Goal: Book appointment/travel/reservation

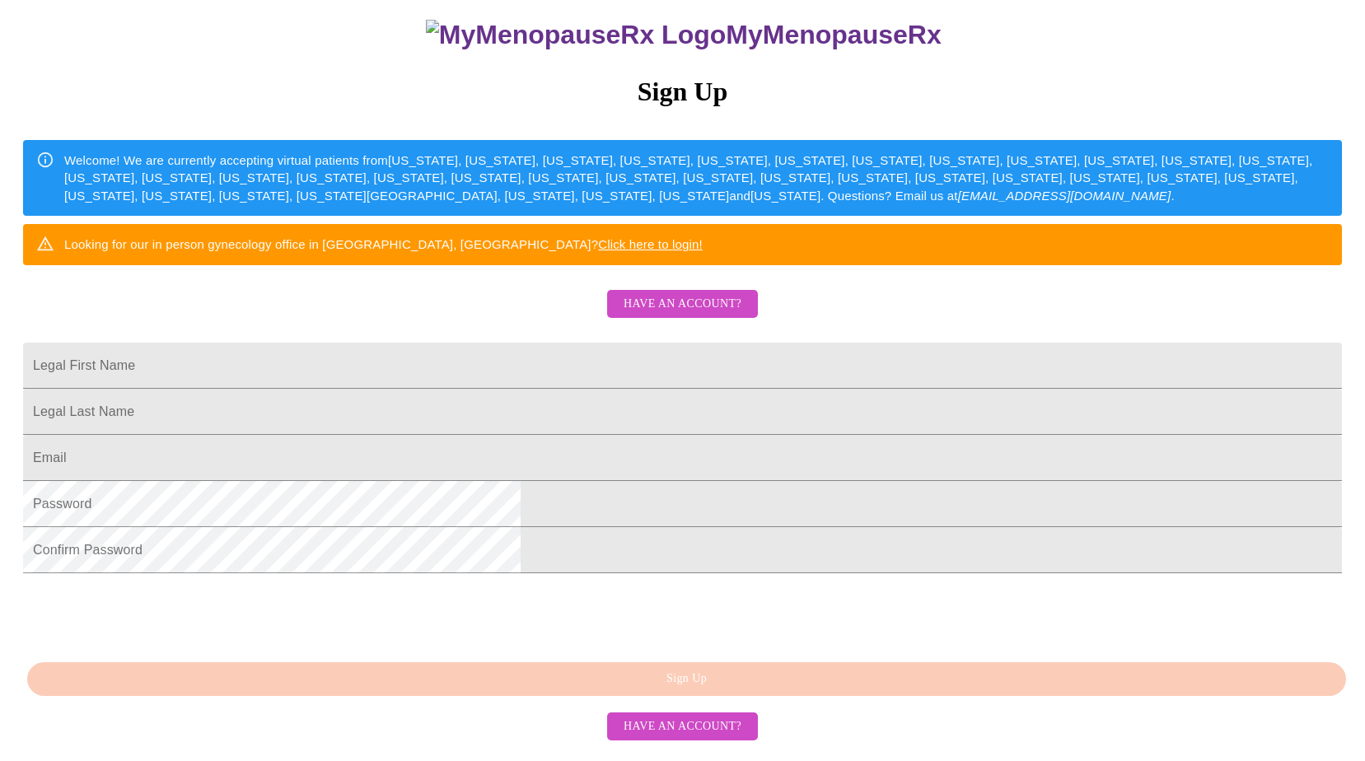
scroll to position [298, 0]
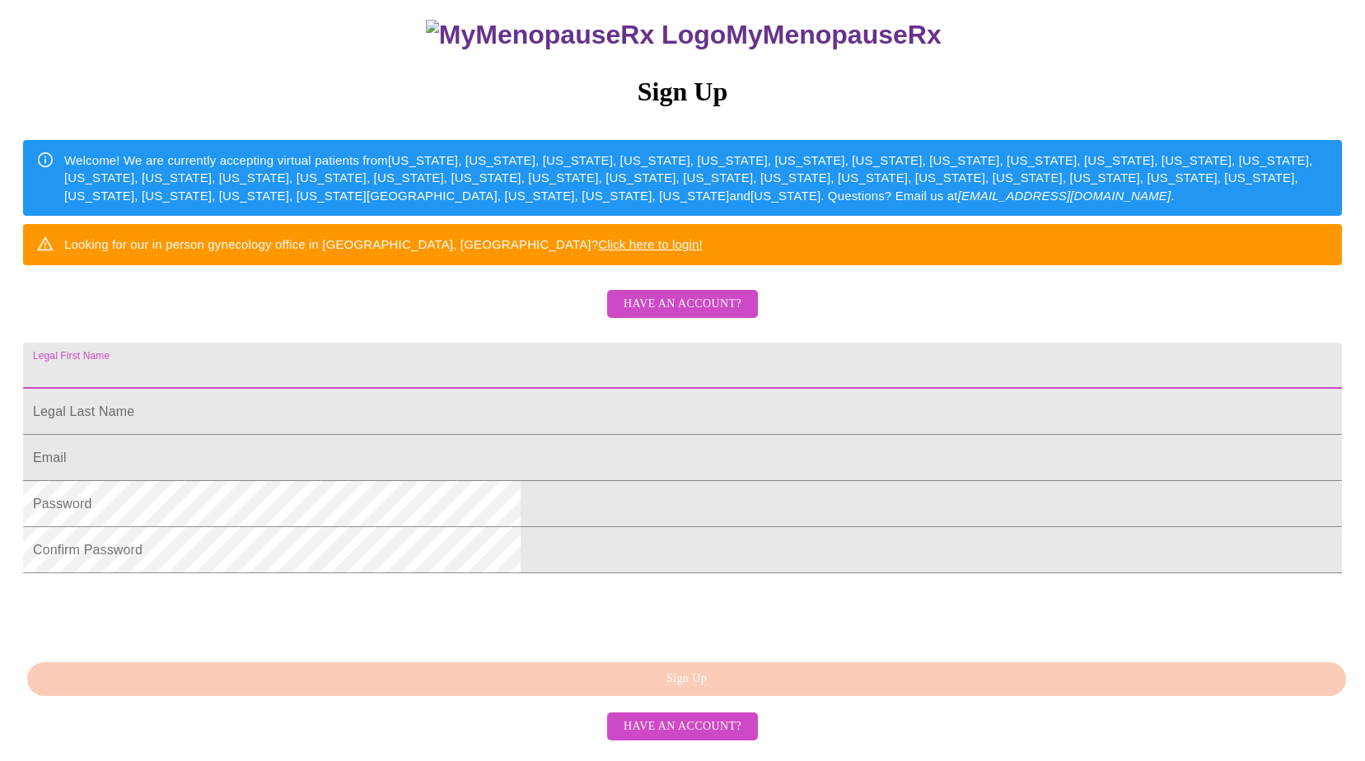
click at [519, 343] on input "Legal First Name" at bounding box center [682, 366] width 1319 height 46
type input "[PERSON_NAME]"
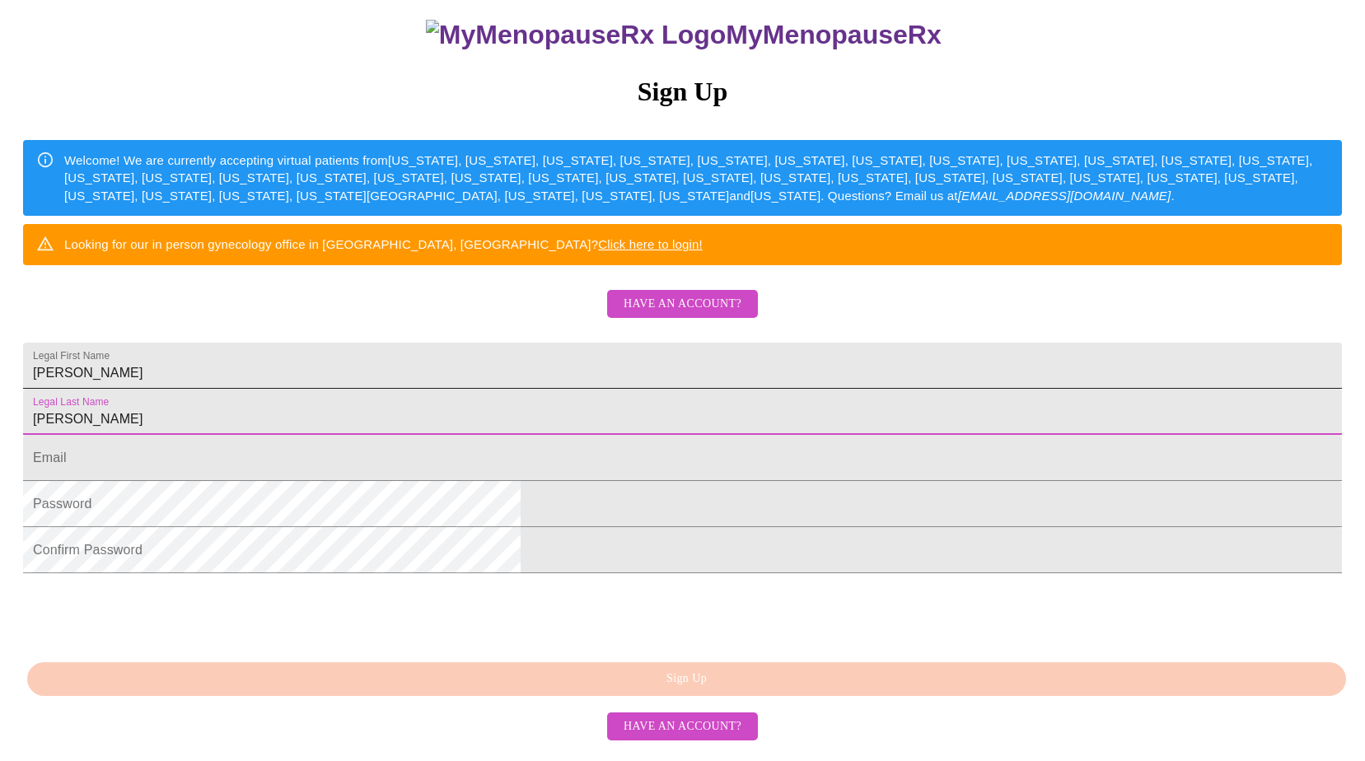
type input "[PERSON_NAME]"
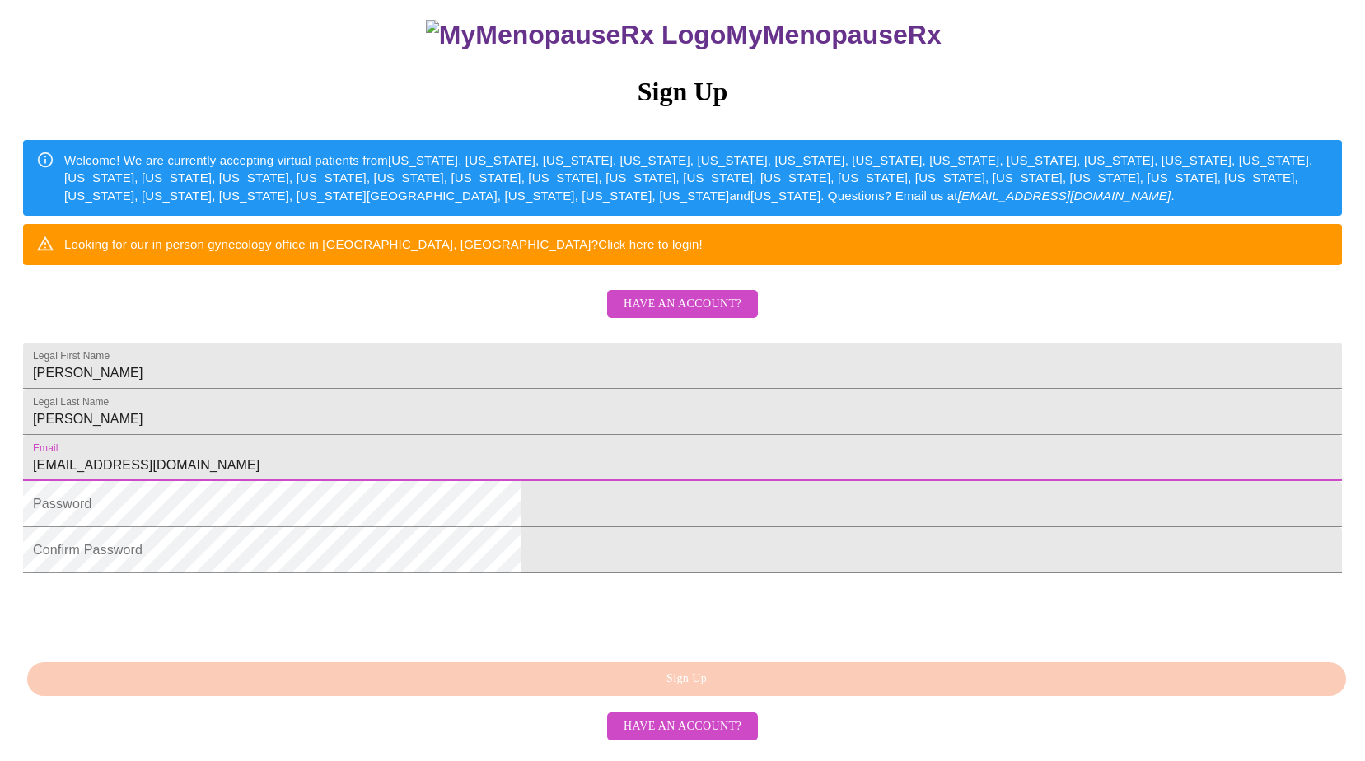
type input "[EMAIL_ADDRESS][DOMAIN_NAME]"
click at [913, 623] on div at bounding box center [682, 613] width 1319 height 64
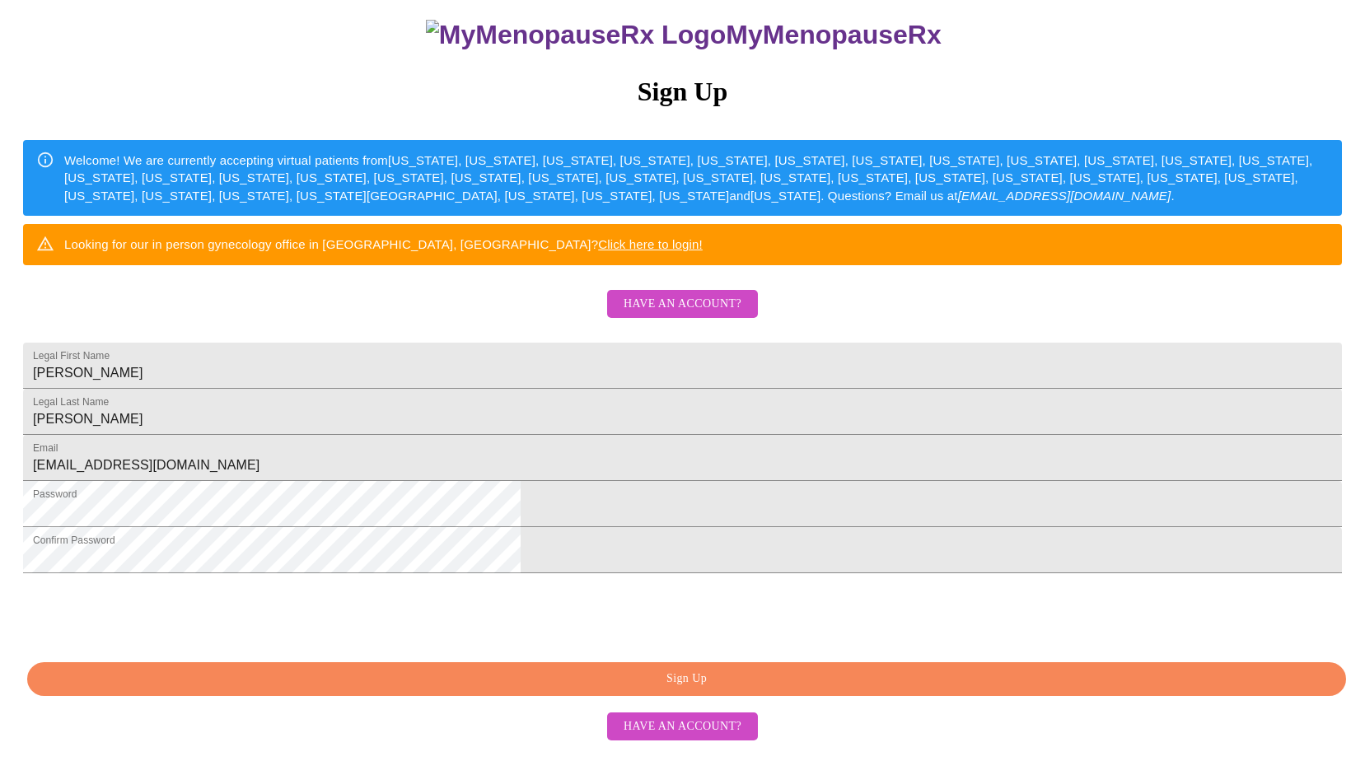
click at [689, 689] on span "Sign Up" at bounding box center [686, 679] width 1281 height 21
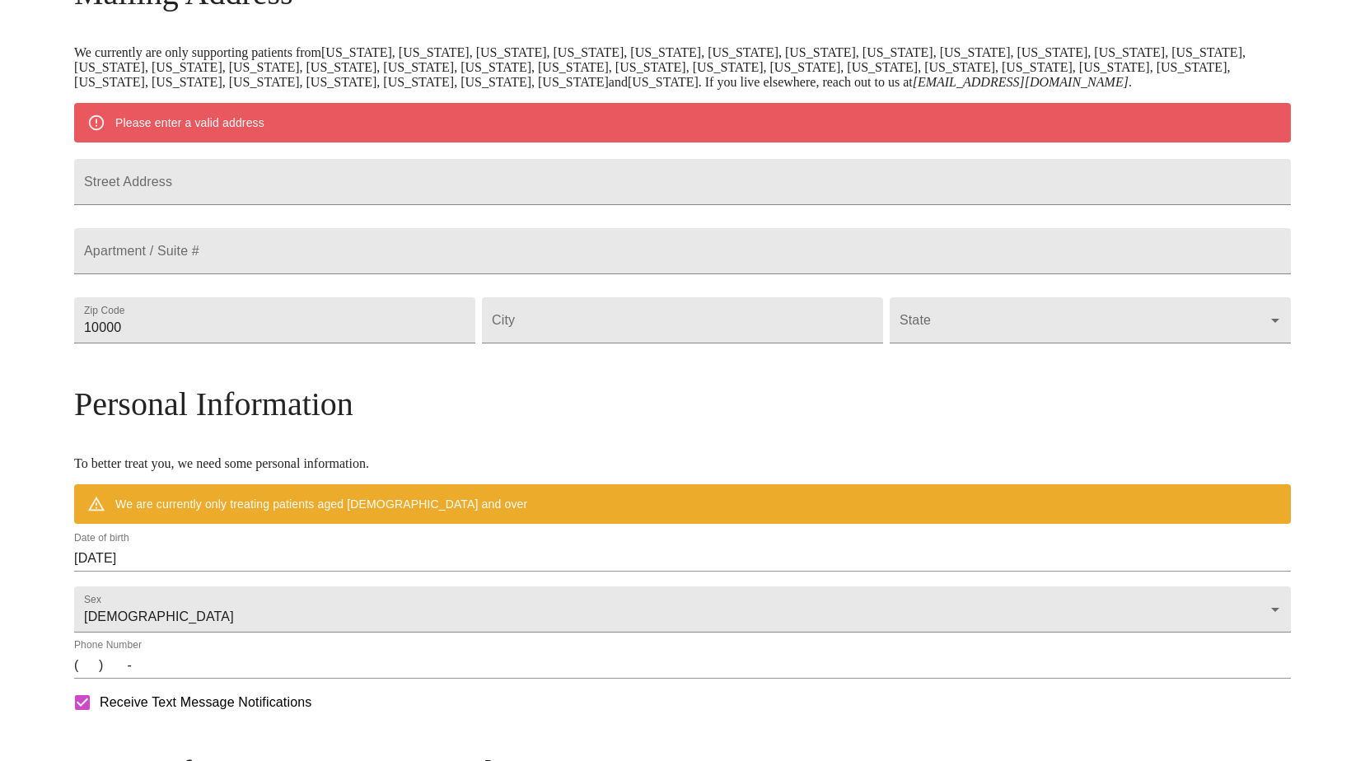
scroll to position [234, 0]
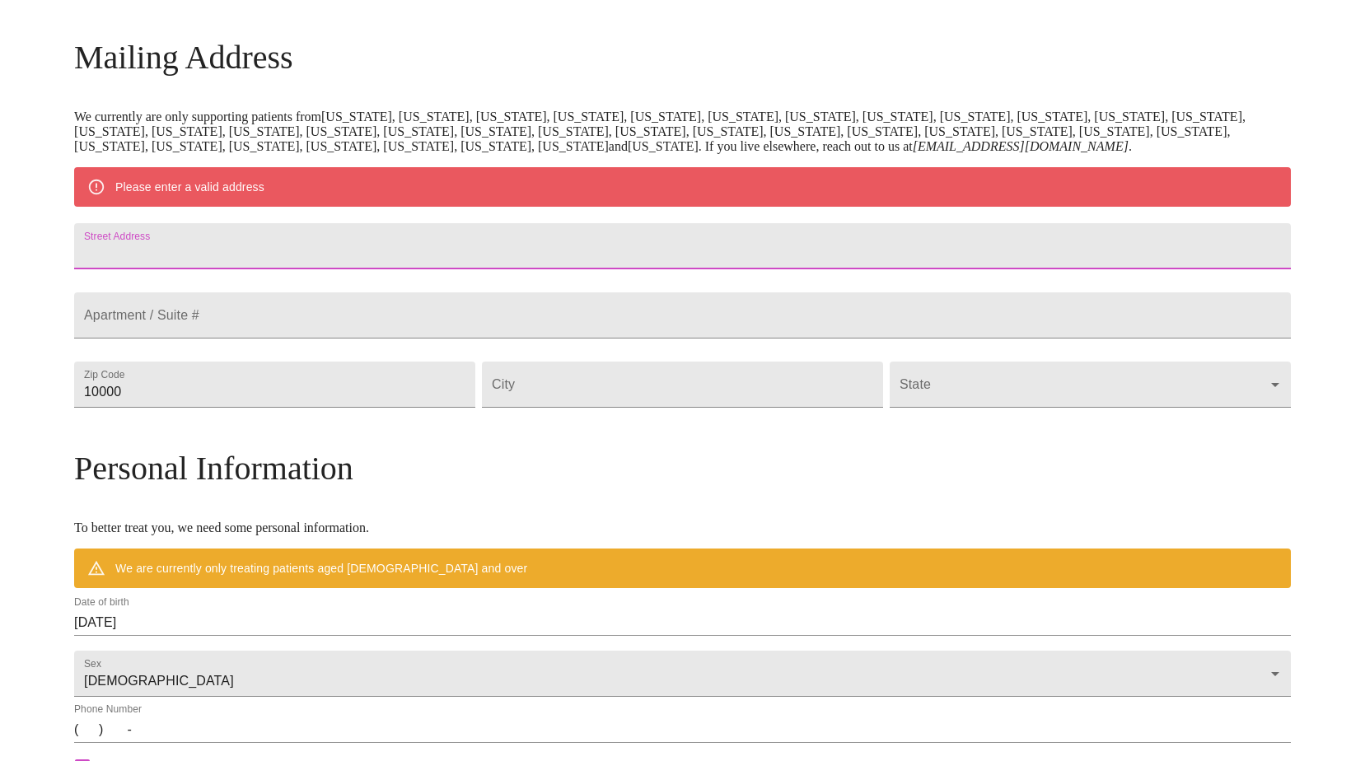
click at [295, 269] on input "Street Address" at bounding box center [682, 246] width 1216 height 46
type input "[STREET_ADDRESS]"
drag, startPoint x: 300, startPoint y: 449, endPoint x: 37, endPoint y: 399, distance: 267.3
click at [30, 418] on div "MyMenopauseRx Welcome to MyMenopauseRx Since it's your first time here, you'll …" at bounding box center [682, 415] width 1351 height 1284
type input "60014"
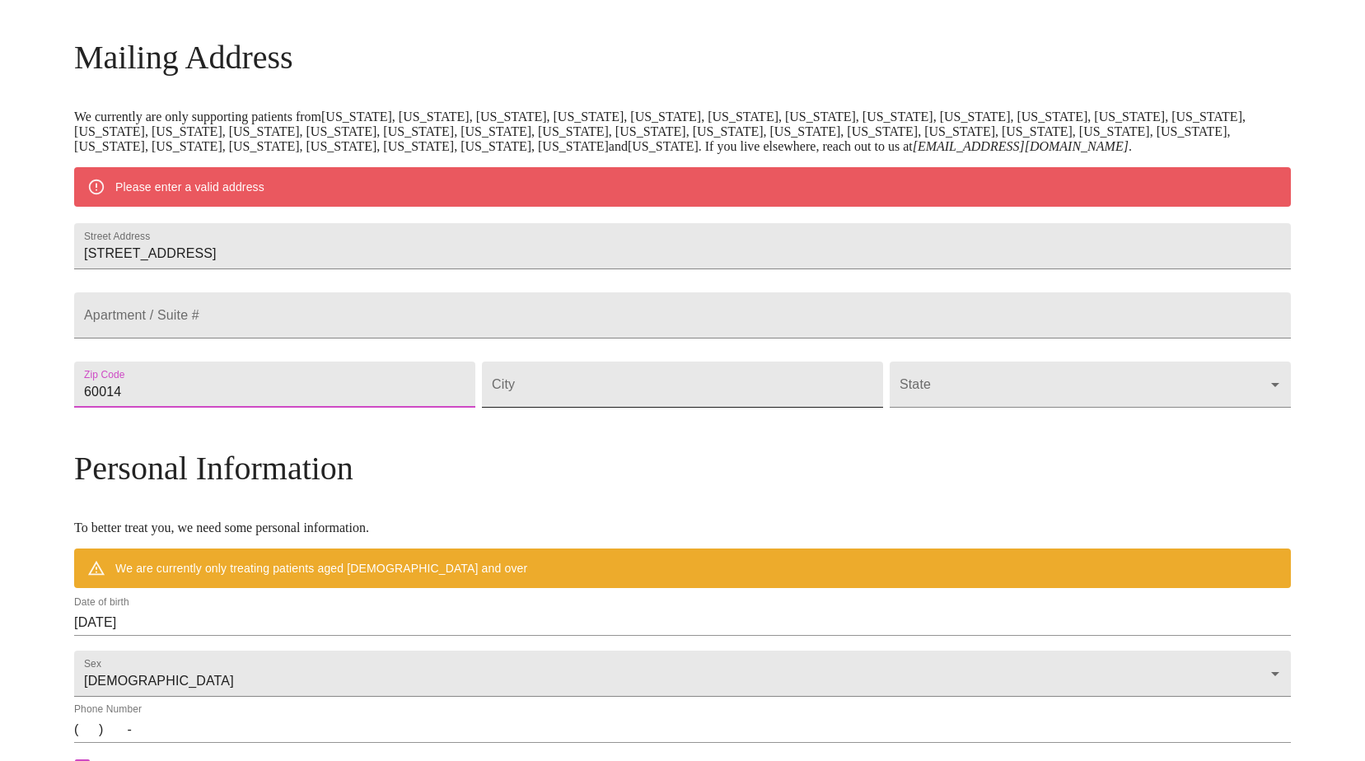
click at [603, 408] on input "Street Address" at bounding box center [682, 385] width 401 height 46
type input "Village of [GEOGRAPHIC_DATA]"
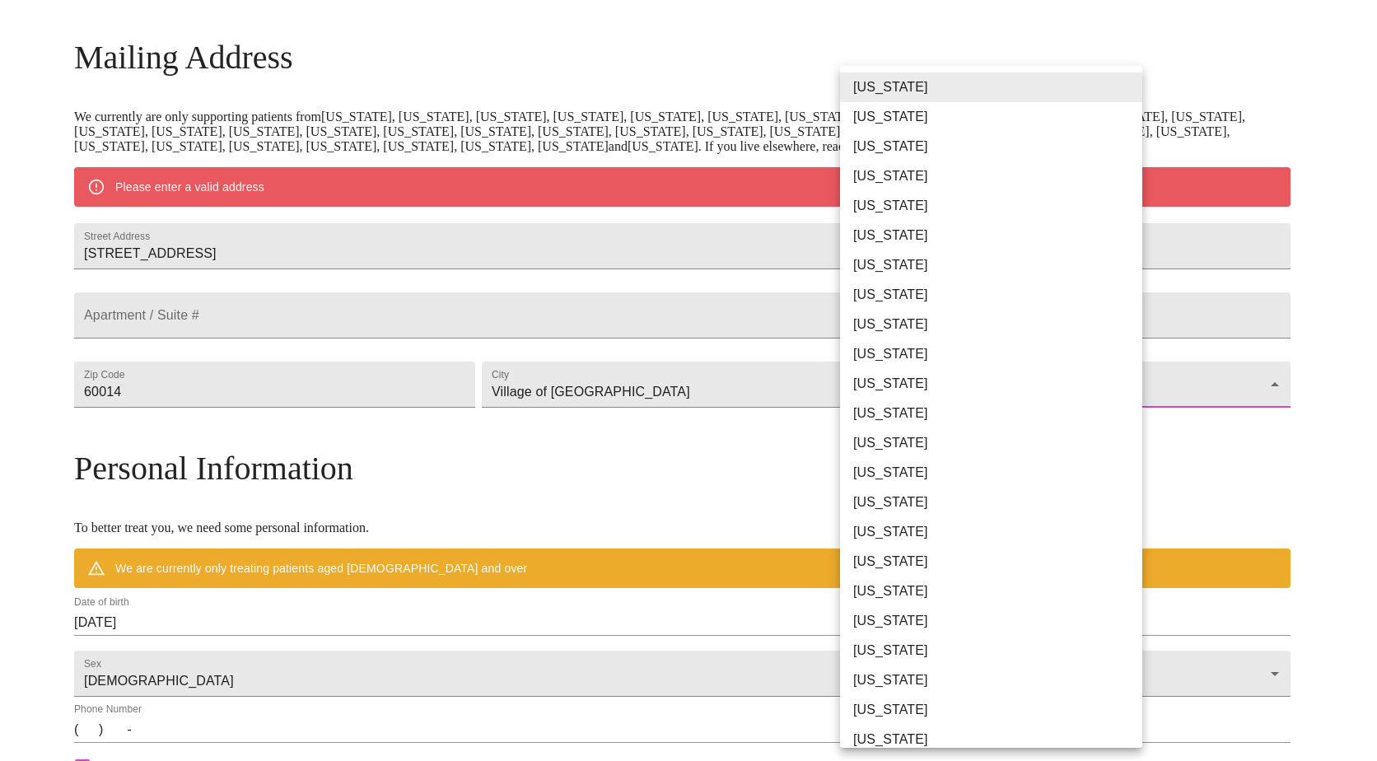
click at [935, 446] on body "MyMenopauseRx Welcome to MyMenopauseRx Since it's your first time here, you'll …" at bounding box center [689, 415] width 1364 height 1284
click at [882, 442] on li "[US_STATE]" at bounding box center [997, 443] width 315 height 30
type input "[US_STATE]"
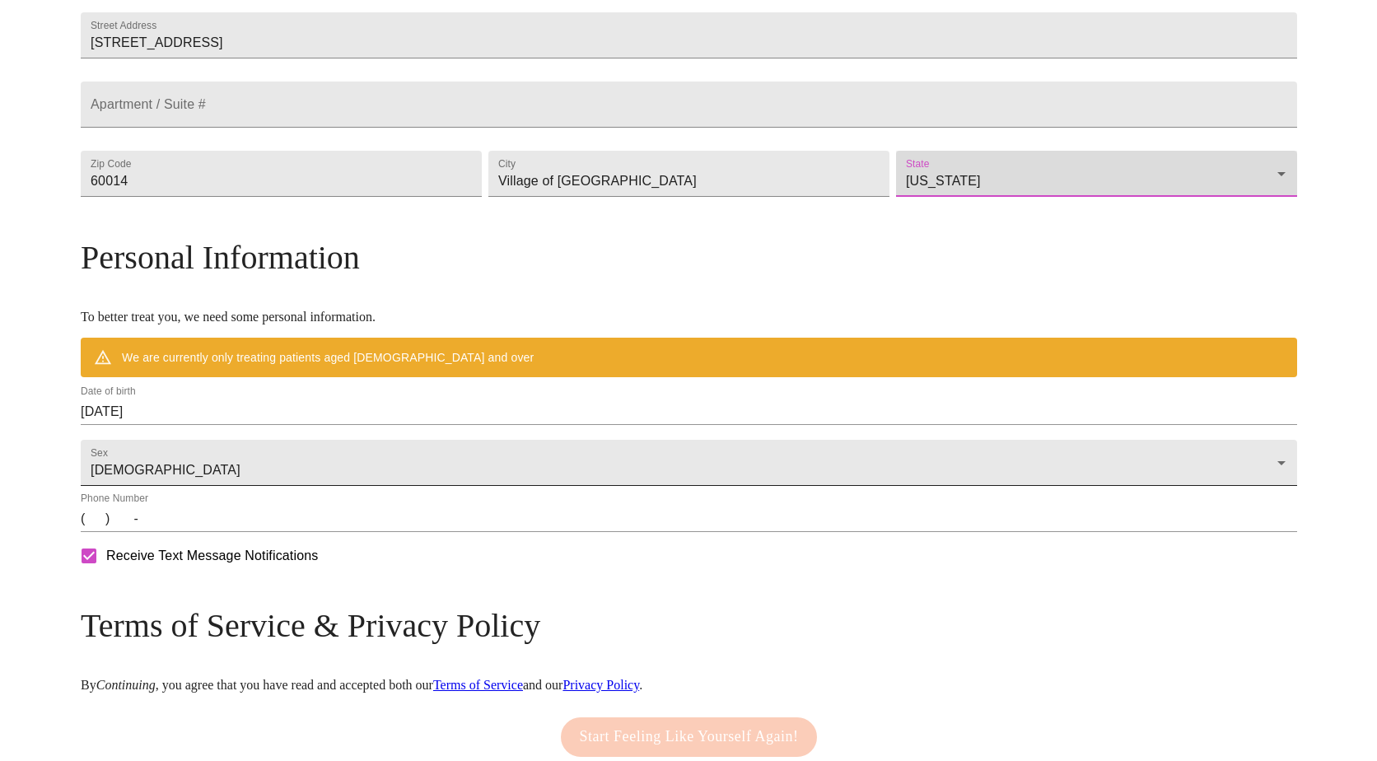
scroll to position [399, 0]
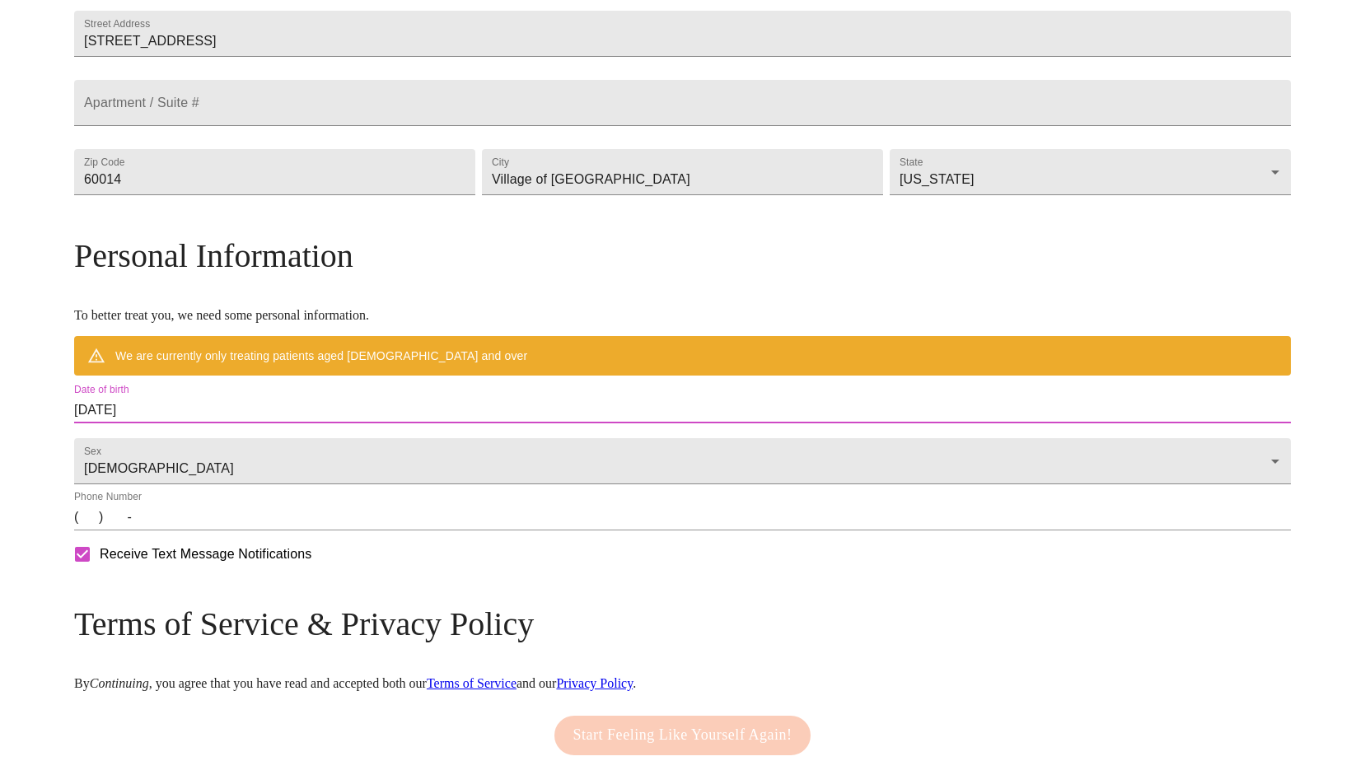
drag, startPoint x: 233, startPoint y: 460, endPoint x: 93, endPoint y: 450, distance: 140.4
click at [93, 450] on div "MyMenopauseRx Welcome to MyMenopauseRx Since it's your first time here, you'll …" at bounding box center [682, 226] width 1216 height 1236
drag, startPoint x: 93, startPoint y: 450, endPoint x: 242, endPoint y: 457, distance: 149.2
click at [242, 423] on input "[DATE]" at bounding box center [682, 410] width 1216 height 26
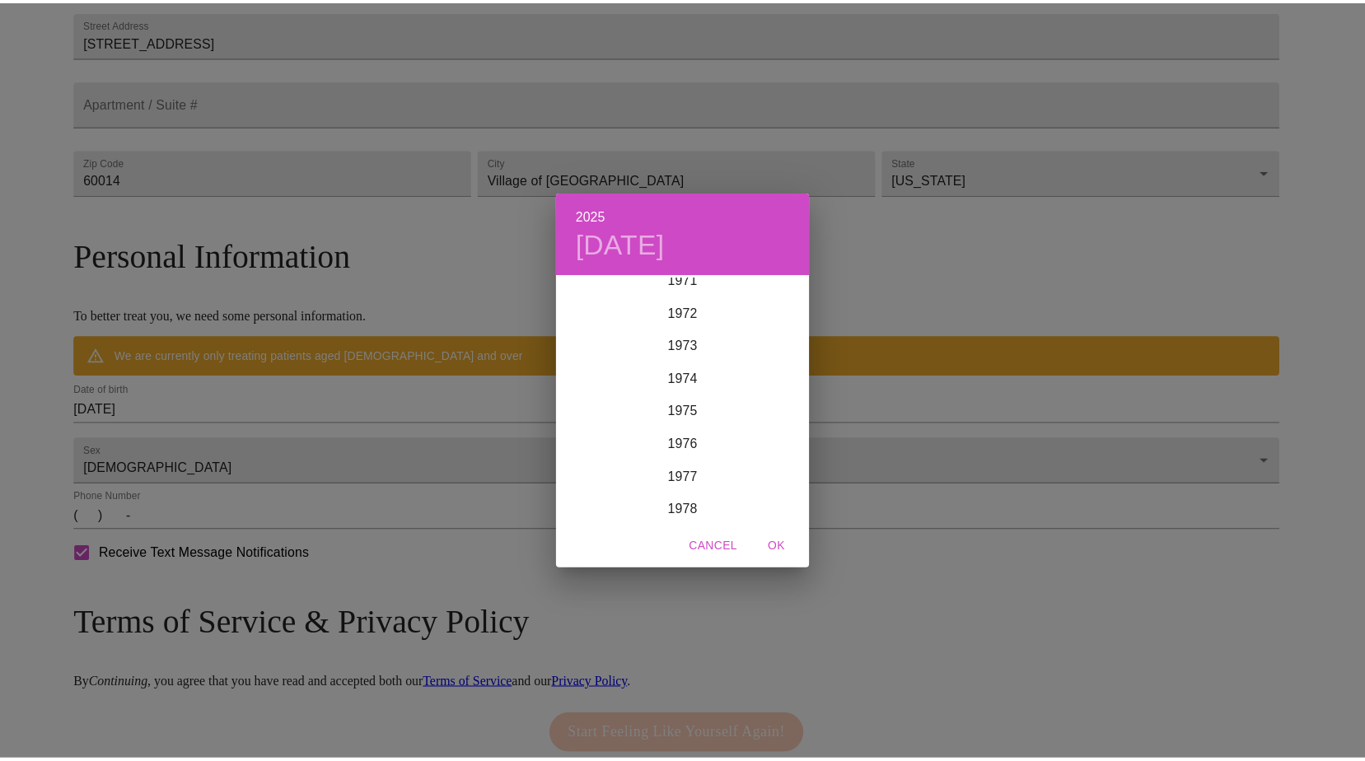
scroll to position [2240, 0]
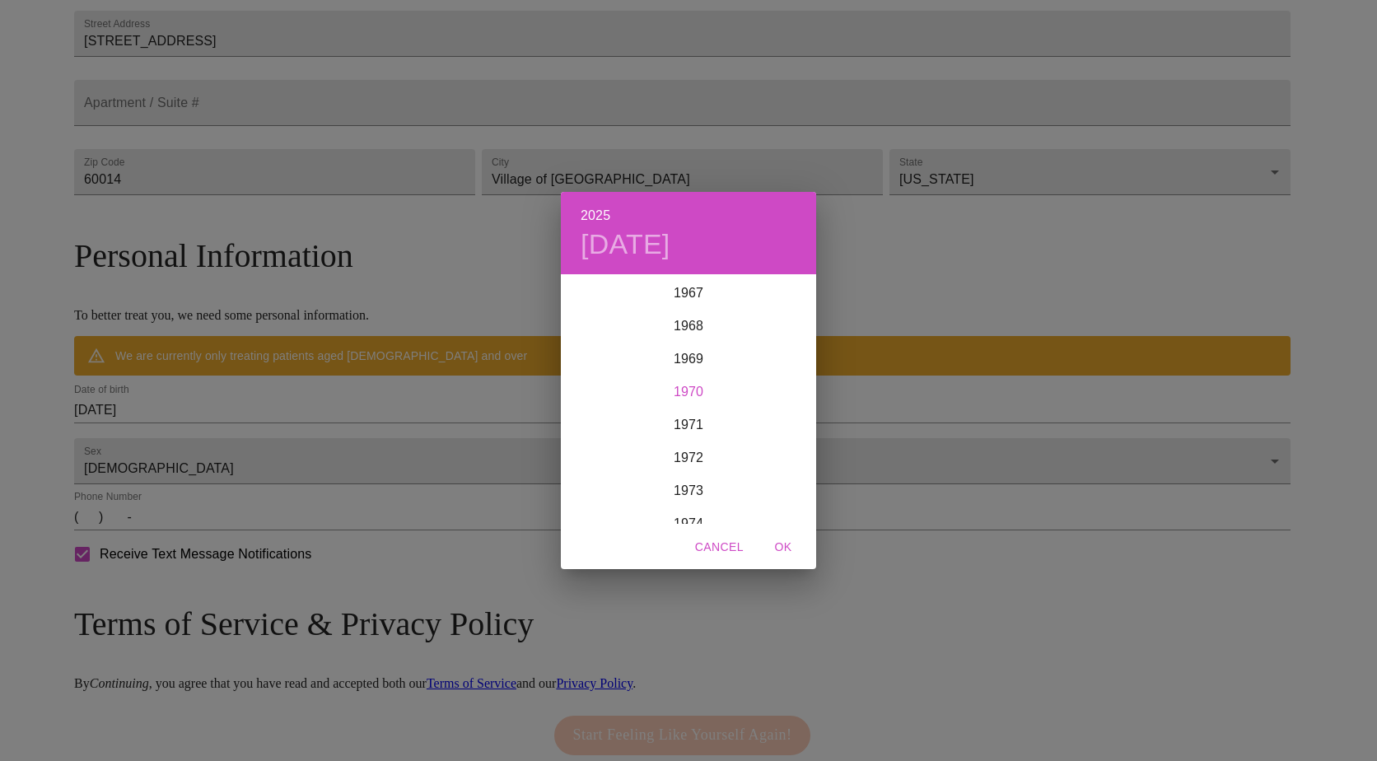
click at [680, 389] on div "1970" at bounding box center [688, 392] width 255 height 33
click at [688, 437] on div "Aug" at bounding box center [688, 431] width 85 height 62
click at [591, 510] on p "30" at bounding box center [589, 510] width 13 height 16
click at [777, 543] on span "OK" at bounding box center [783, 547] width 40 height 21
type input "[DATE]"
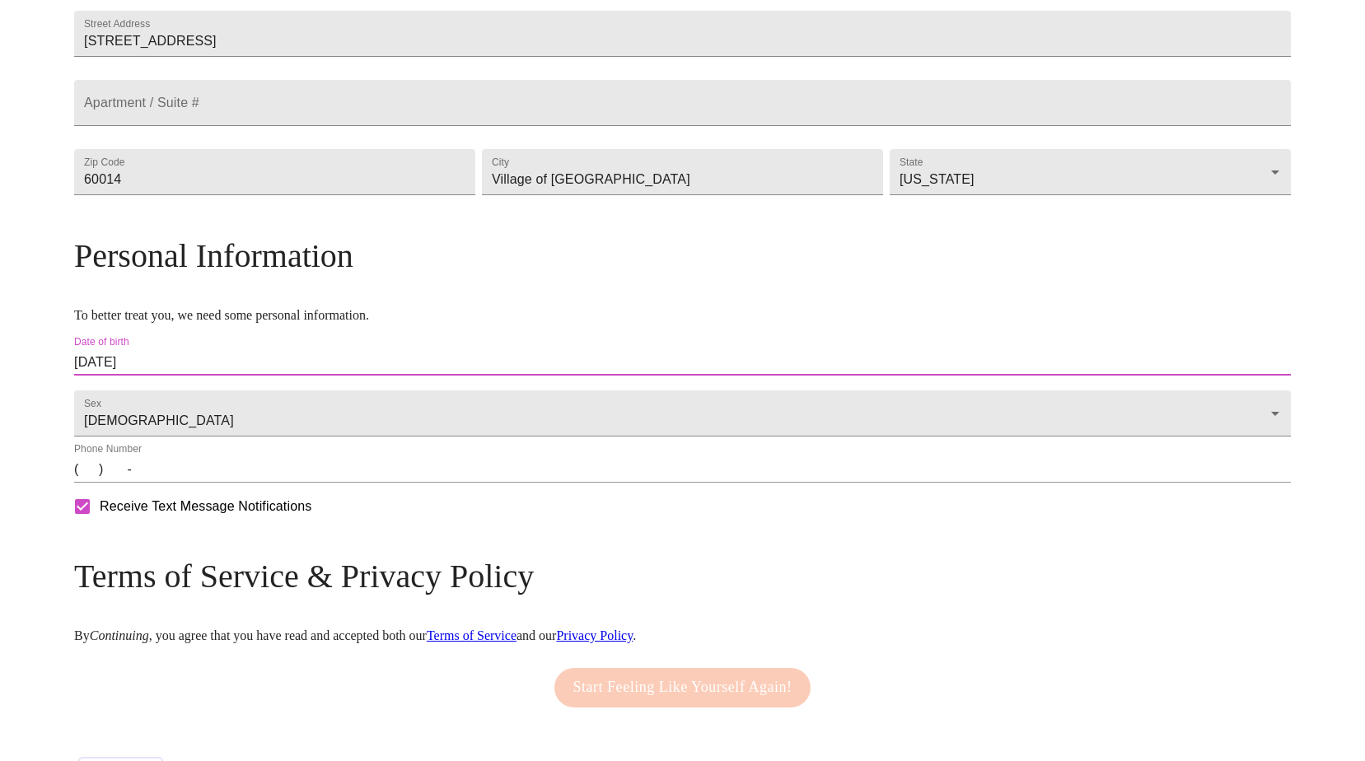
click at [233, 483] on input "(   )    -" at bounding box center [682, 469] width 1216 height 26
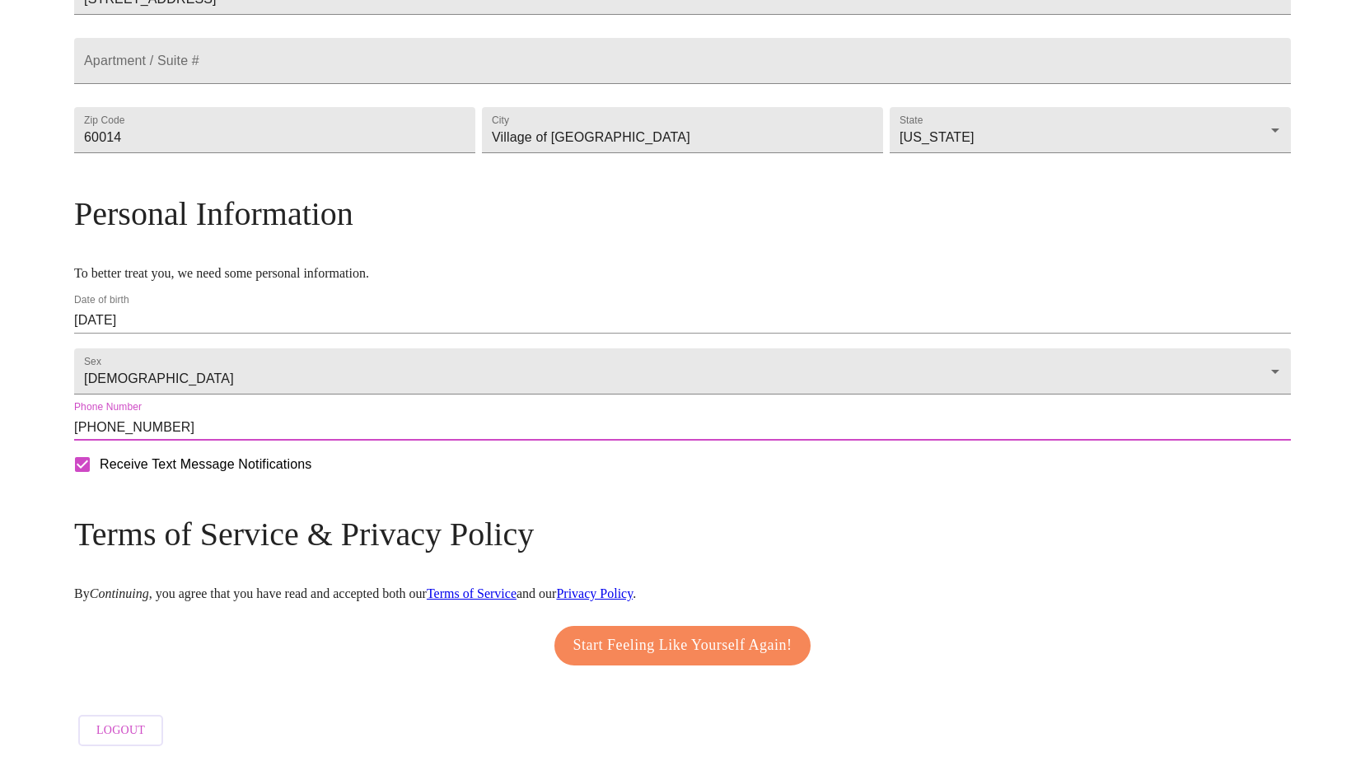
scroll to position [507, 0]
type input "[PHONE_NUMBER]"
click at [645, 633] on span "Start Feeling Like Yourself Again!" at bounding box center [682, 646] width 219 height 26
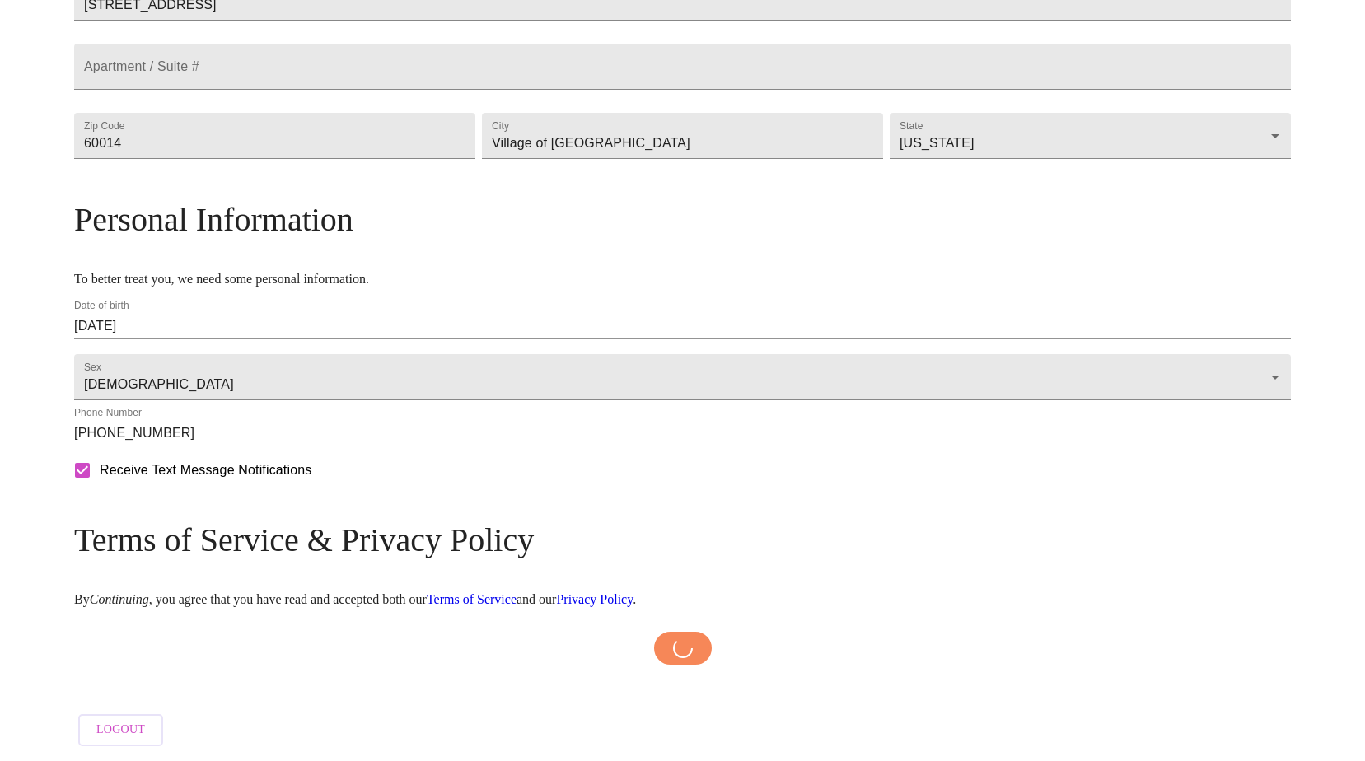
scroll to position [502, 0]
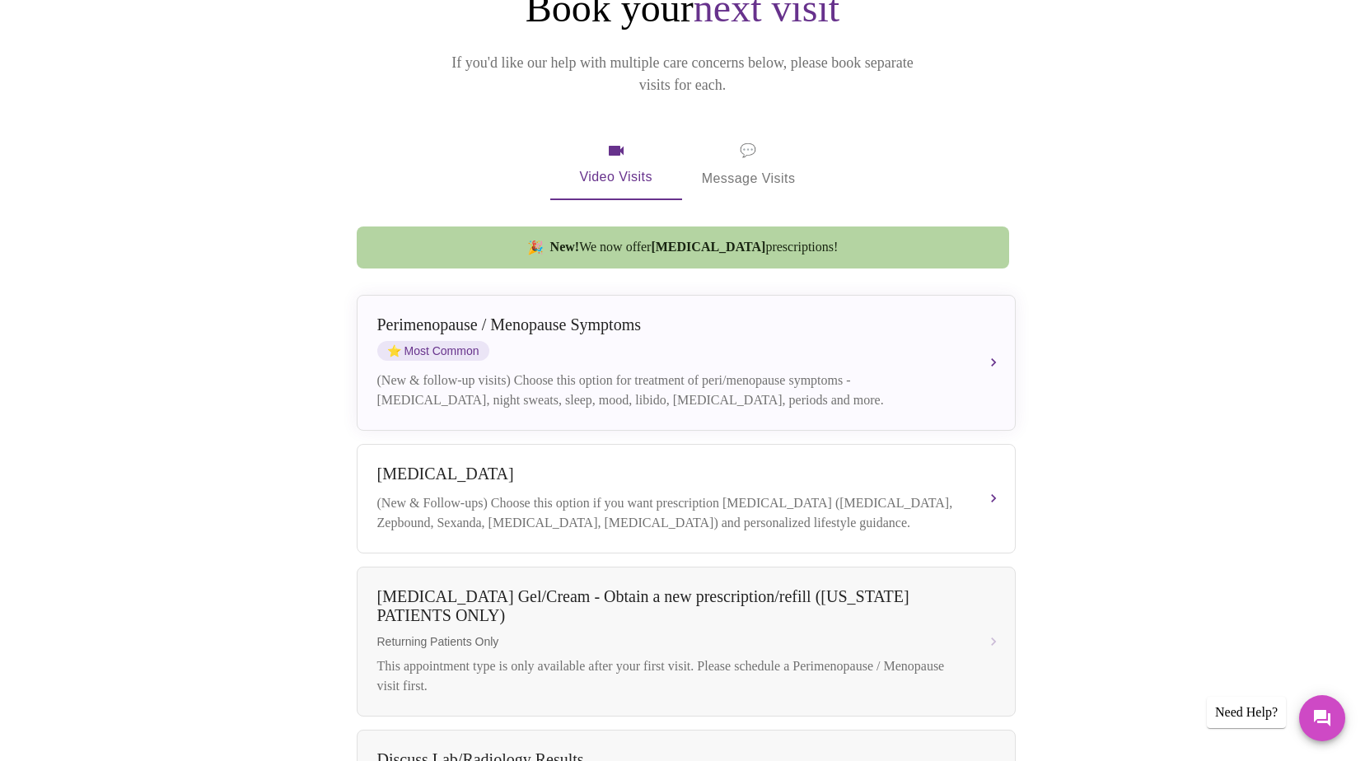
scroll to position [165, 0]
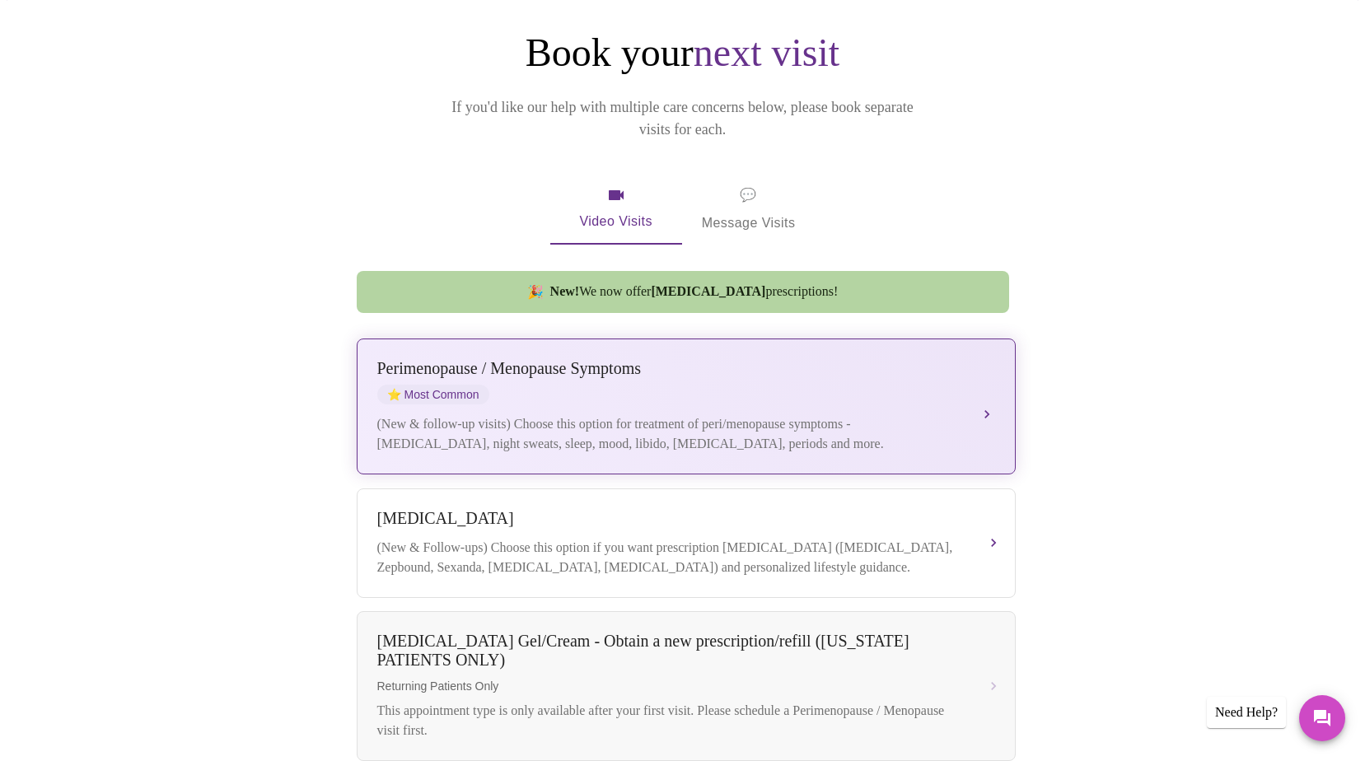
click at [470, 359] on div "Perimenopause / Menopause Symptoms" at bounding box center [669, 368] width 585 height 19
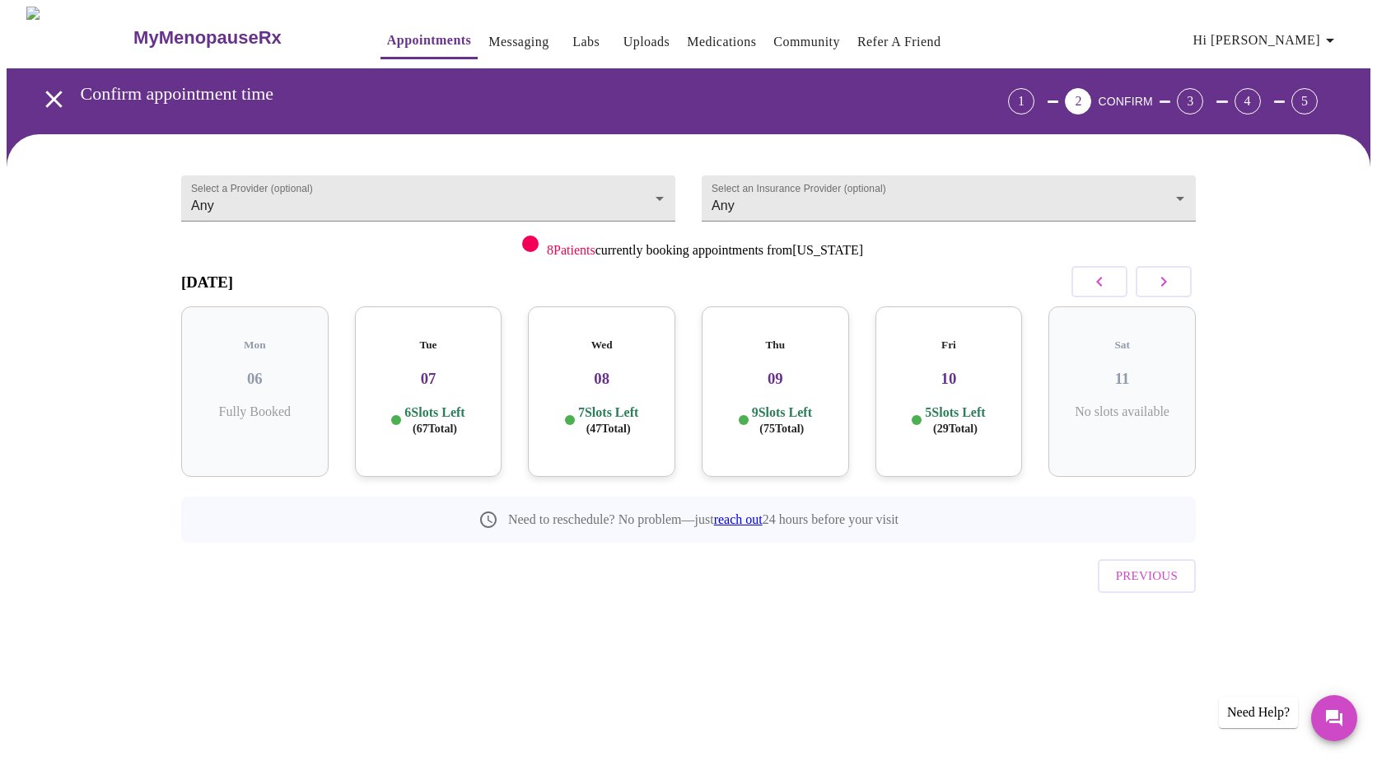
click at [771, 370] on h3 "09" at bounding box center [775, 379] width 121 height 18
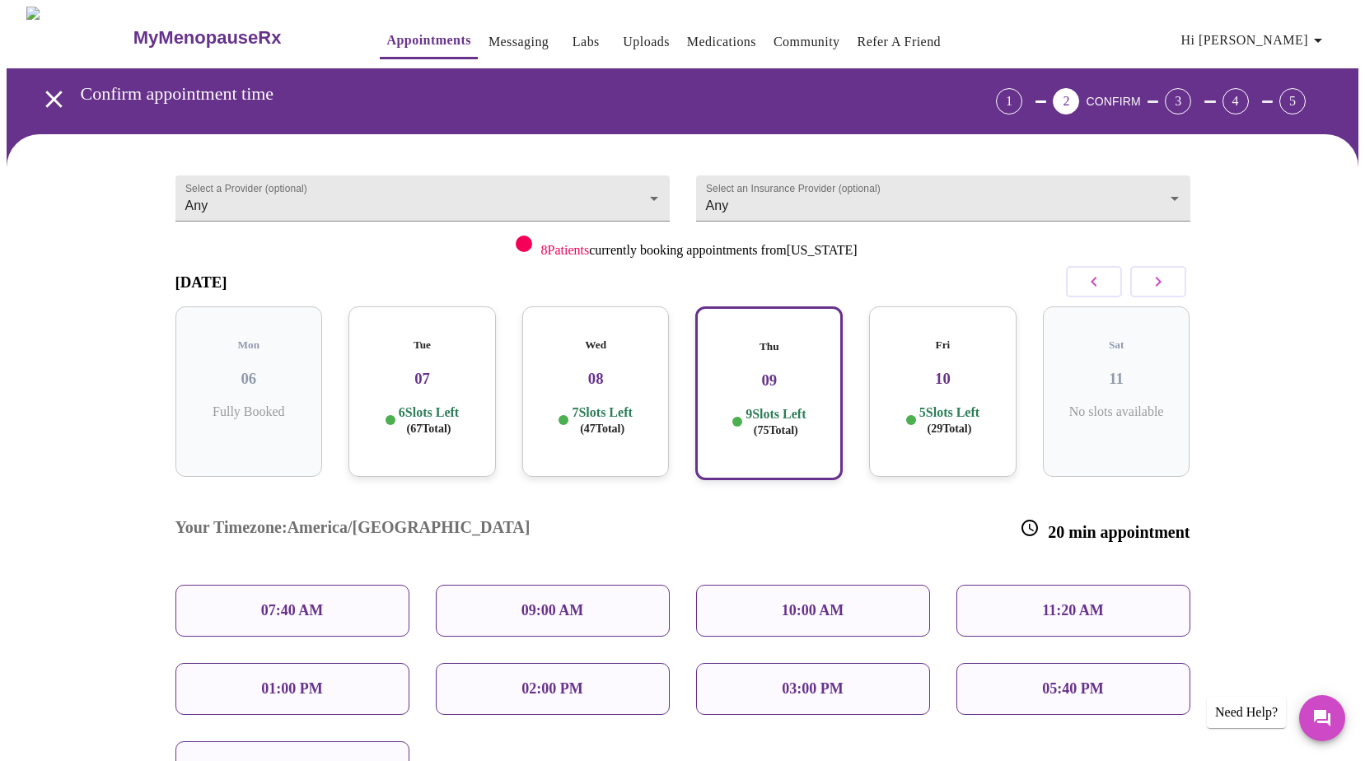
click at [595, 380] on div "Wed 08 7 Slots Left ( 47 Total)" at bounding box center [595, 391] width 147 height 170
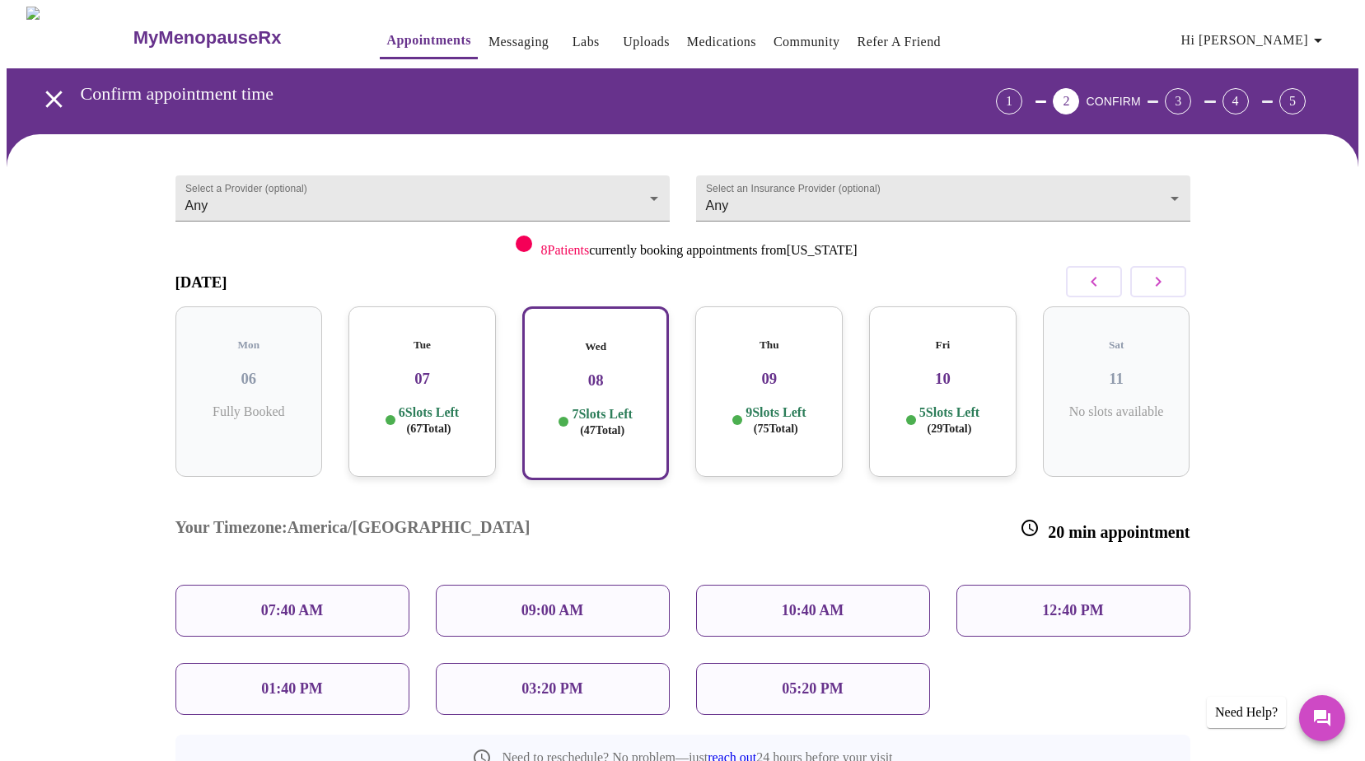
click at [568, 680] on p "03:20 PM" at bounding box center [551, 688] width 61 height 17
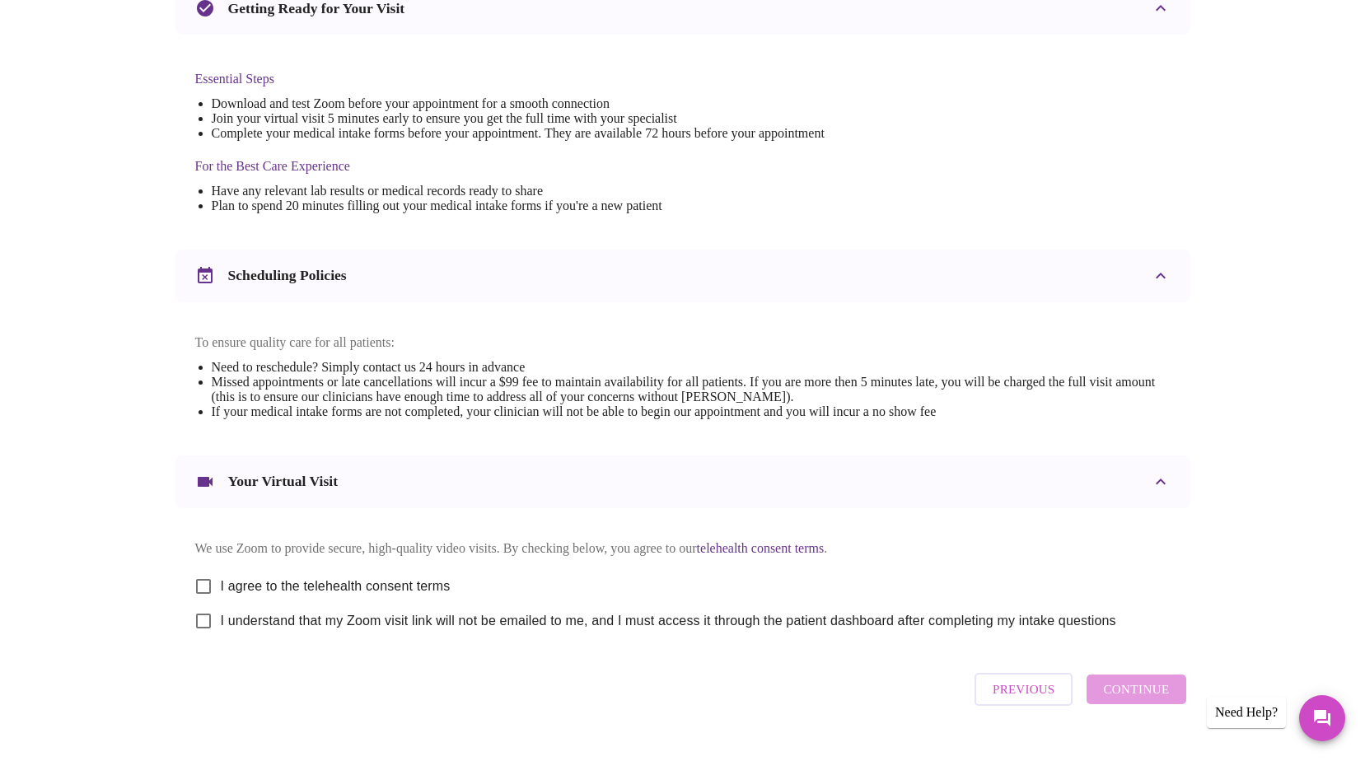
scroll to position [268, 0]
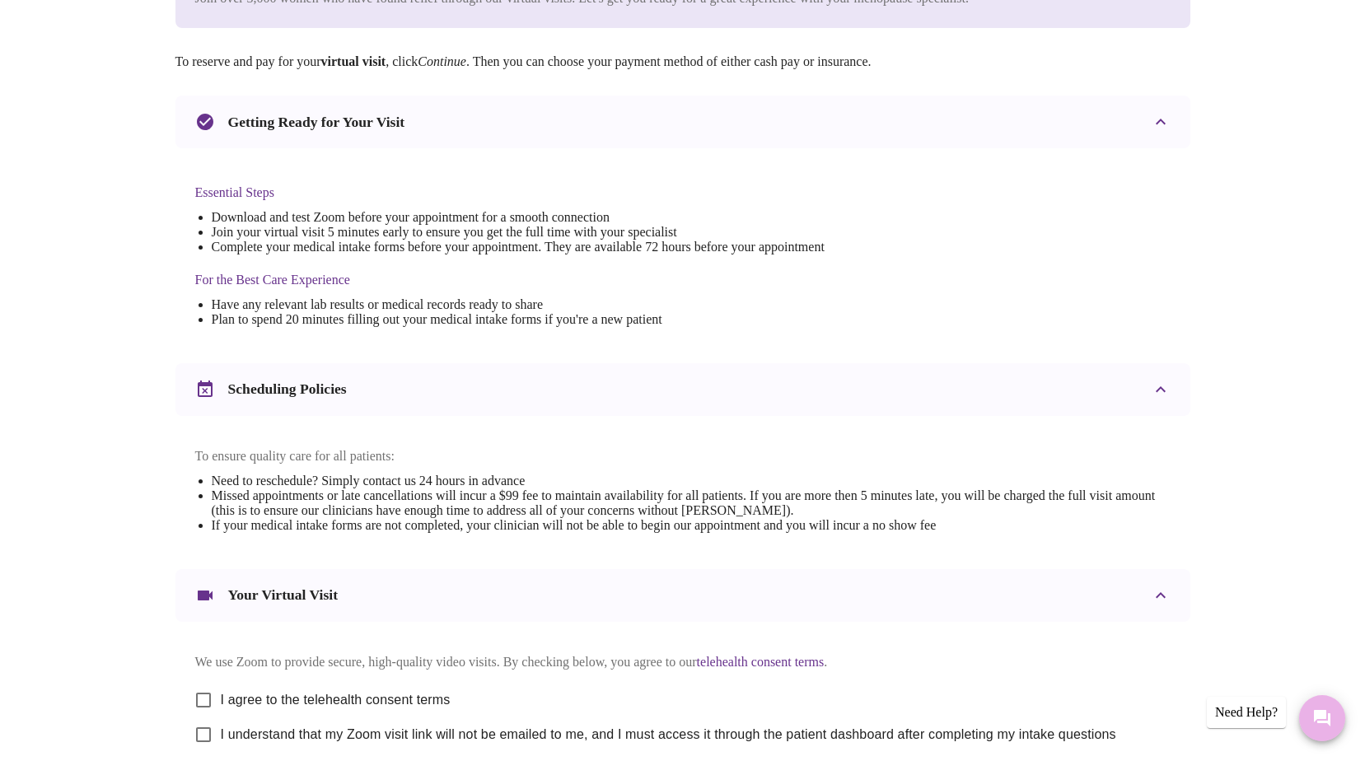
click at [1314, 710] on icon "Messages" at bounding box center [1322, 718] width 20 height 20
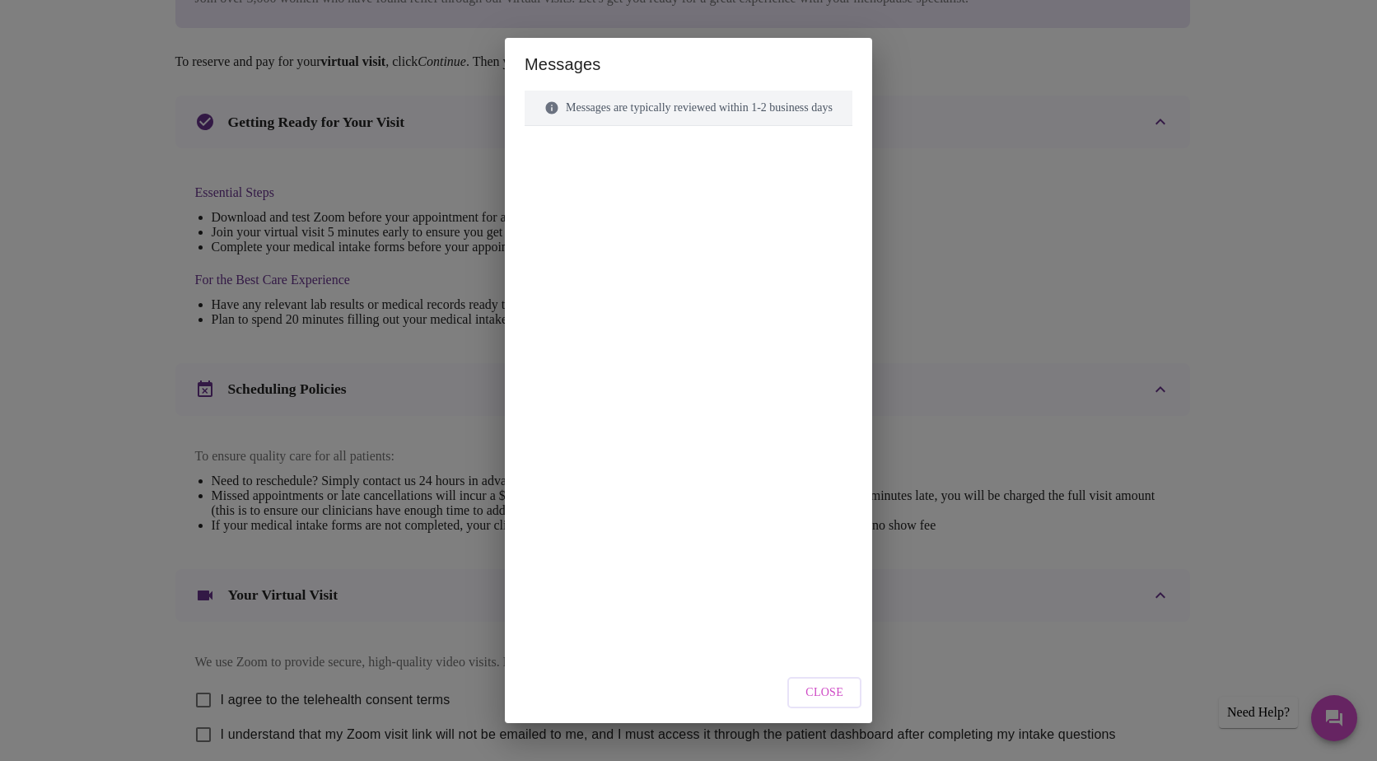
click at [1018, 363] on div "Messages Messages are typically reviewed within 1-2 business days Close" at bounding box center [688, 380] width 1377 height 761
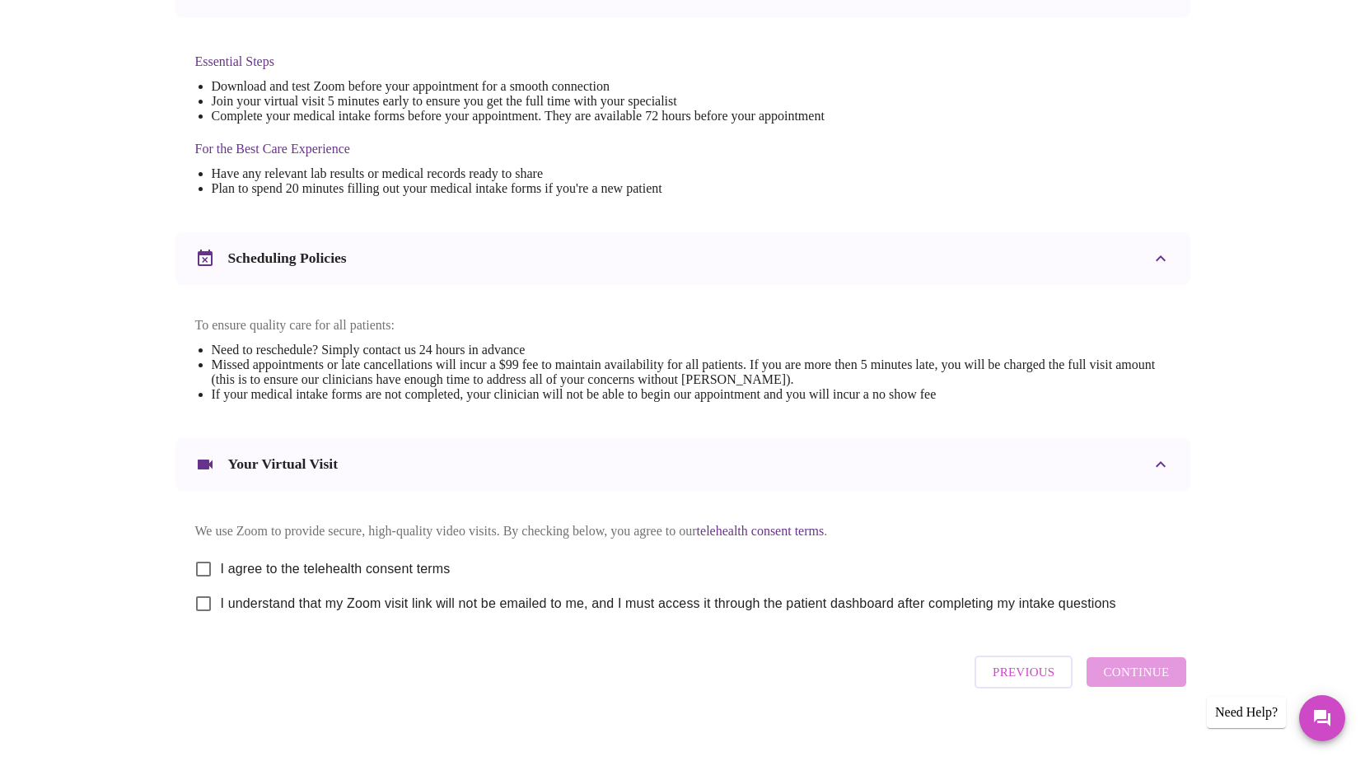
scroll to position [433, 0]
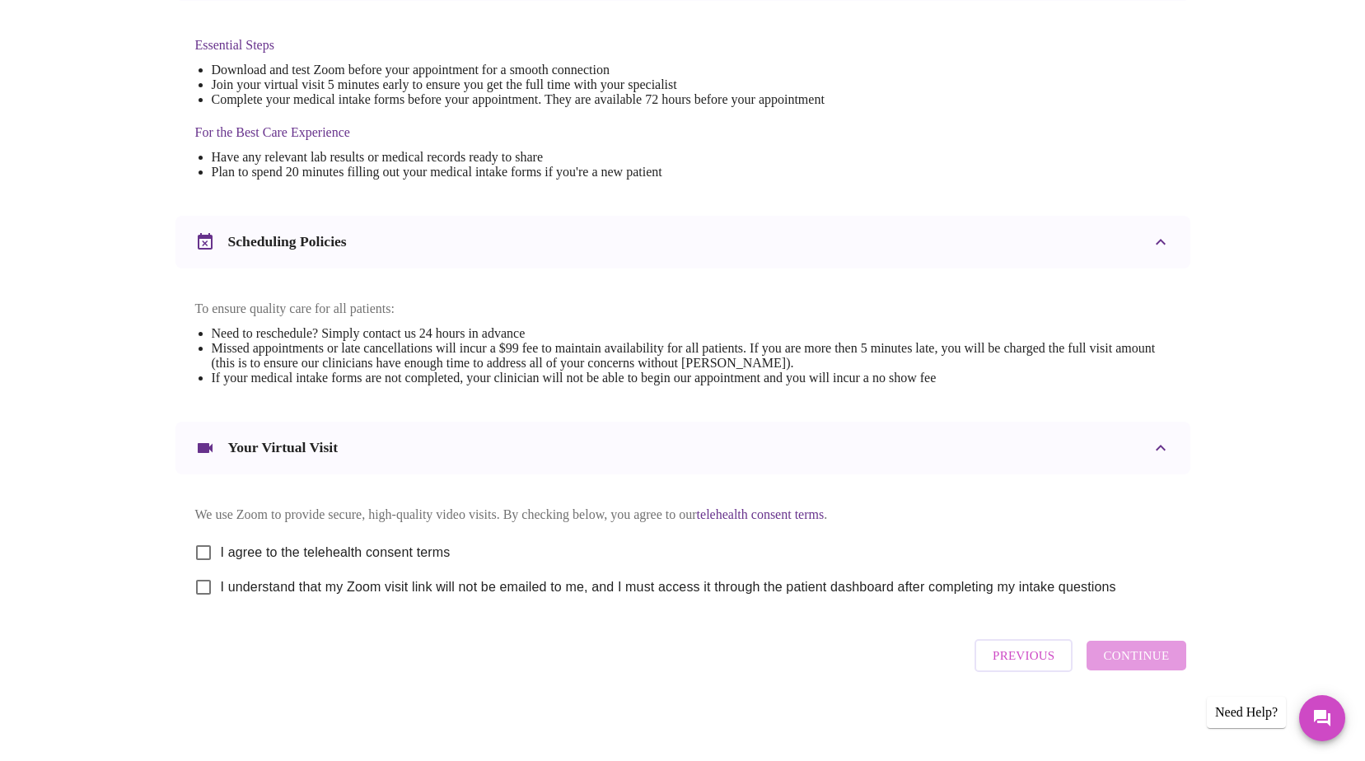
click at [203, 546] on input "I agree to the telehealth consent terms" at bounding box center [203, 552] width 35 height 35
checkbox input "true"
click at [202, 588] on input "I understand that my Zoom visit link will not be emailed to me, and I must acce…" at bounding box center [203, 587] width 35 height 35
checkbox input "true"
click at [1151, 665] on span "Continue" at bounding box center [1136, 655] width 66 height 21
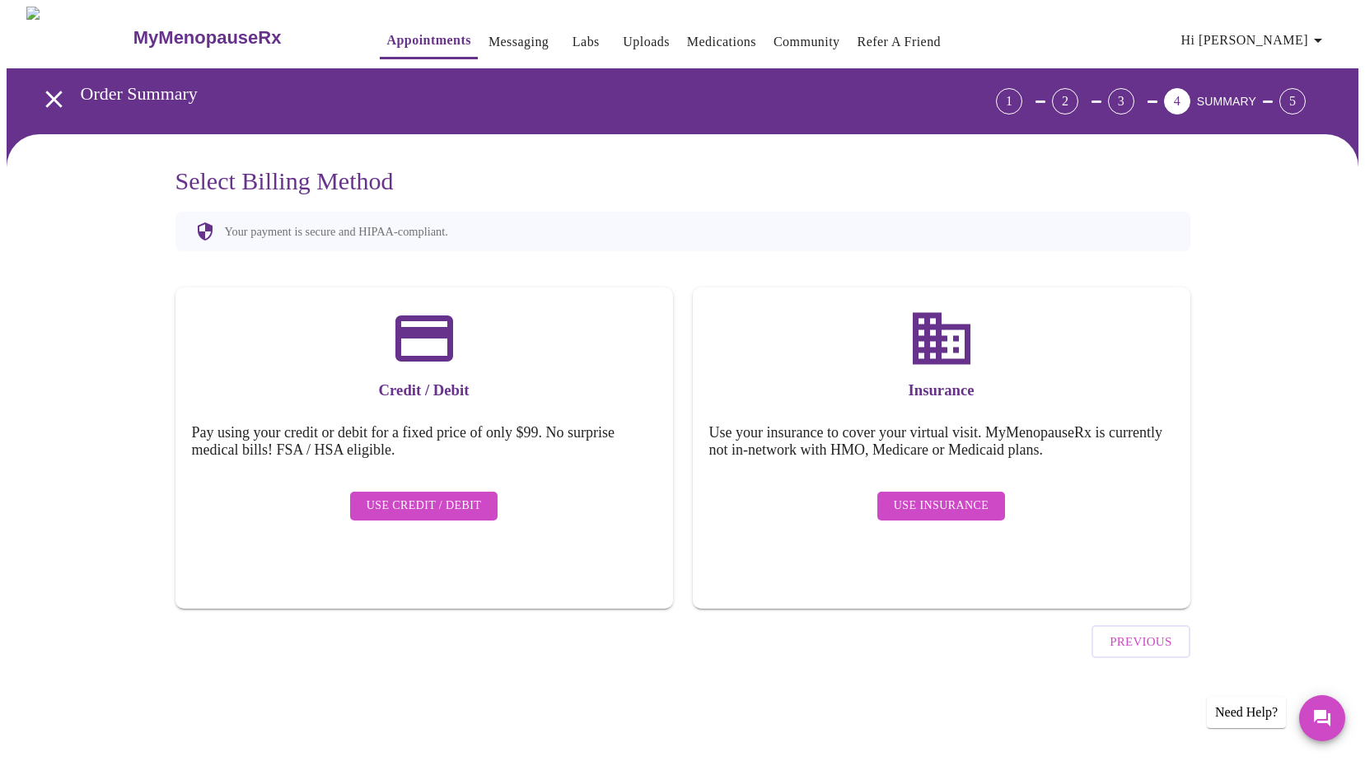
scroll to position [0, 0]
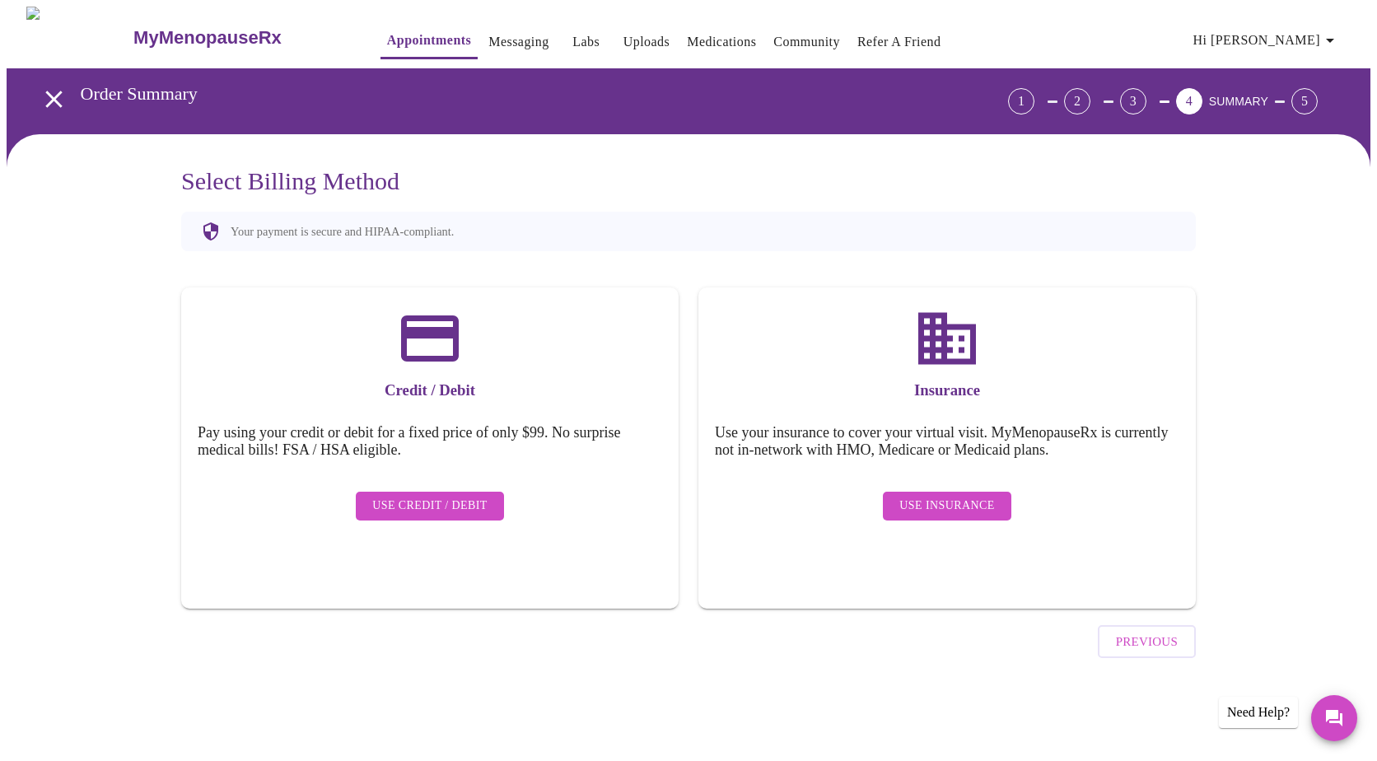
click at [934, 496] on span "Use Insurance" at bounding box center [946, 506] width 95 height 21
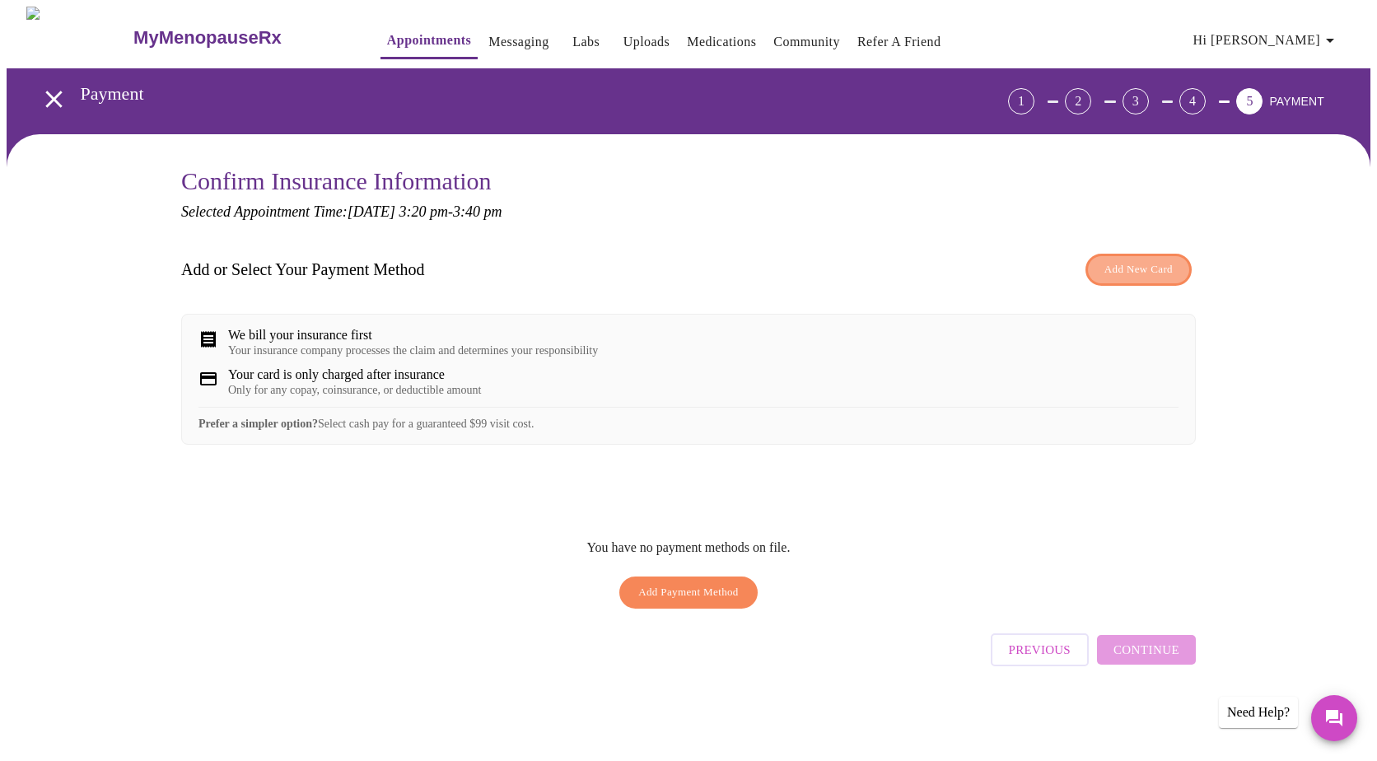
click at [1124, 268] on span "Add New Card" at bounding box center [1138, 269] width 68 height 19
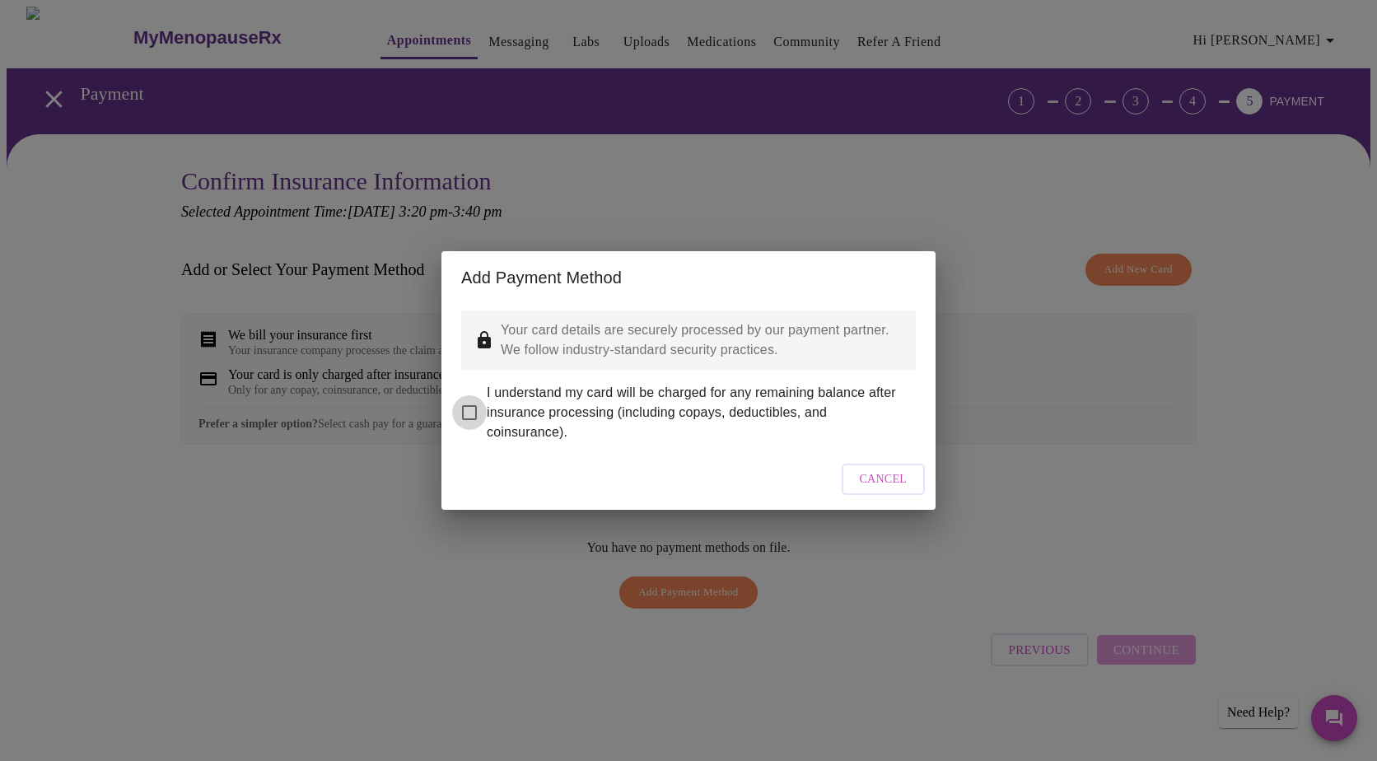
click at [468, 402] on input "I understand my card will be charged for any remaining balance after insurance …" at bounding box center [469, 412] width 35 height 35
checkbox input "true"
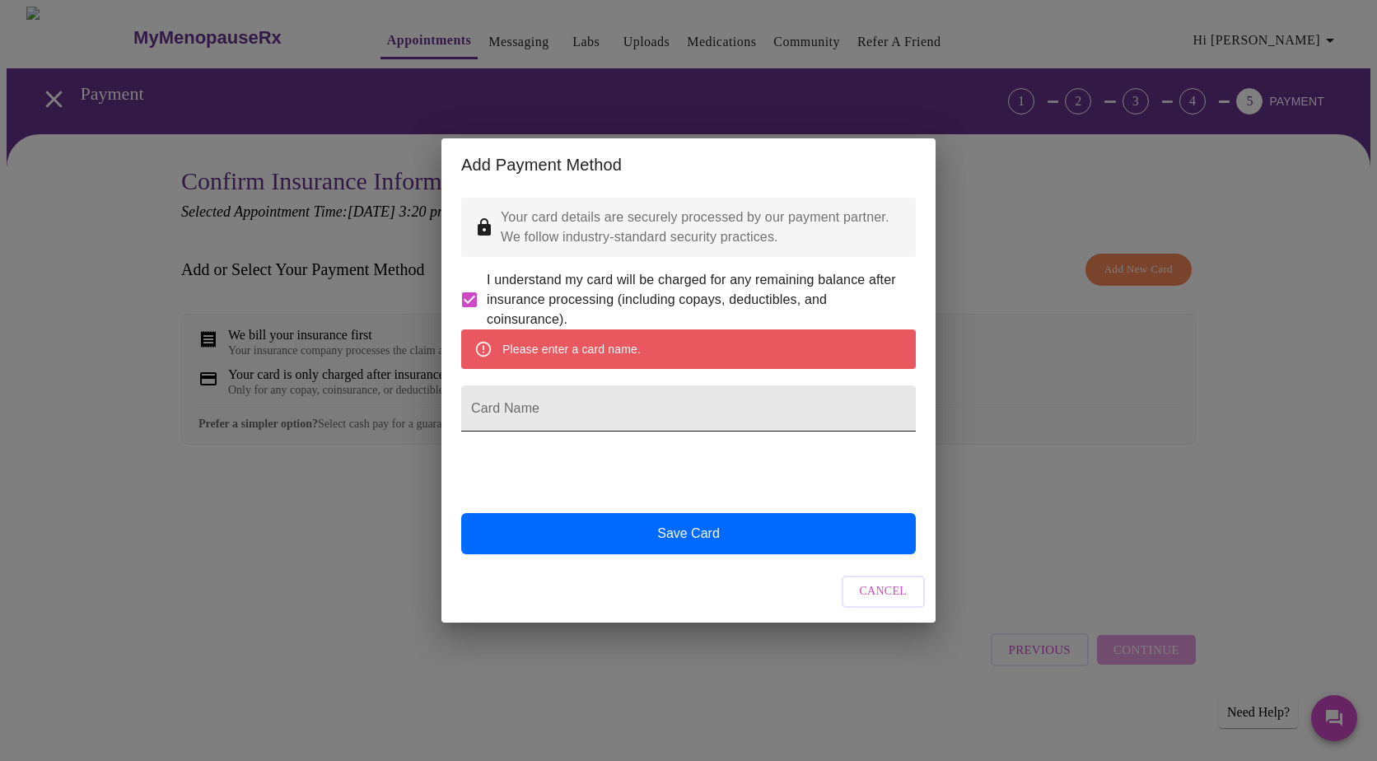
click at [529, 404] on input "Card Name" at bounding box center [688, 408] width 455 height 46
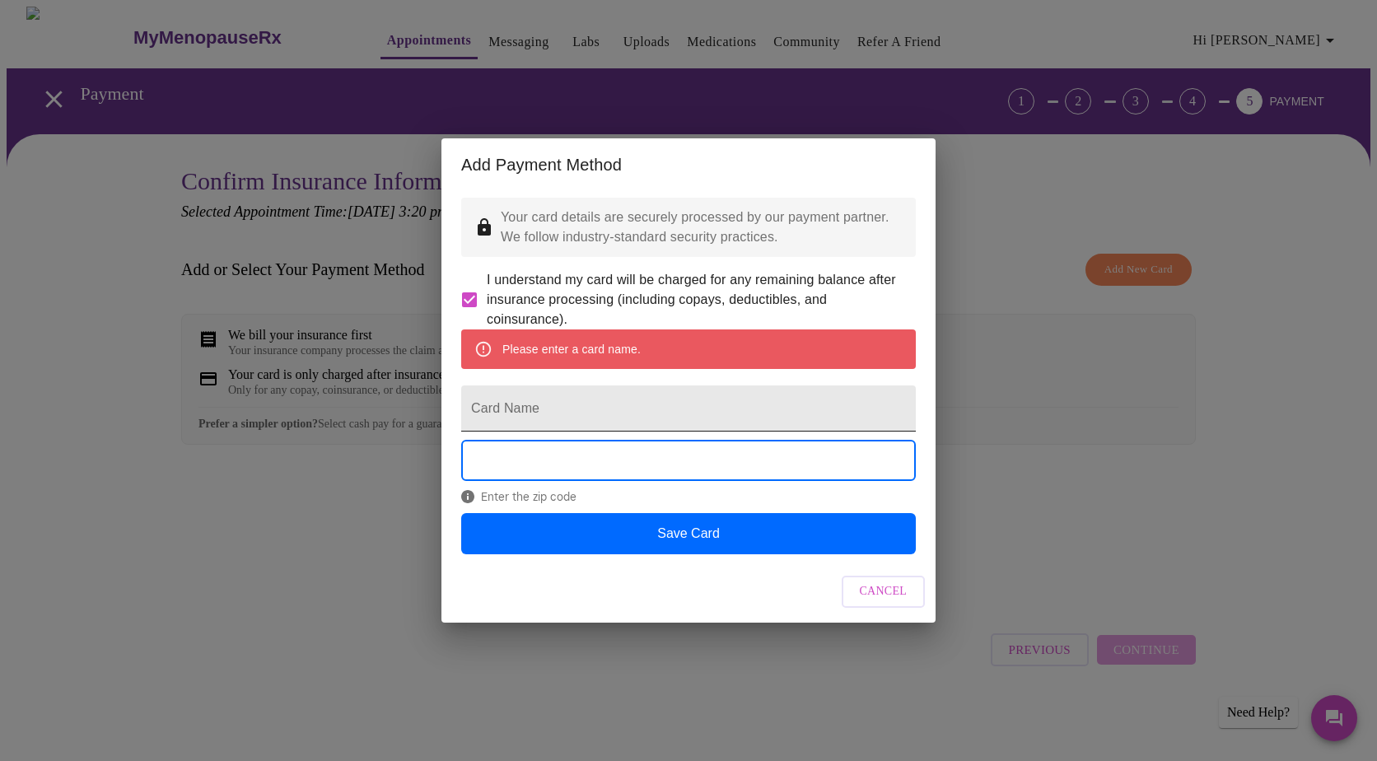
click at [525, 404] on input "Card Name" at bounding box center [688, 408] width 455 height 46
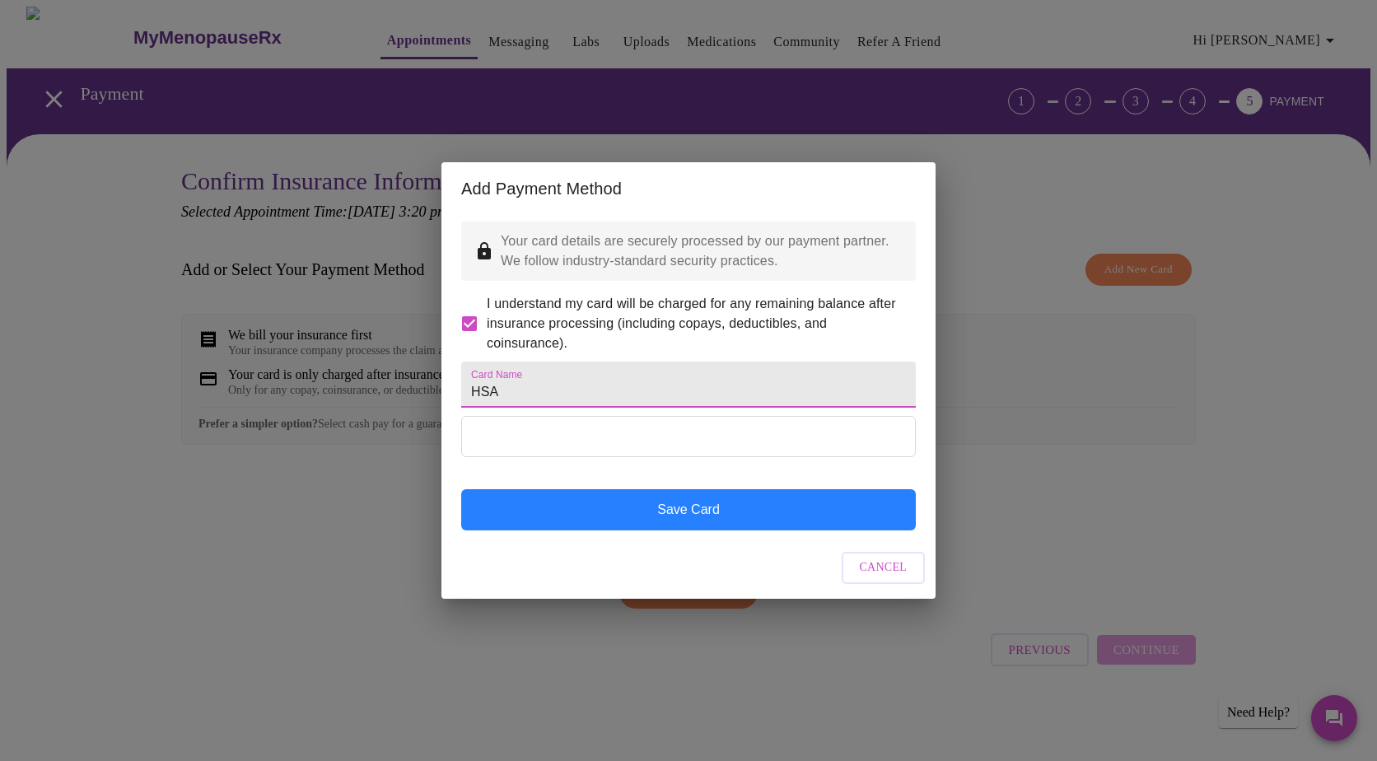
type input "HSA"
click at [689, 530] on button "Save Card" at bounding box center [688, 509] width 455 height 41
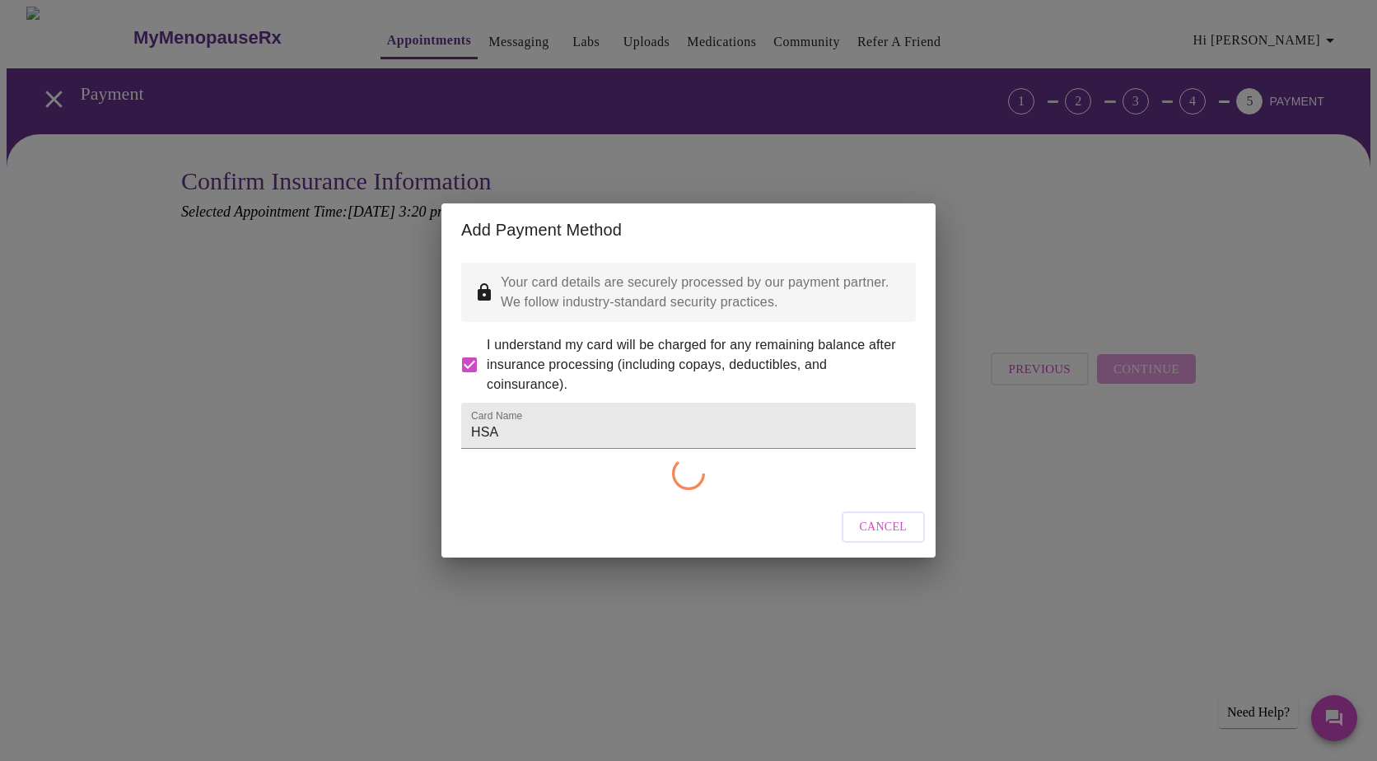
checkbox input "false"
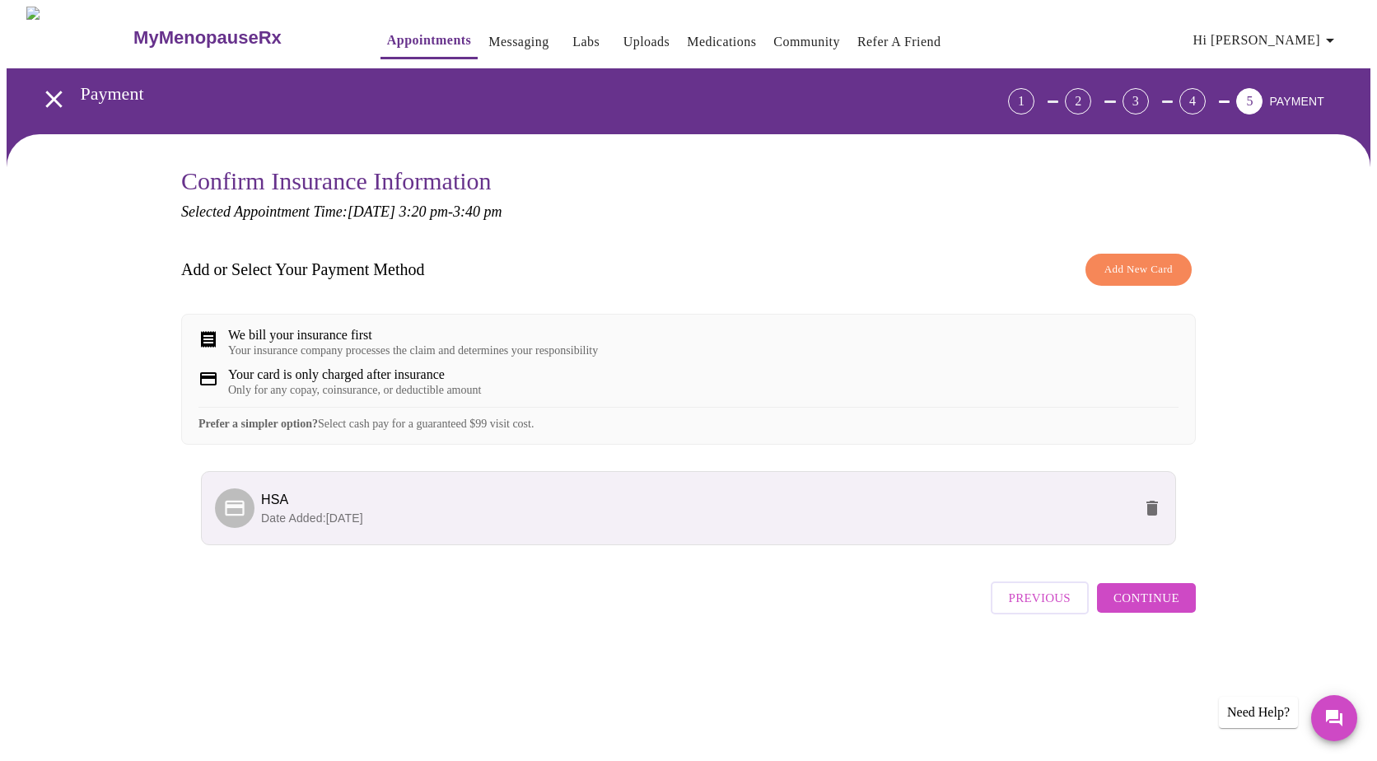
click at [1155, 609] on span "Continue" at bounding box center [1146, 597] width 66 height 21
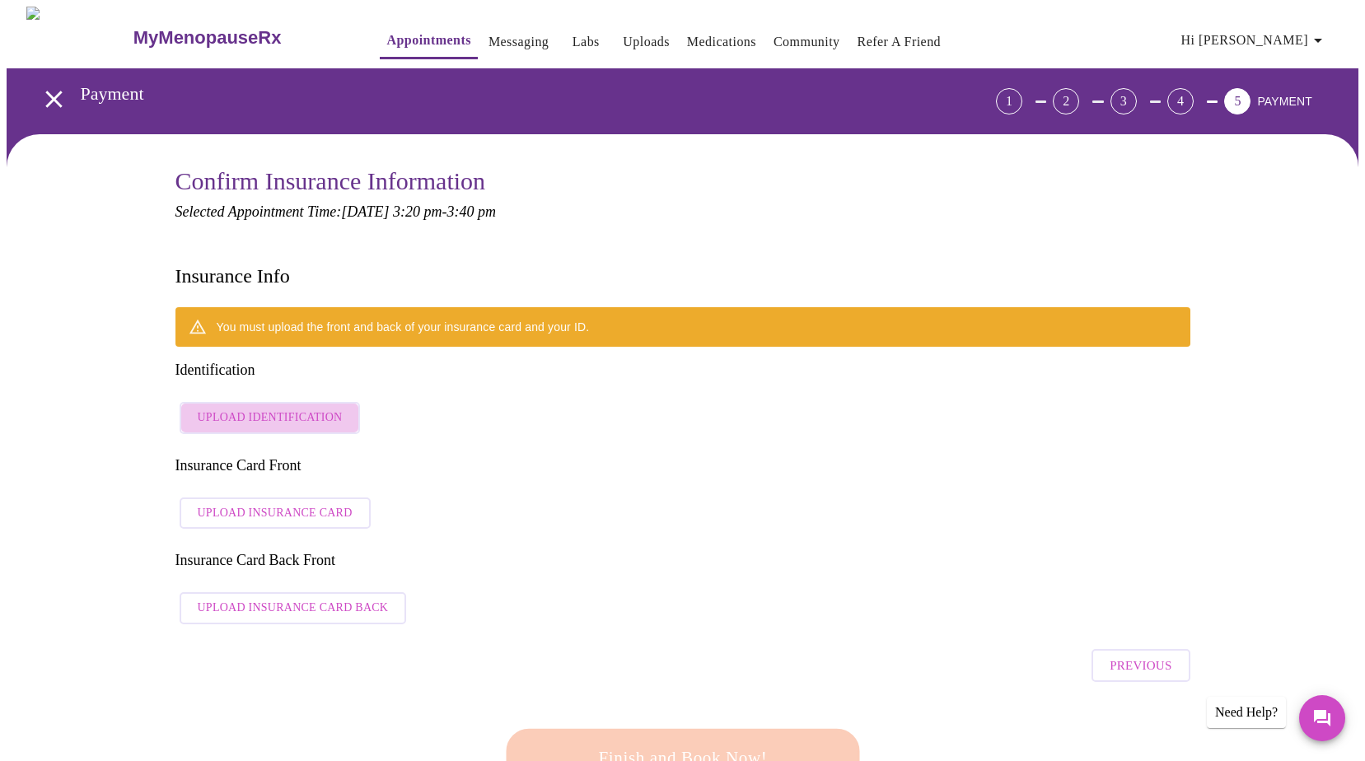
click at [285, 408] on span "Upload Identification" at bounding box center [270, 418] width 145 height 21
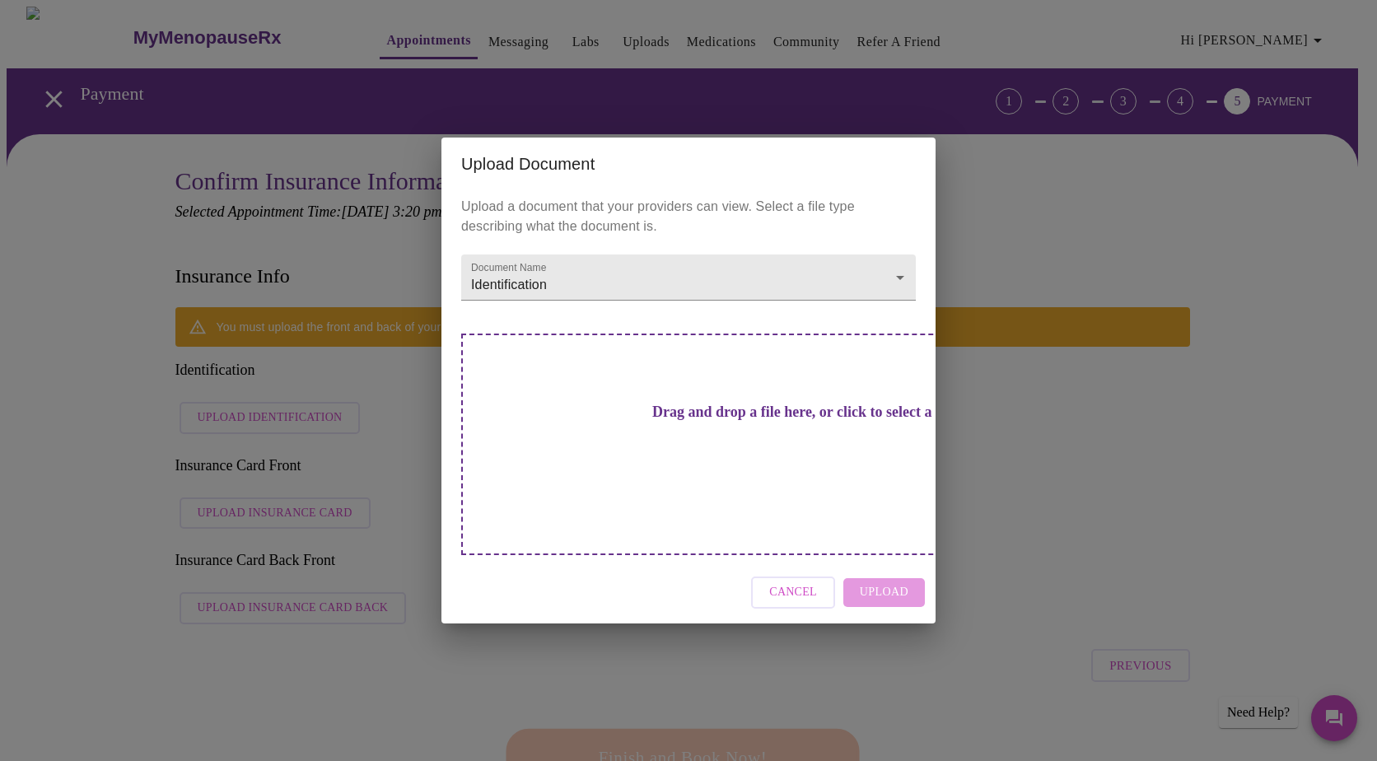
click at [696, 421] on h3 "Drag and drop a file here, or click to select a file" at bounding box center [803, 412] width 455 height 17
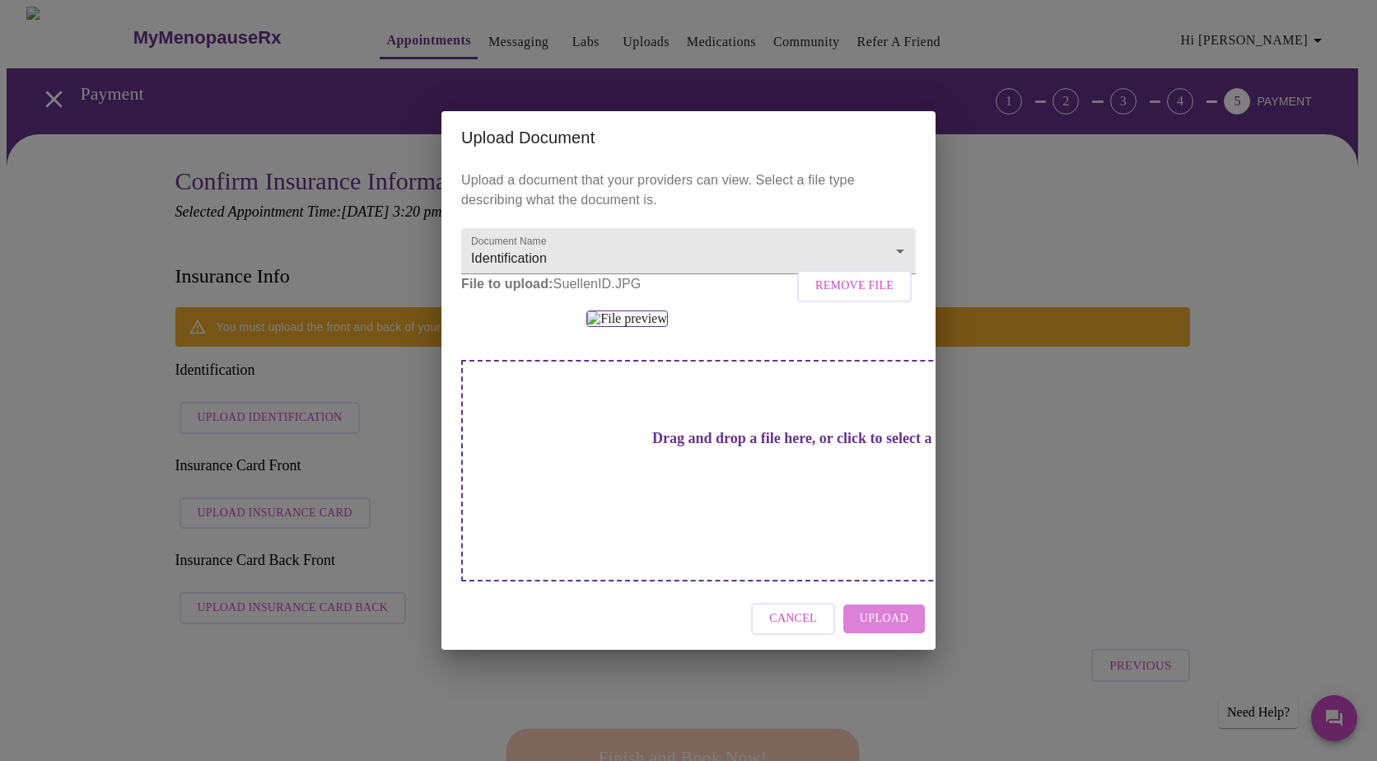
click at [879, 629] on span "Upload" at bounding box center [884, 619] width 49 height 21
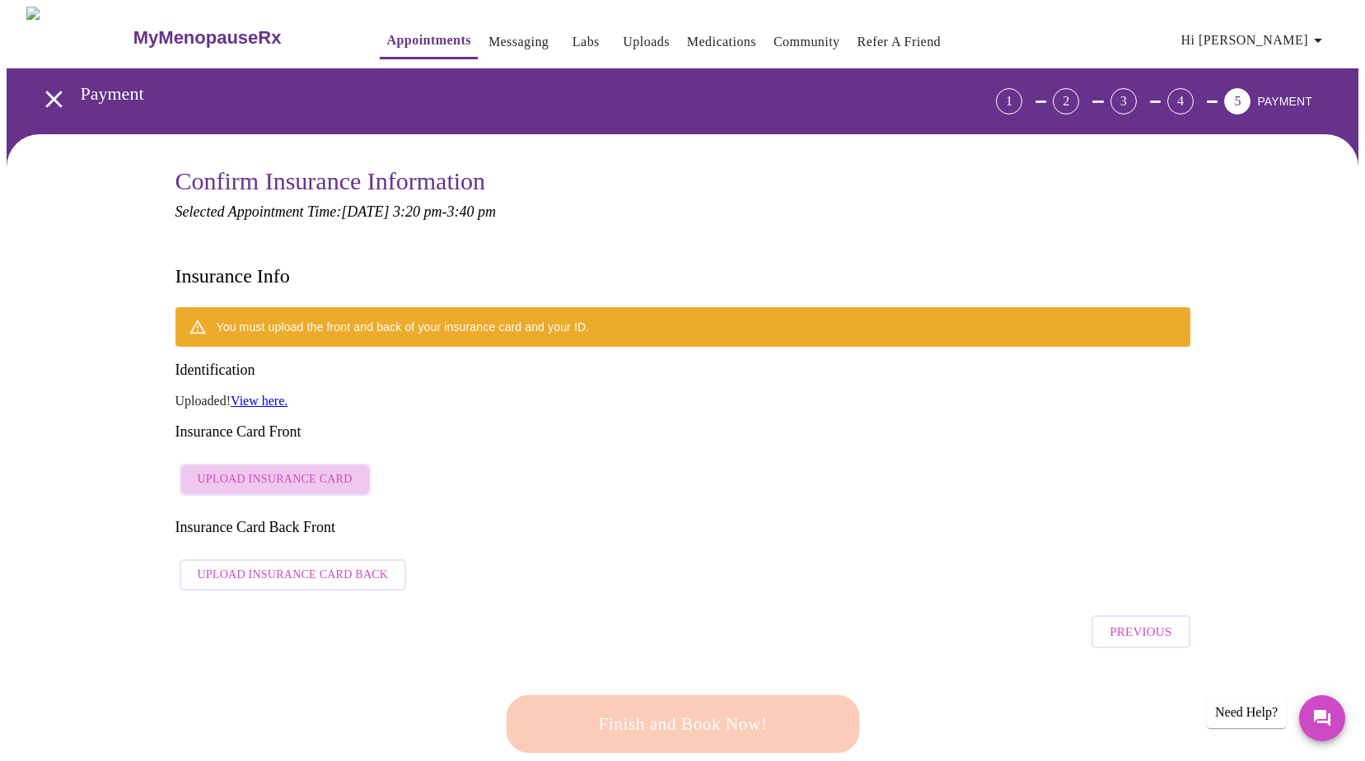
click at [283, 469] on span "Upload Insurance Card" at bounding box center [275, 479] width 155 height 21
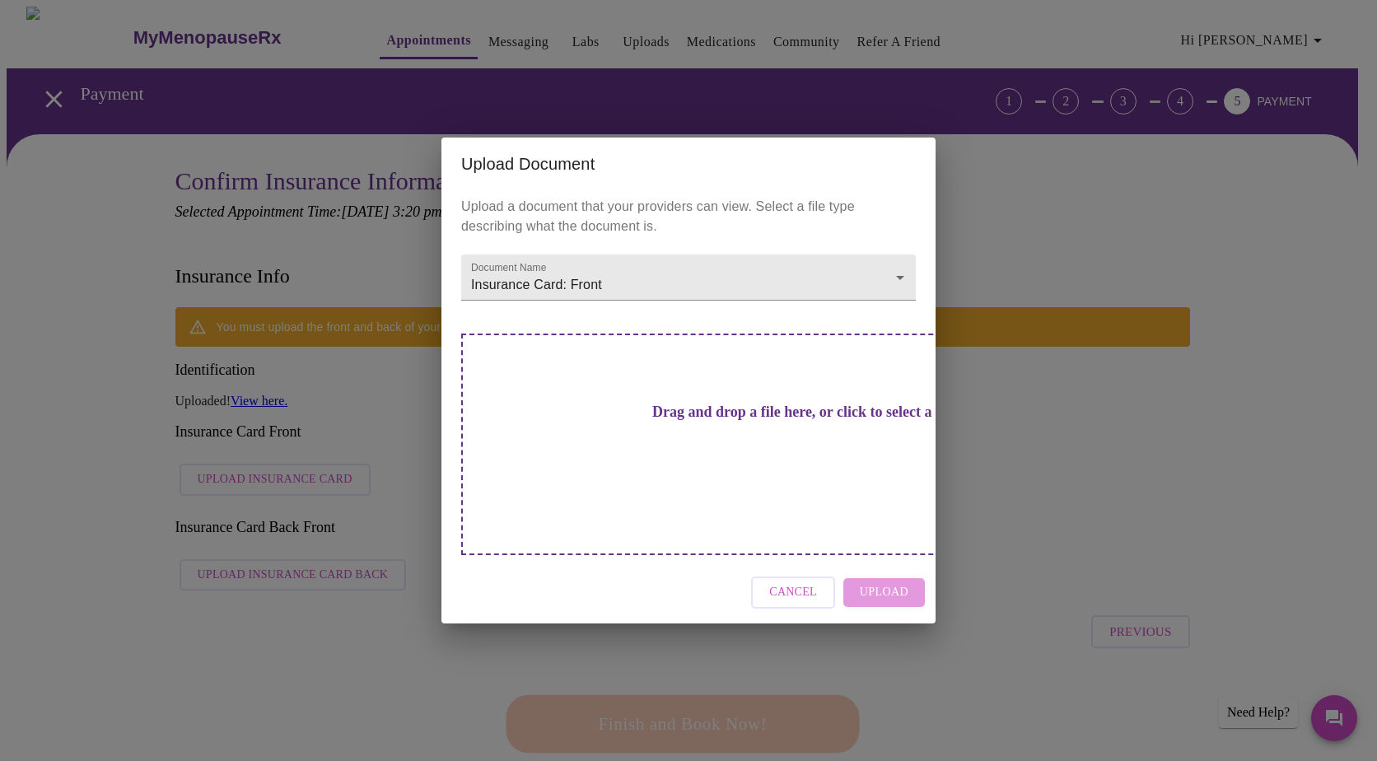
click at [737, 474] on div "Drag and drop a file here, or click to select a file" at bounding box center [803, 445] width 685 height 222
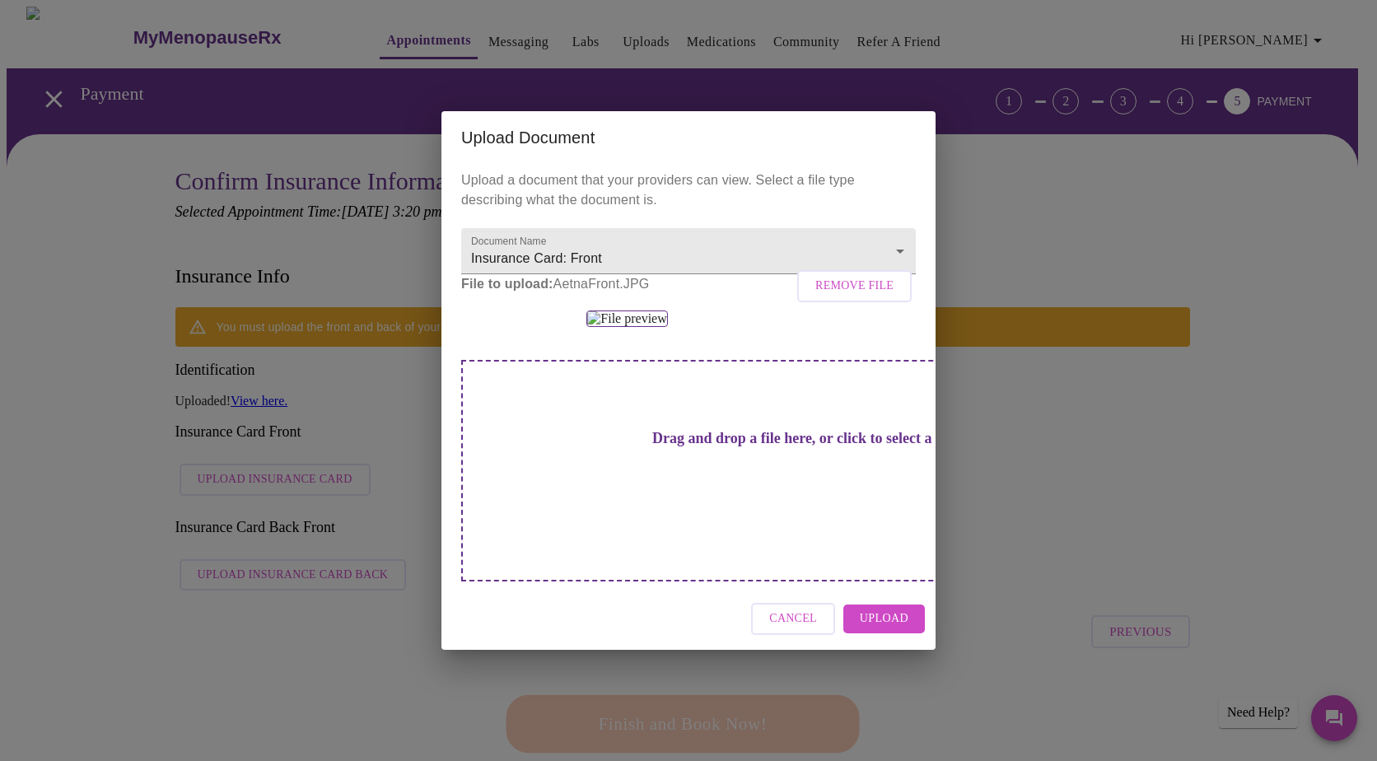
click at [894, 629] on span "Upload" at bounding box center [884, 619] width 49 height 21
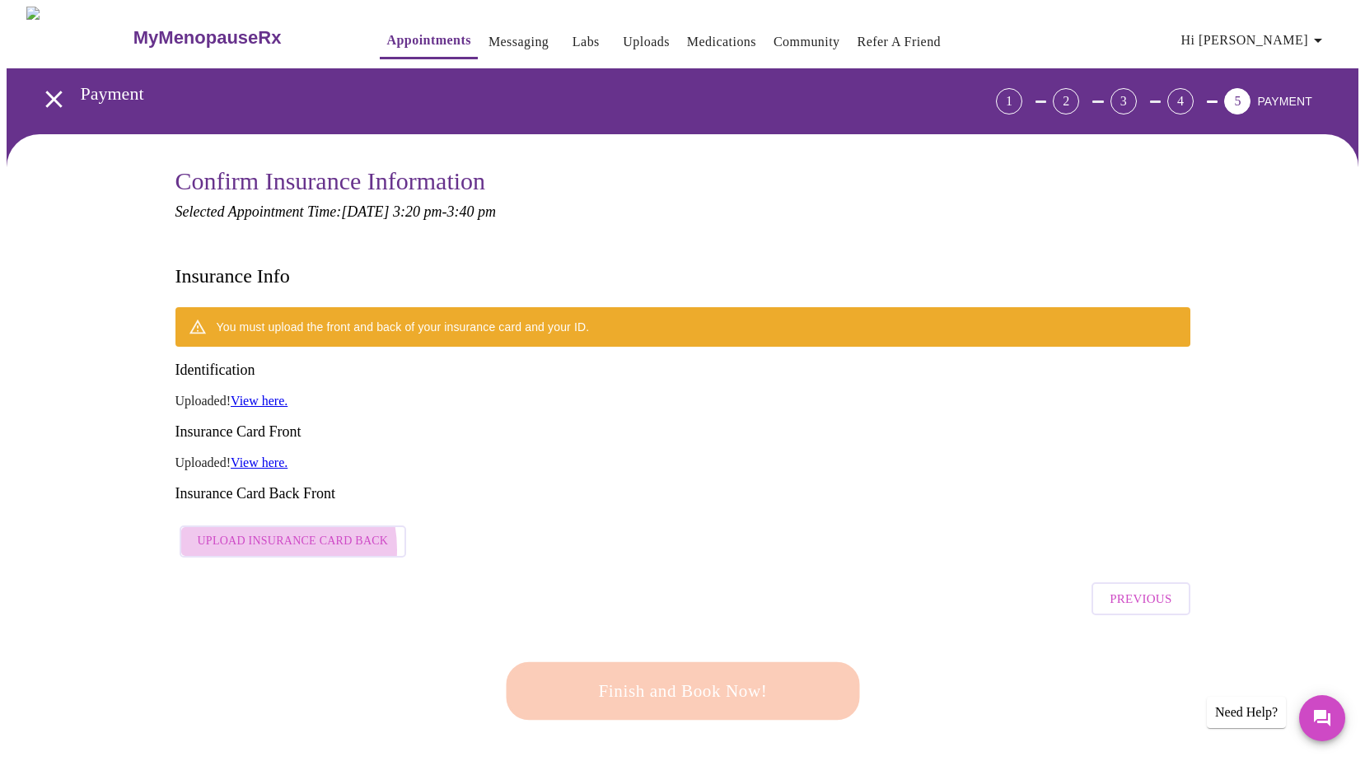
click at [263, 531] on span "Upload Insurance Card Back" at bounding box center [293, 541] width 191 height 21
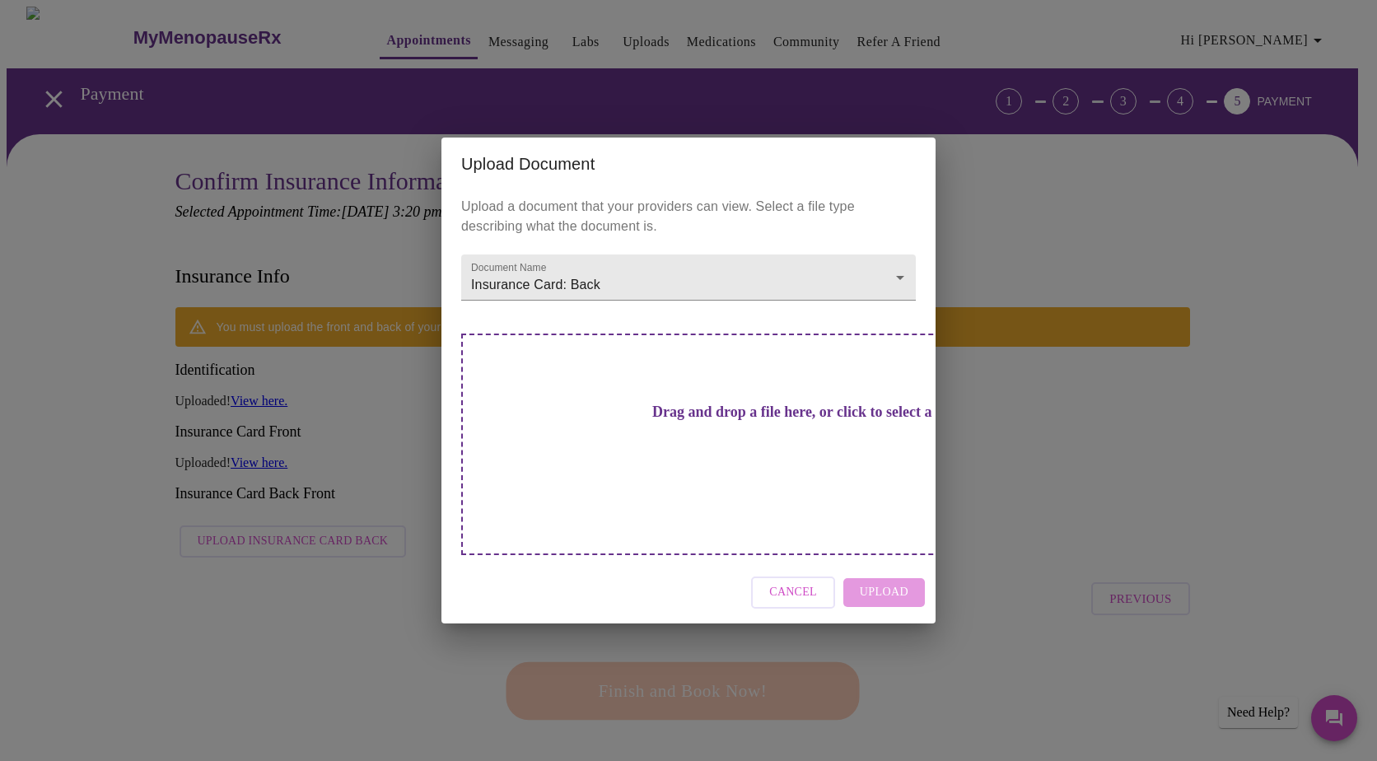
click at [637, 421] on h3 "Drag and drop a file here, or click to select a file" at bounding box center [803, 412] width 455 height 17
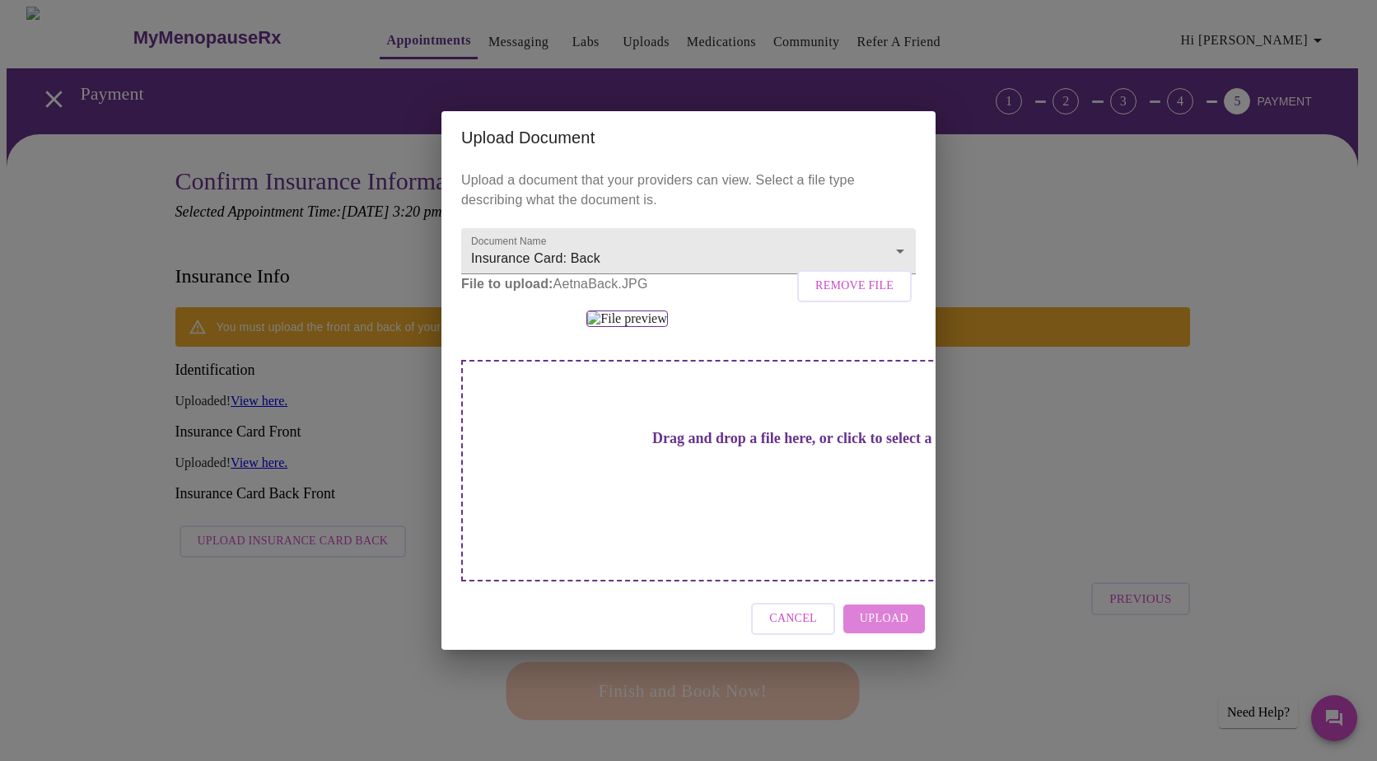
click at [883, 629] on span "Upload" at bounding box center [884, 619] width 49 height 21
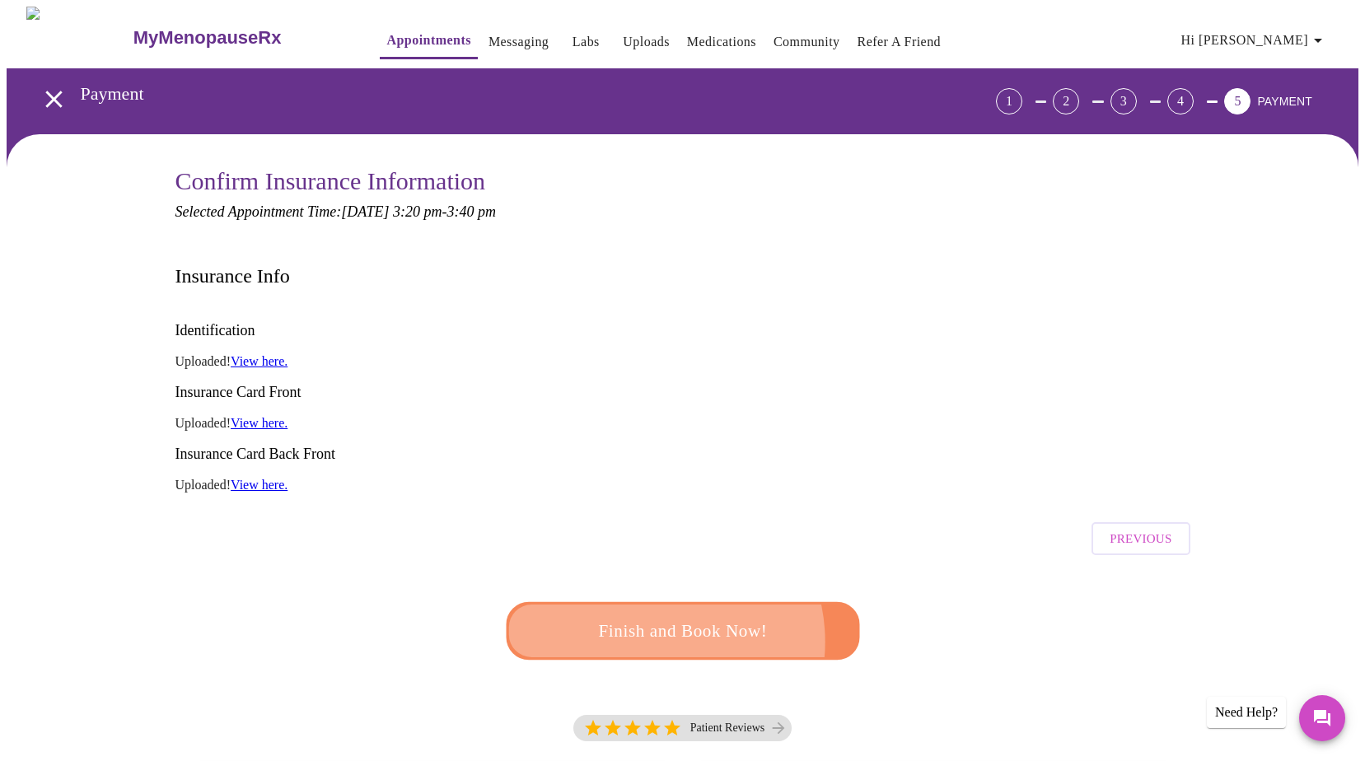
click at [650, 616] on span "Finish and Book Now!" at bounding box center [682, 631] width 305 height 30
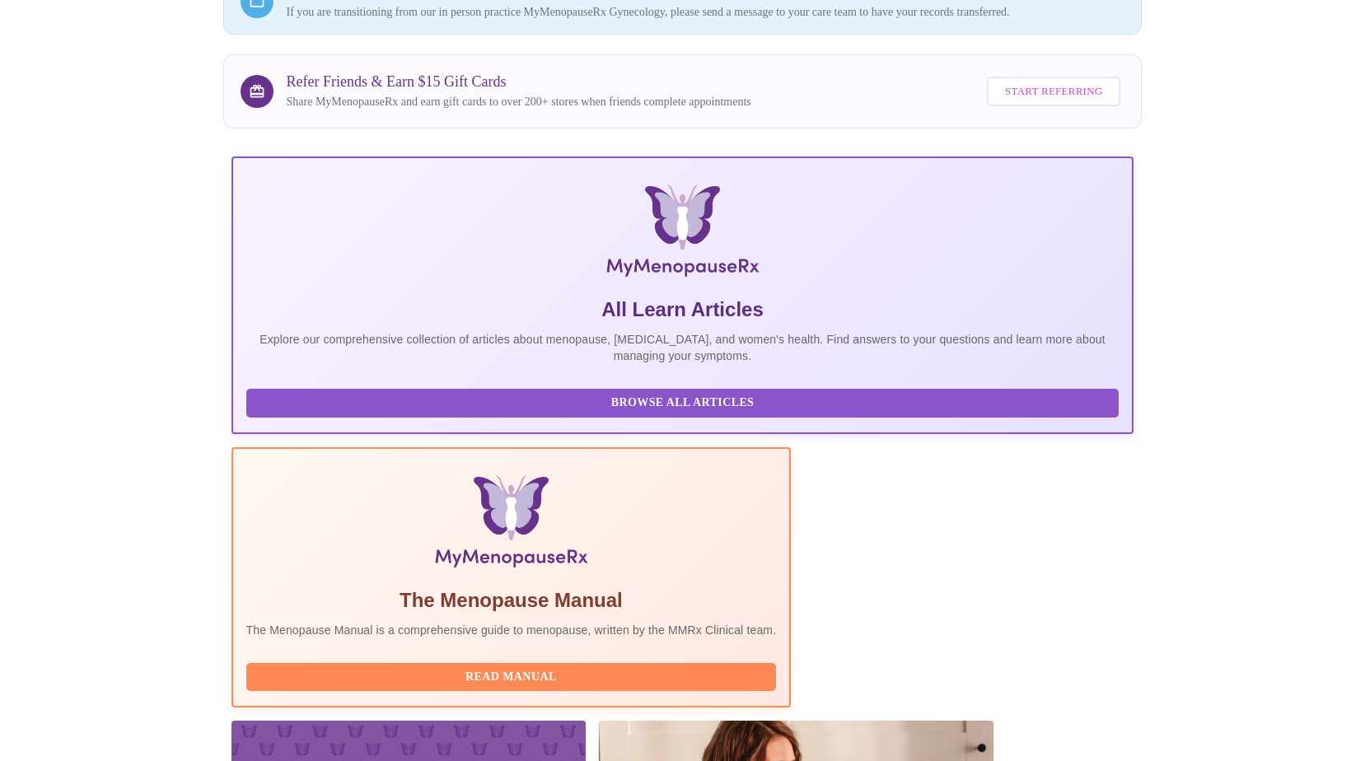
scroll to position [226, 0]
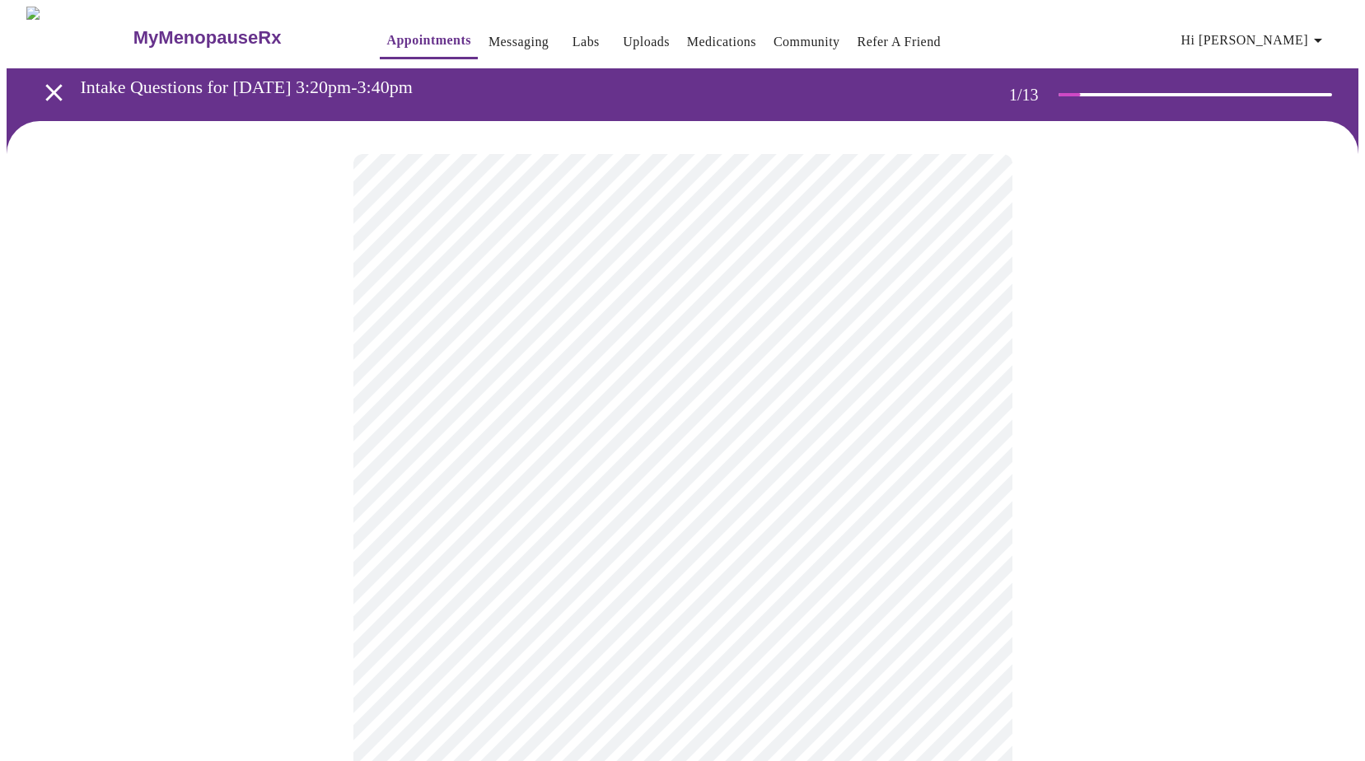
click at [464, 364] on body "MyMenopauseRx Appointments Messaging Labs Uploads Medications Community Refer a…" at bounding box center [682, 764] width 1351 height 1515
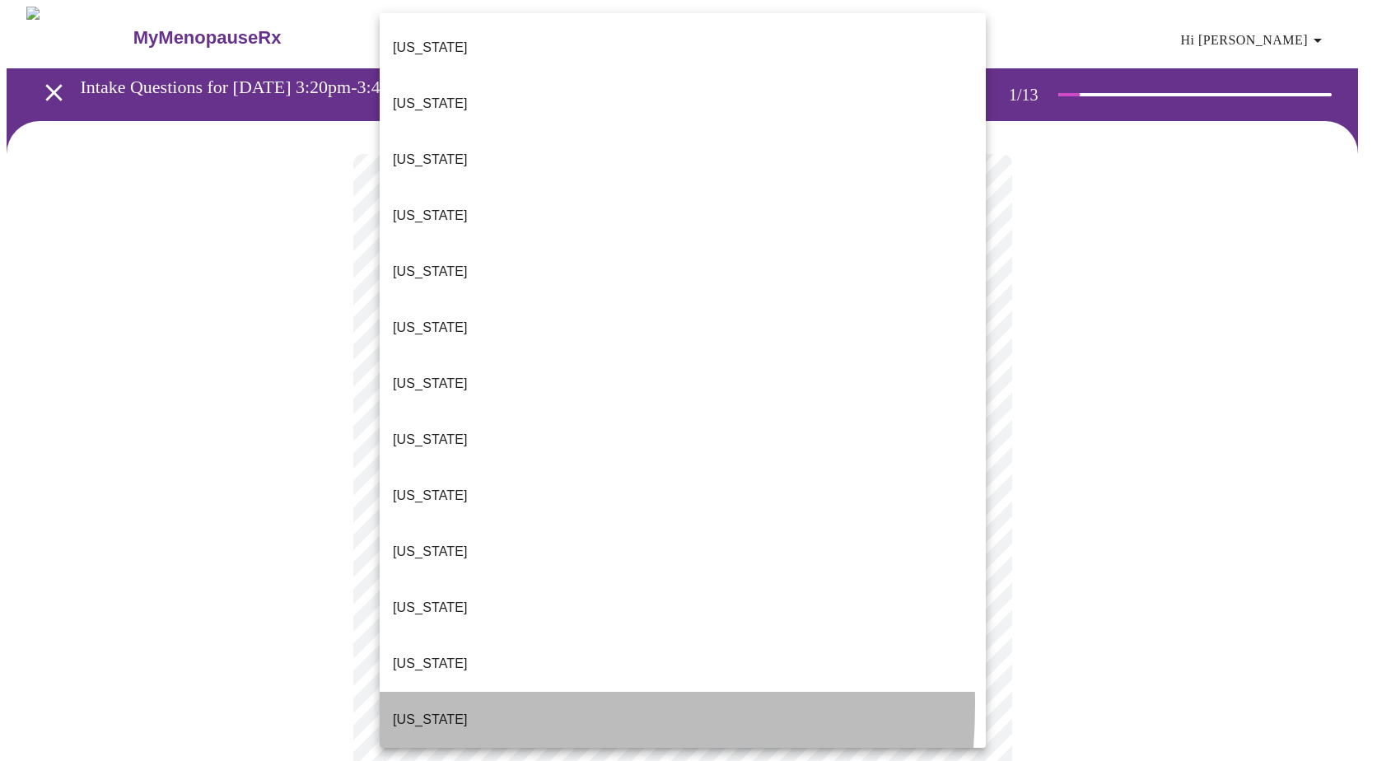
click at [419, 710] on p "[US_STATE]" at bounding box center [430, 720] width 75 height 20
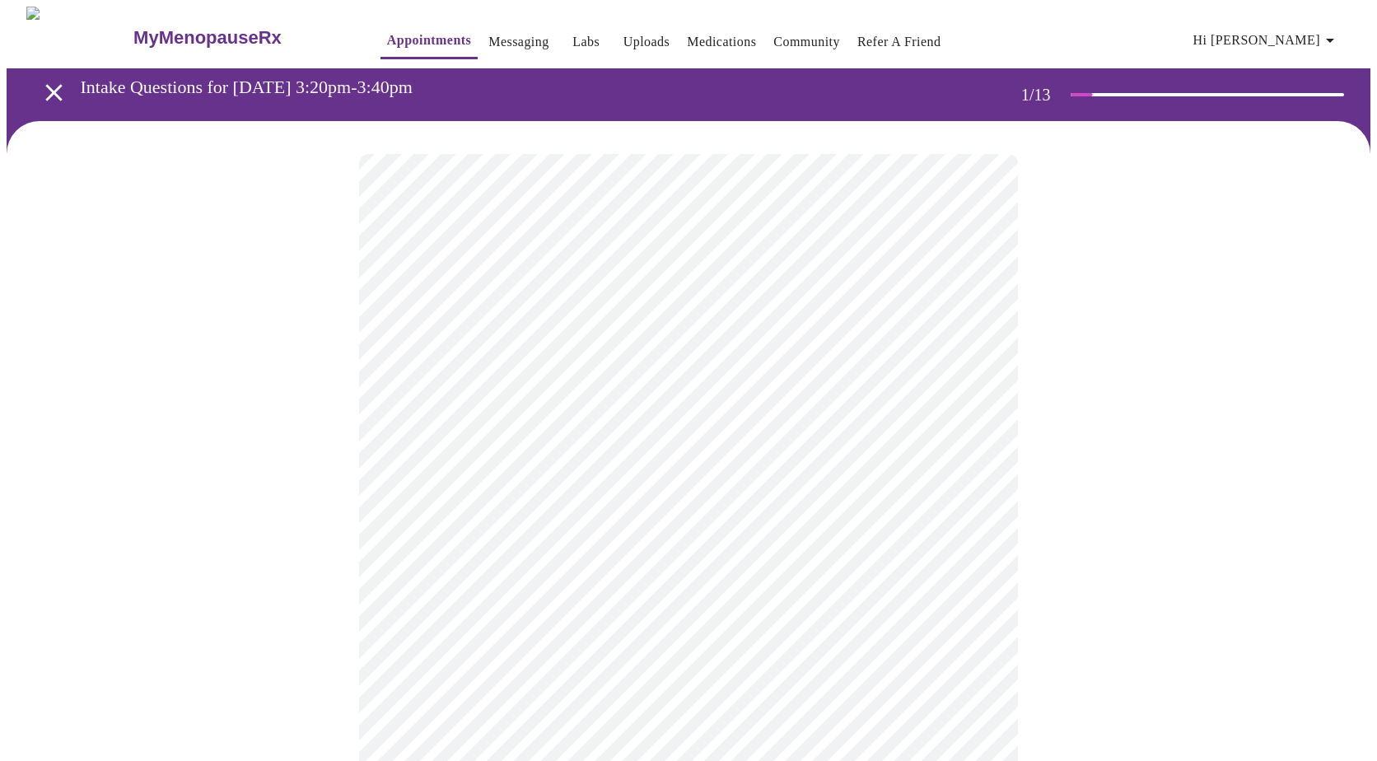
click at [466, 474] on body "MyMenopauseRx Appointments Messaging Labs Uploads Medications Community Refer a…" at bounding box center [689, 759] width 1364 height 1505
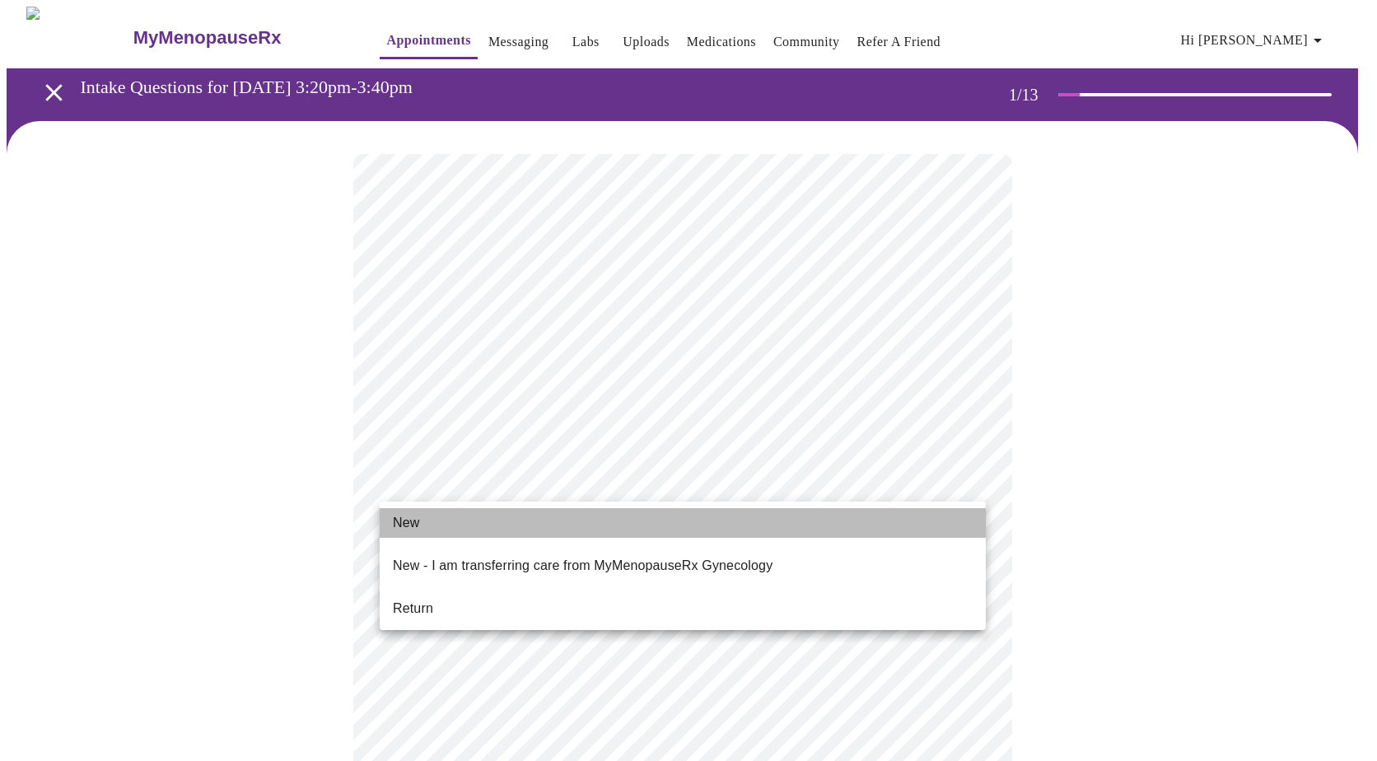
click at [411, 522] on span "New" at bounding box center [406, 523] width 26 height 20
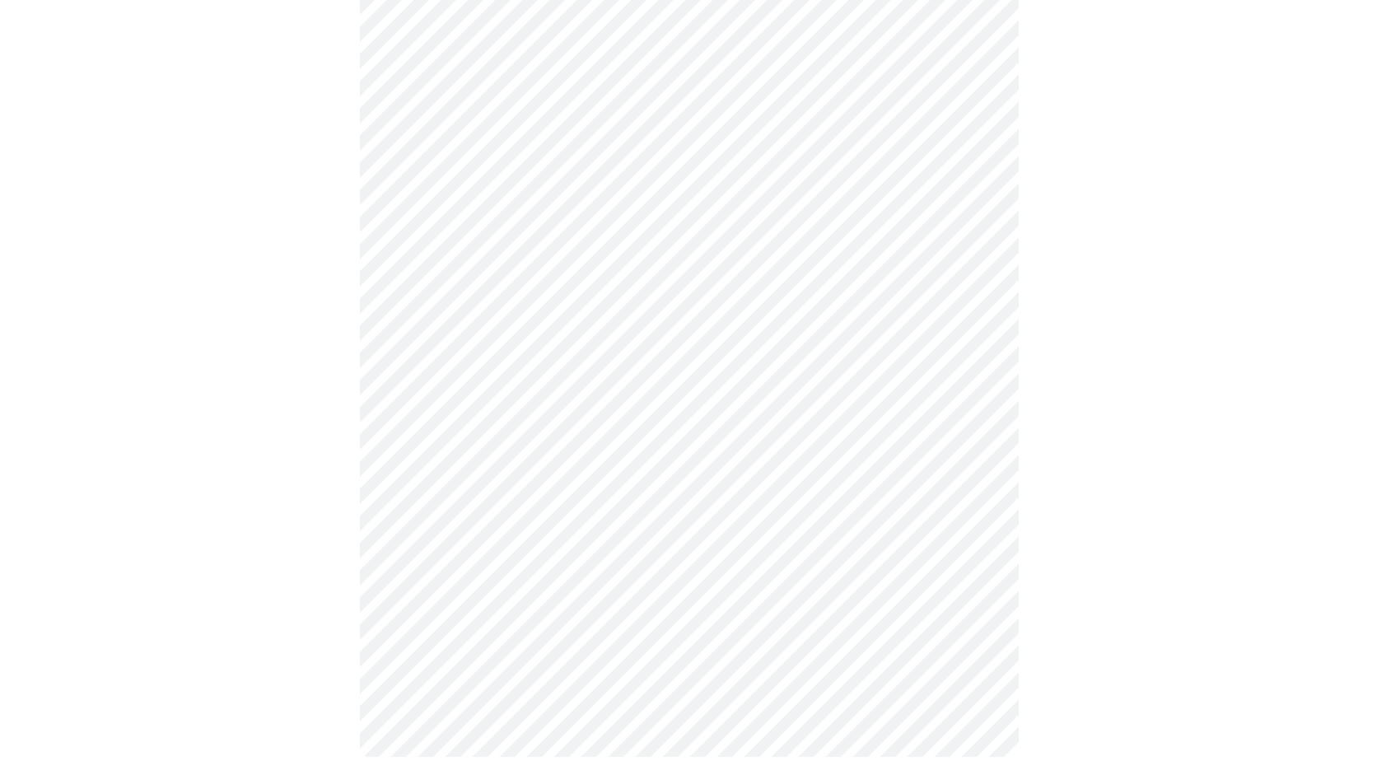
scroll to position [721, 0]
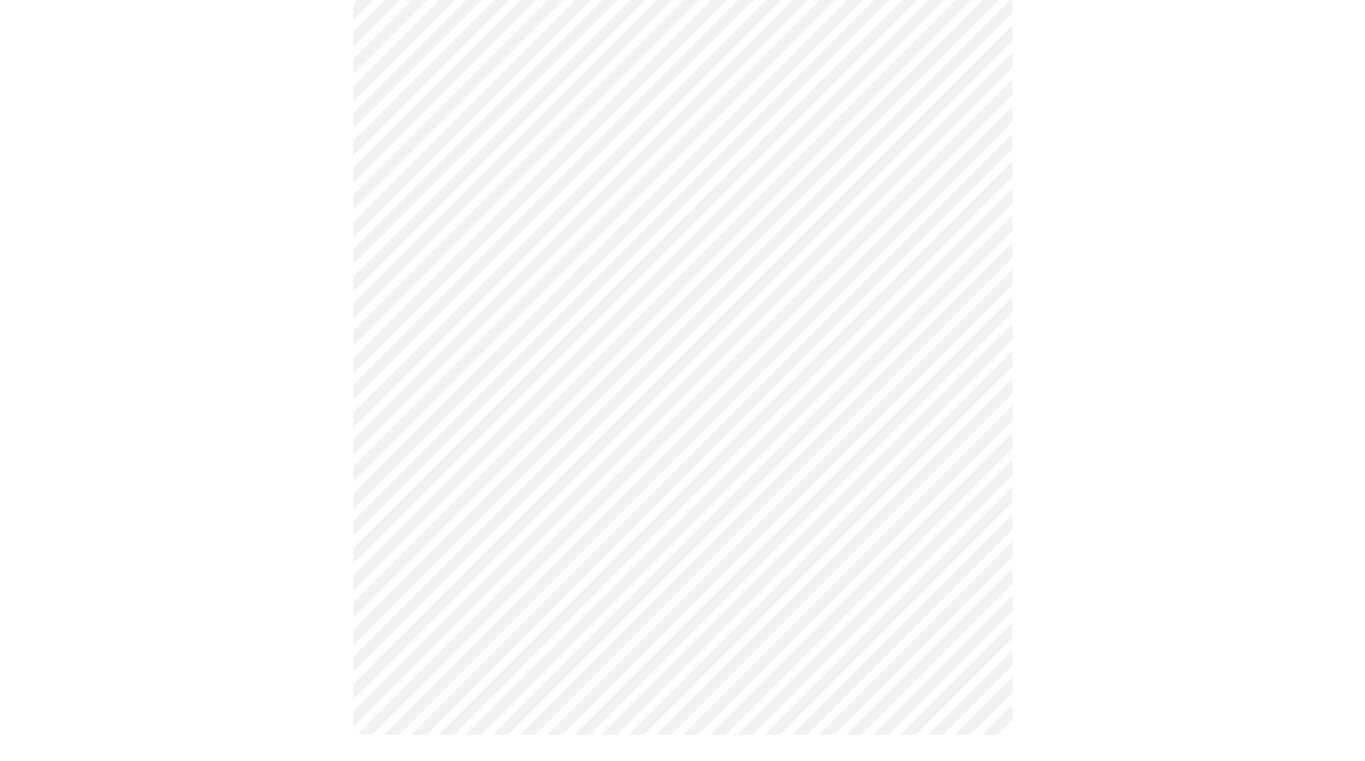
click at [497, 537] on body "MyMenopauseRx Appointments Messaging Labs Uploads Medications Community Refer a…" at bounding box center [682, 27] width 1351 height 1482
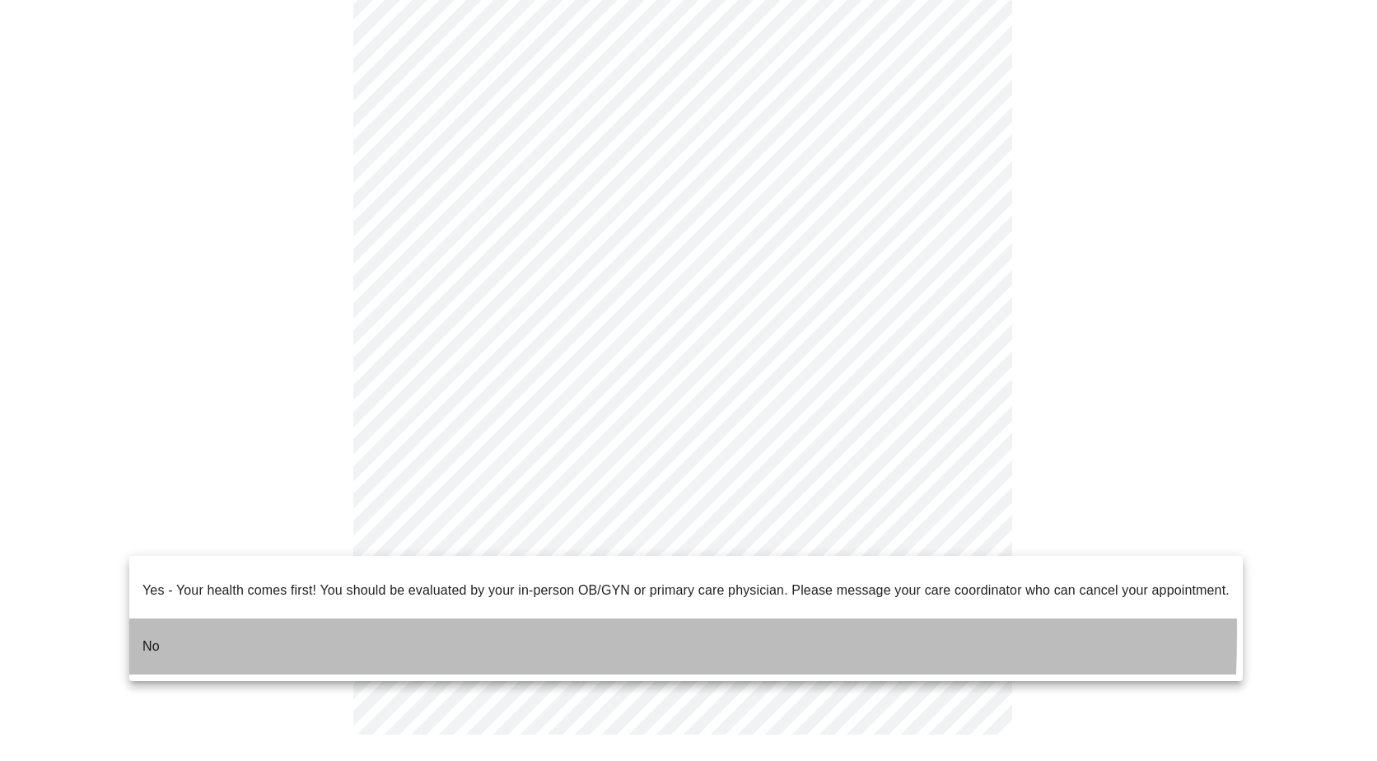
drag, startPoint x: 152, startPoint y: 619, endPoint x: 253, endPoint y: 603, distance: 102.5
click at [150, 637] on p "No" at bounding box center [150, 647] width 17 height 20
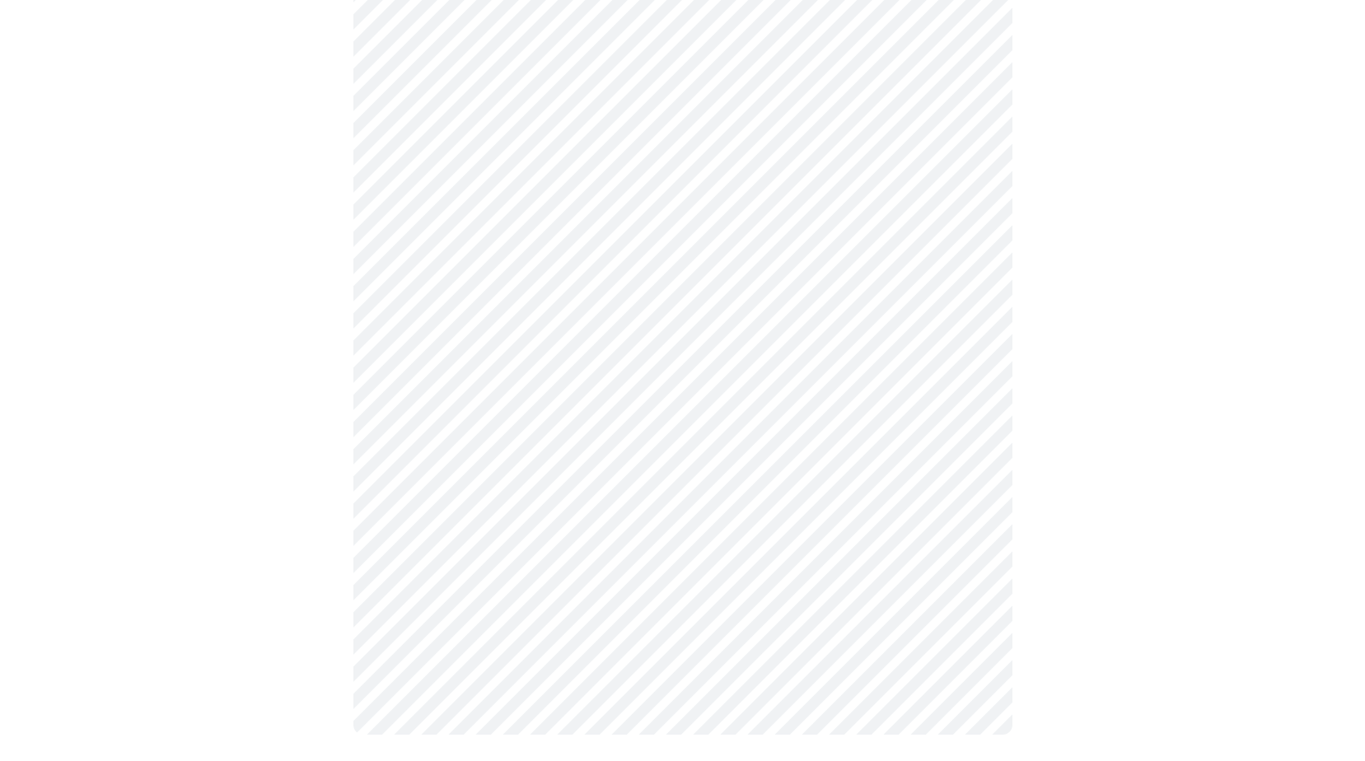
scroll to position [0, 0]
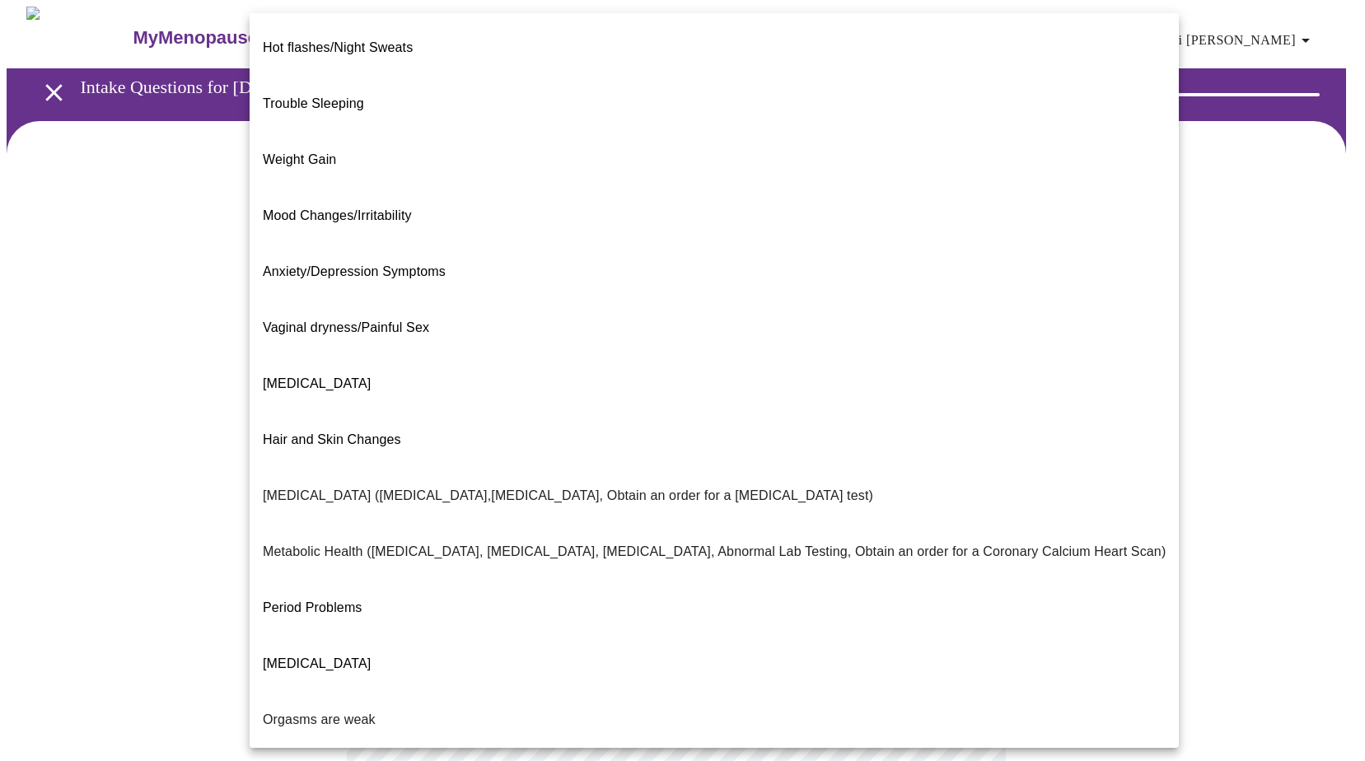
click at [604, 347] on body "MyMenopauseRx Appointments Messaging Labs Uploads Medications Community Refer a…" at bounding box center [682, 502] width 1351 height 990
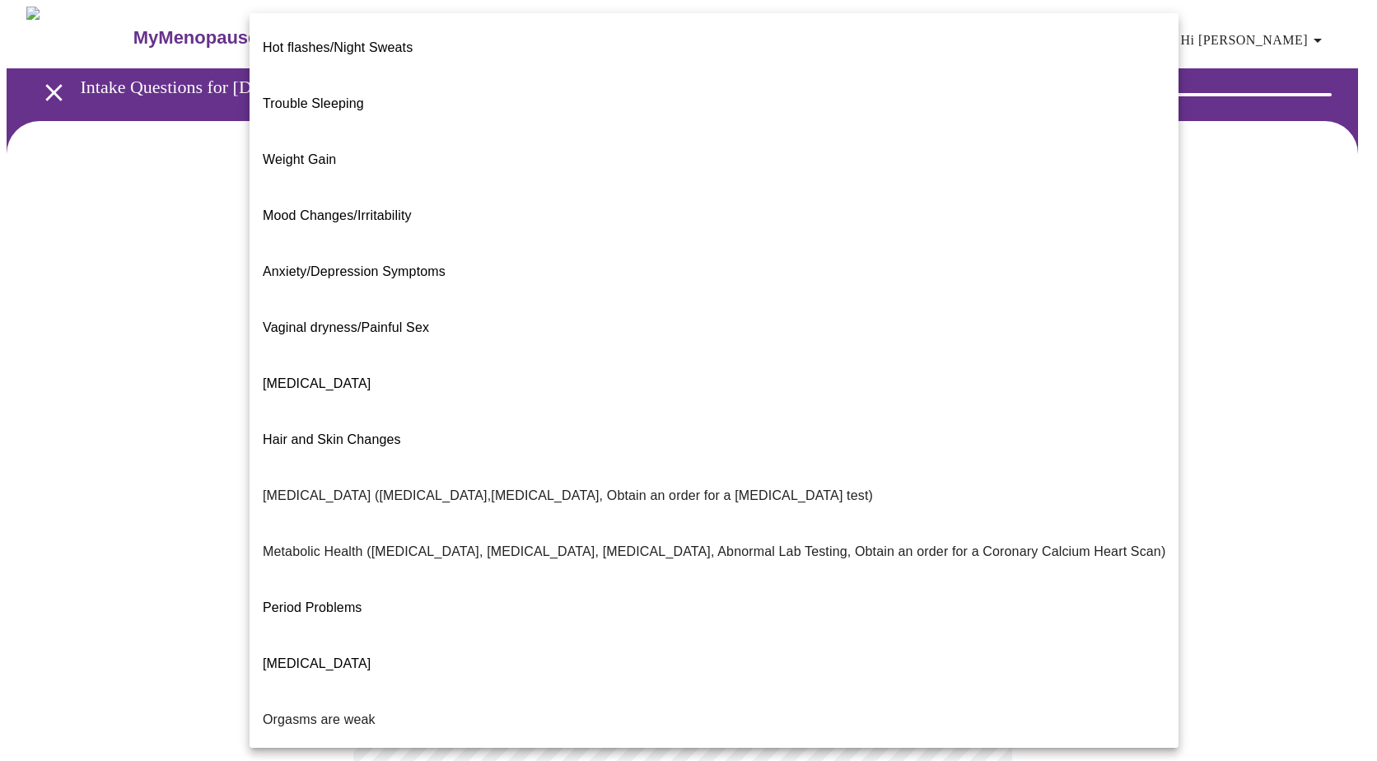
click at [302, 152] on span "Weight Gain" at bounding box center [299, 159] width 73 height 14
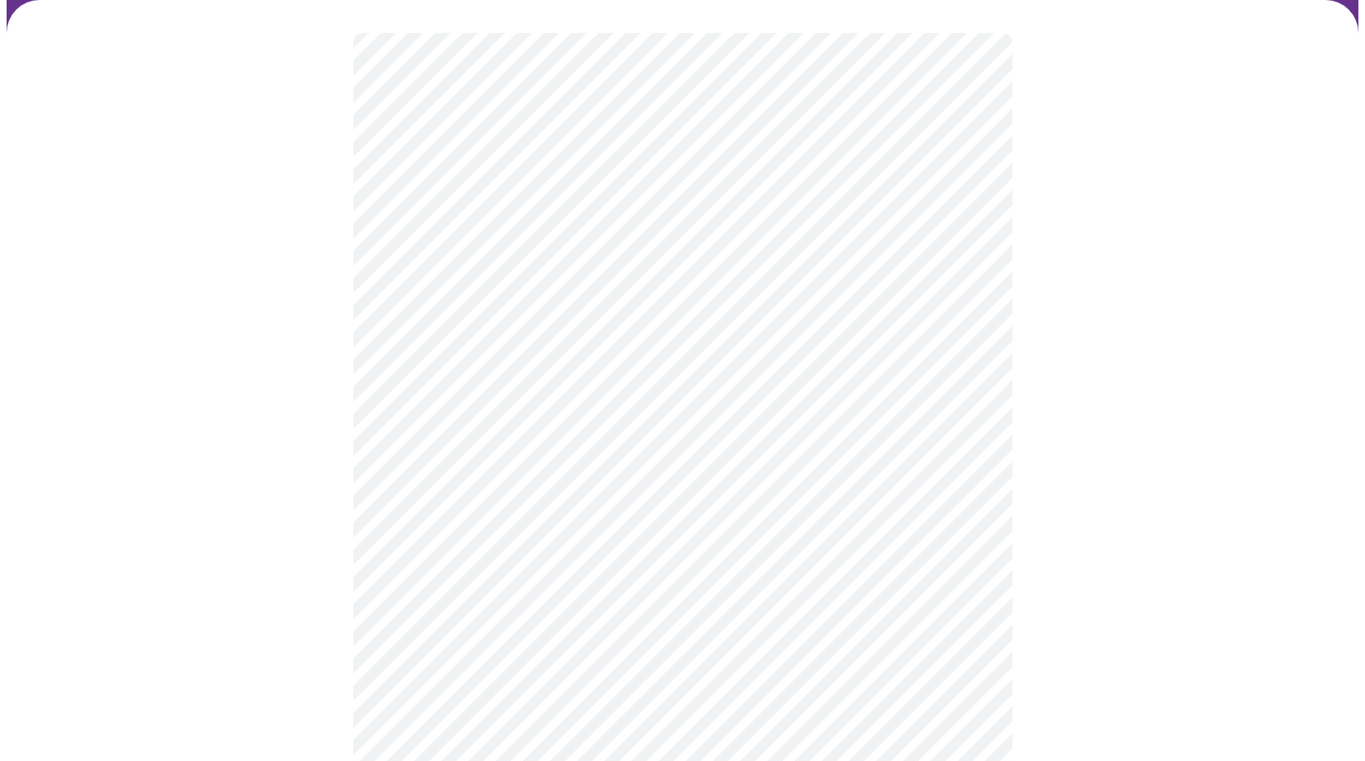
scroll to position [165, 0]
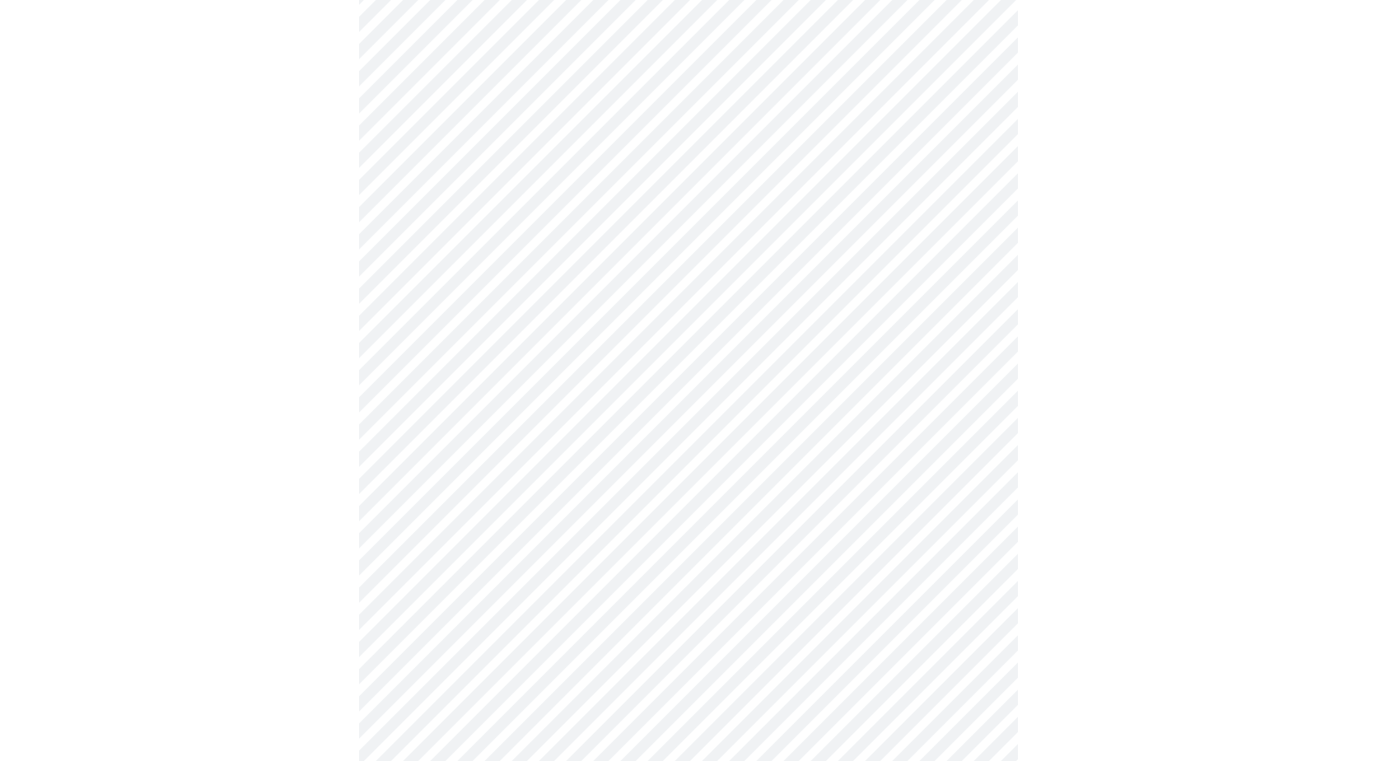
click at [966, 339] on body "MyMenopauseRx Appointments Messaging Labs Uploads Medications Community Refer a…" at bounding box center [689, 332] width 1364 height 980
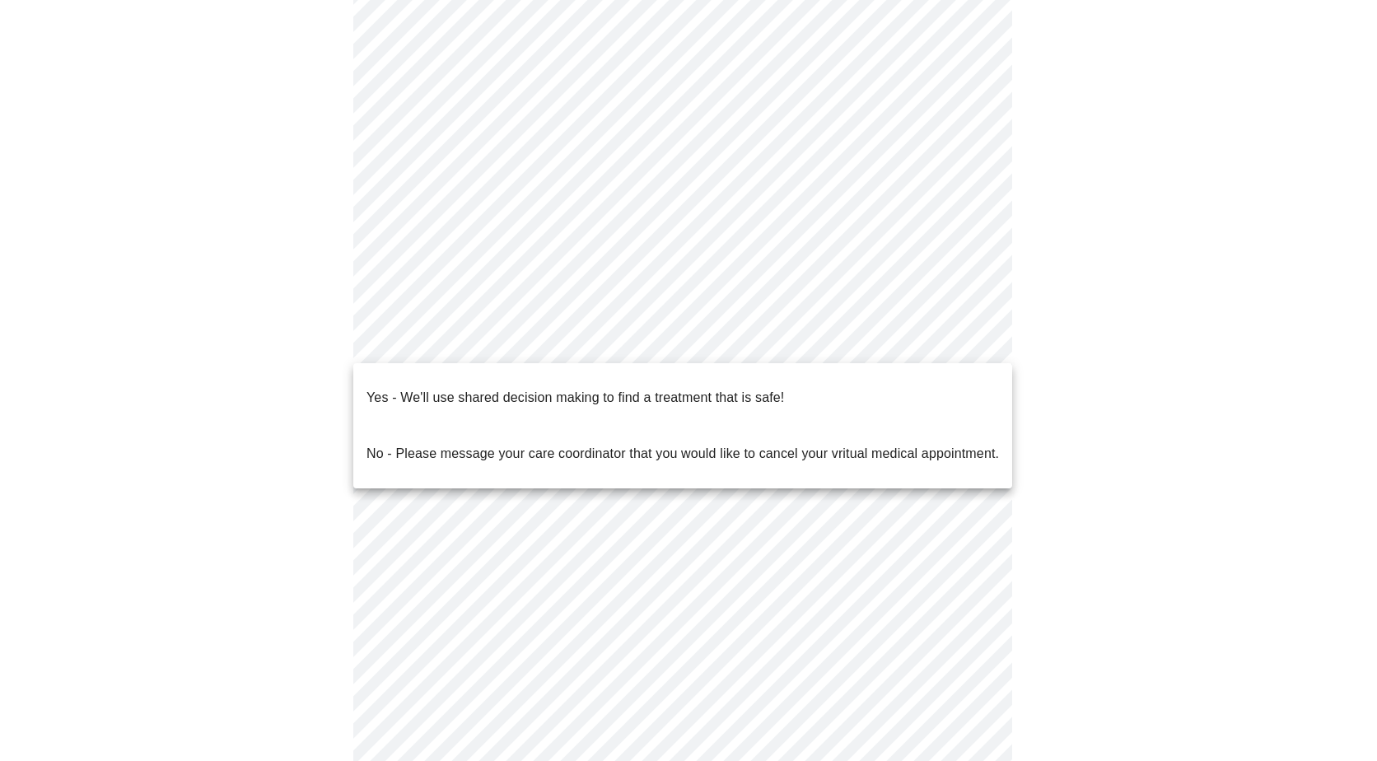
click at [541, 388] on p "Yes - We'll use shared decision making to find a treatment that is safe!" at bounding box center [575, 398] width 418 height 20
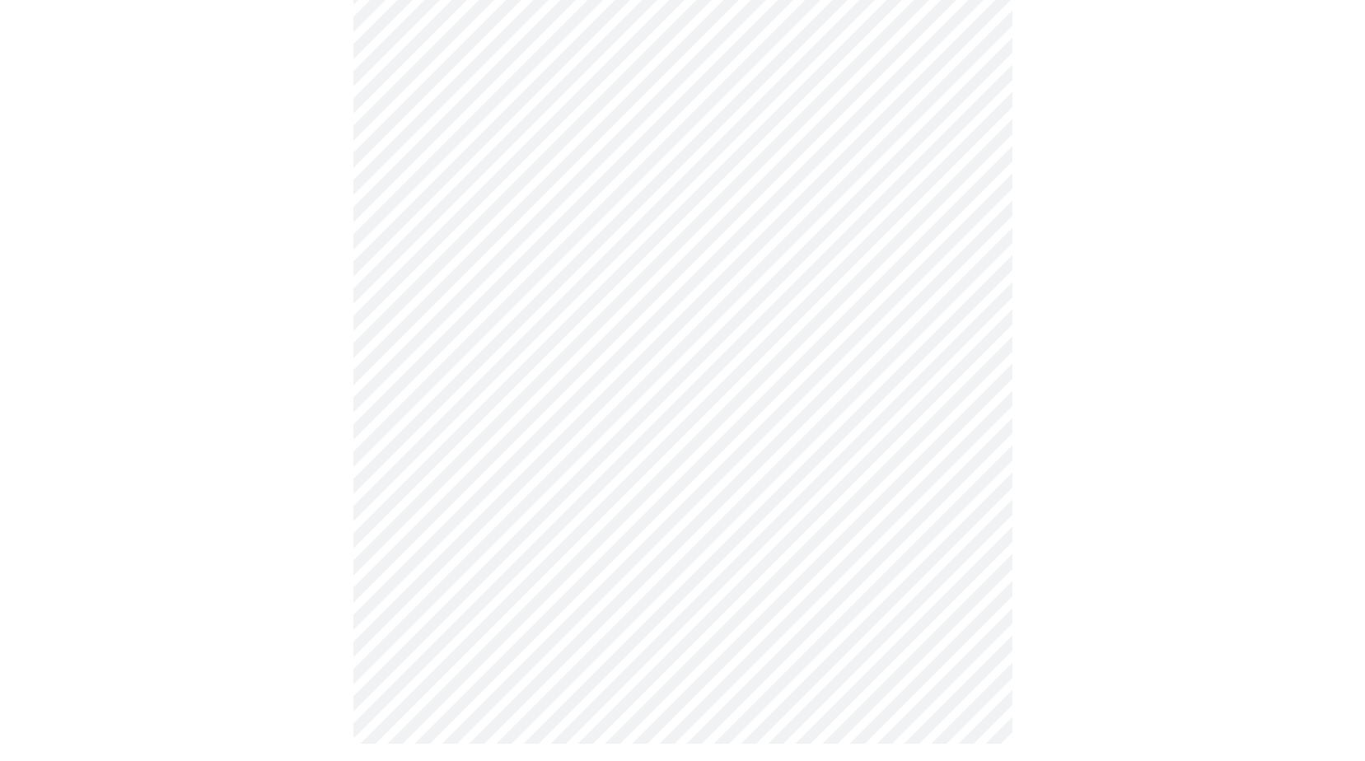
scroll to position [0, 0]
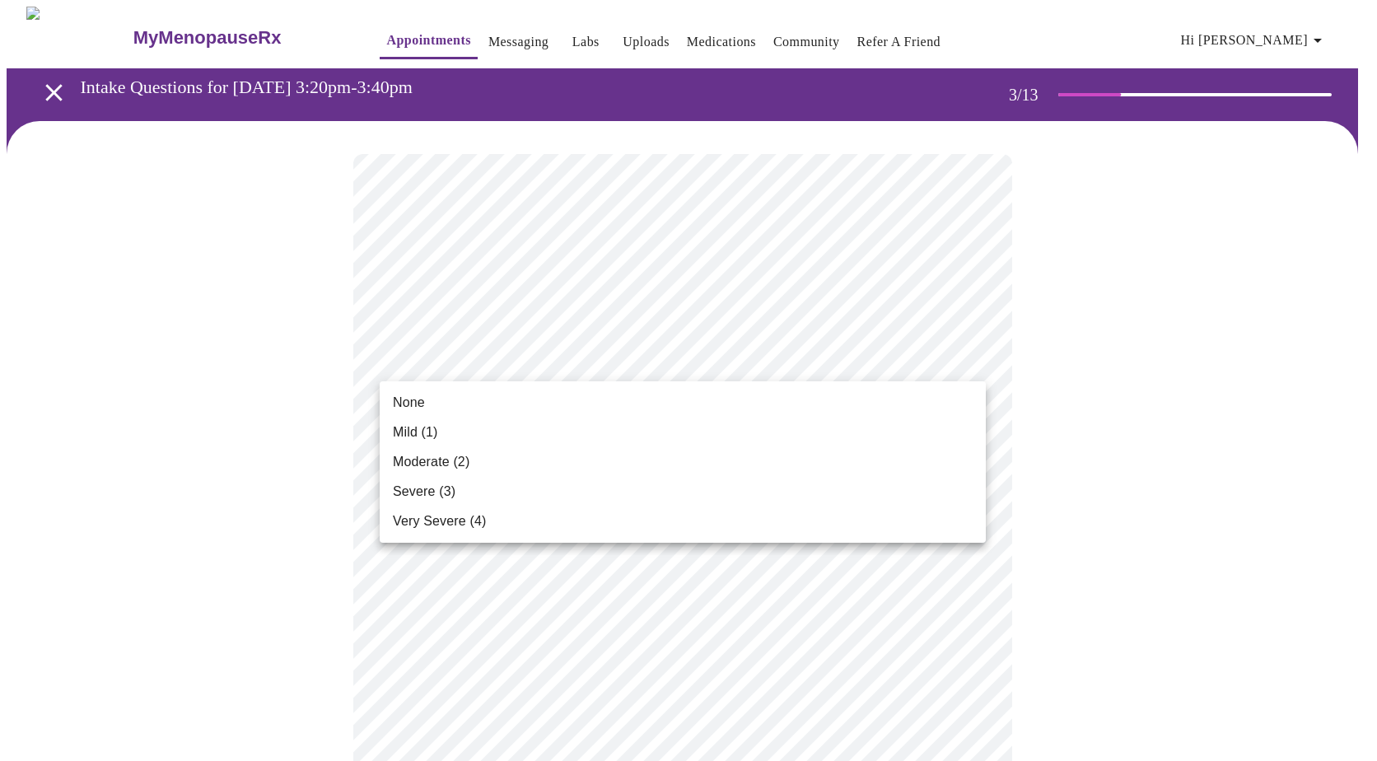
click at [404, 440] on span "Mild (1)" at bounding box center [415, 432] width 45 height 20
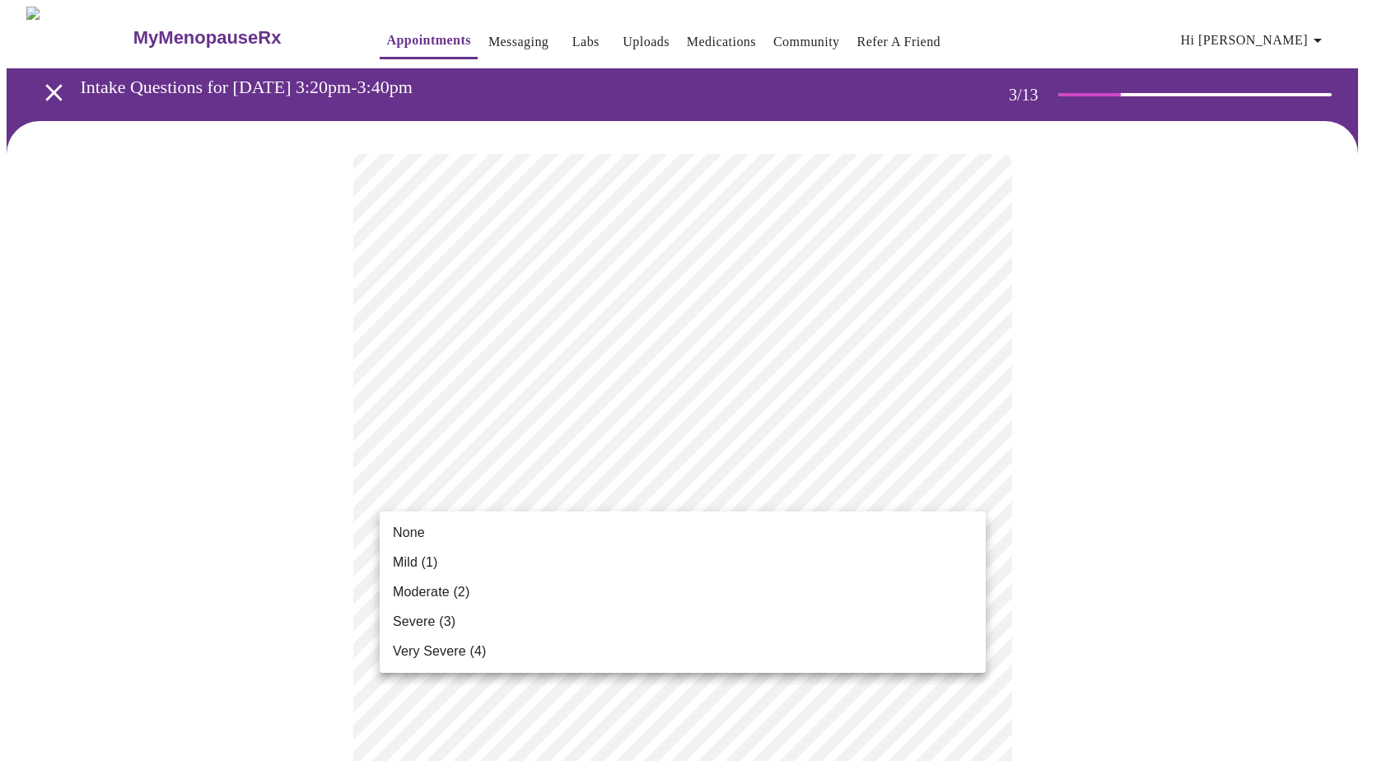
click at [413, 530] on span "None" at bounding box center [409, 533] width 32 height 20
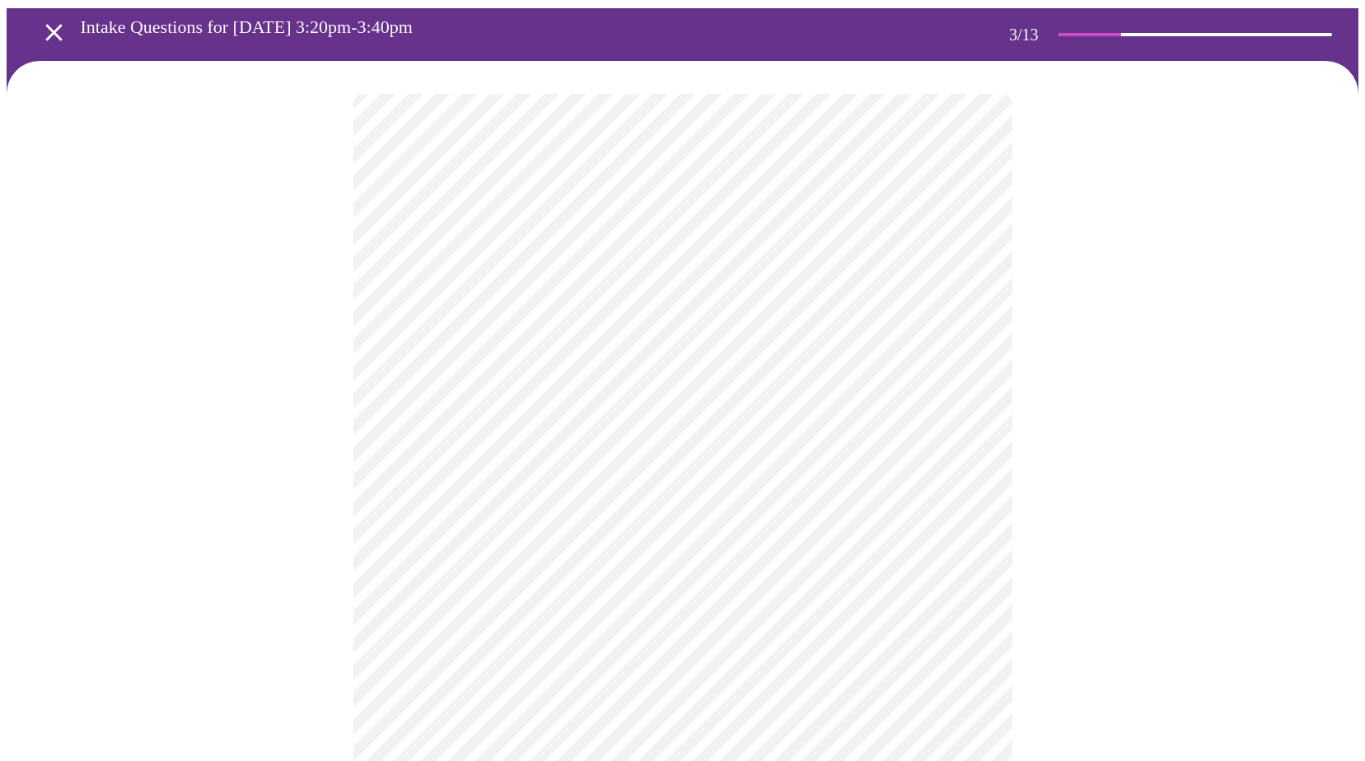
scroll to position [82, 0]
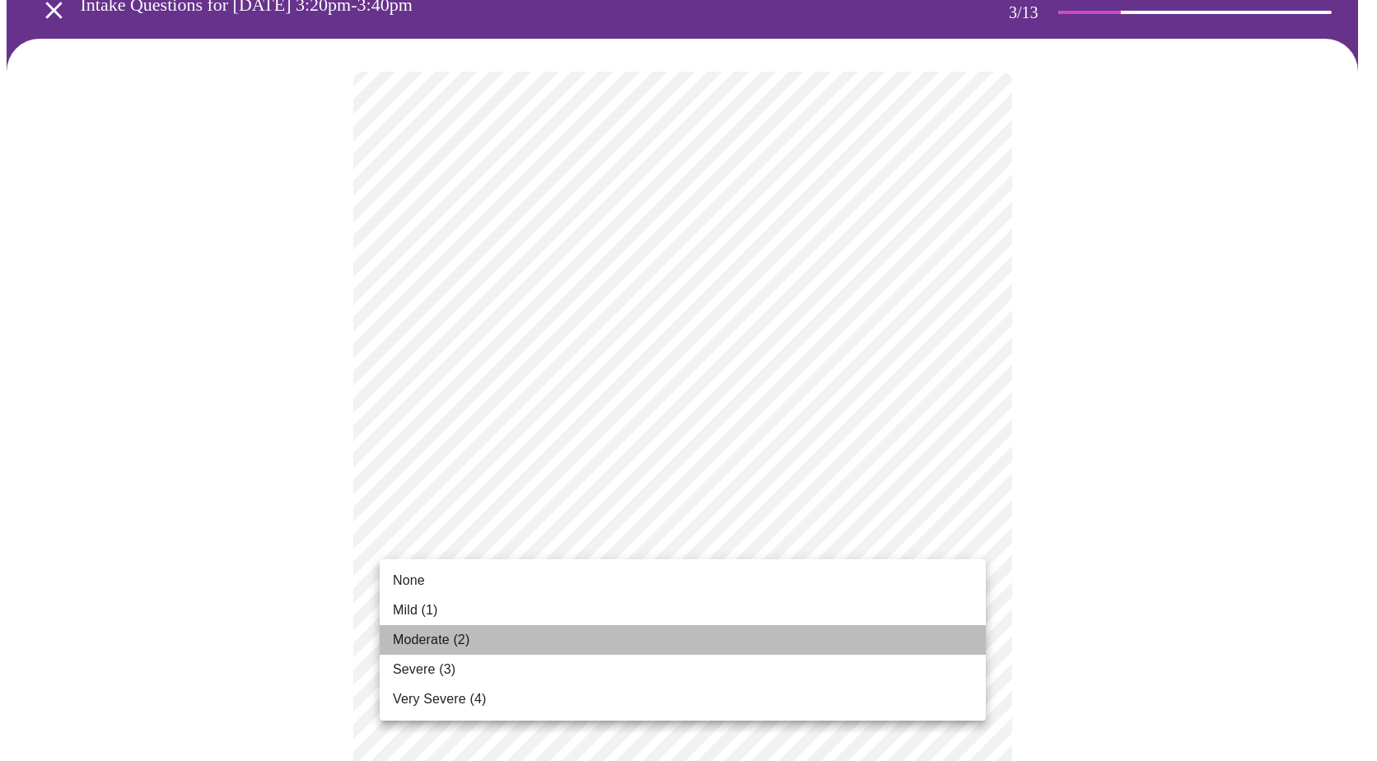
click at [416, 635] on span "Moderate (2)" at bounding box center [431, 640] width 77 height 20
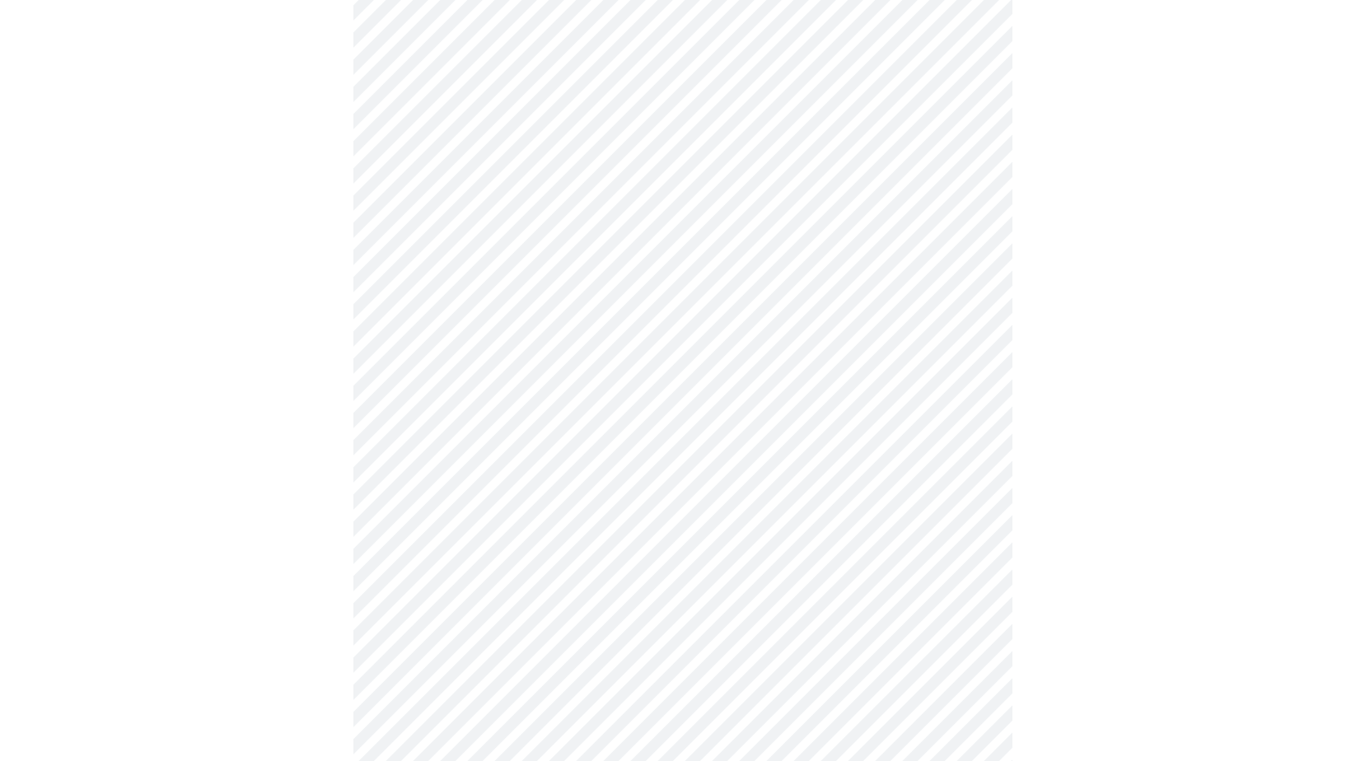
scroll to position [329, 0]
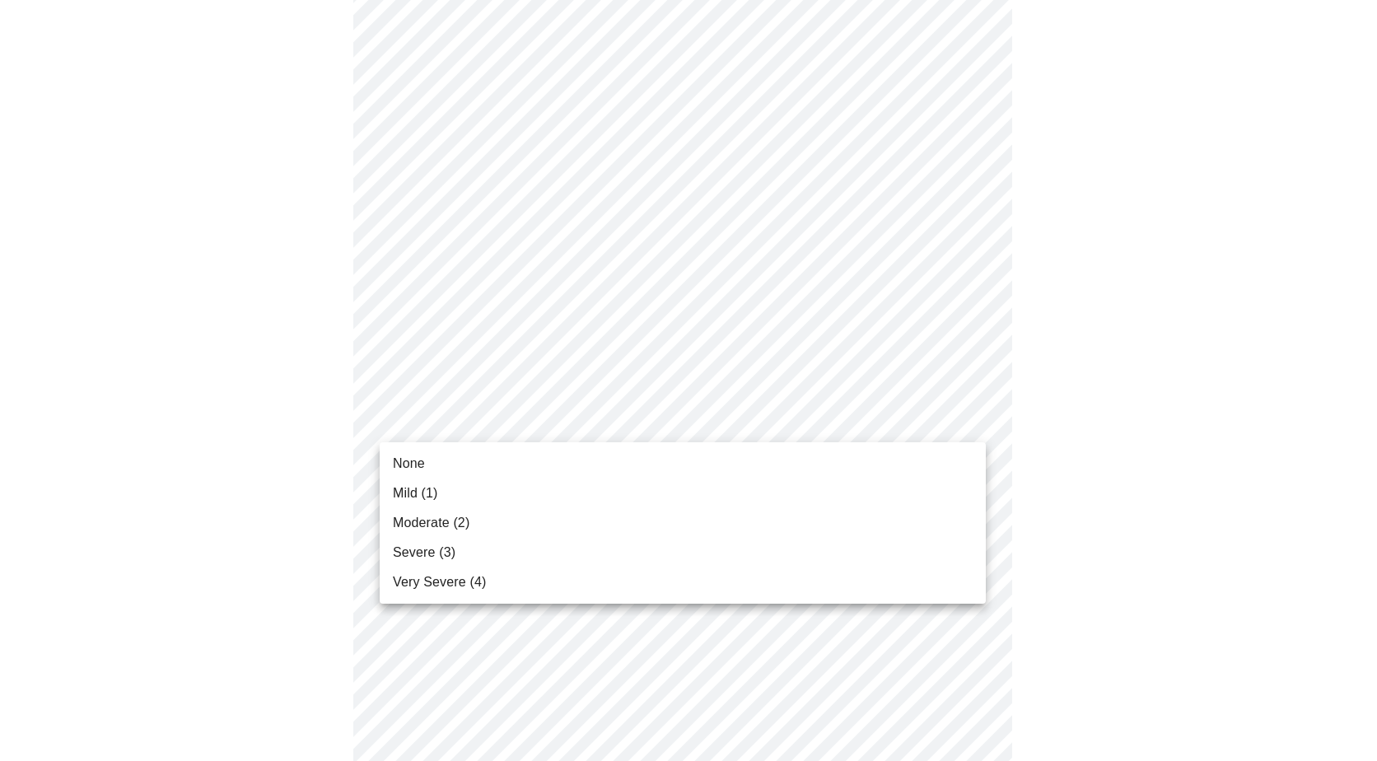
click at [511, 424] on body "MyMenopauseRx Appointments Messaging Labs Uploads Medications Community Refer a…" at bounding box center [689, 738] width 1364 height 2122
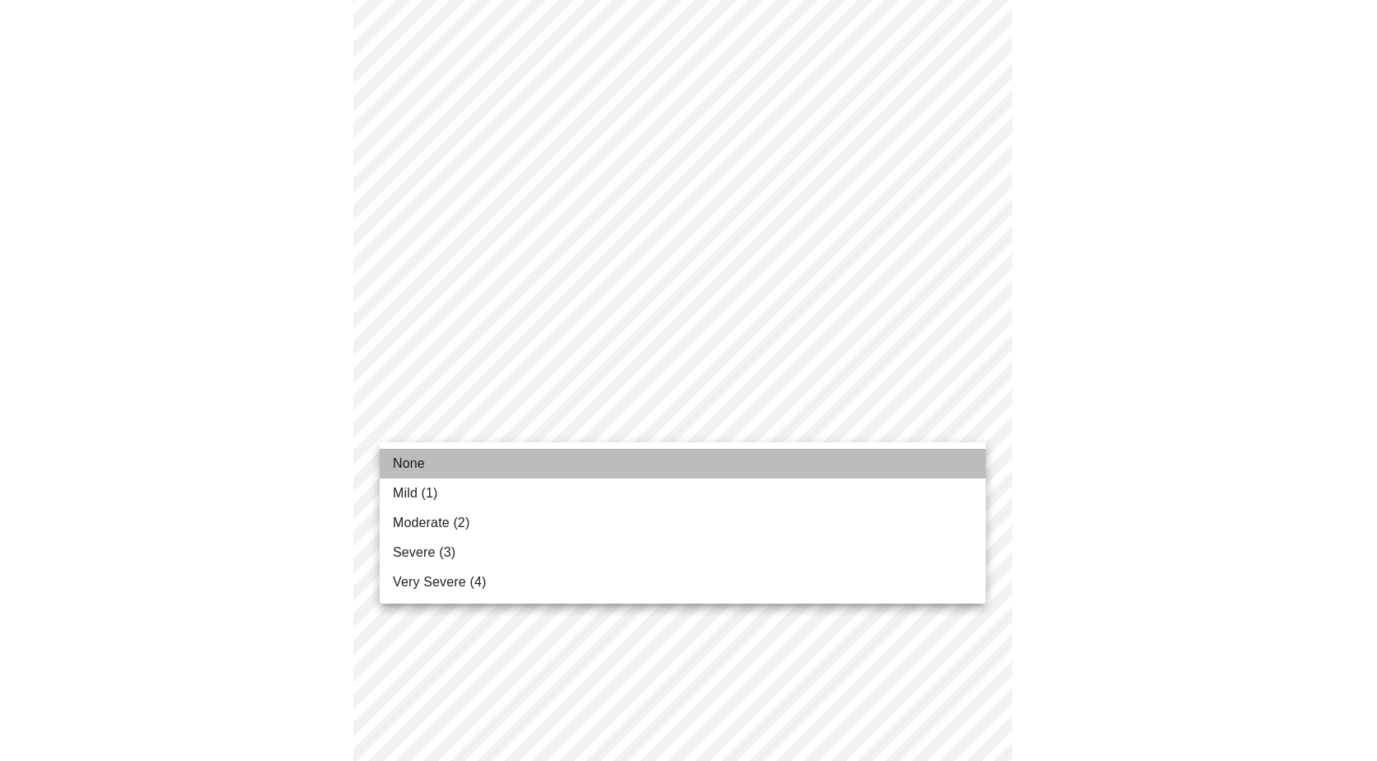
click at [402, 468] on span "None" at bounding box center [409, 464] width 32 height 20
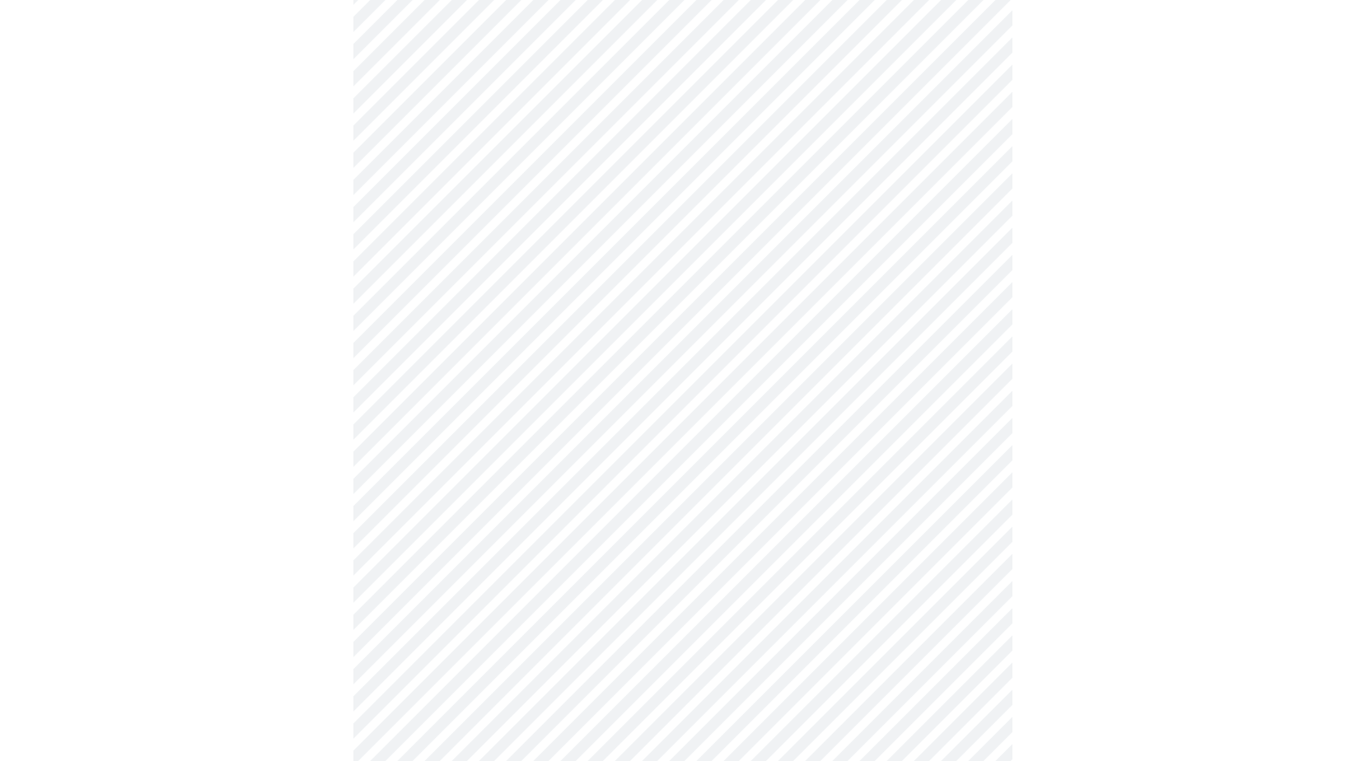
scroll to position [494, 0]
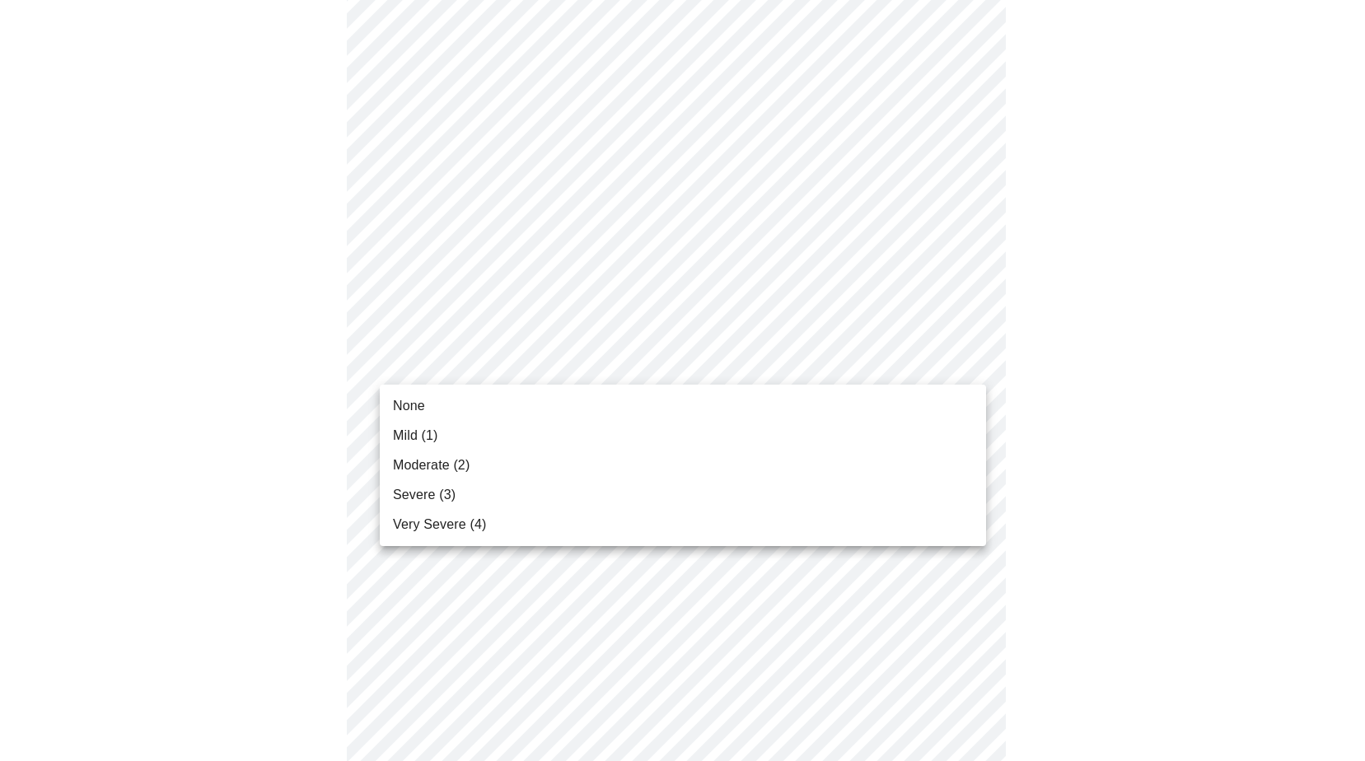
click at [474, 367] on body "MyMenopauseRx Appointments Messaging Labs Uploads Medications Community Refer a…" at bounding box center [682, 561] width 1351 height 2098
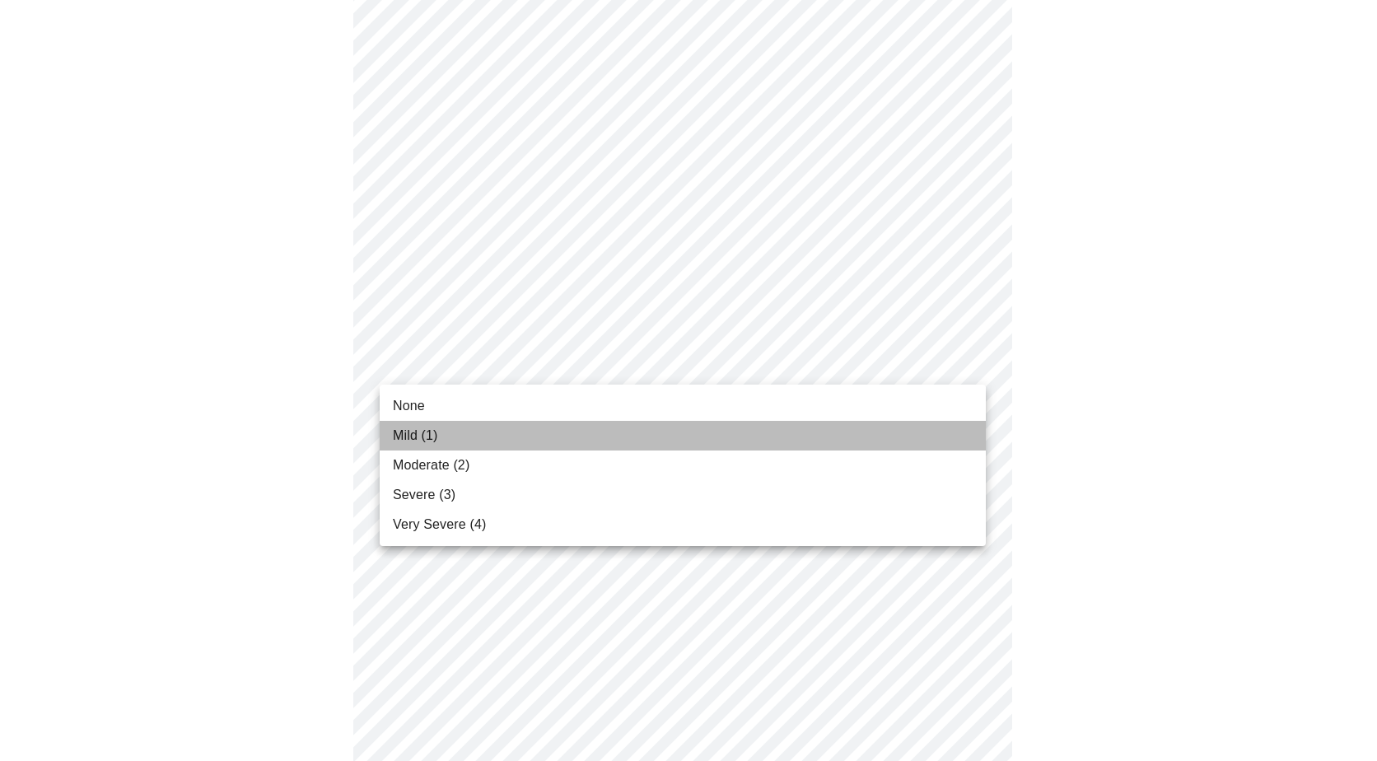
click at [406, 437] on span "Mild (1)" at bounding box center [415, 436] width 45 height 20
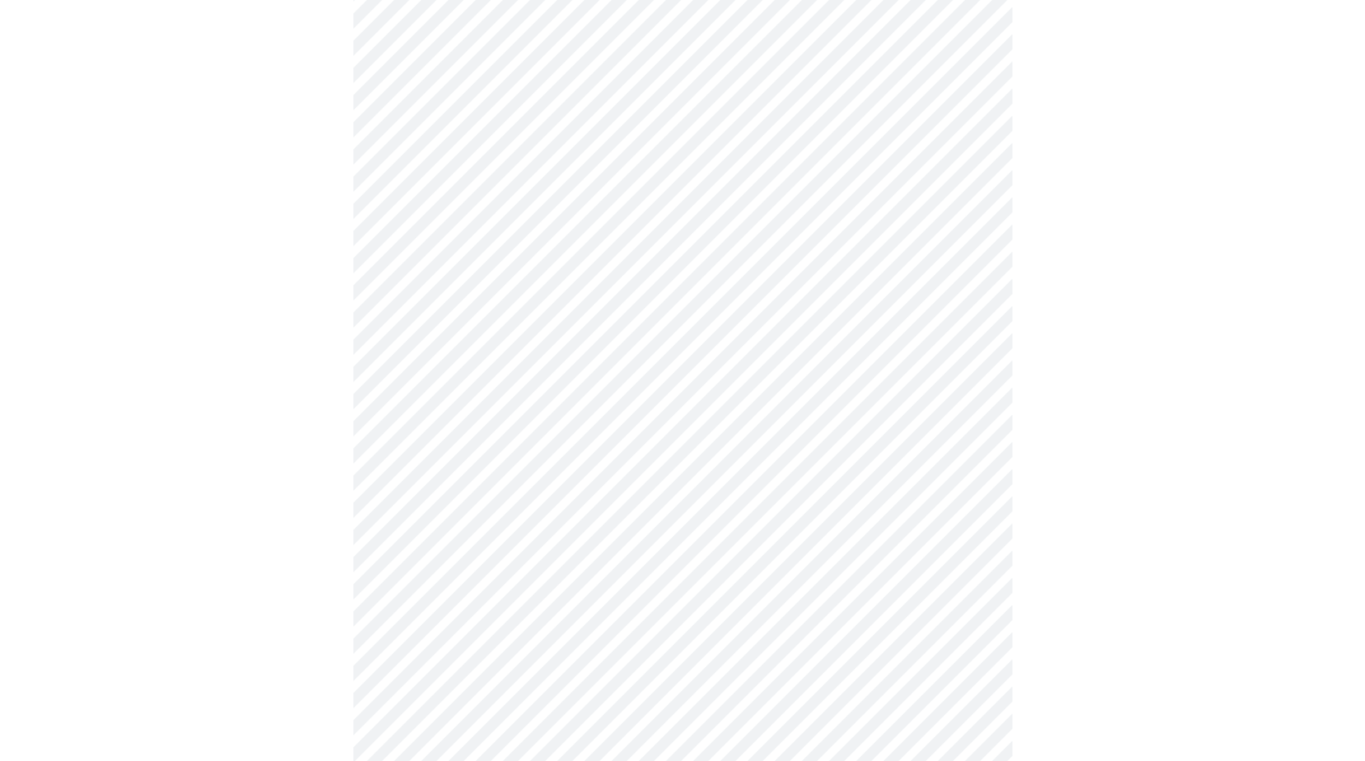
scroll to position [576, 0]
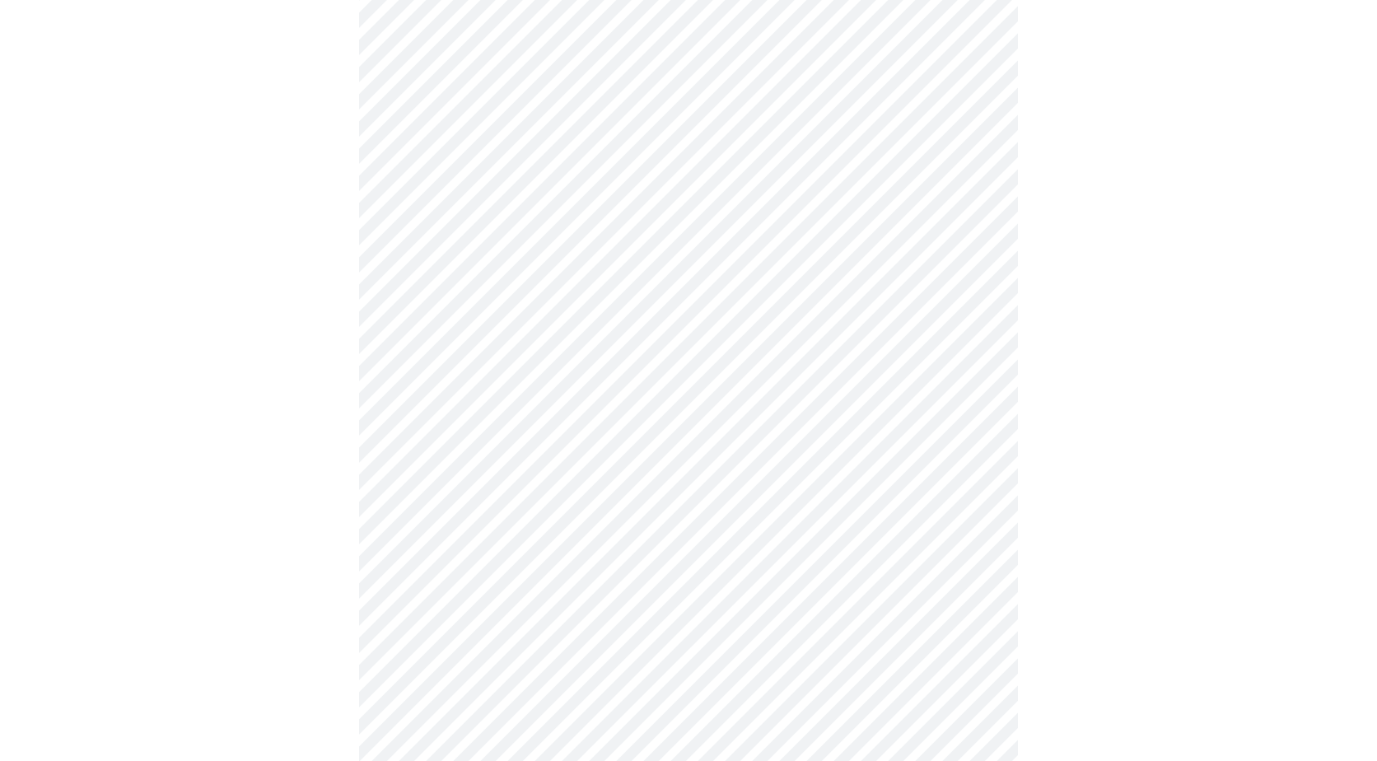
click at [492, 389] on body "MyMenopauseRx Appointments Messaging Labs Uploads Medications Community Refer a…" at bounding box center [689, 467] width 1364 height 2075
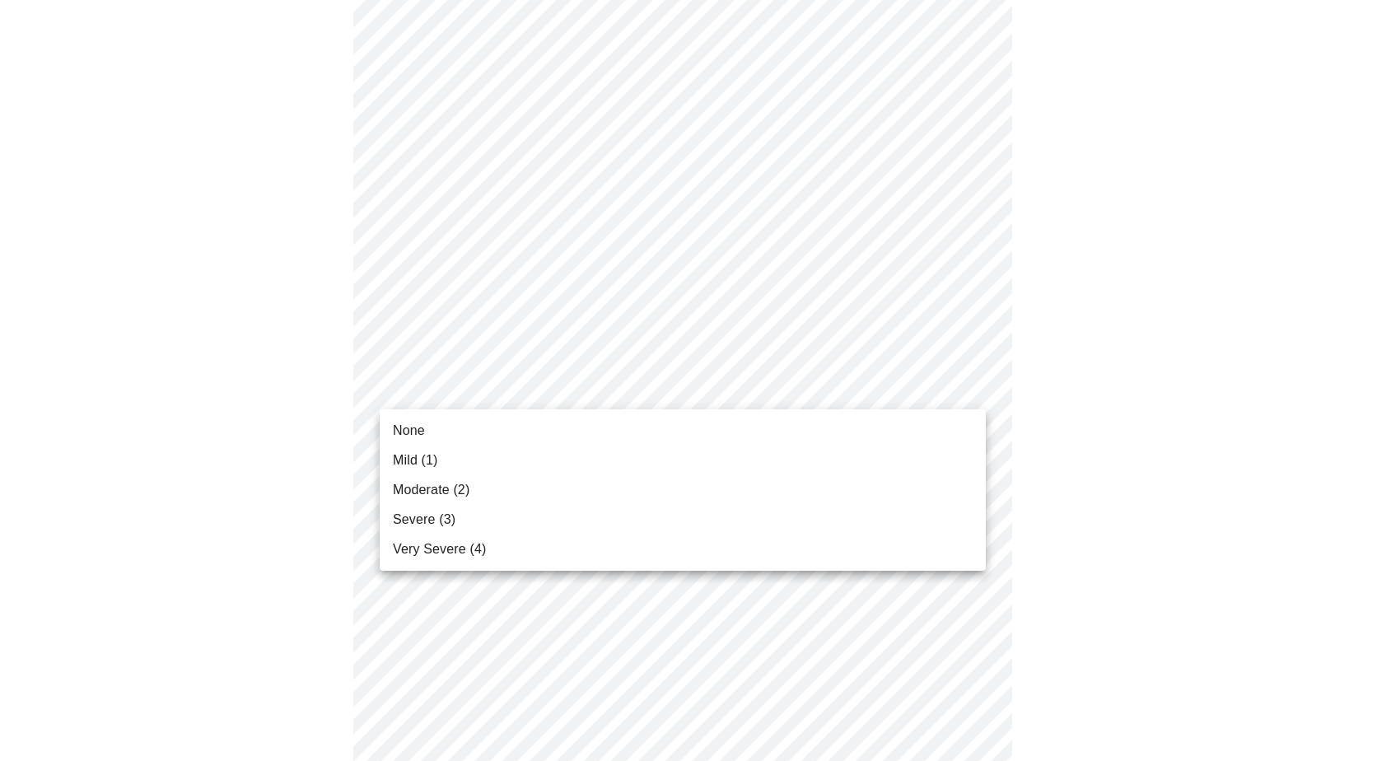
click at [431, 487] on span "Moderate (2)" at bounding box center [431, 490] width 77 height 20
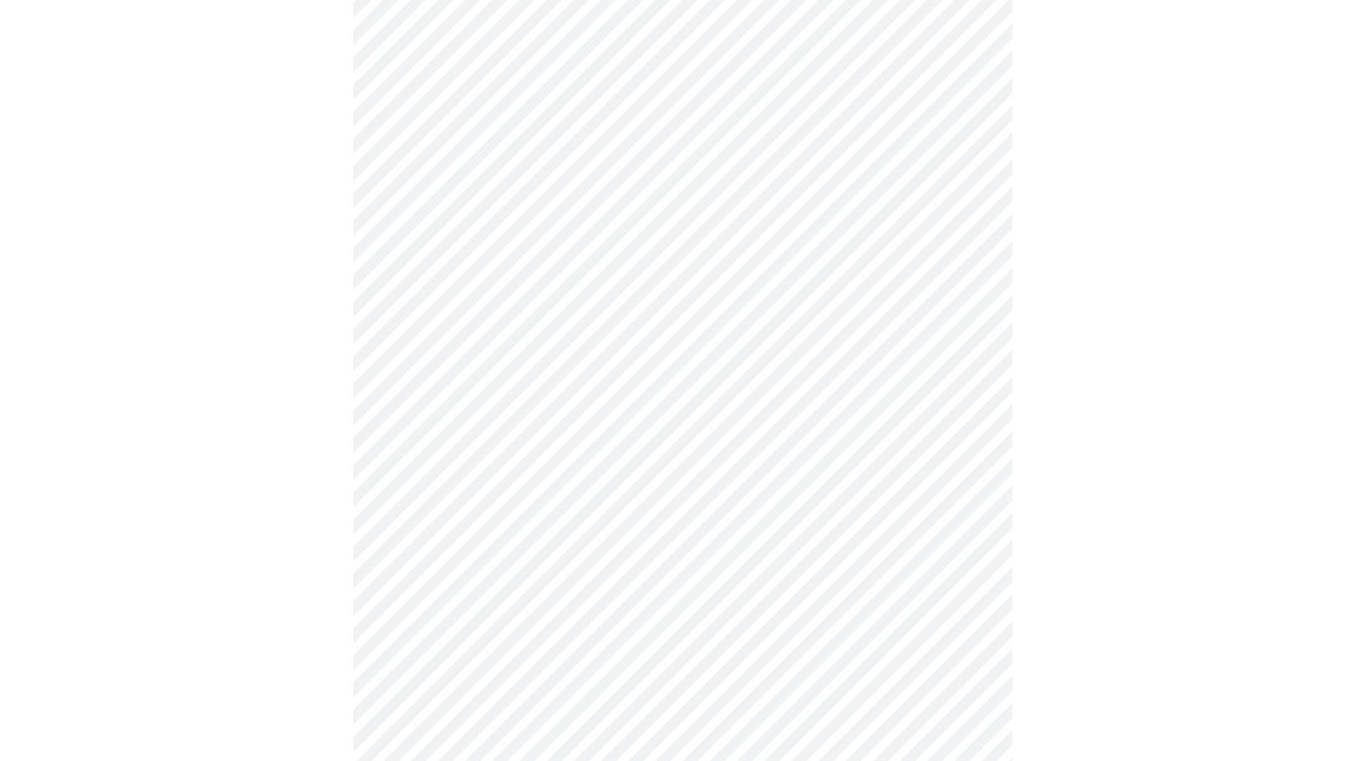
scroll to position [824, 0]
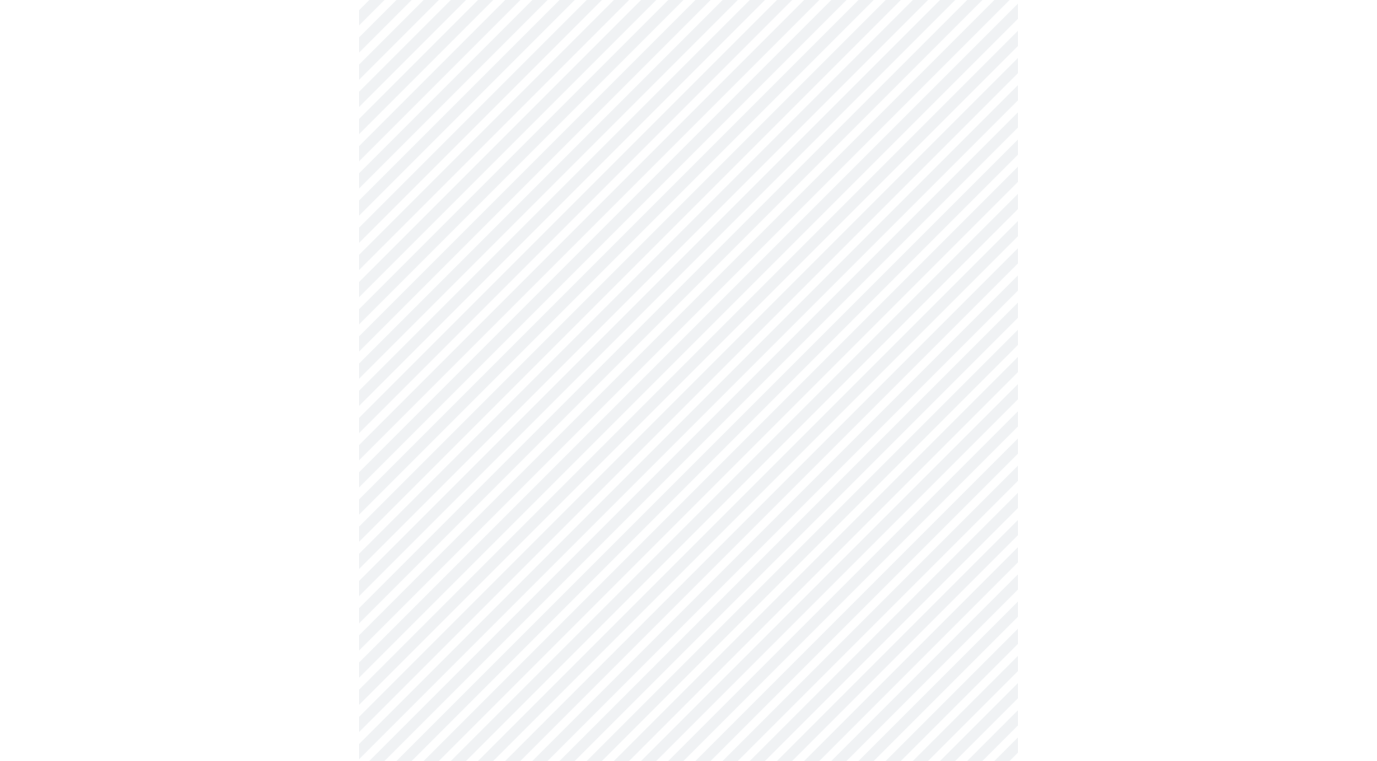
click at [506, 274] on body "MyMenopauseRx Appointments Messaging Labs Uploads Medications Community Refer a…" at bounding box center [689, 209] width 1364 height 2052
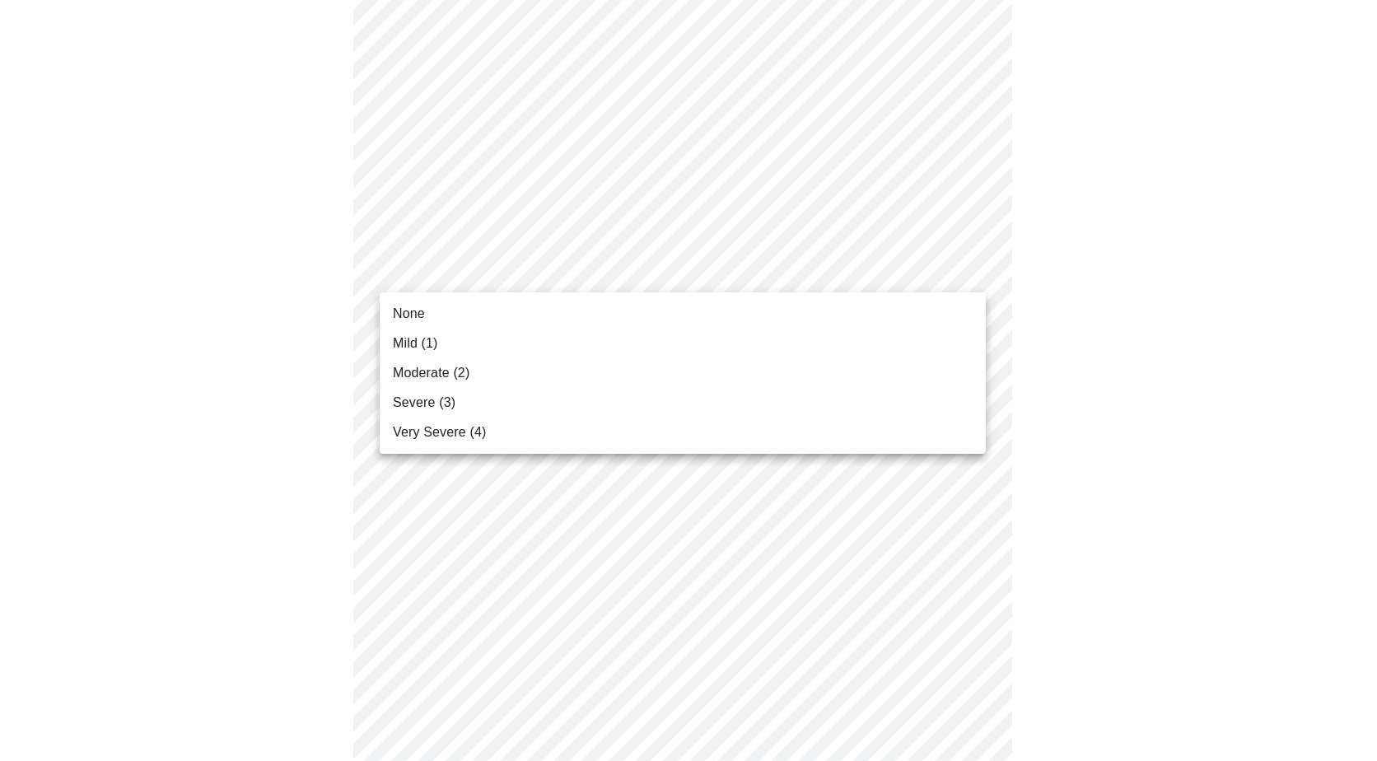
click at [422, 371] on span "Moderate (2)" at bounding box center [431, 373] width 77 height 20
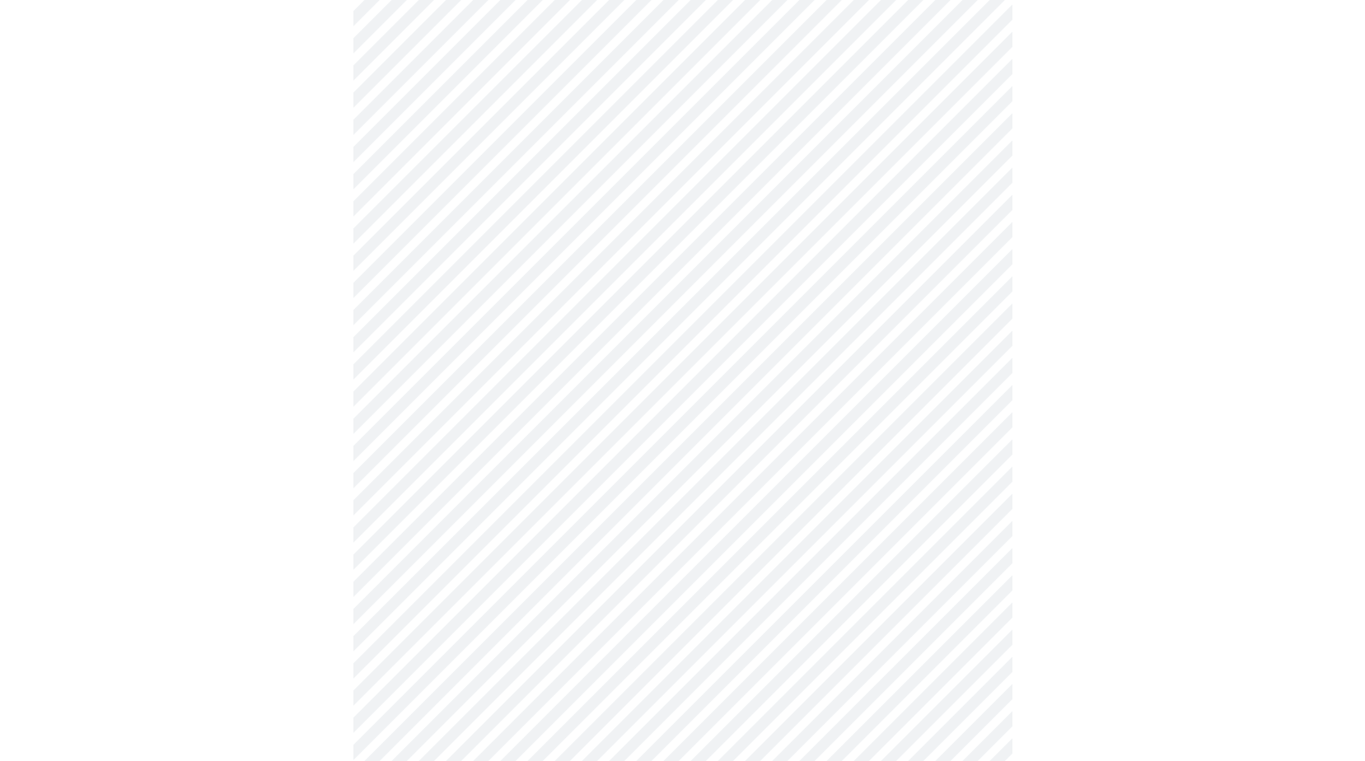
scroll to position [906, 0]
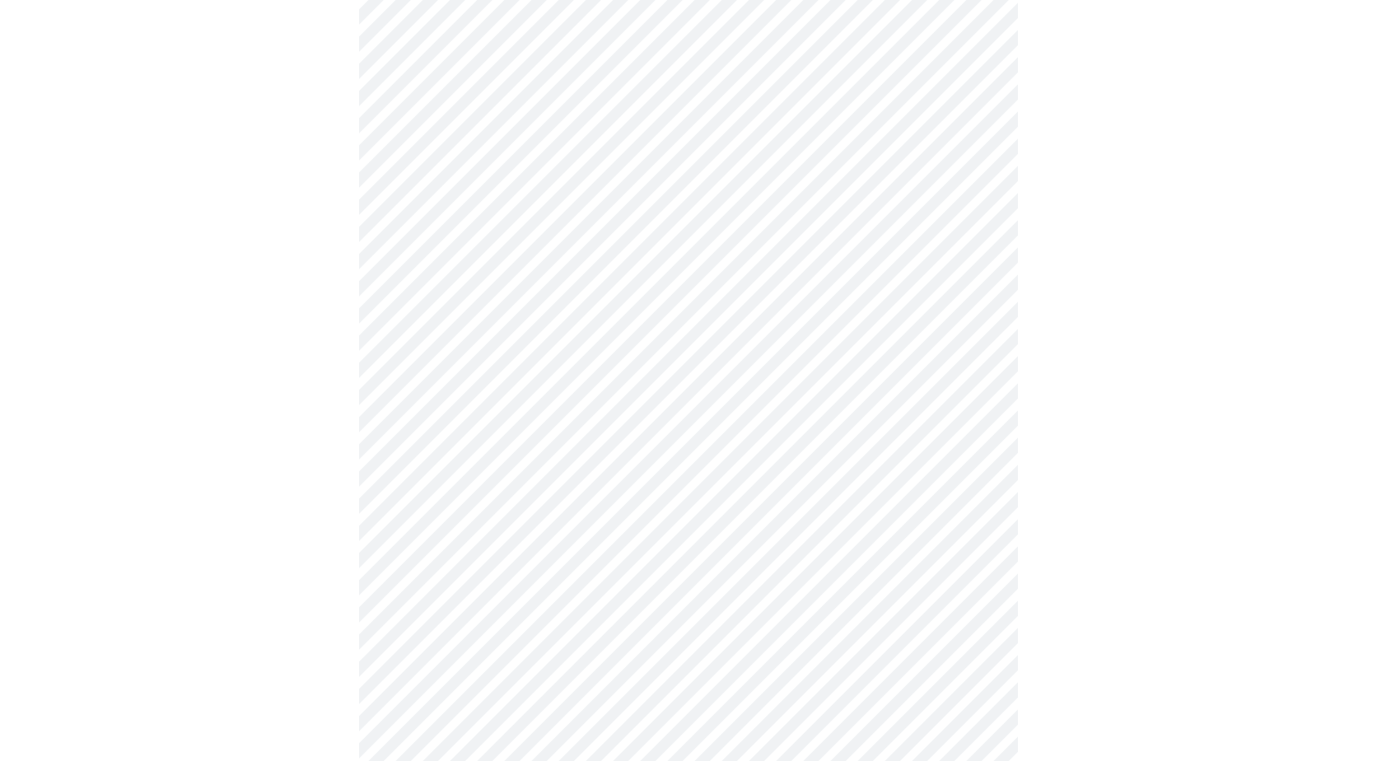
click at [450, 322] on body "MyMenopauseRx Appointments Messaging Labs Uploads Medications Community Refer a…" at bounding box center [689, 115] width 1364 height 2029
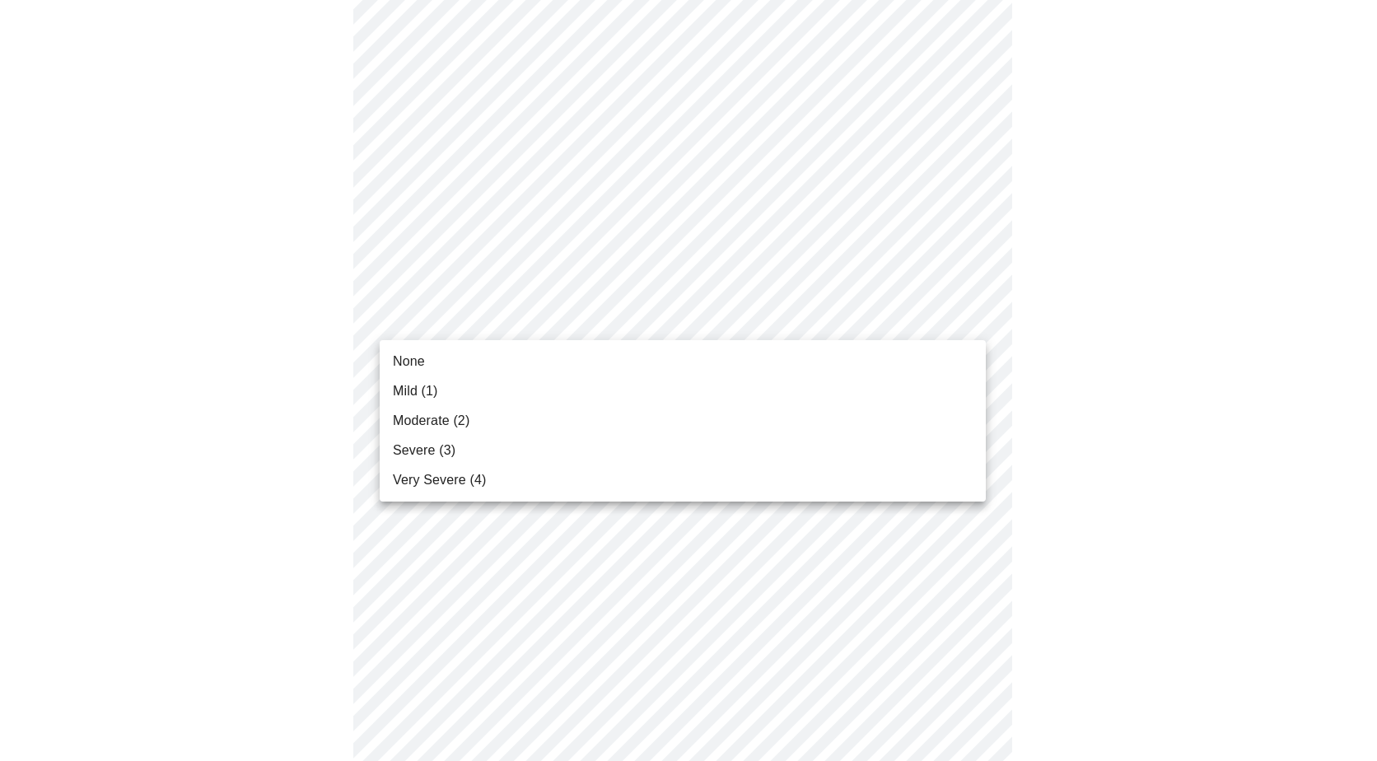
click at [418, 442] on span "Severe (3)" at bounding box center [424, 451] width 63 height 20
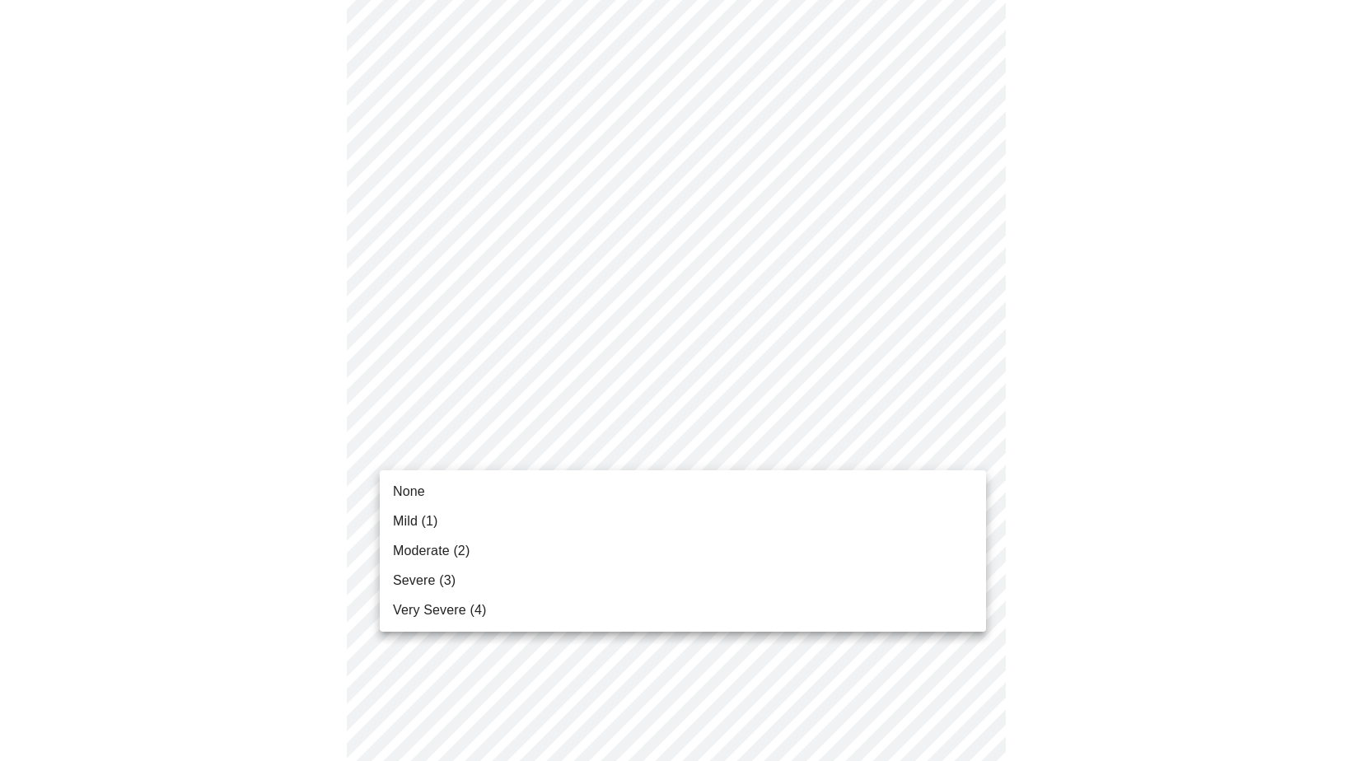
click at [483, 455] on body "MyMenopauseRx Appointments Messaging Labs Uploads Medications Community Refer a…" at bounding box center [682, 104] width 1351 height 2006
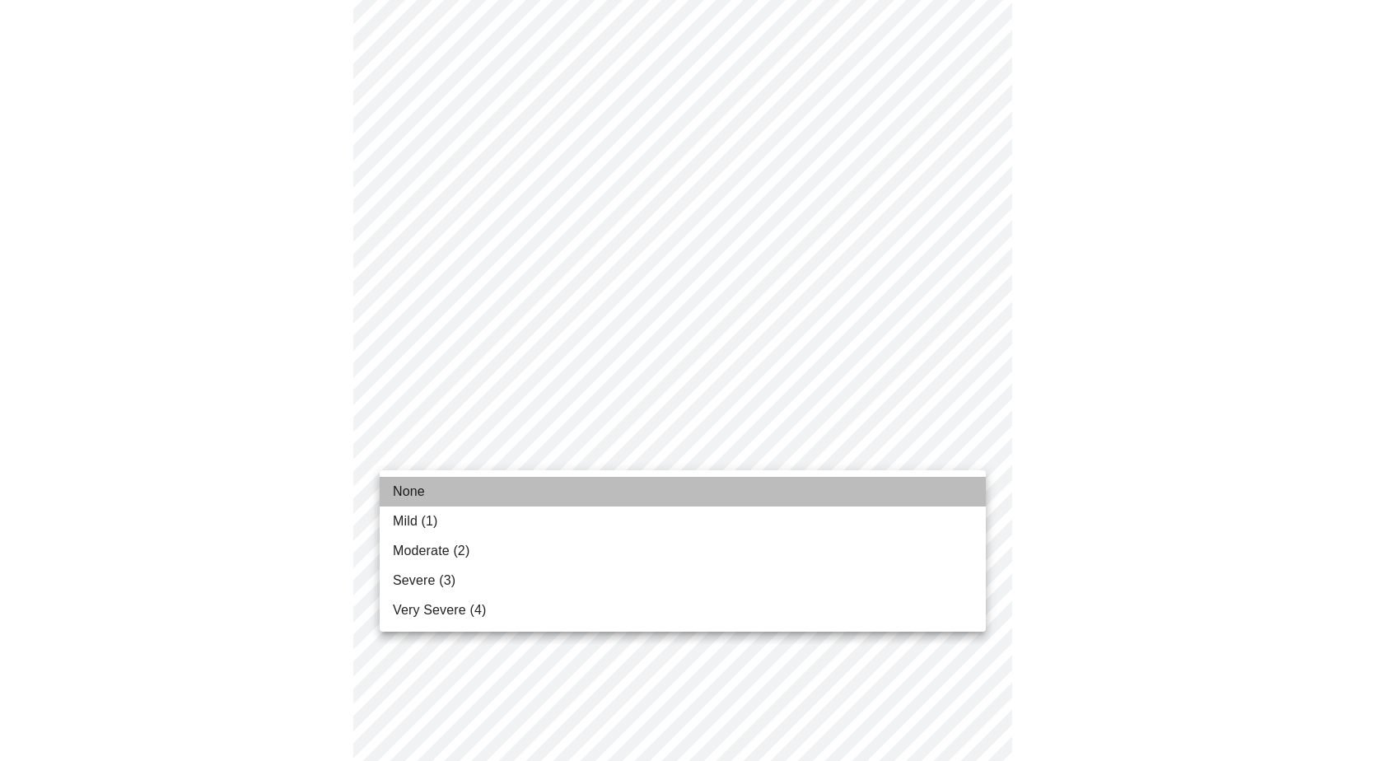
click at [413, 492] on span "None" at bounding box center [409, 492] width 32 height 20
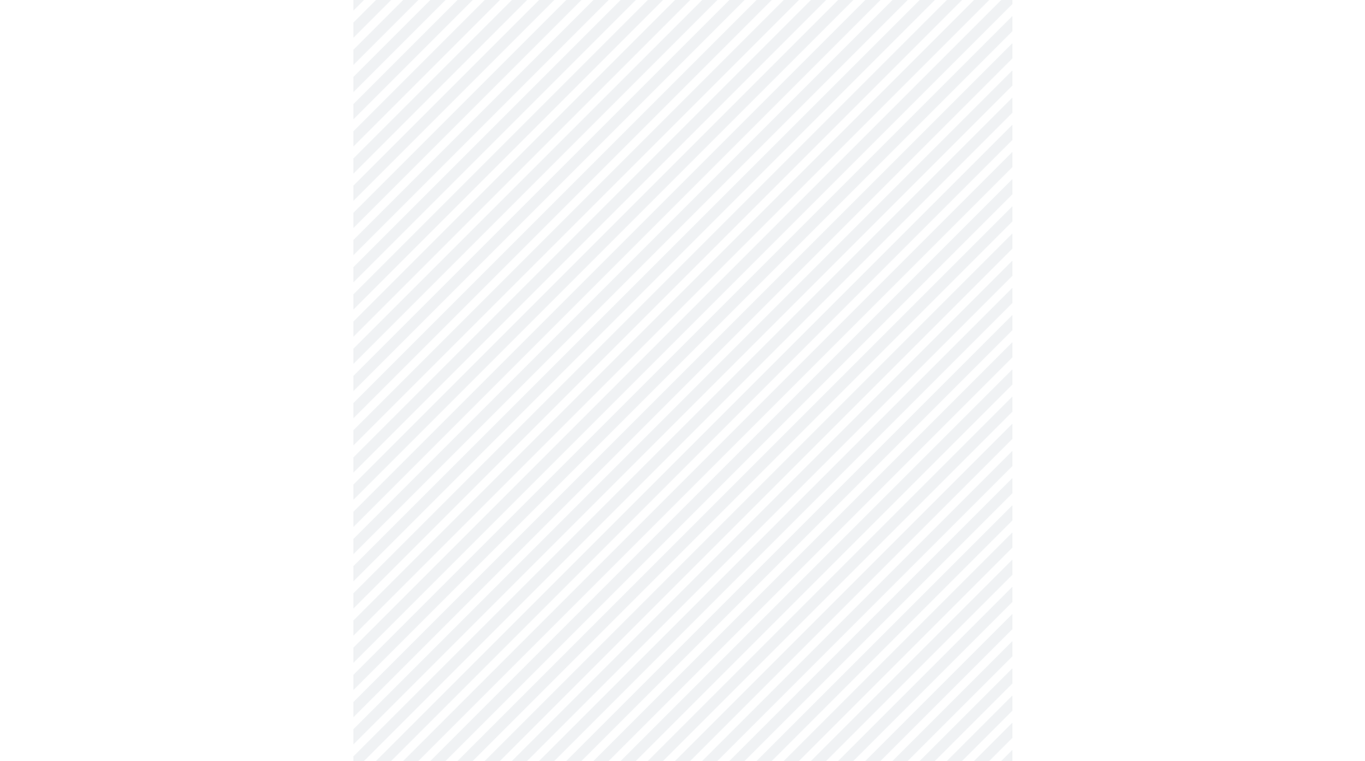
scroll to position [1071, 0]
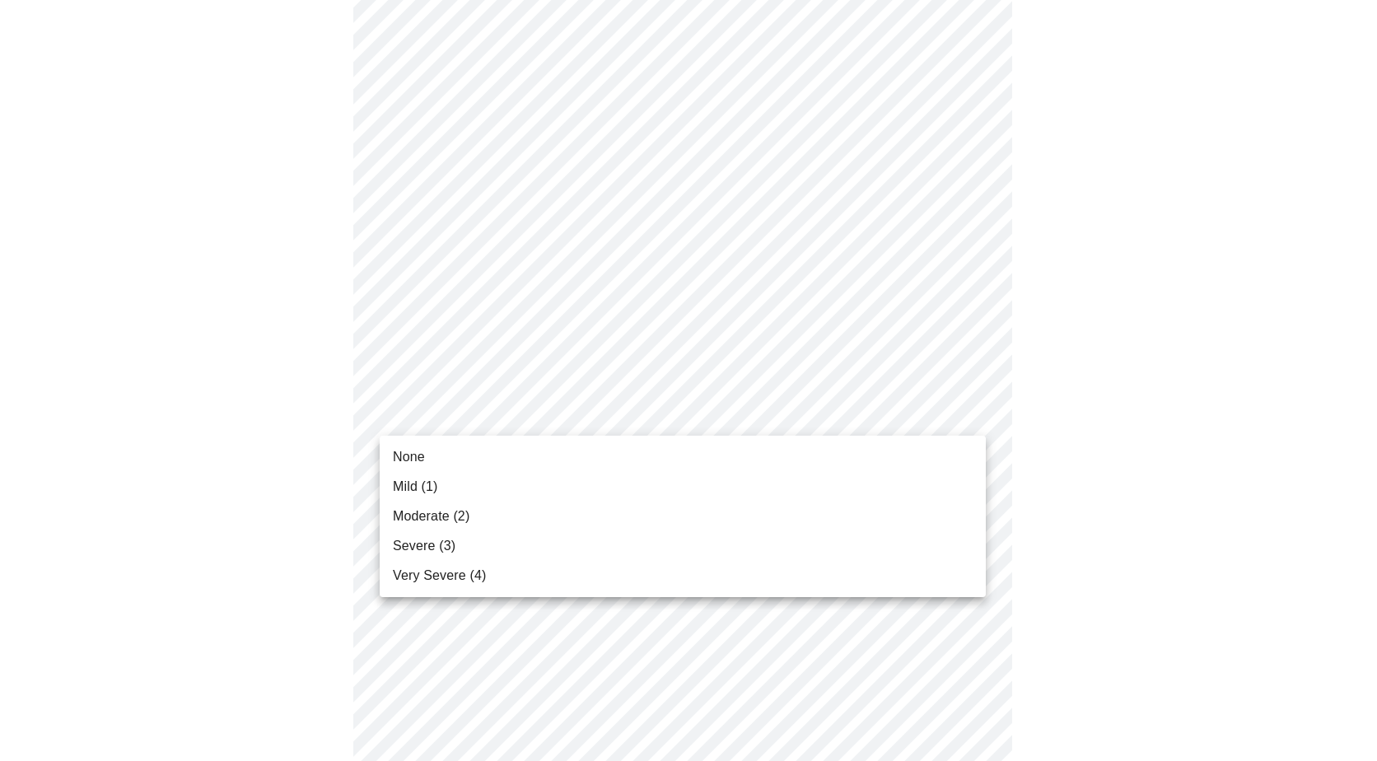
click at [418, 516] on span "Moderate (2)" at bounding box center [431, 516] width 77 height 20
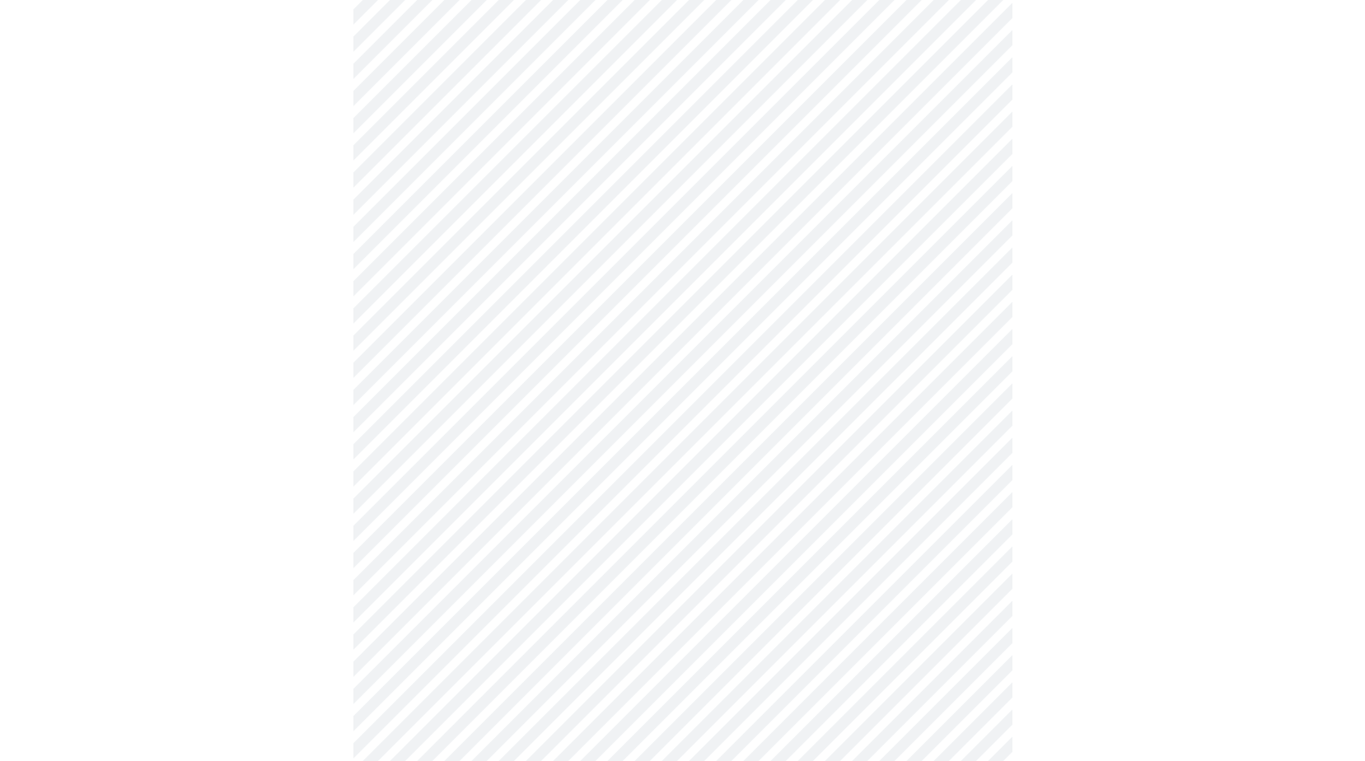
scroll to position [1153, 0]
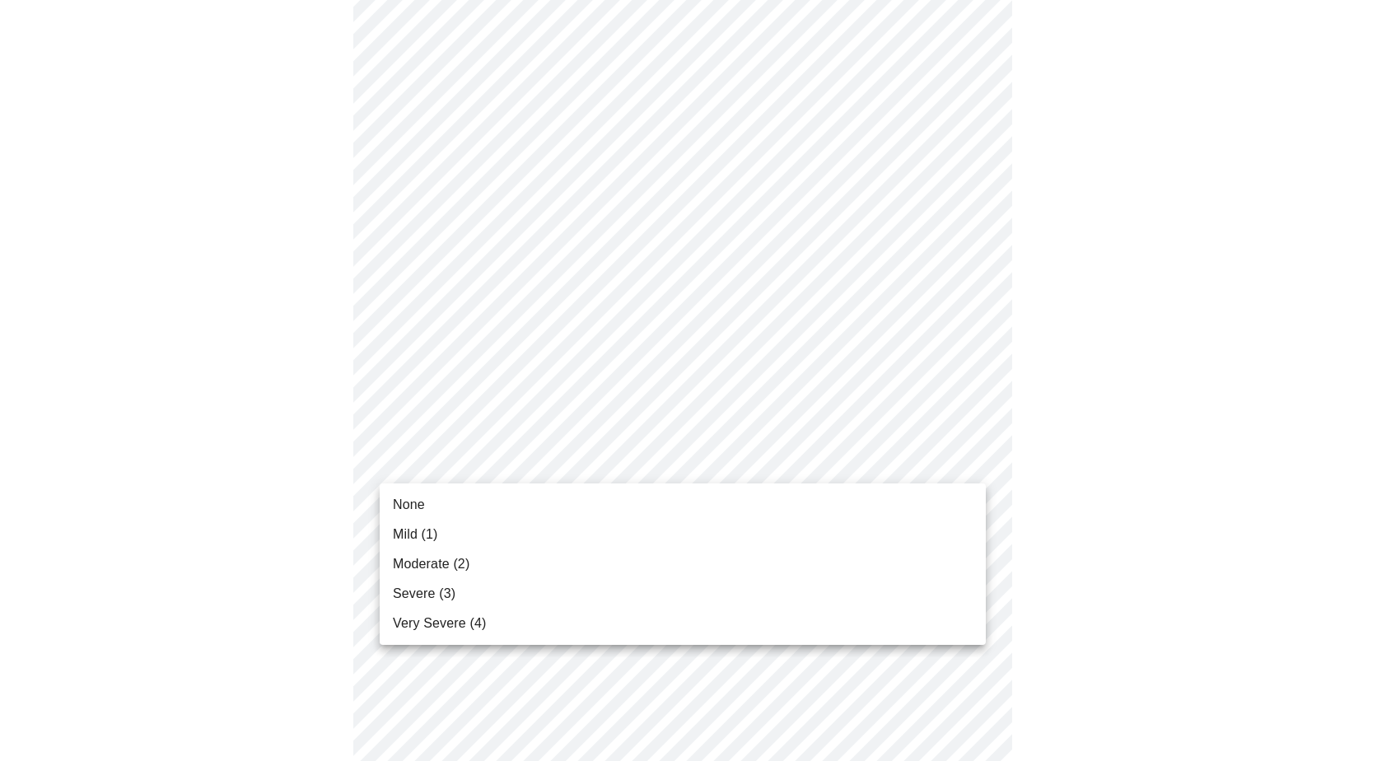
click at [408, 506] on span "None" at bounding box center [409, 505] width 32 height 20
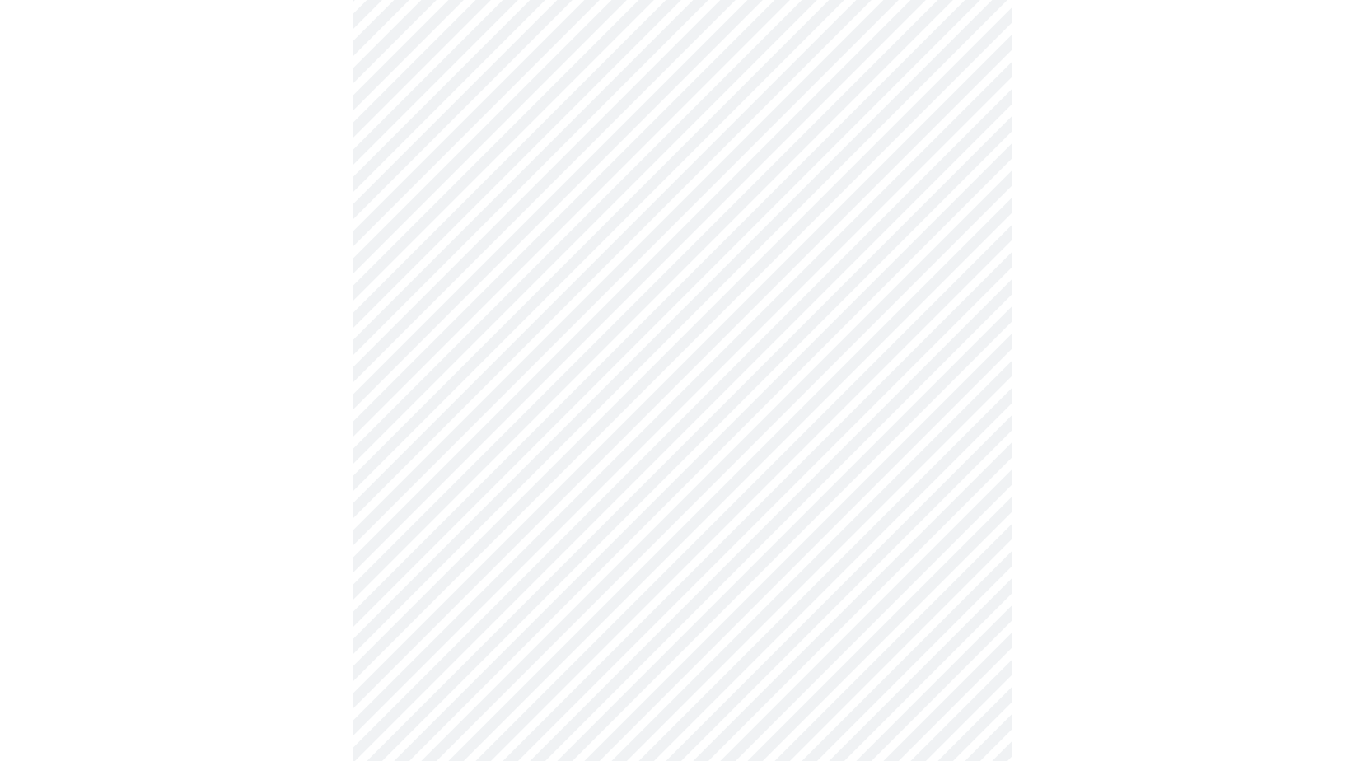
scroll to position [576, 0]
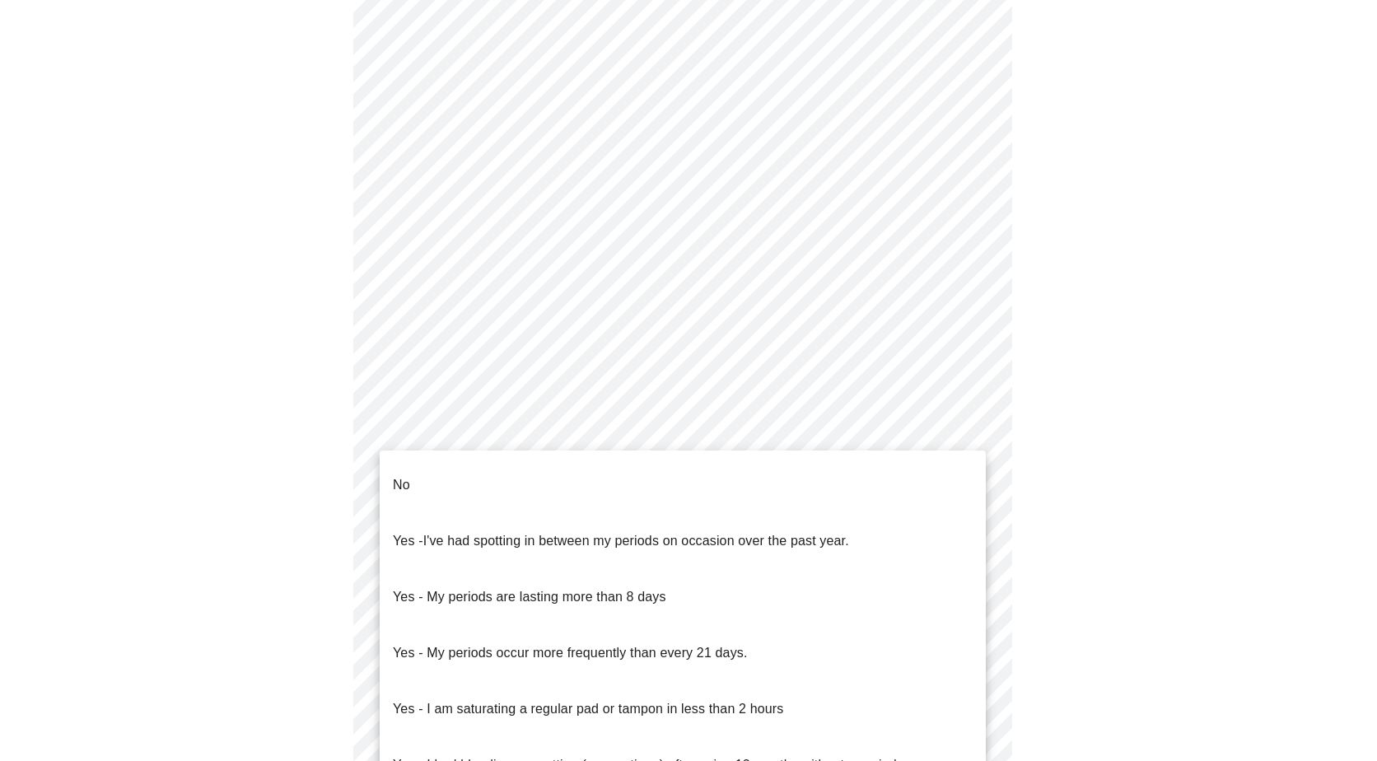
click at [517, 441] on body "MyMenopauseRx Appointments Messaging Labs Uploads Medications Community Refer a…" at bounding box center [689, 243] width 1364 height 1626
click at [406, 476] on p "No" at bounding box center [401, 485] width 17 height 20
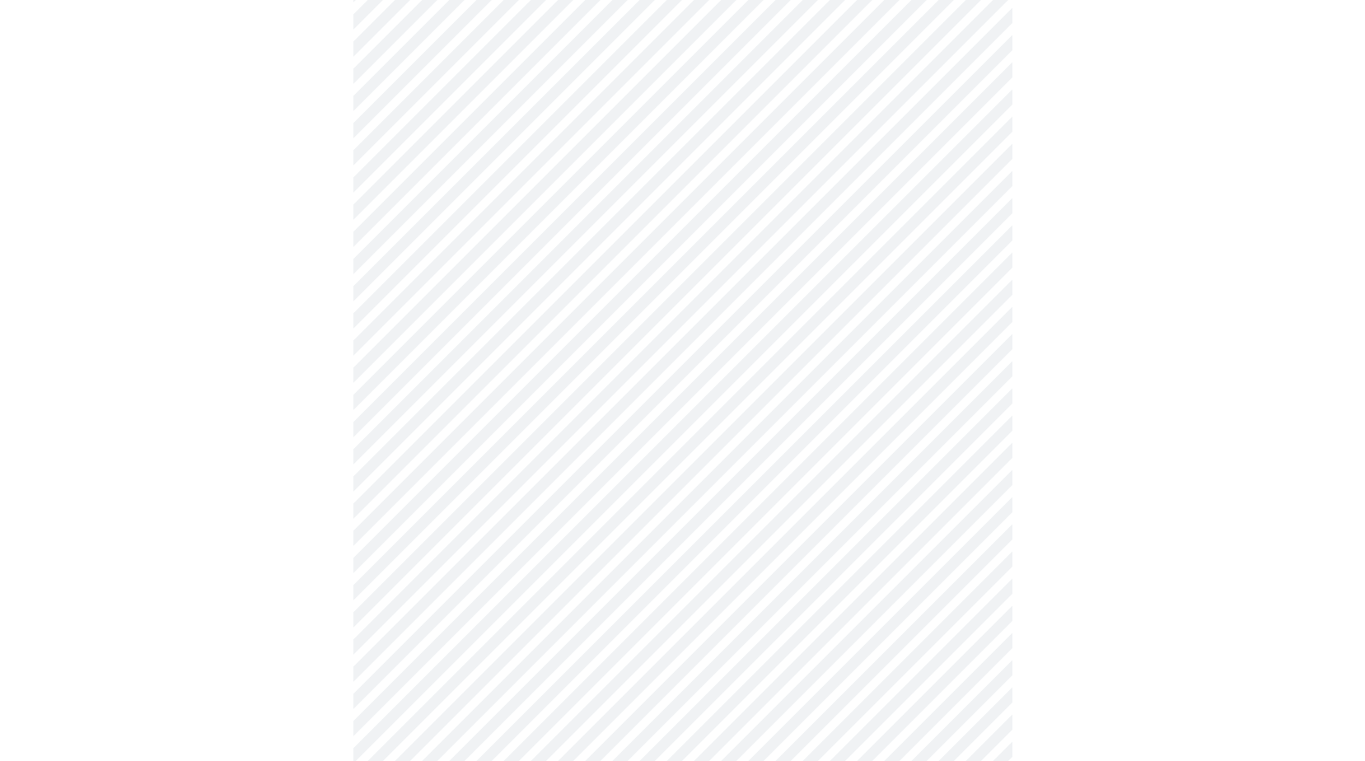
scroll to position [741, 0]
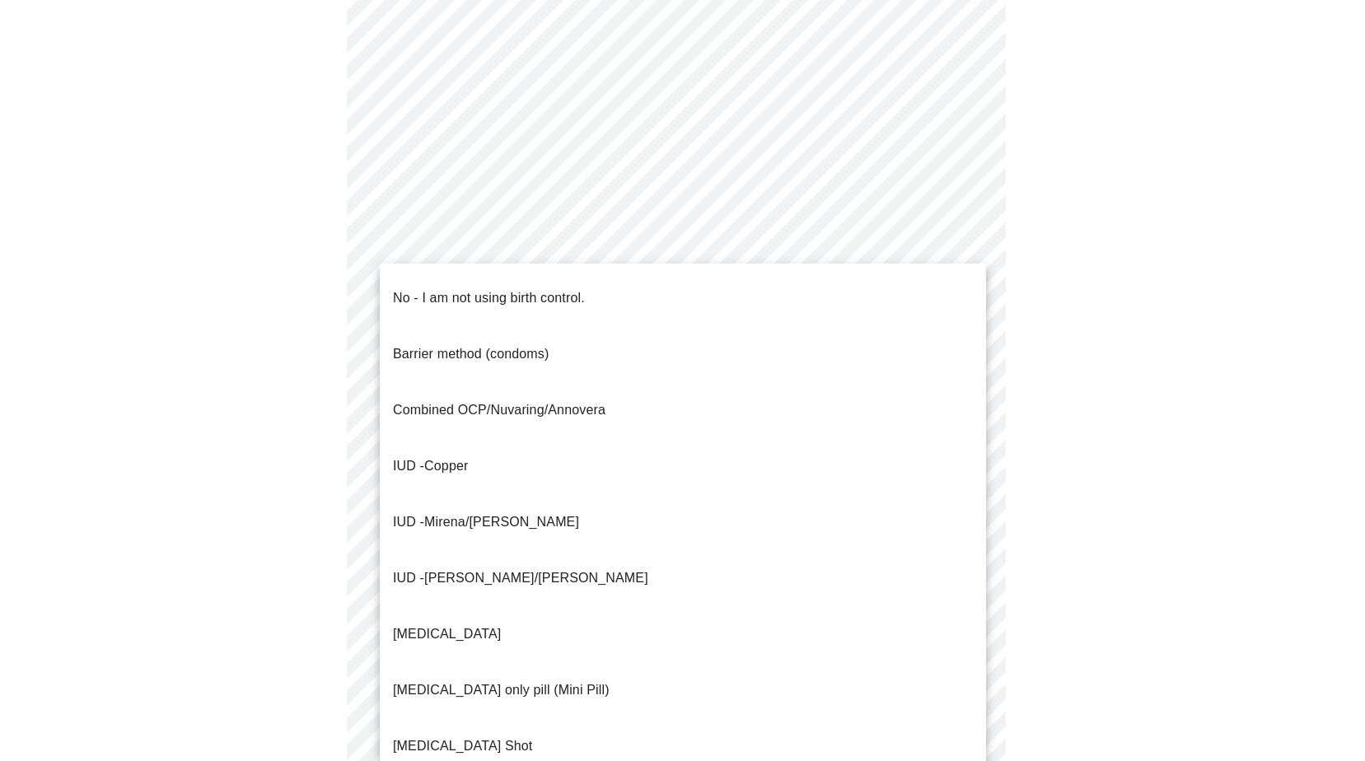
click at [500, 388] on body "MyMenopauseRx Appointments Messaging Labs Uploads Medications Community Refer a…" at bounding box center [682, 73] width 1351 height 1616
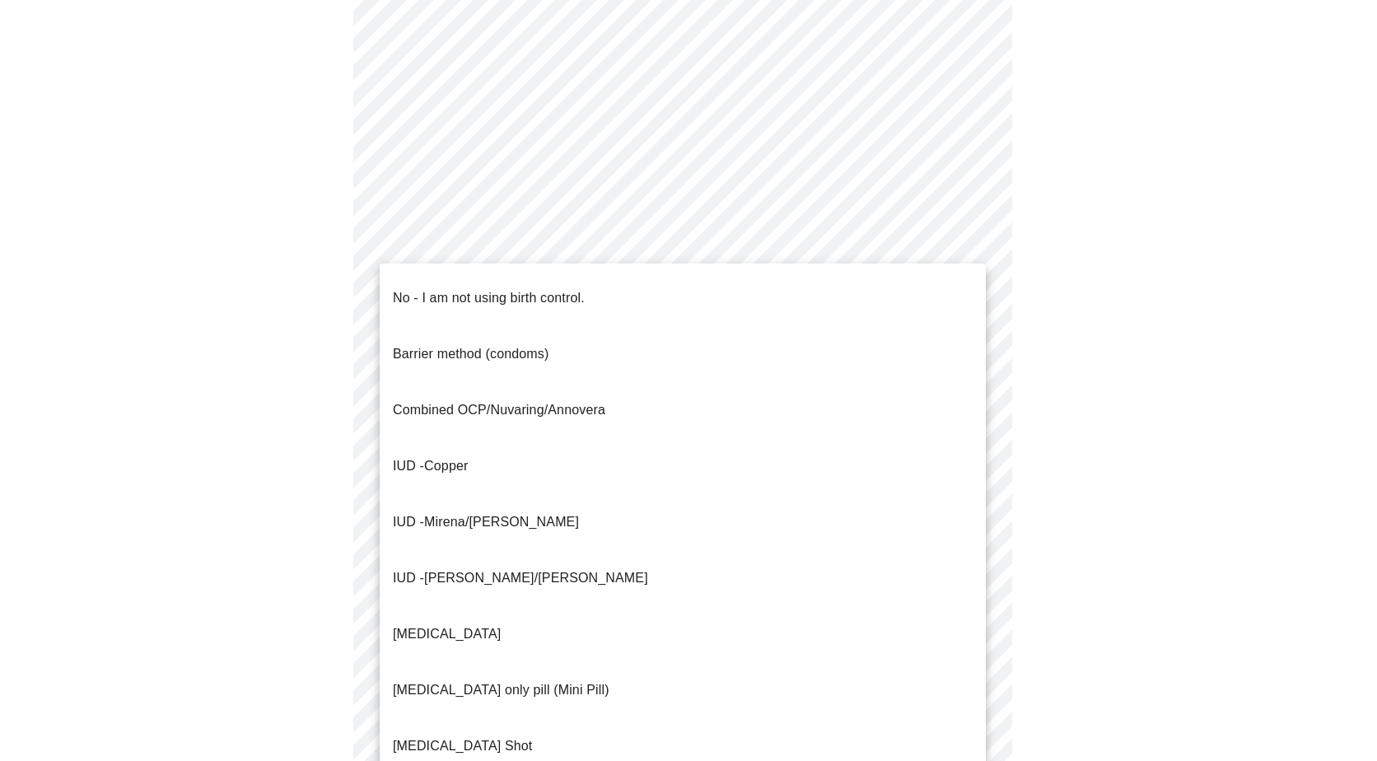
click at [446, 288] on p "No - I am not using birth control." at bounding box center [489, 298] width 192 height 20
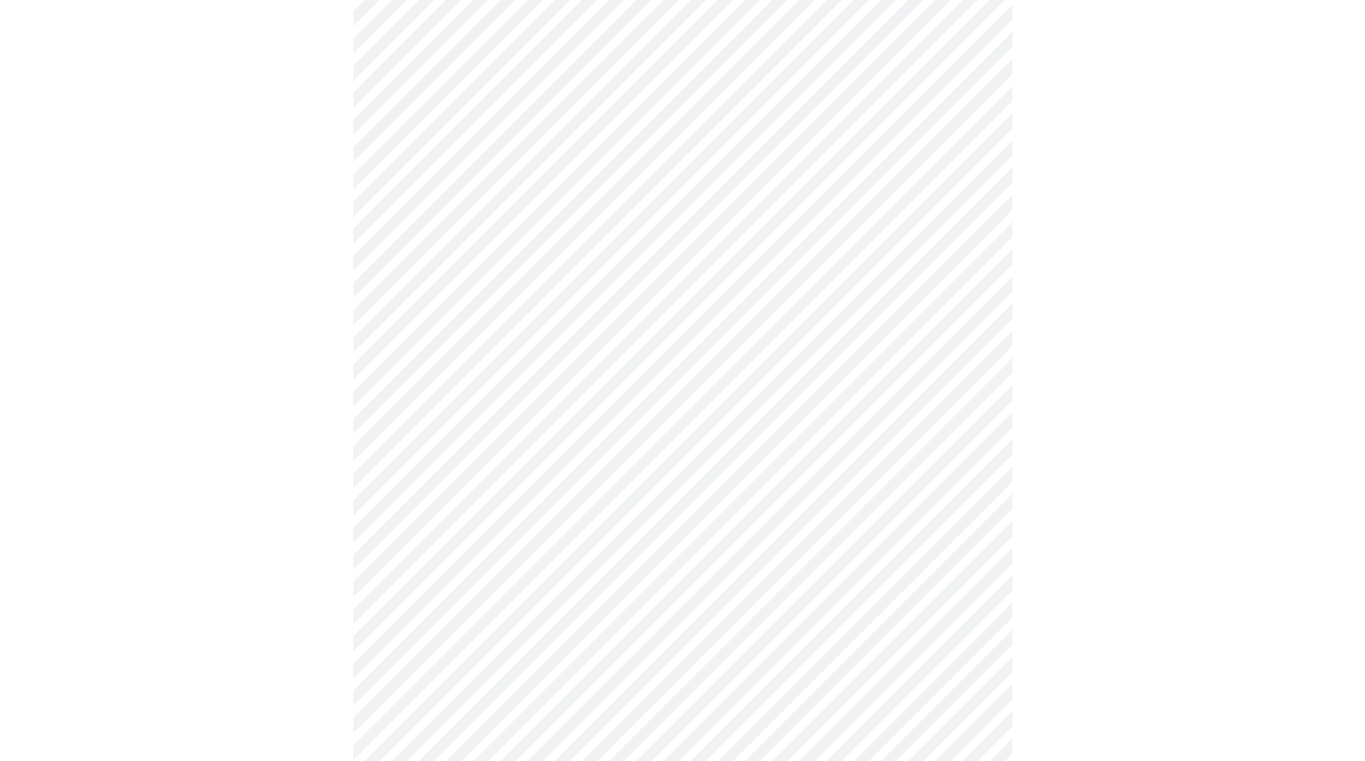
click at [436, 506] on body "MyMenopauseRx Appointments Messaging Labs Uploads Medications Community Refer a…" at bounding box center [682, 68] width 1351 height 1606
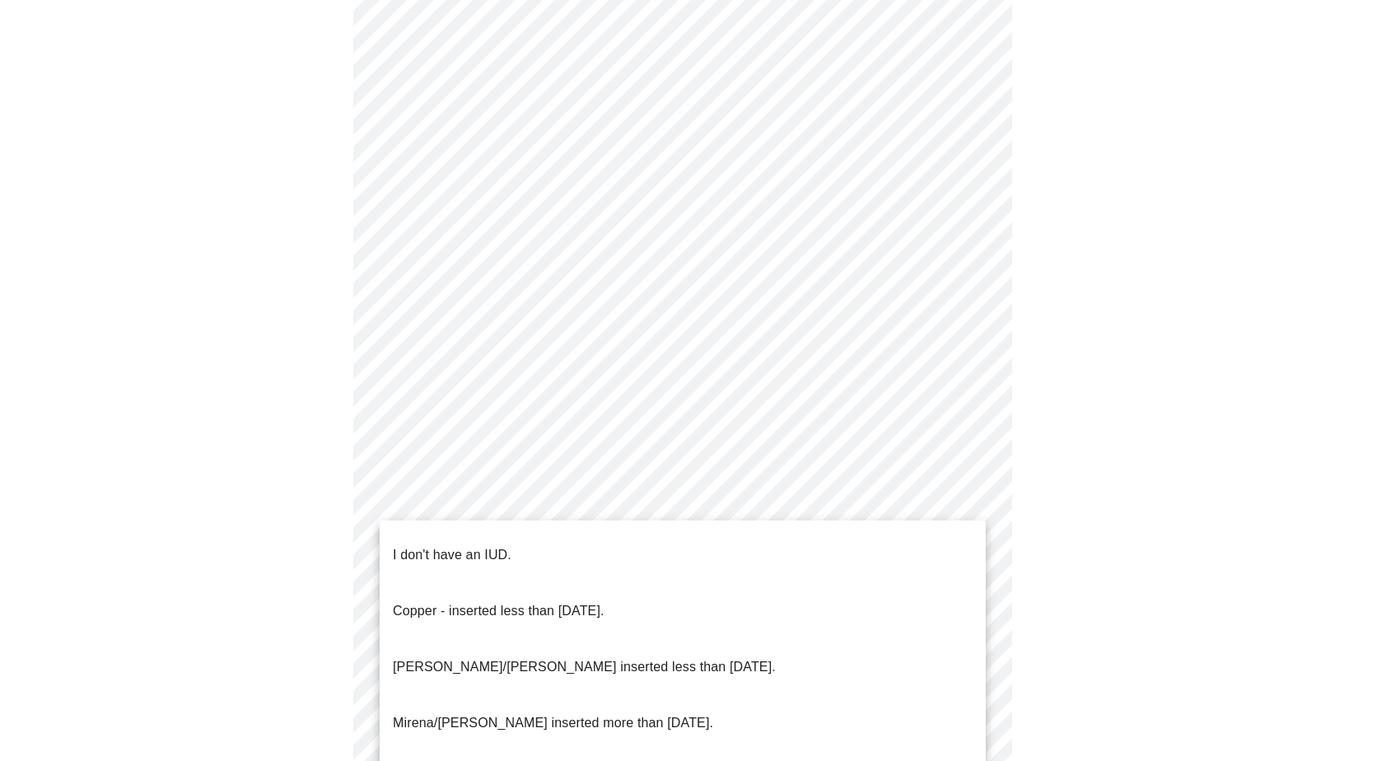
click at [420, 545] on p "I don't have an IUD." at bounding box center [452, 555] width 119 height 20
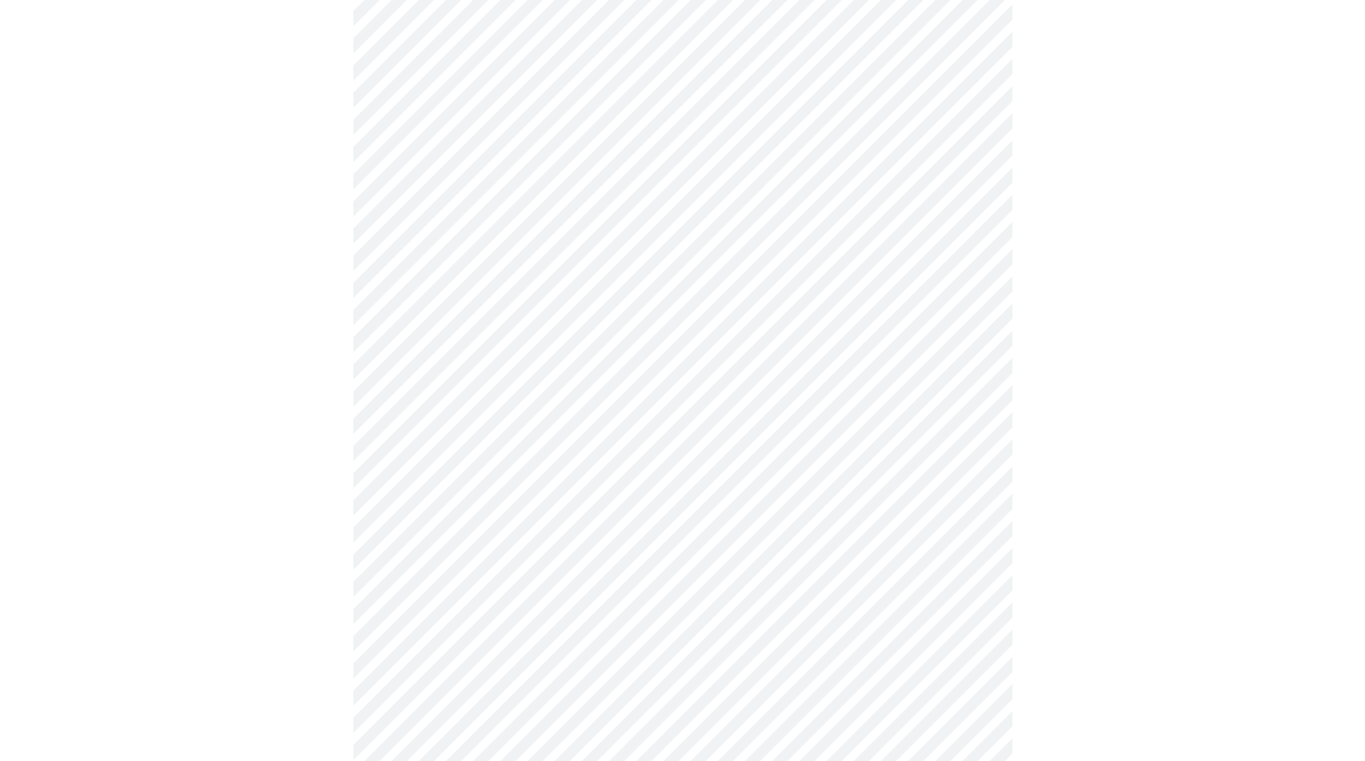
click at [312, 536] on div at bounding box center [682, 121] width 1351 height 1482
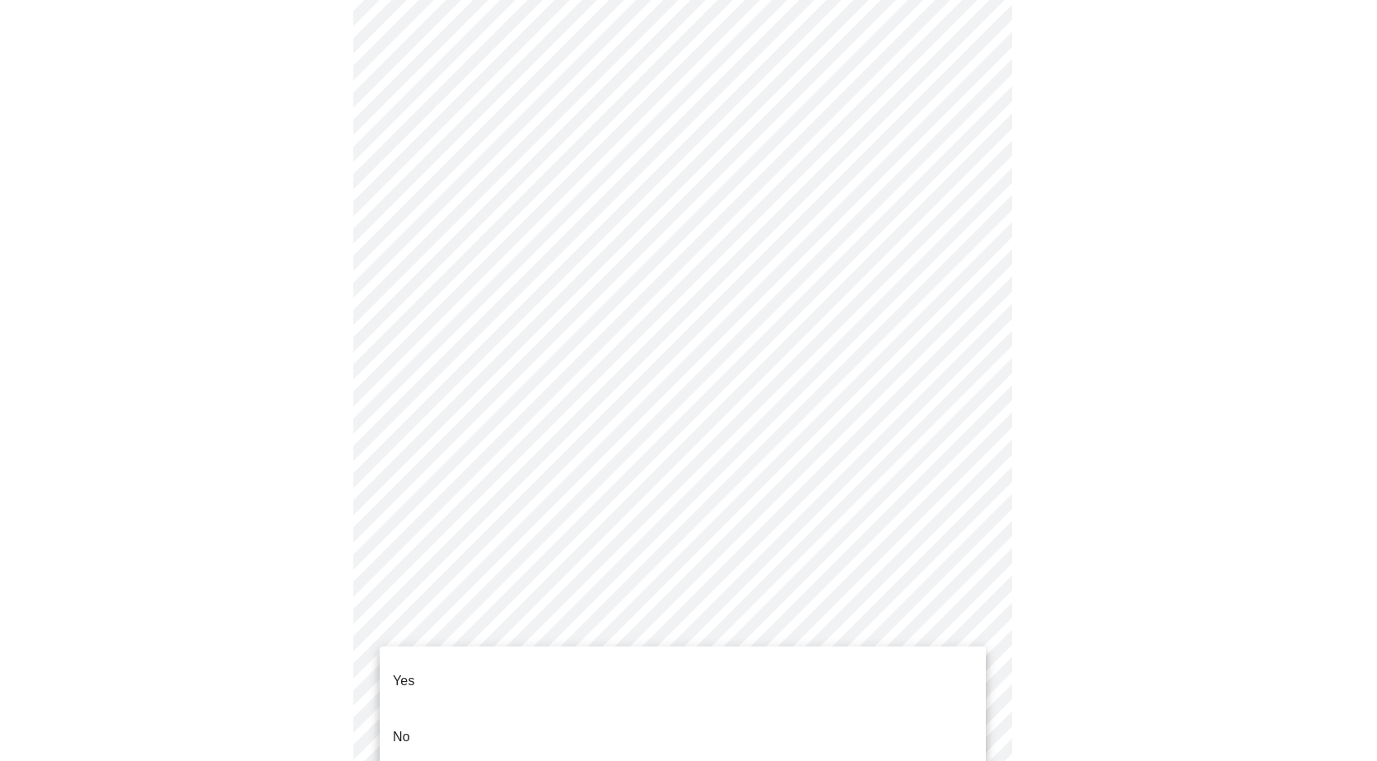
click at [439, 623] on body "MyMenopauseRx Appointments Messaging Labs Uploads Medications Community Refer a…" at bounding box center [689, 63] width 1364 height 1596
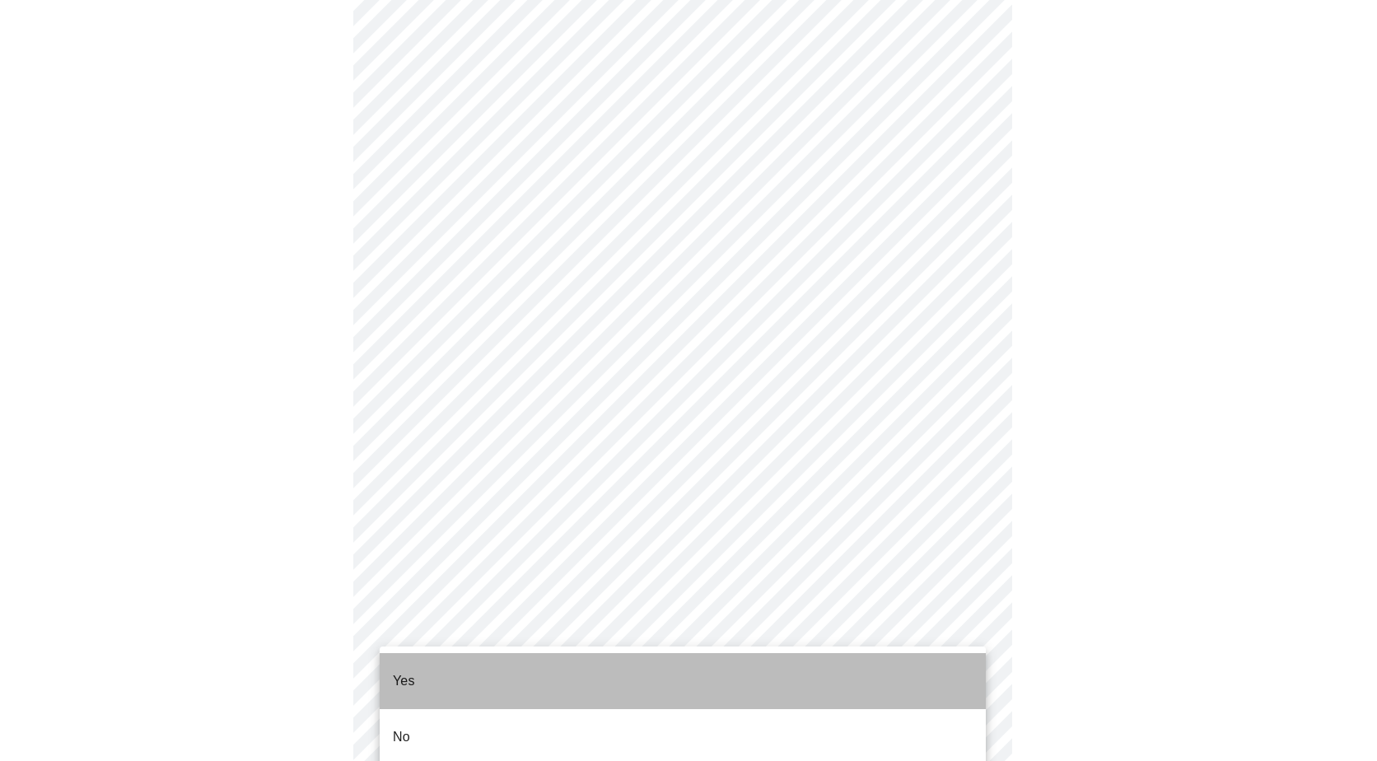
click at [409, 671] on p "Yes" at bounding box center [404, 681] width 22 height 20
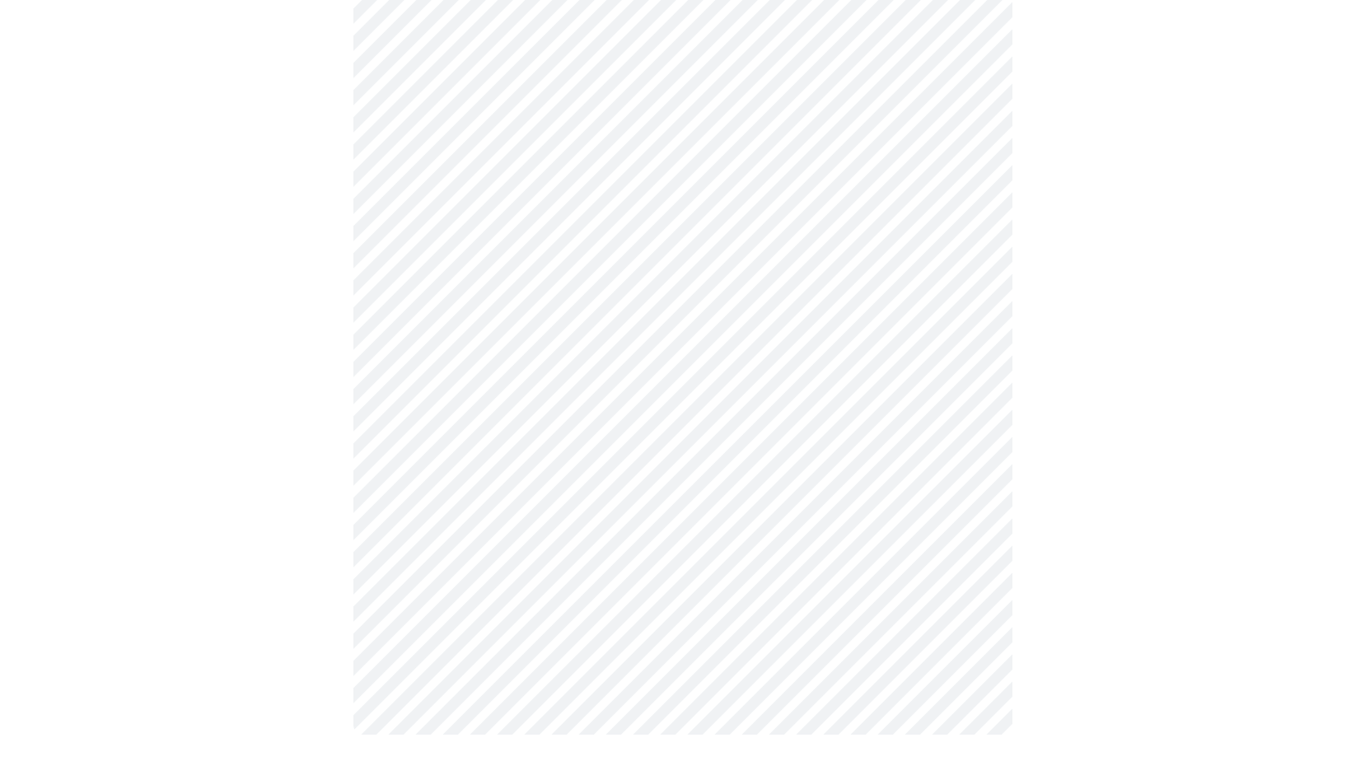
scroll to position [0, 0]
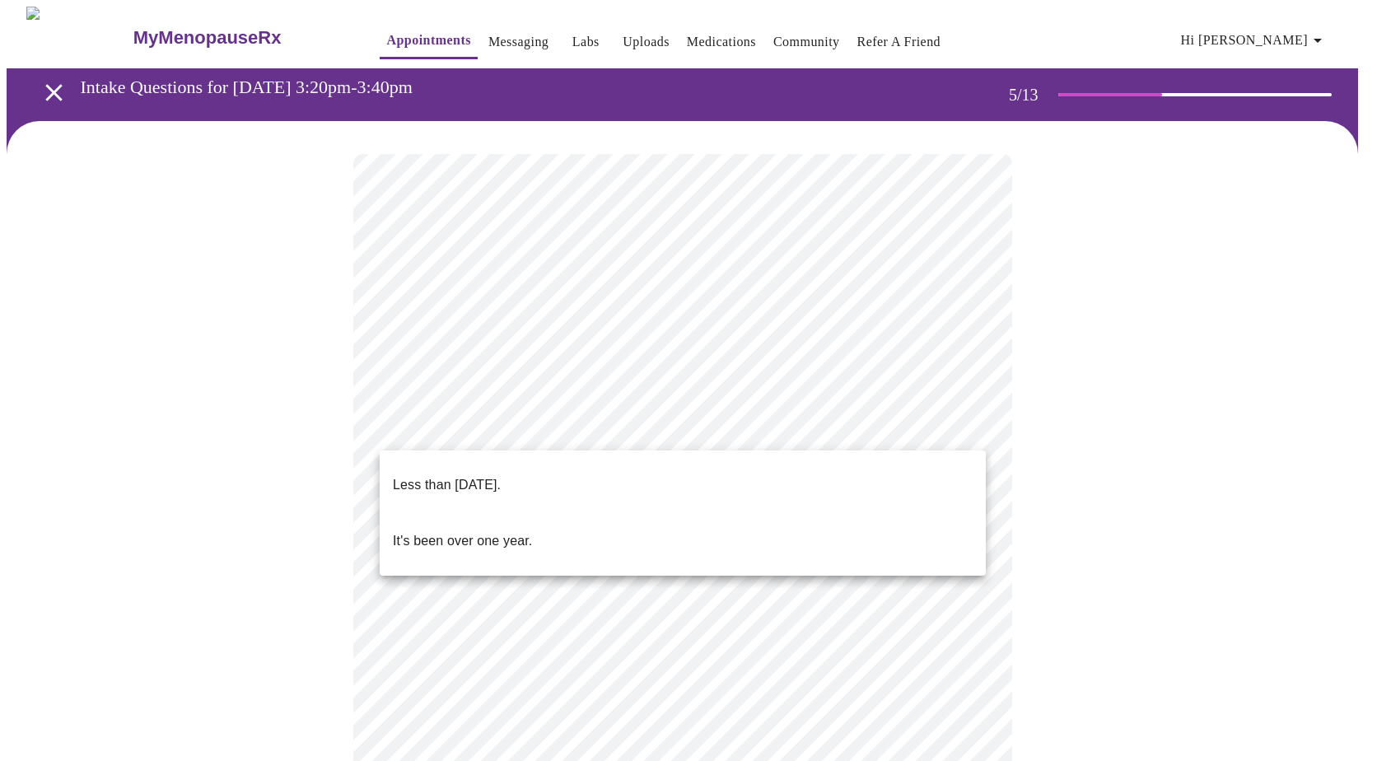
click at [537, 426] on body "MyMenopauseRx Appointments Messaging Labs Uploads Medications Community Refer a…" at bounding box center [689, 674] width 1364 height 1334
click at [450, 531] on p "It's been over one year." at bounding box center [462, 541] width 139 height 20
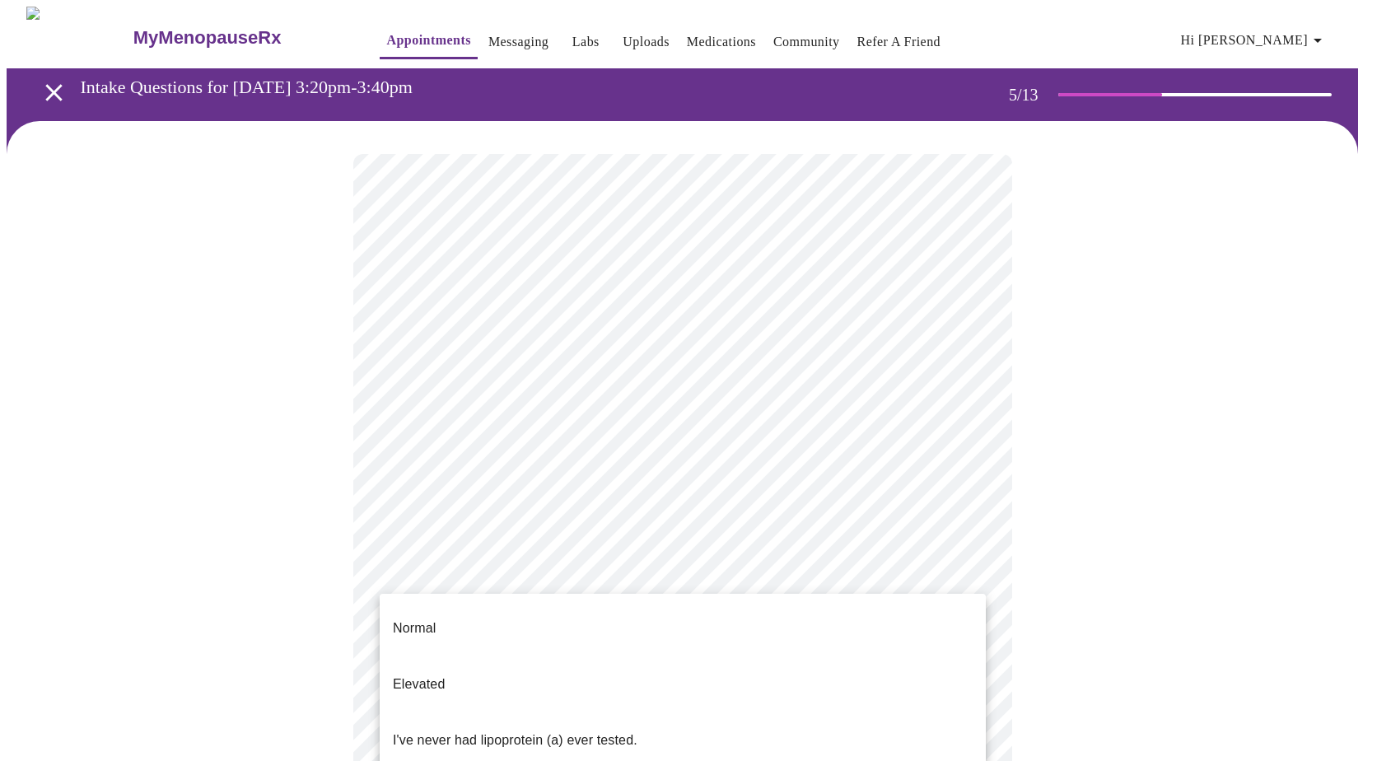
click at [591, 572] on body "MyMenopauseRx Appointments Messaging Labs Uploads Medications Community Refer a…" at bounding box center [689, 669] width 1364 height 1324
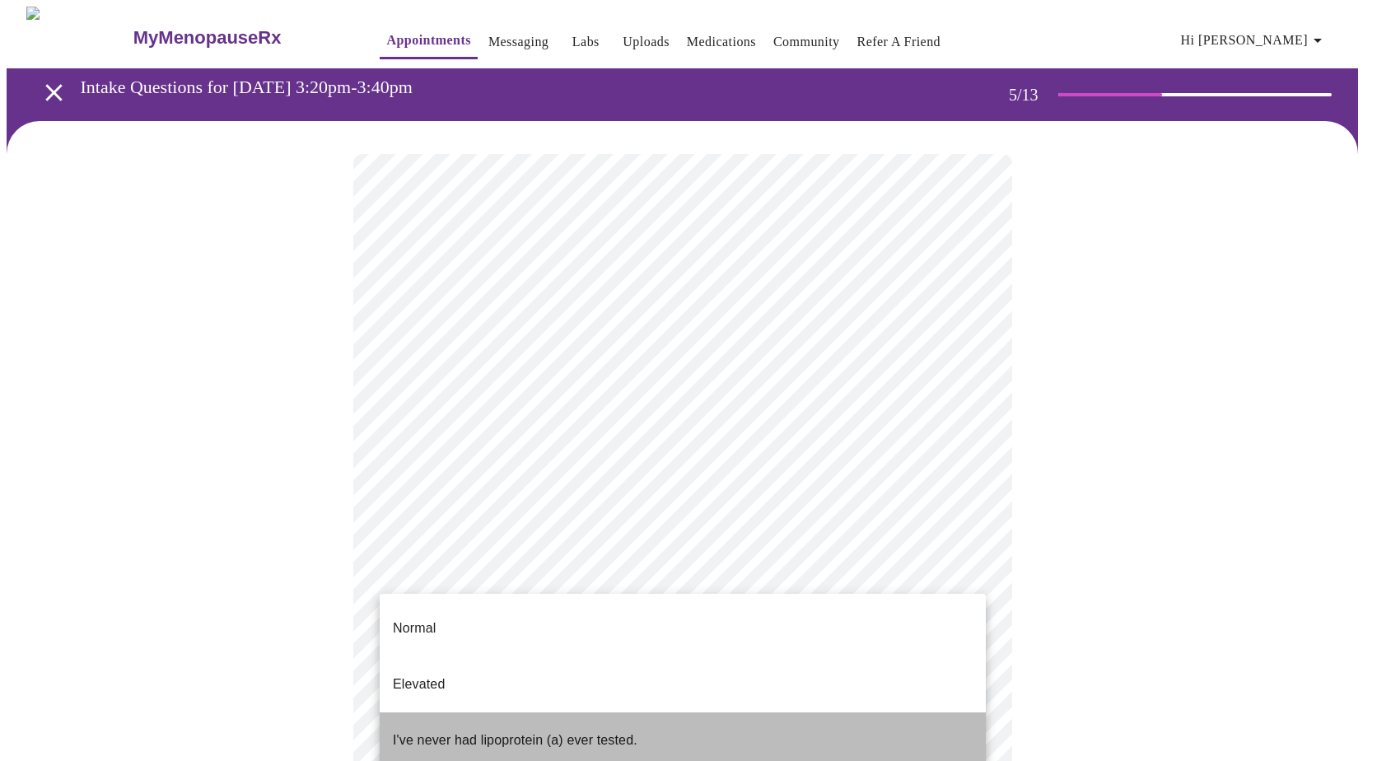
click at [484, 731] on p "I've never had lipoprotein (a) ever tested." at bounding box center [515, 741] width 245 height 20
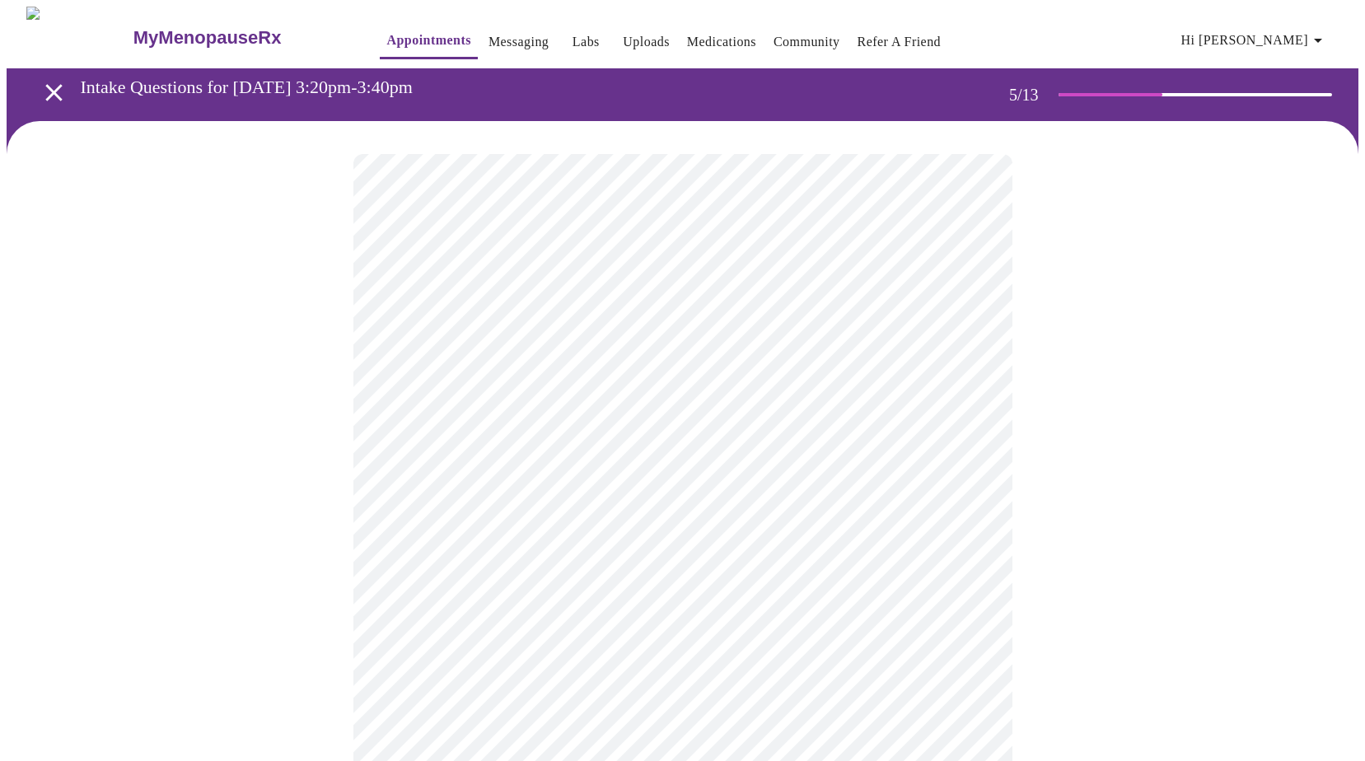
click at [273, 592] on div at bounding box center [682, 721] width 1351 height 1200
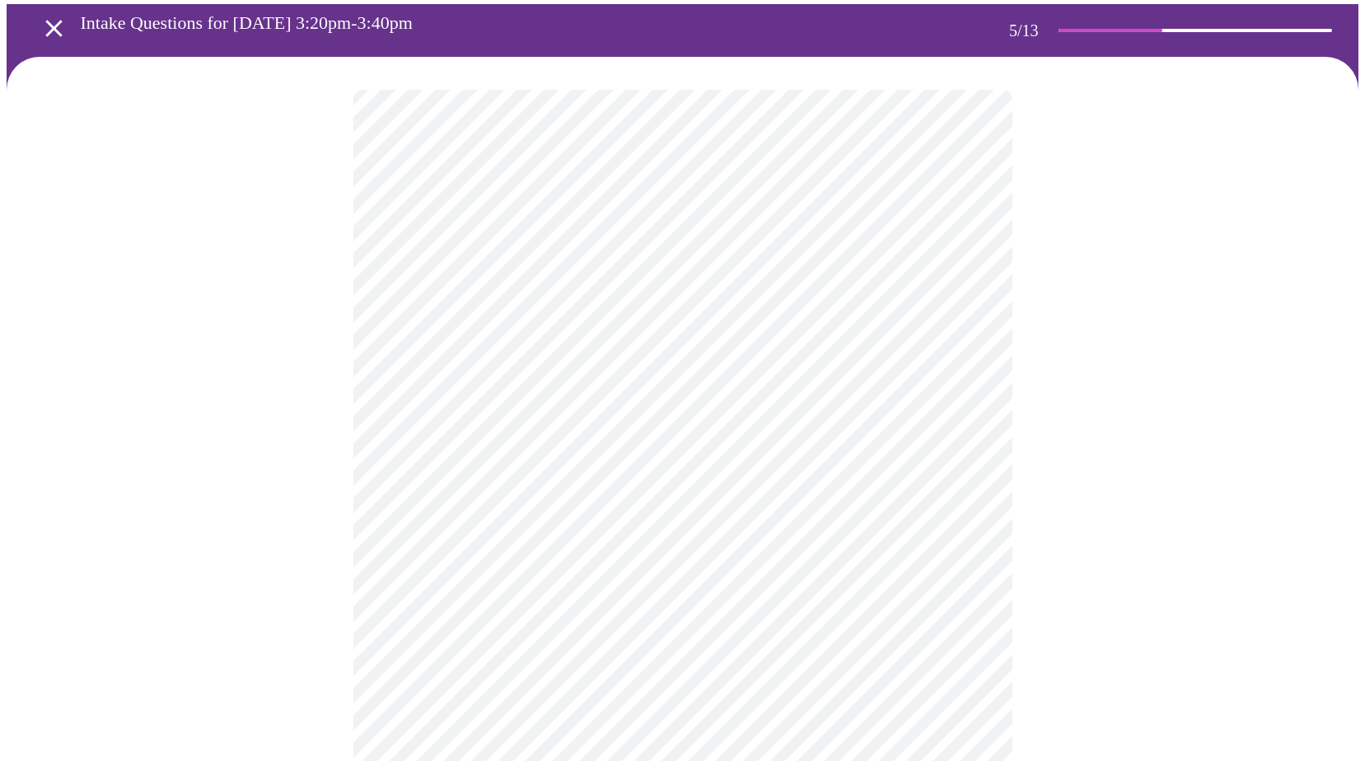
scroll to position [165, 0]
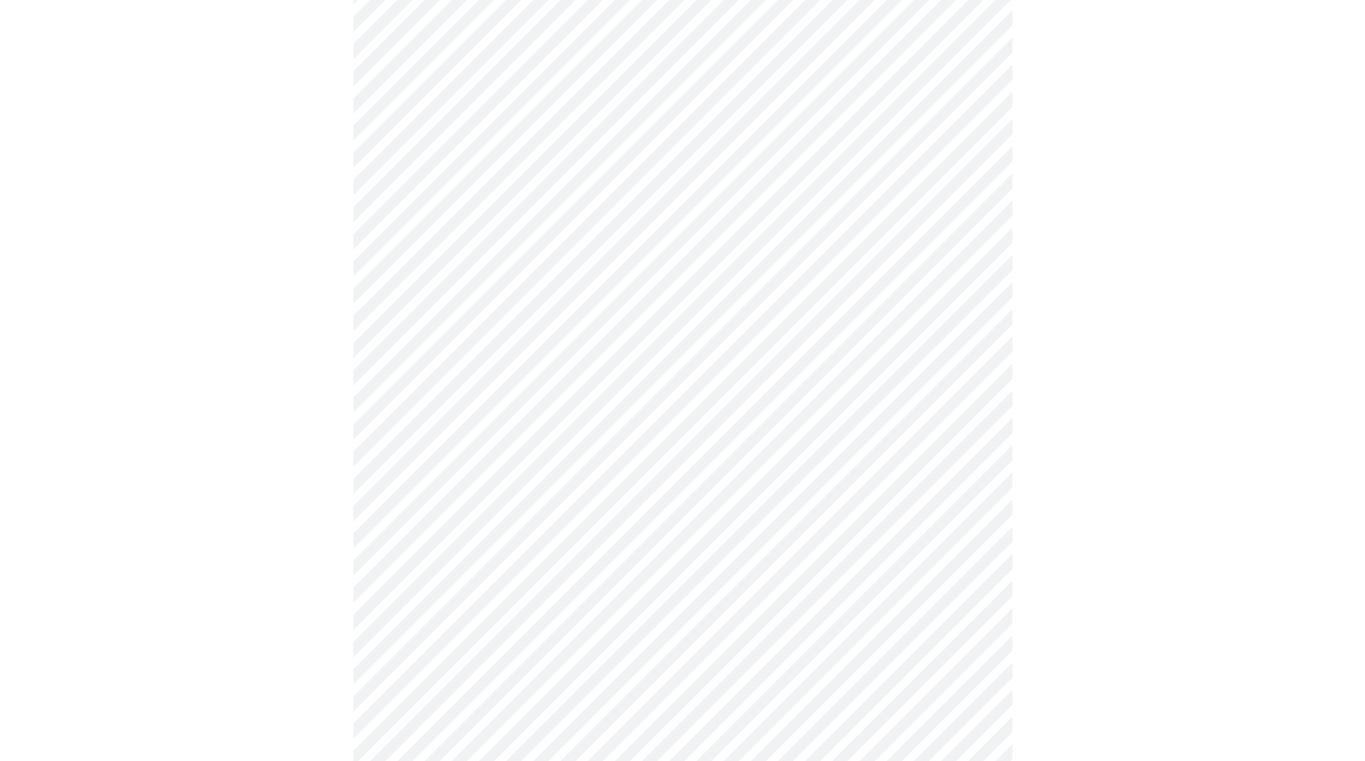
click at [180, 201] on div at bounding box center [682, 520] width 1351 height 1129
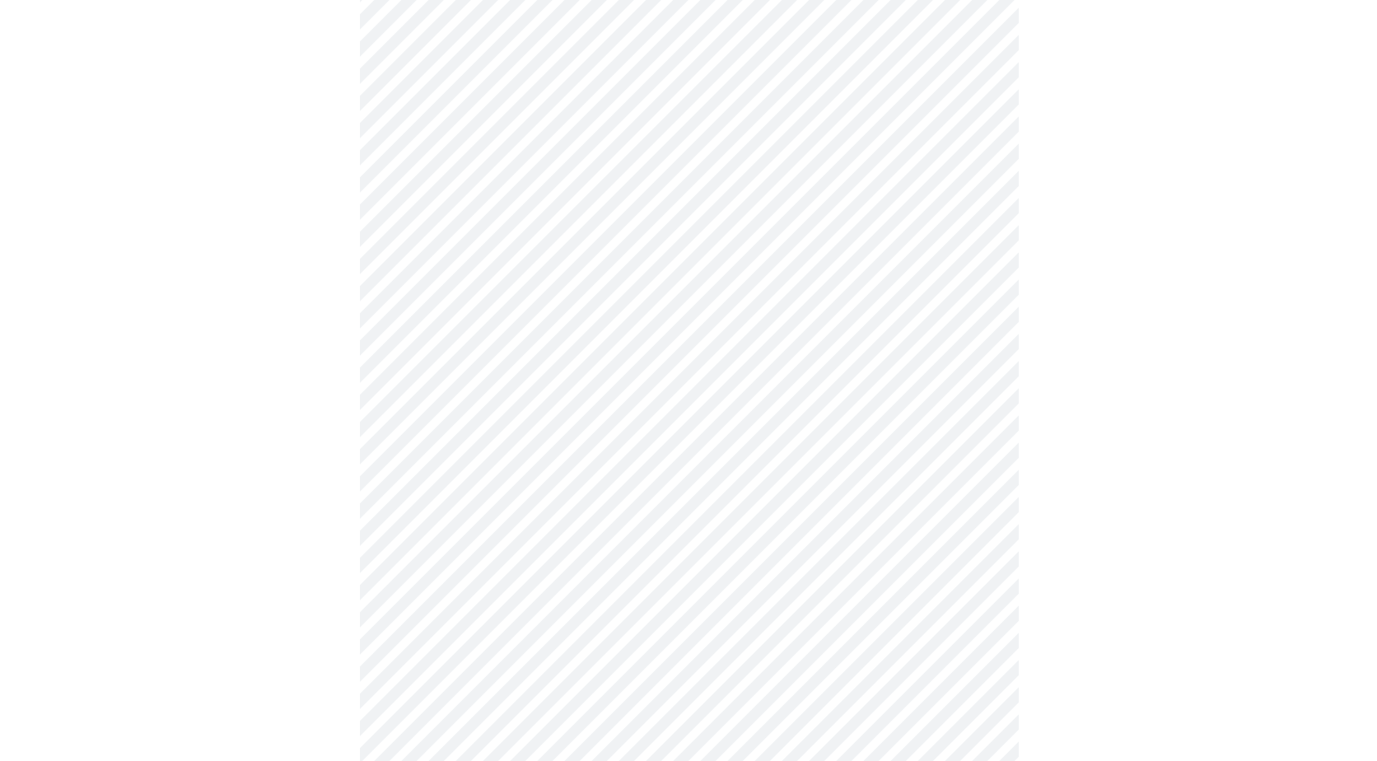
scroll to position [0, 0]
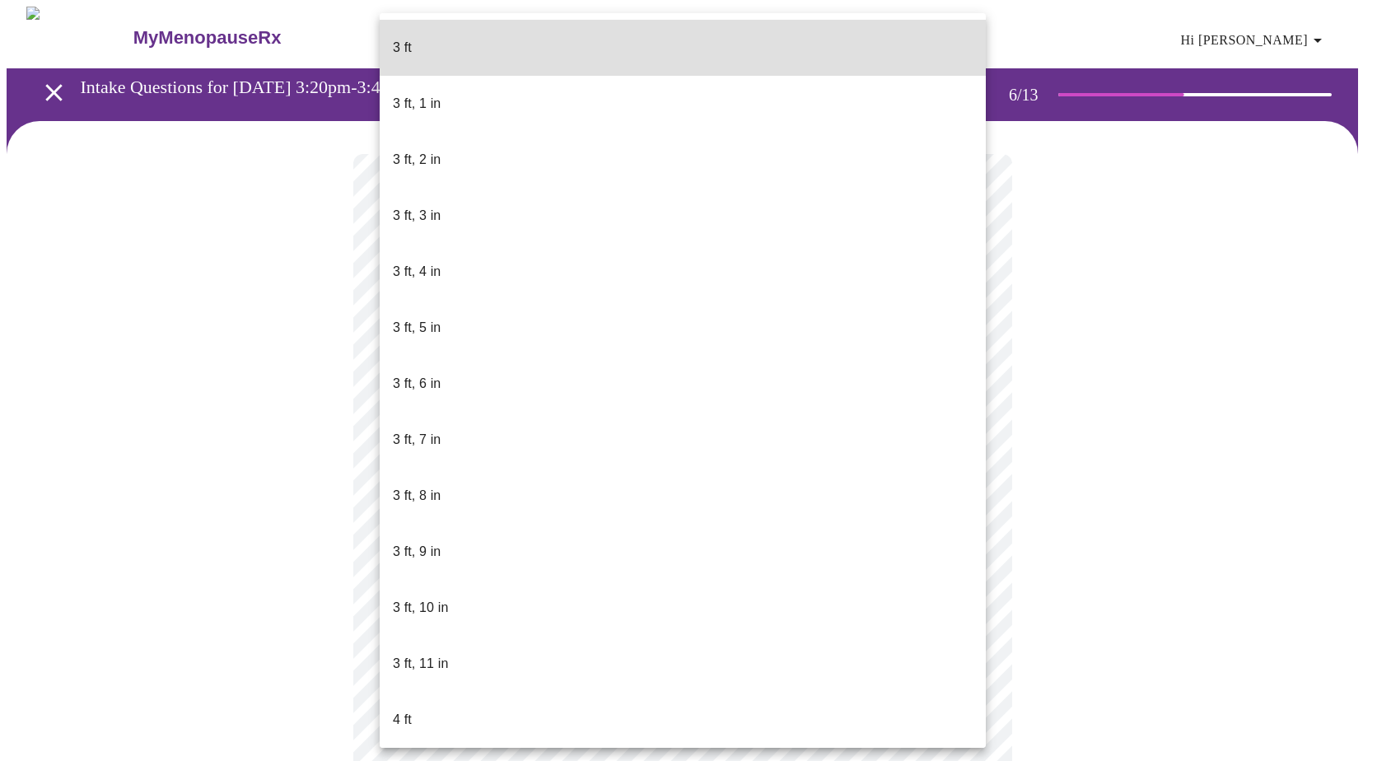
click at [485, 468] on body "MyMenopauseRx Appointments Messaging Labs Uploads Medications Community Refer a…" at bounding box center [689, 447] width 1364 height 880
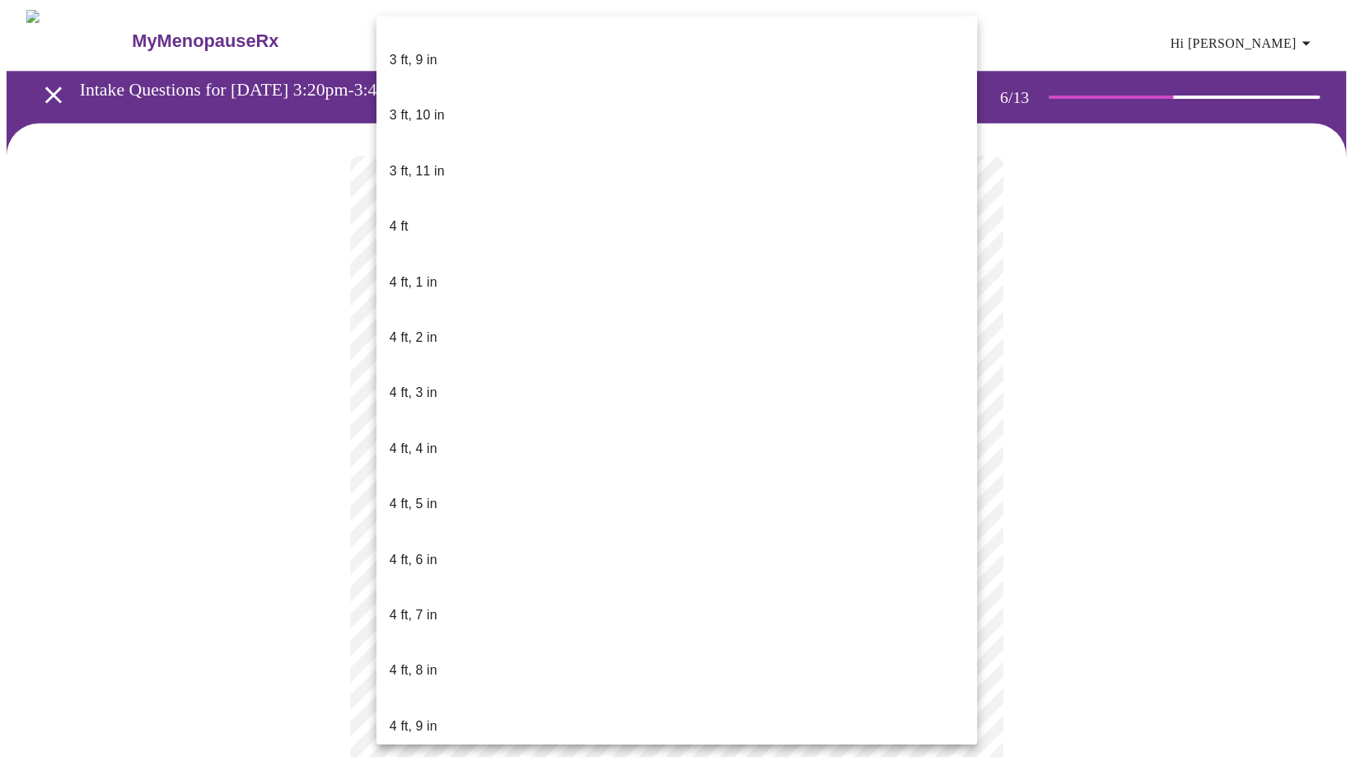
scroll to position [659, 0]
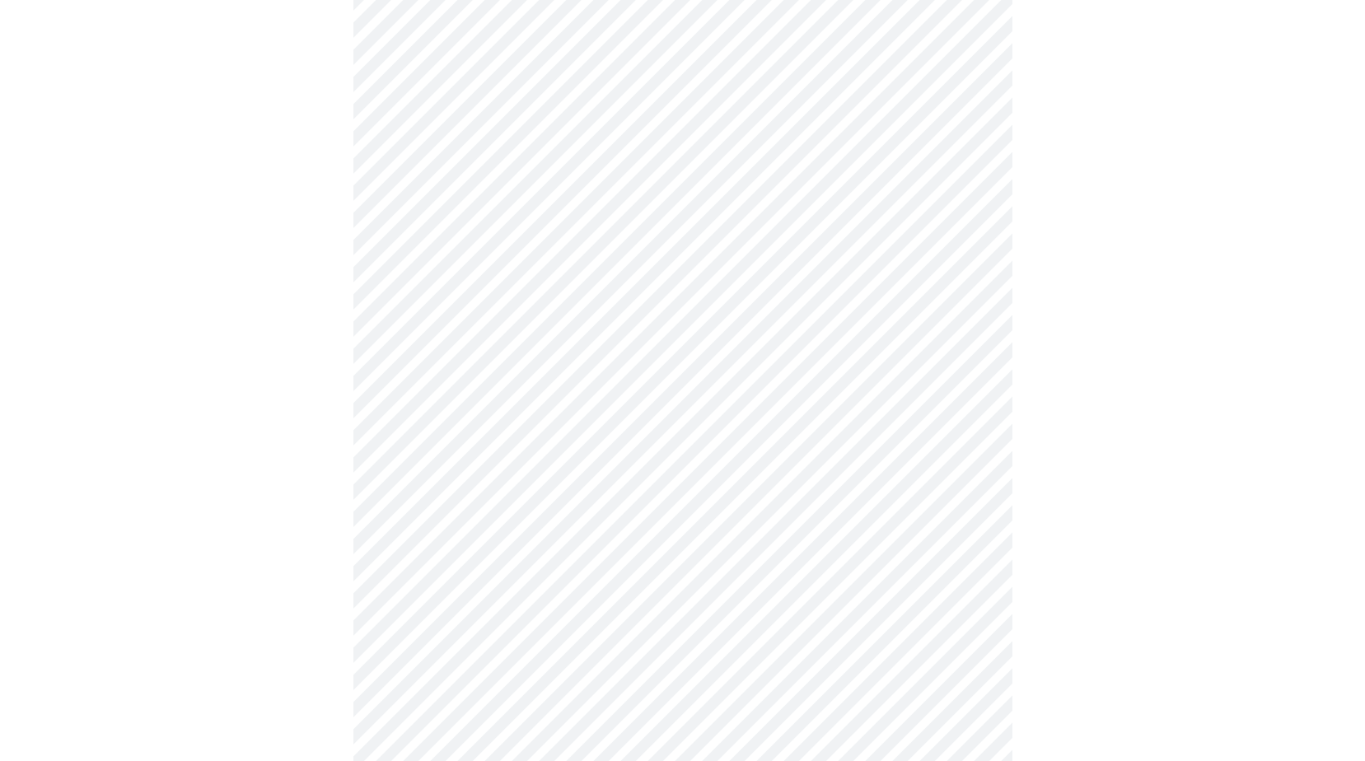
scroll to position [4211, 0]
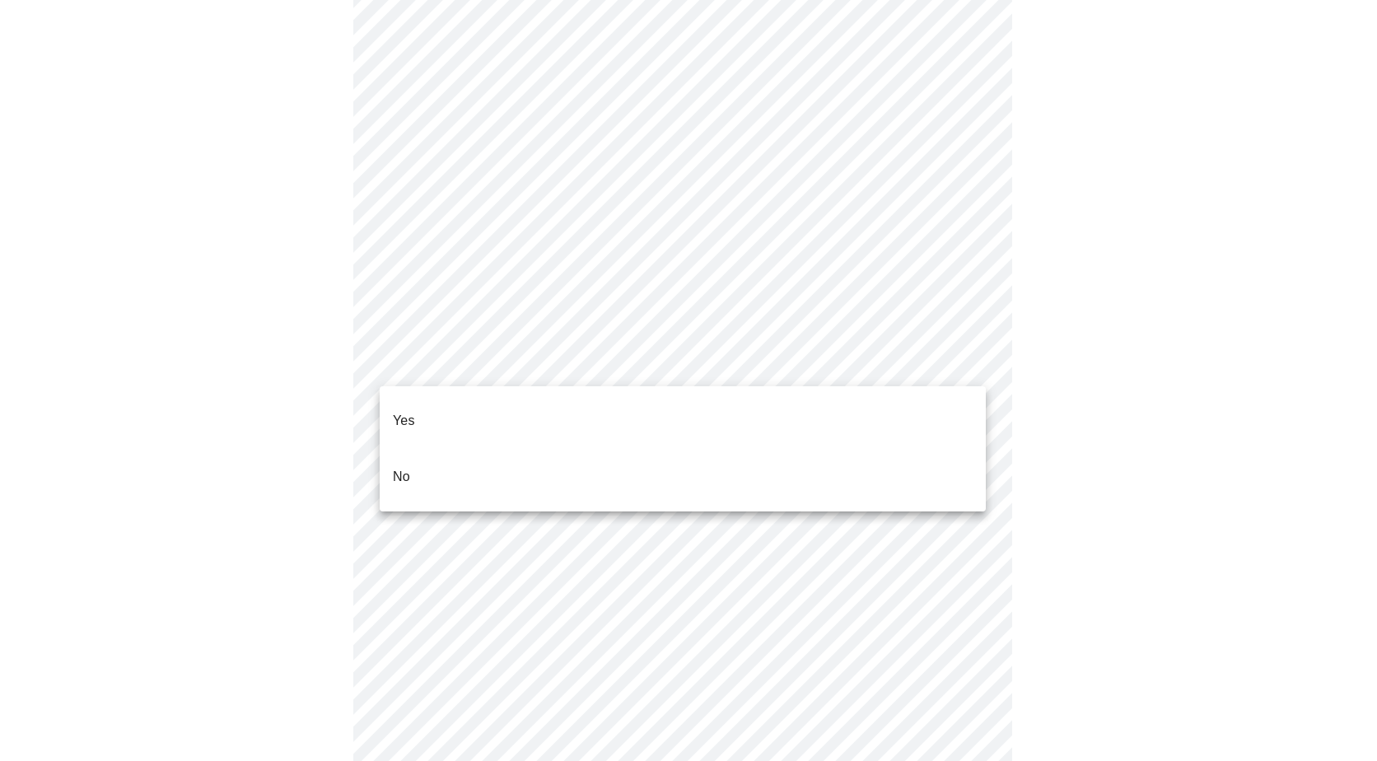
click at [412, 450] on li "No" at bounding box center [683, 477] width 606 height 56
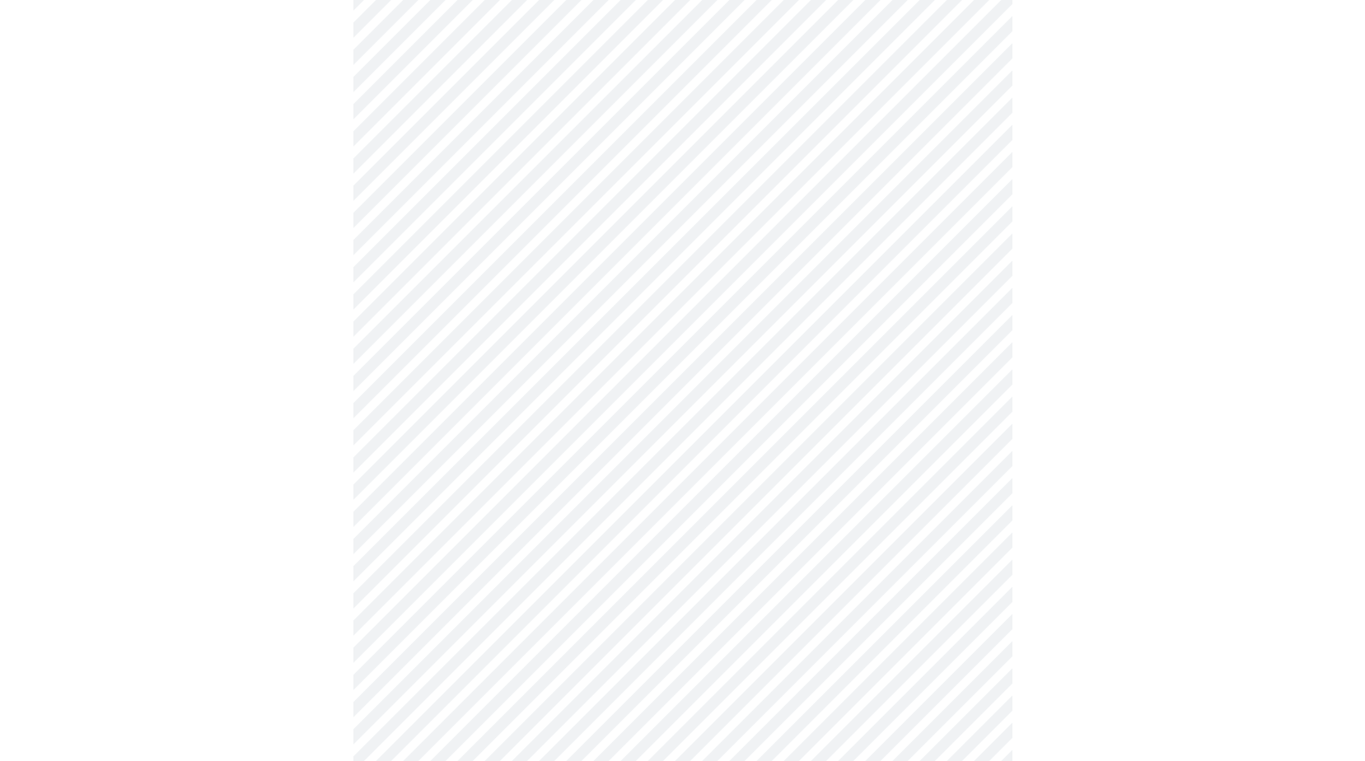
scroll to position [824, 0]
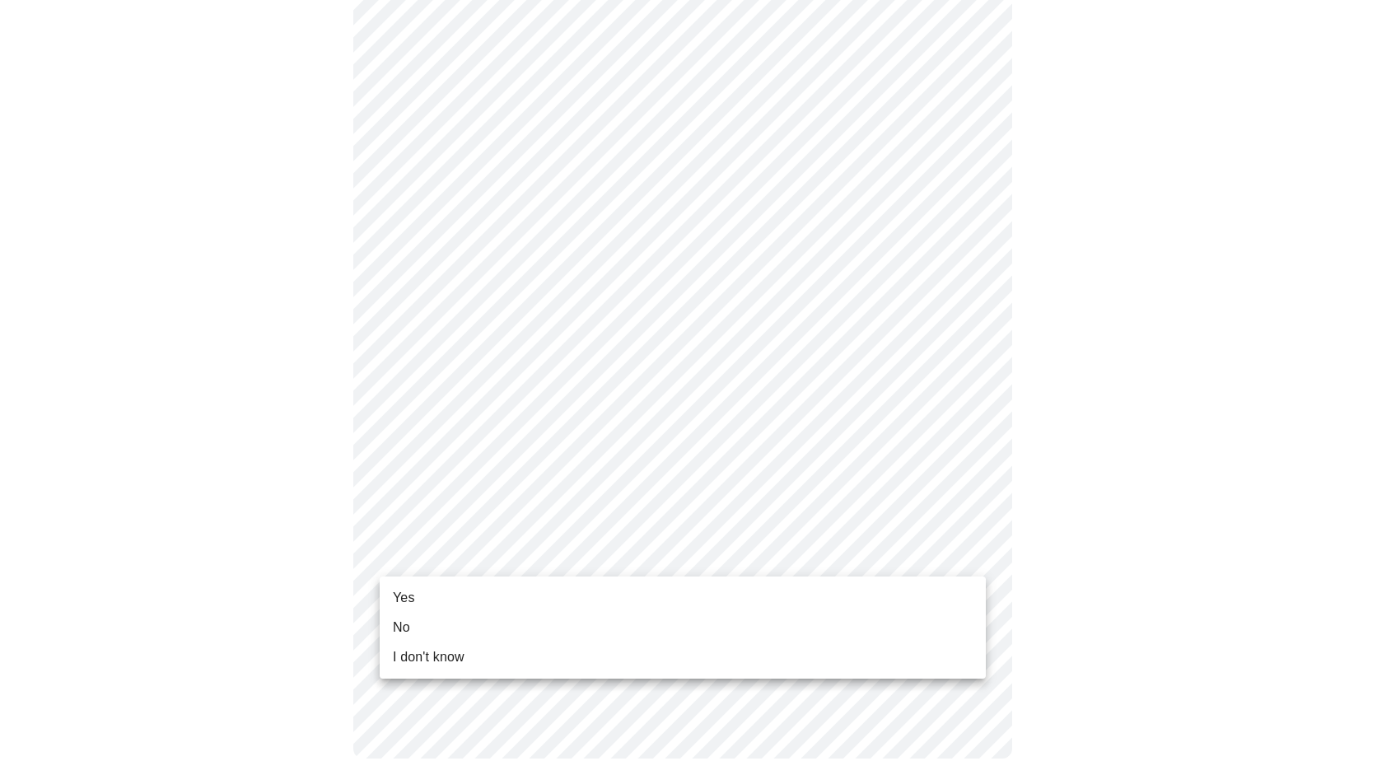
click at [422, 597] on li "Yes" at bounding box center [683, 598] width 606 height 30
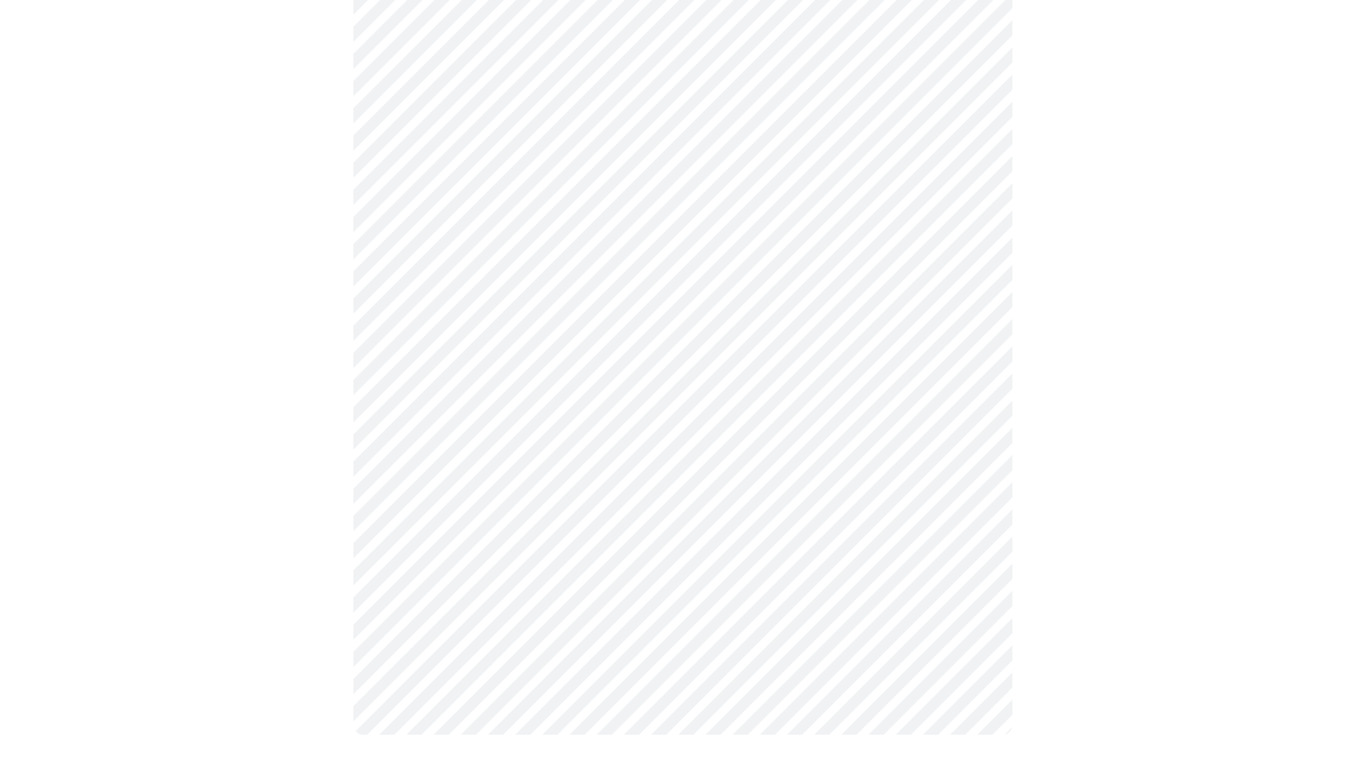
scroll to position [0, 0]
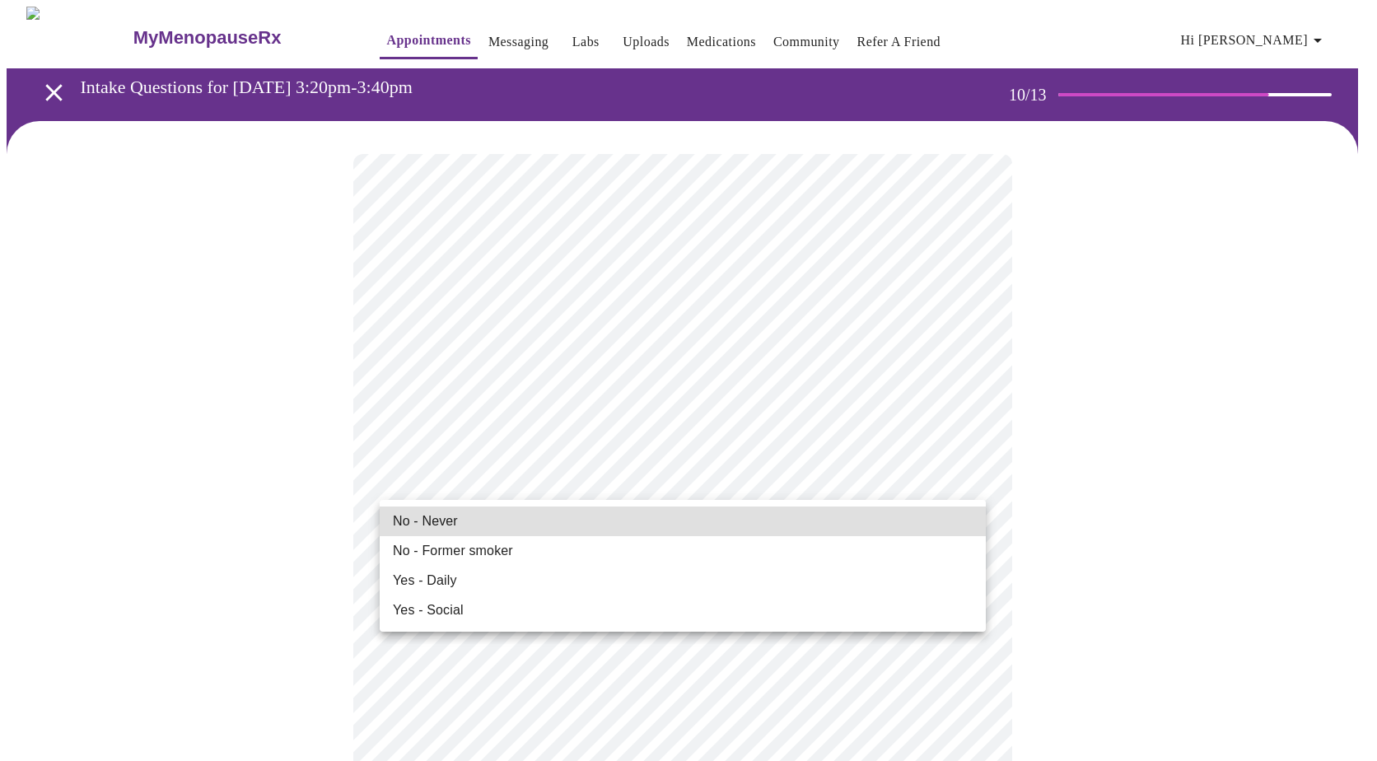
click at [443, 585] on span "Yes - Daily" at bounding box center [425, 581] width 64 height 20
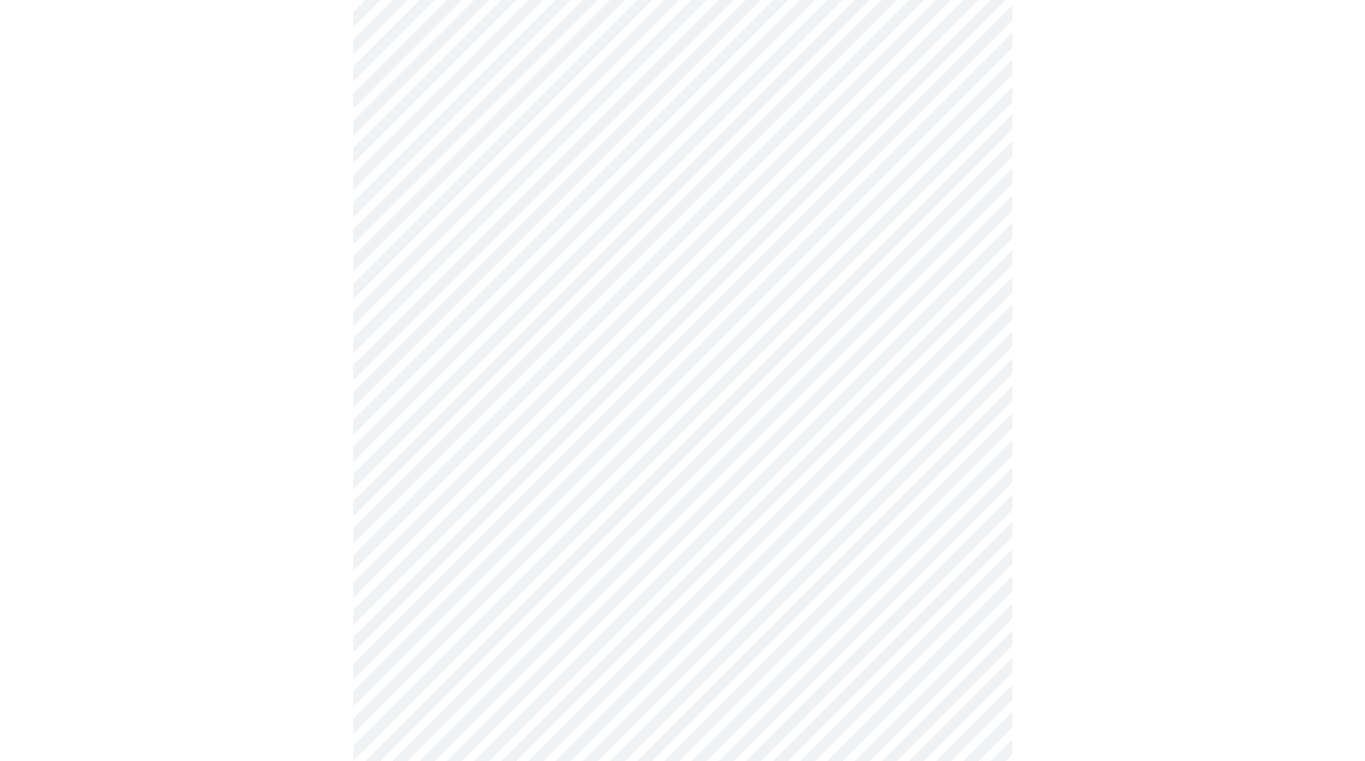
scroll to position [1153, 0]
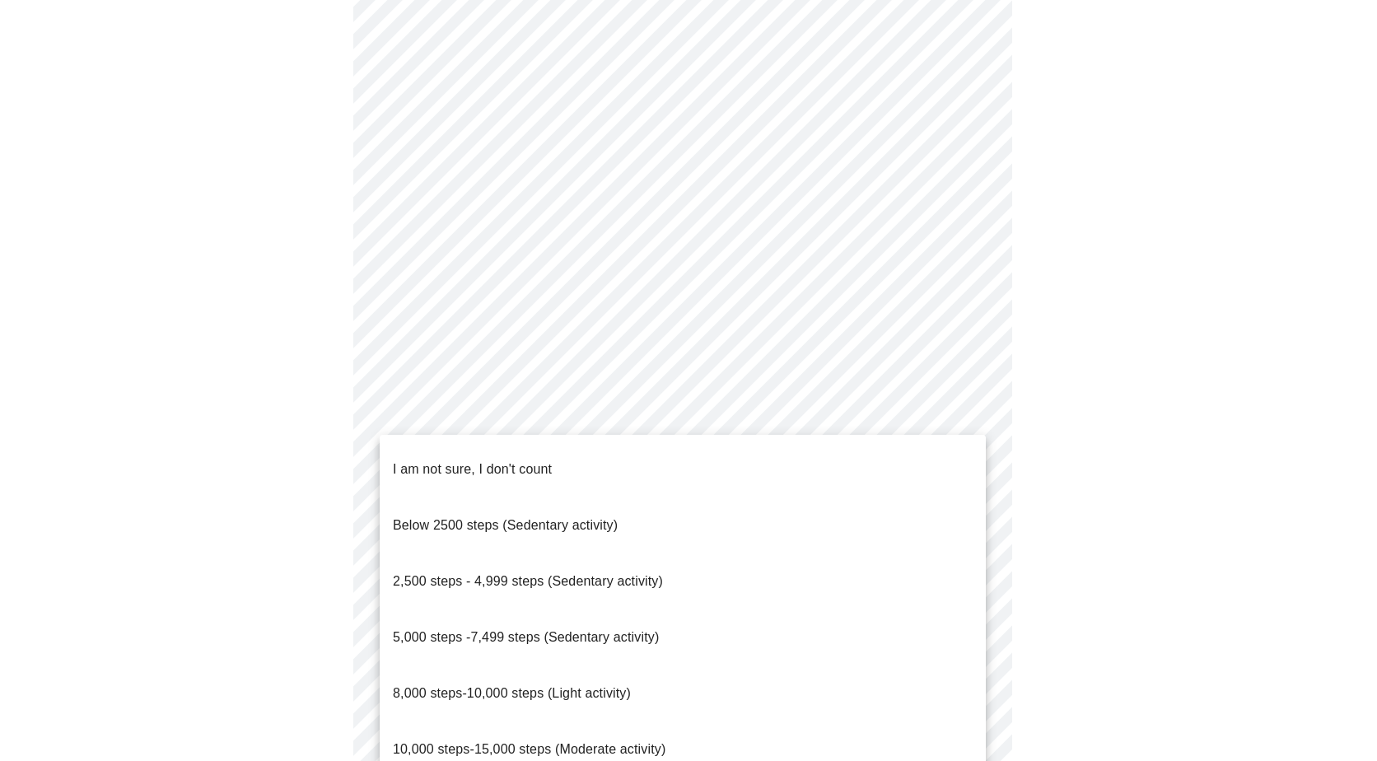
click at [440, 742] on span "10,000 steps-15,000 steps (Moderate activity)" at bounding box center [529, 749] width 273 height 14
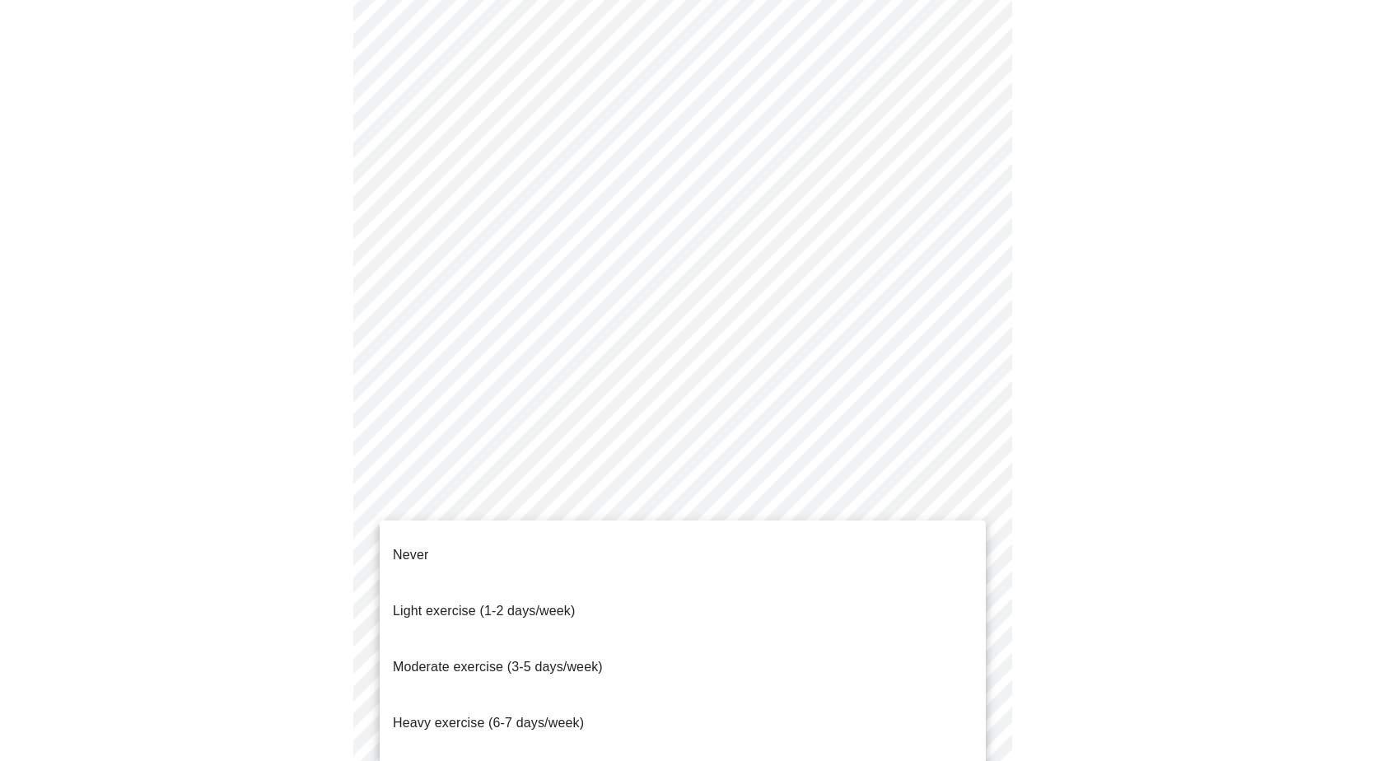
click at [439, 716] on span "Heavy exercise (6-7 days/week)" at bounding box center [488, 723] width 191 height 14
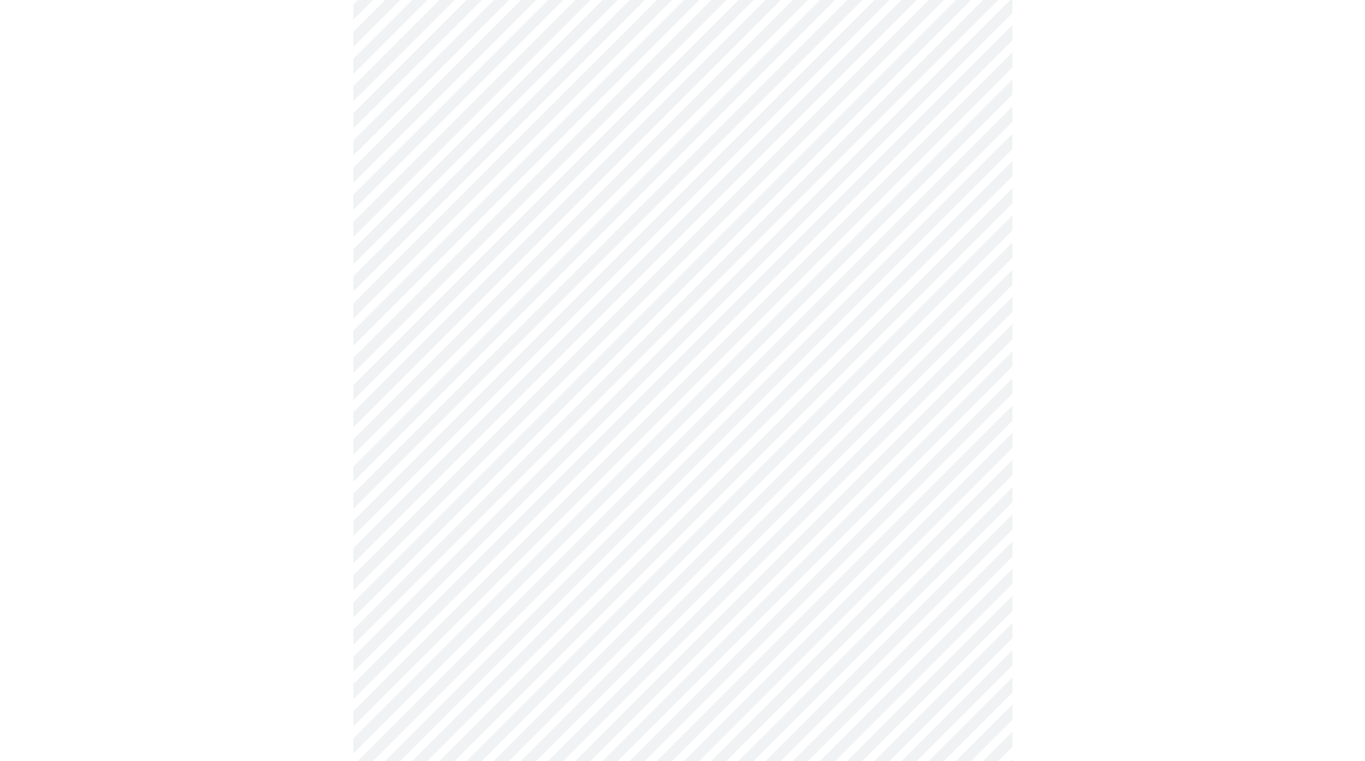
scroll to position [1318, 0]
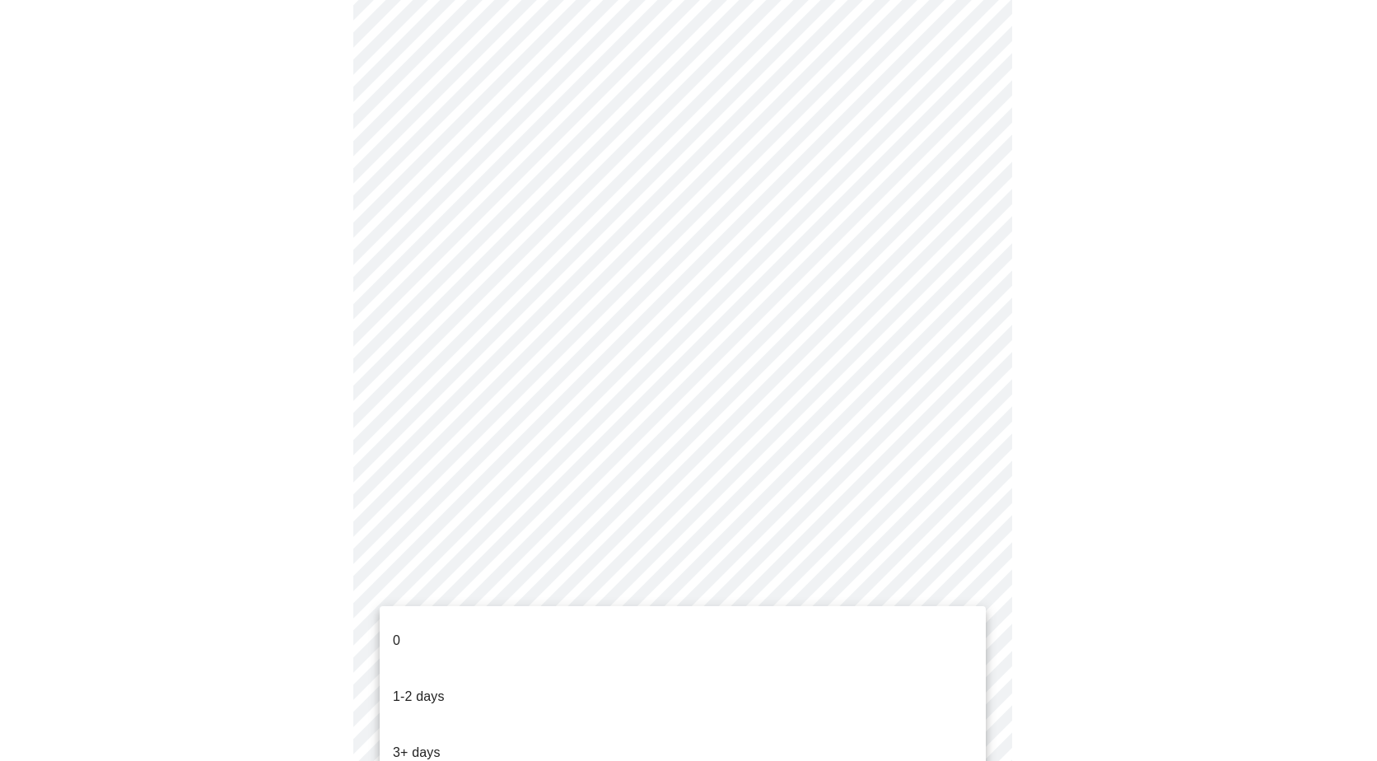
click at [422, 743] on p "3+ days" at bounding box center [417, 753] width 48 height 20
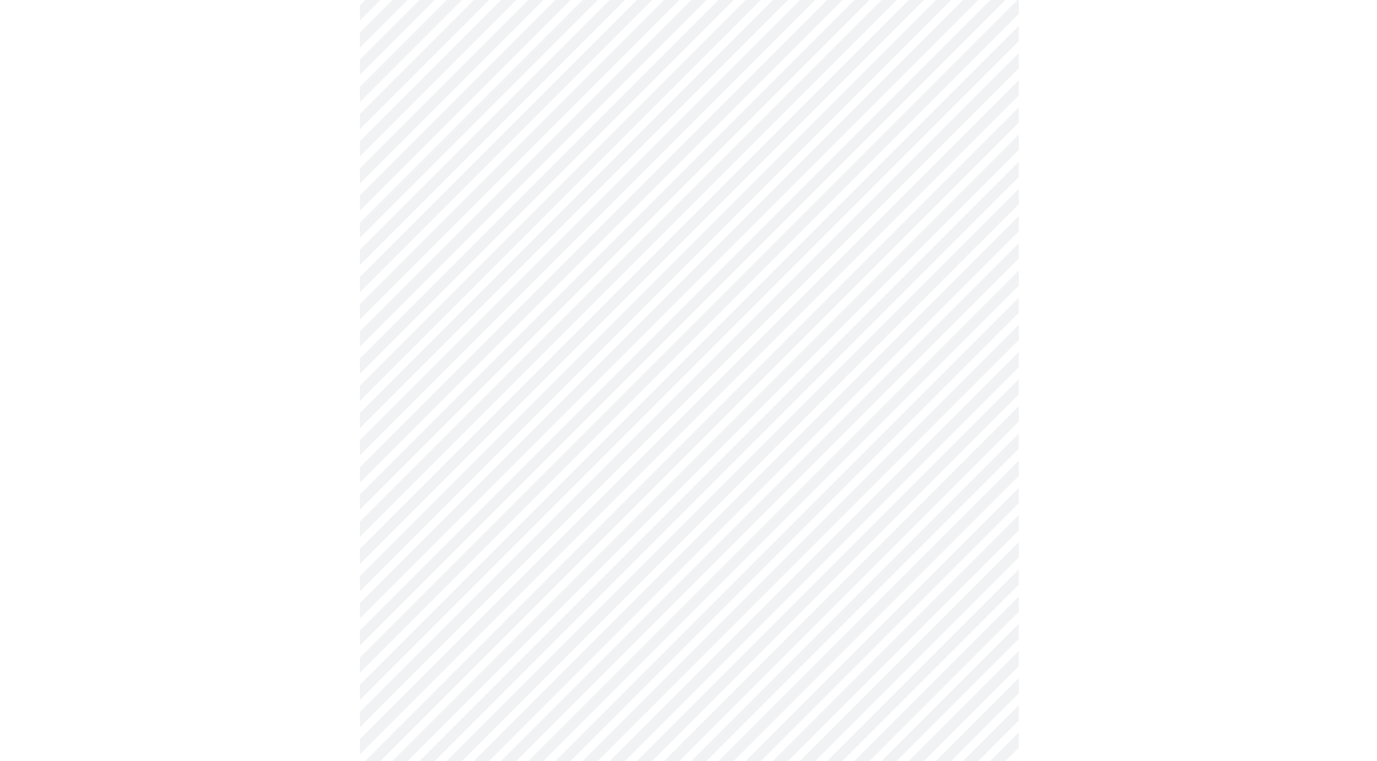
scroll to position [0, 0]
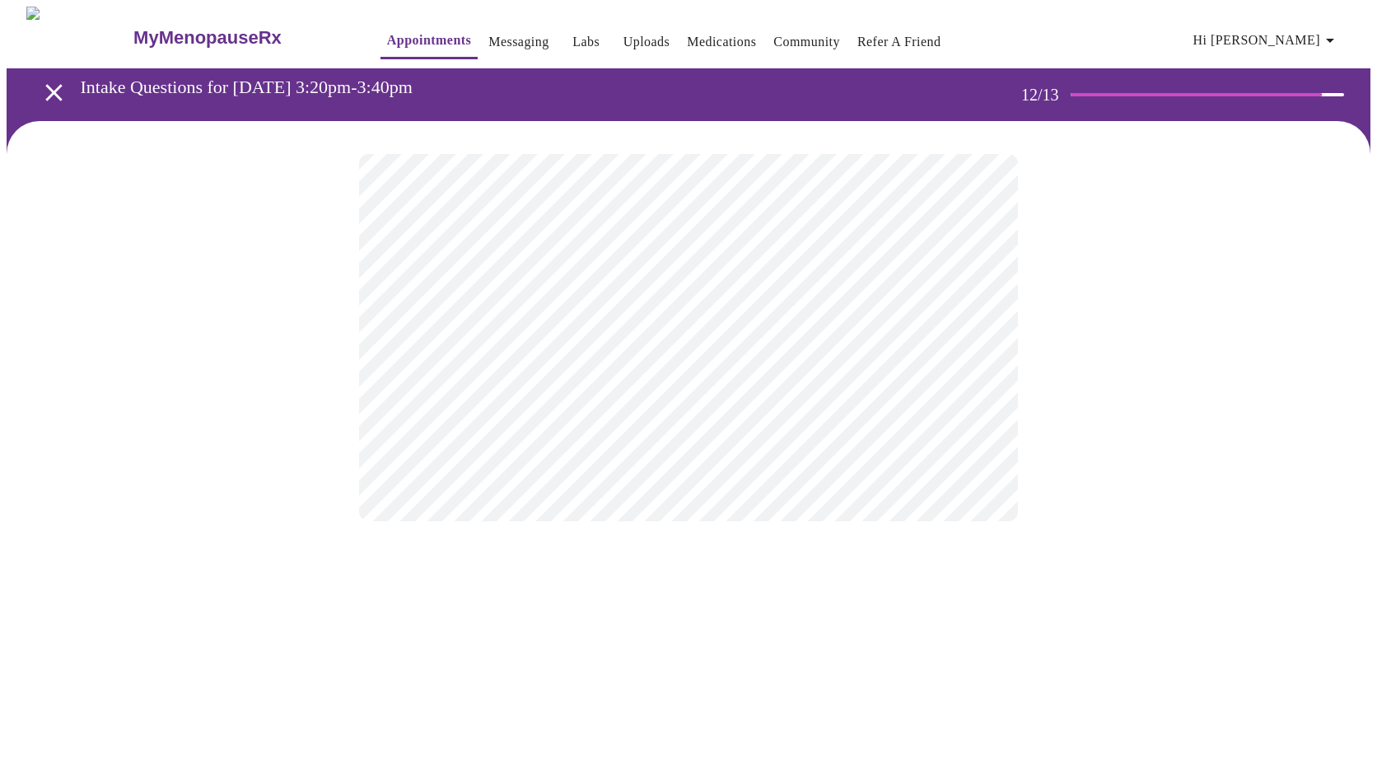
click at [792, 343] on body "MyMenopauseRx Appointments Messaging Labs Uploads Medications Community Refer a…" at bounding box center [689, 281] width 1364 height 548
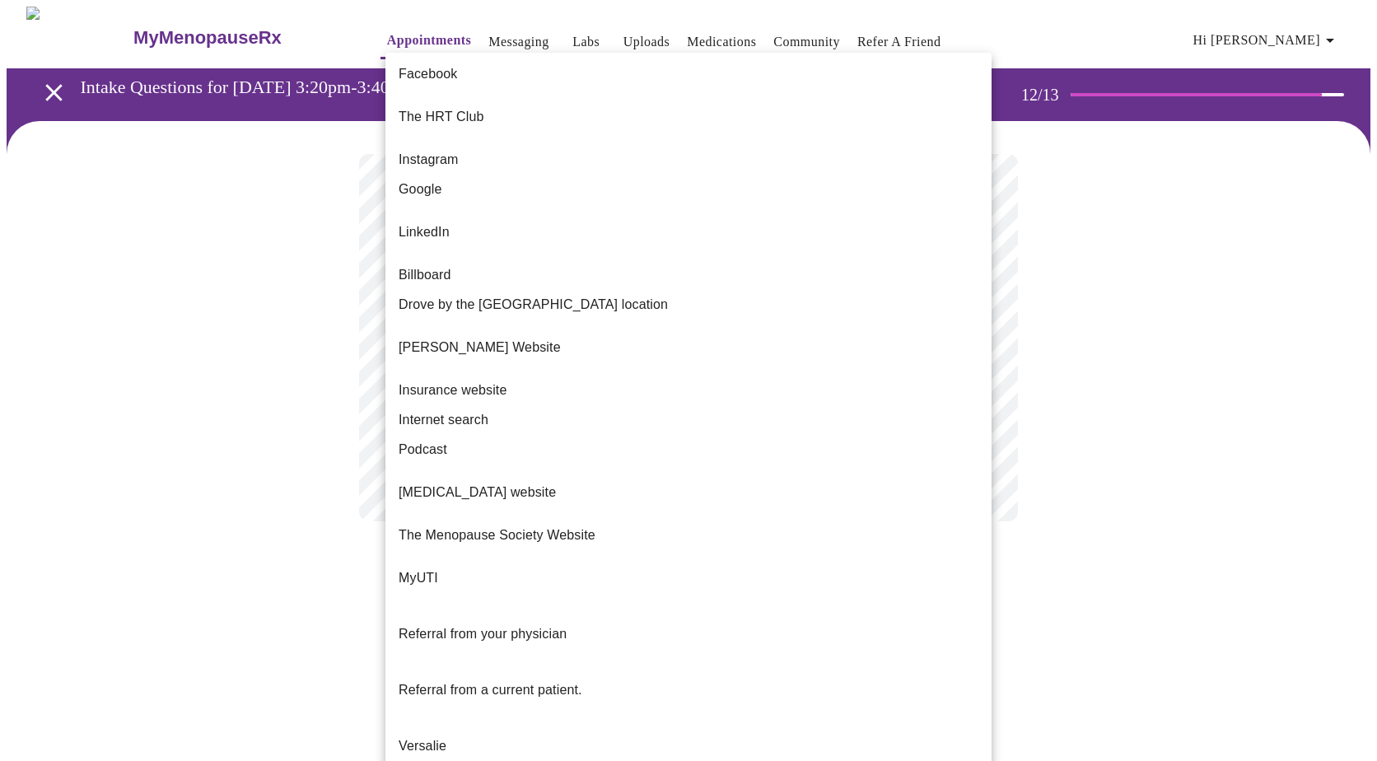
click at [476, 683] on span "Referral from a current patient." at bounding box center [491, 690] width 184 height 14
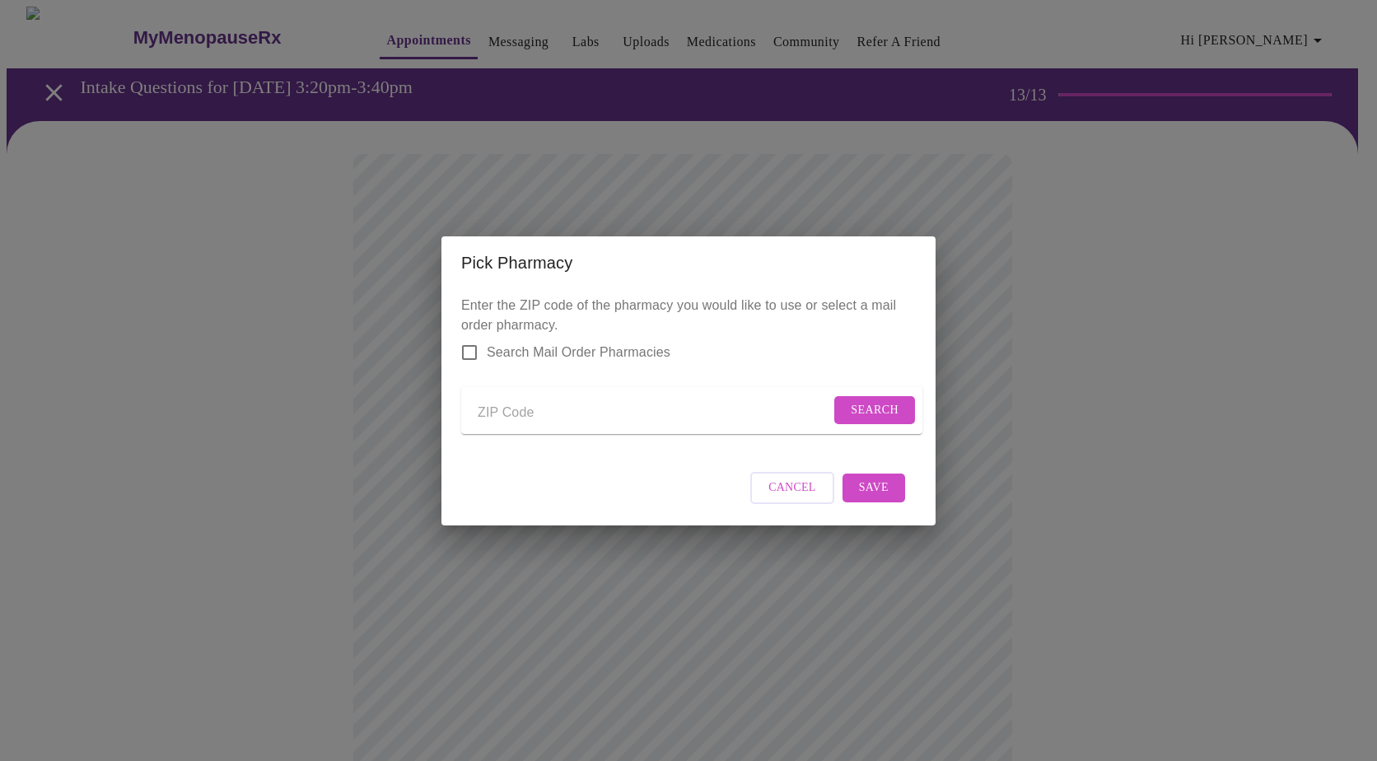
click at [542, 407] on input "Send a message to your care team" at bounding box center [654, 413] width 352 height 26
type input "60014"
click at [858, 406] on span "Search" at bounding box center [875, 410] width 48 height 21
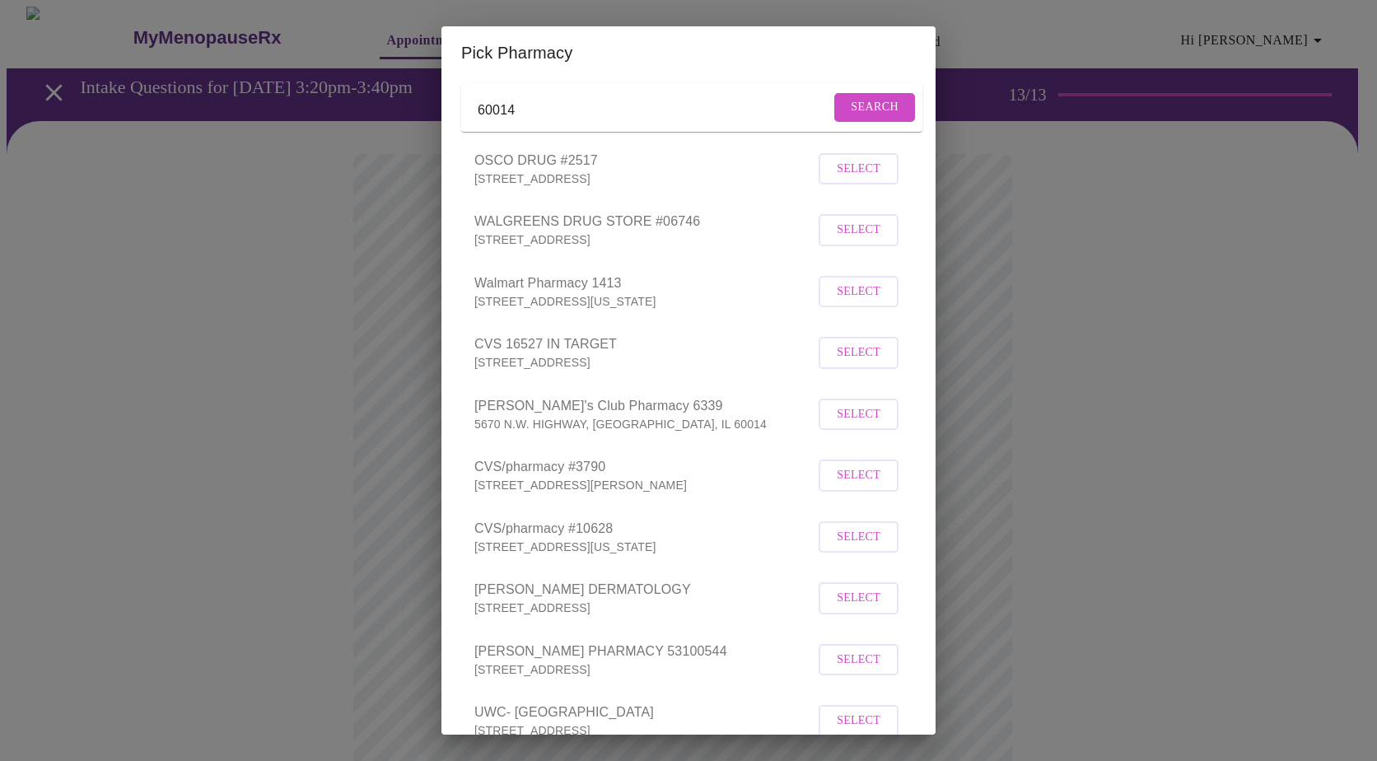
scroll to position [11, 0]
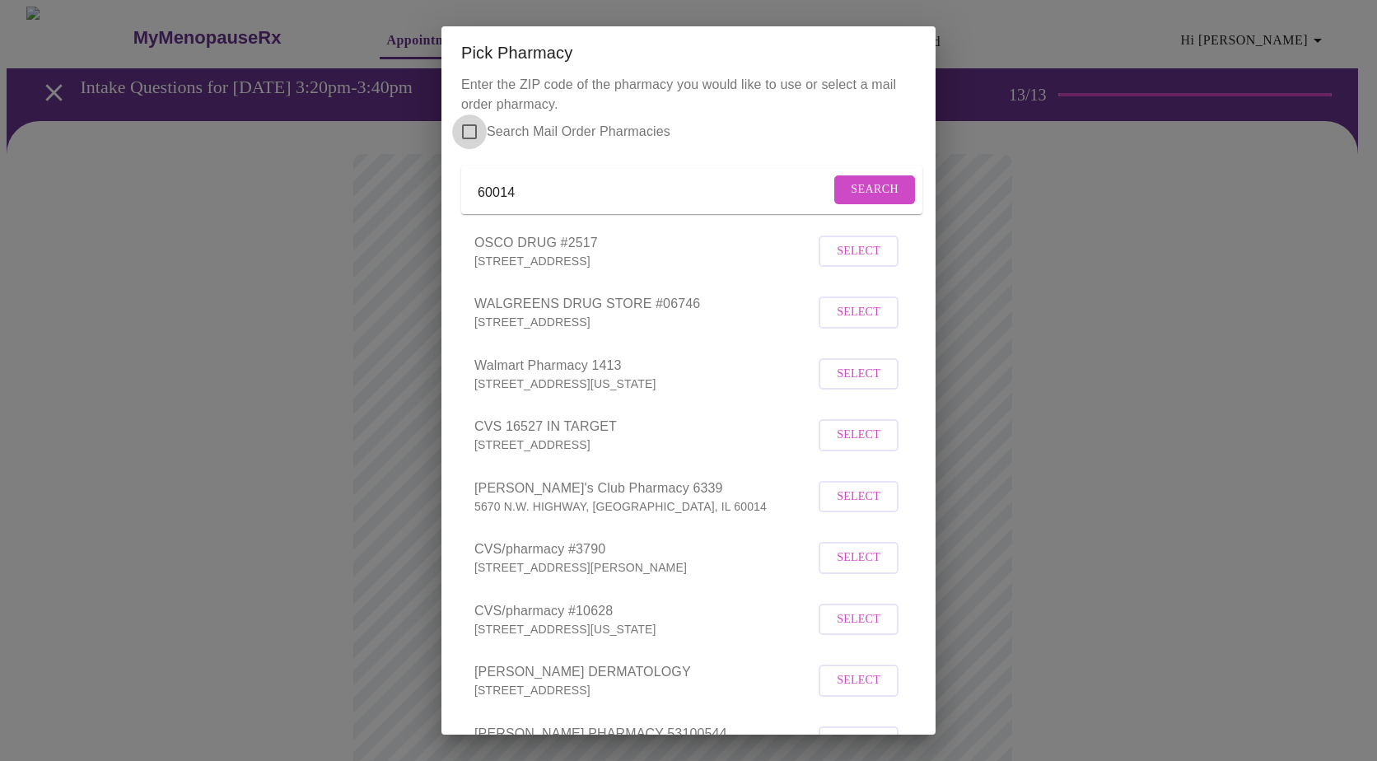
click at [469, 129] on input "Search Mail Order Pharmacies" at bounding box center [469, 131] width 35 height 35
checkbox input "true"
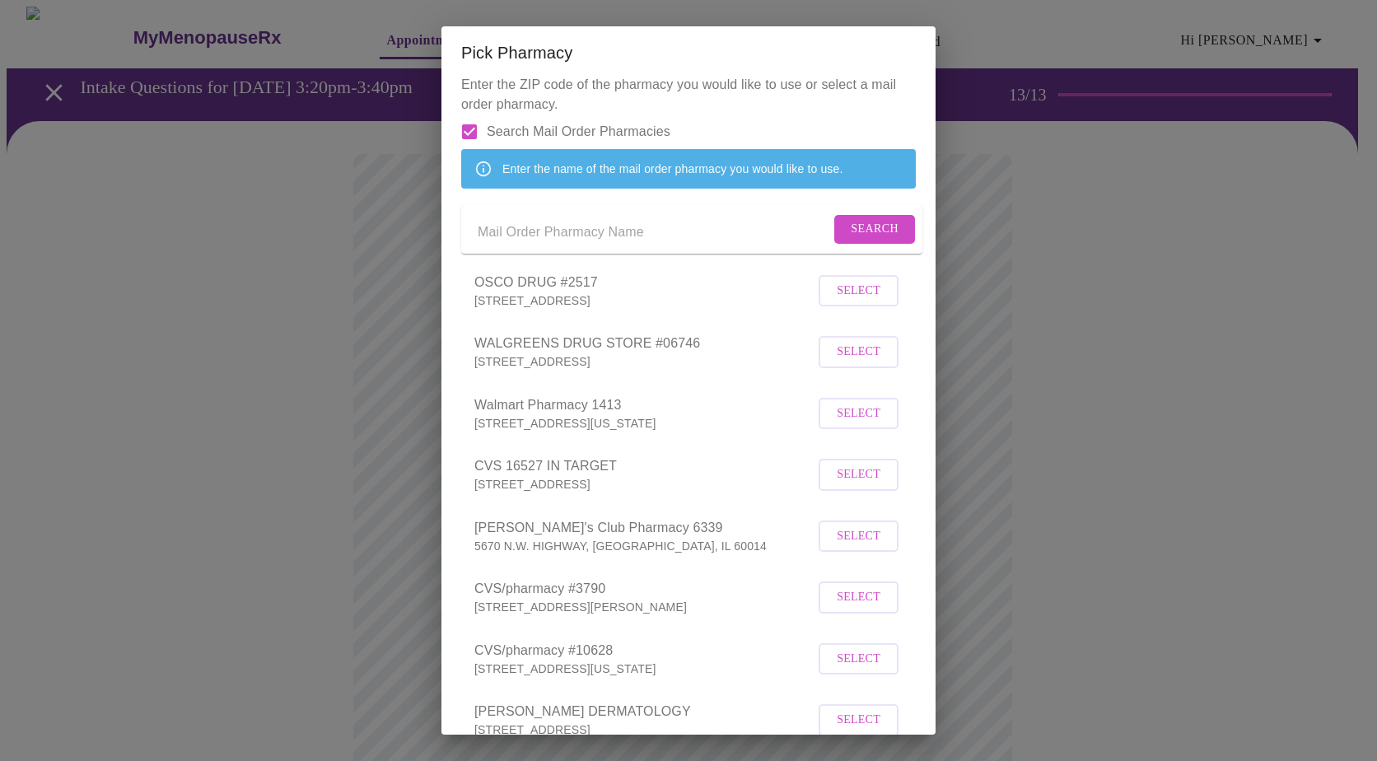
click at [530, 245] on input "Send a message to your care team" at bounding box center [654, 232] width 352 height 26
type input "A"
type input "CVS Caremark"
click at [851, 240] on span "Search" at bounding box center [875, 229] width 48 height 21
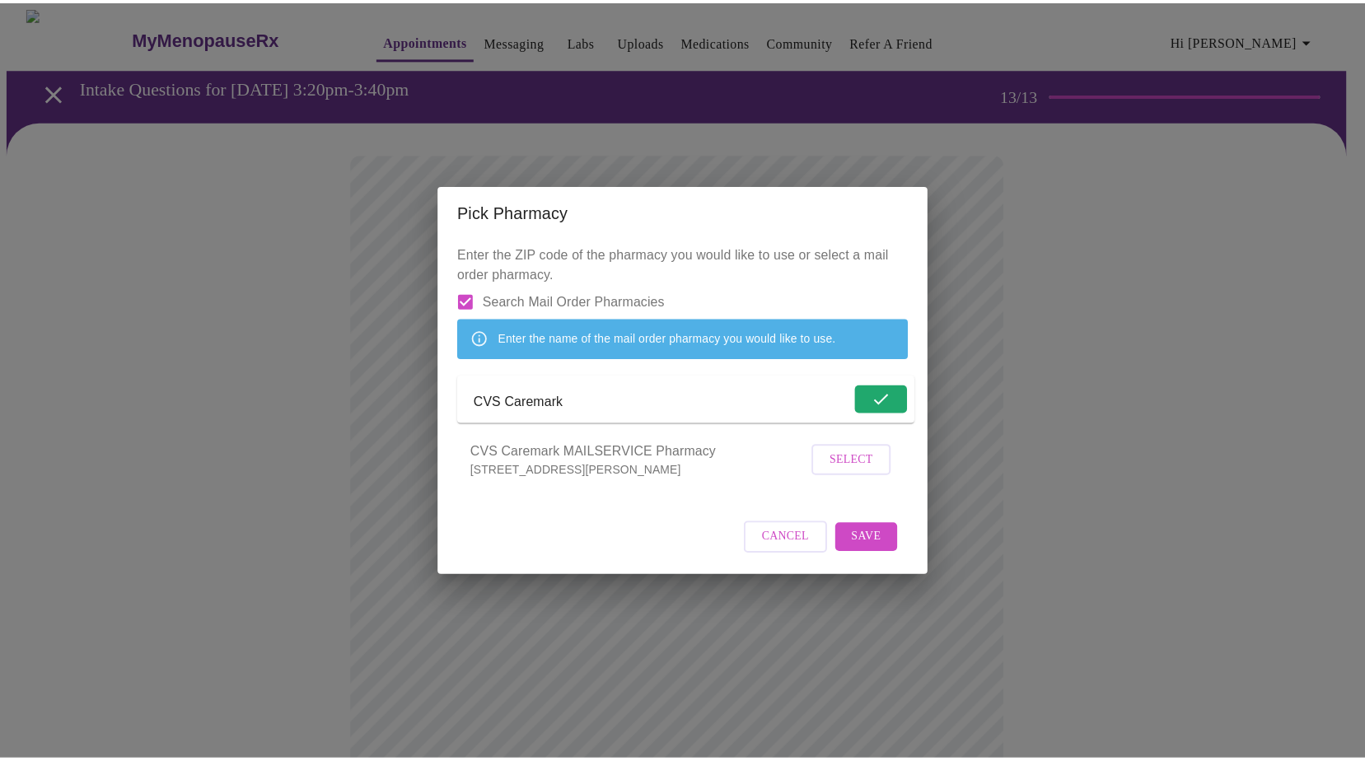
scroll to position [0, 0]
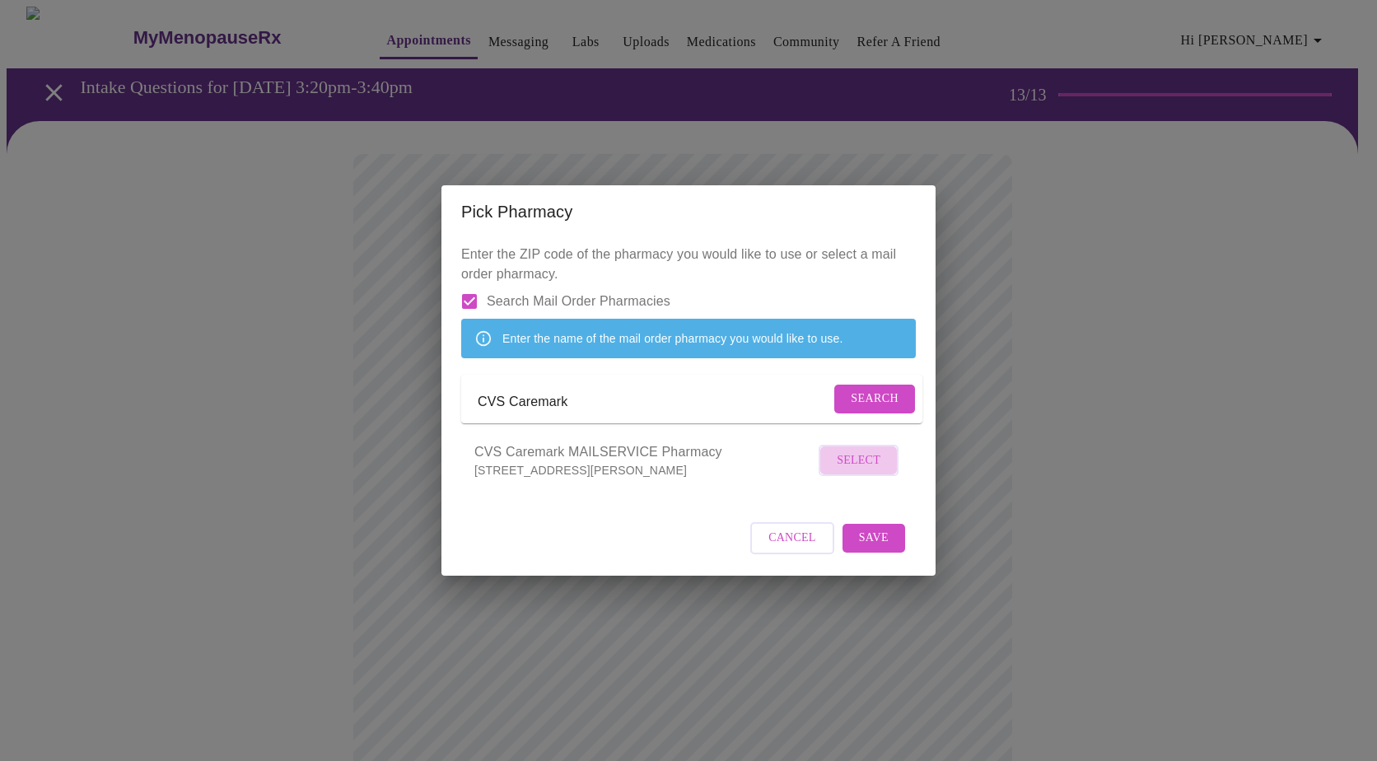
click at [852, 471] on span "Select" at bounding box center [859, 460] width 44 height 21
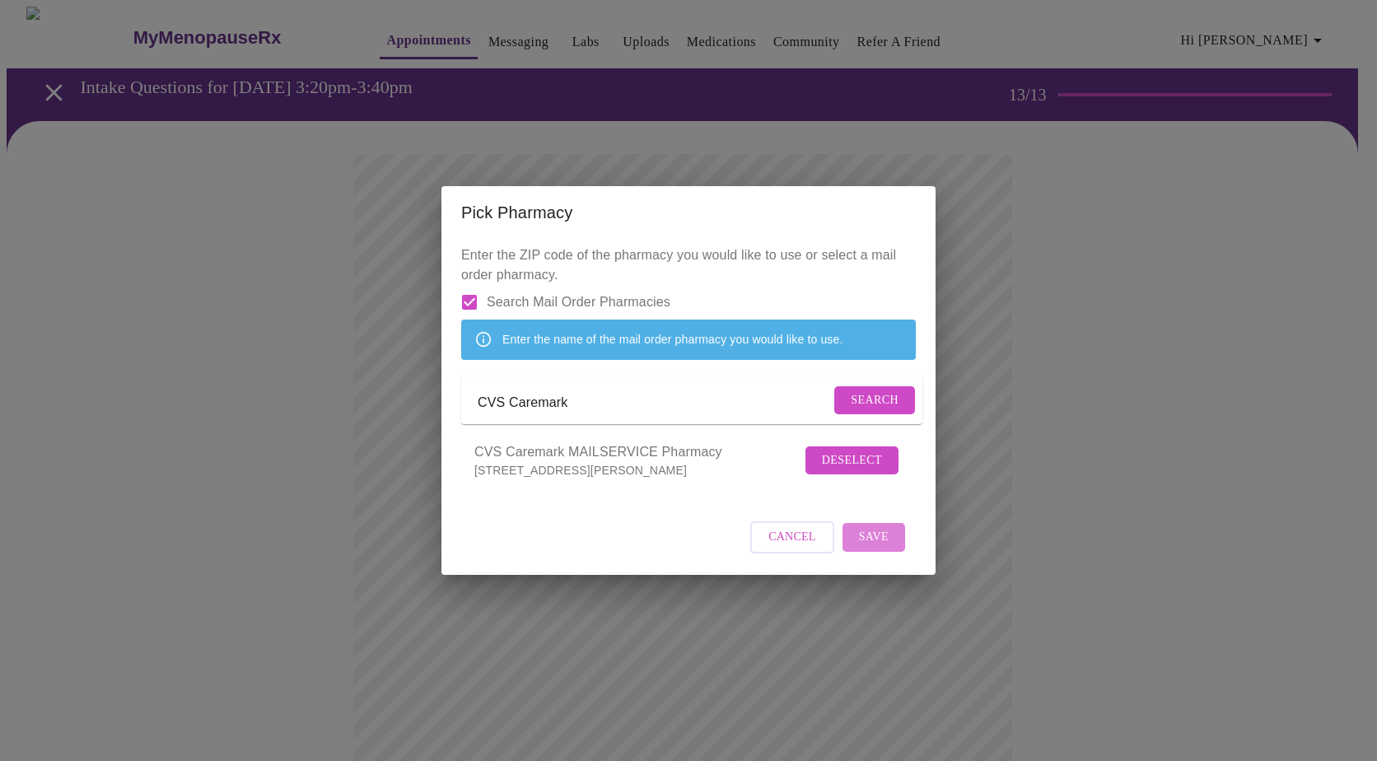
click at [875, 548] on span "Save" at bounding box center [874, 537] width 30 height 21
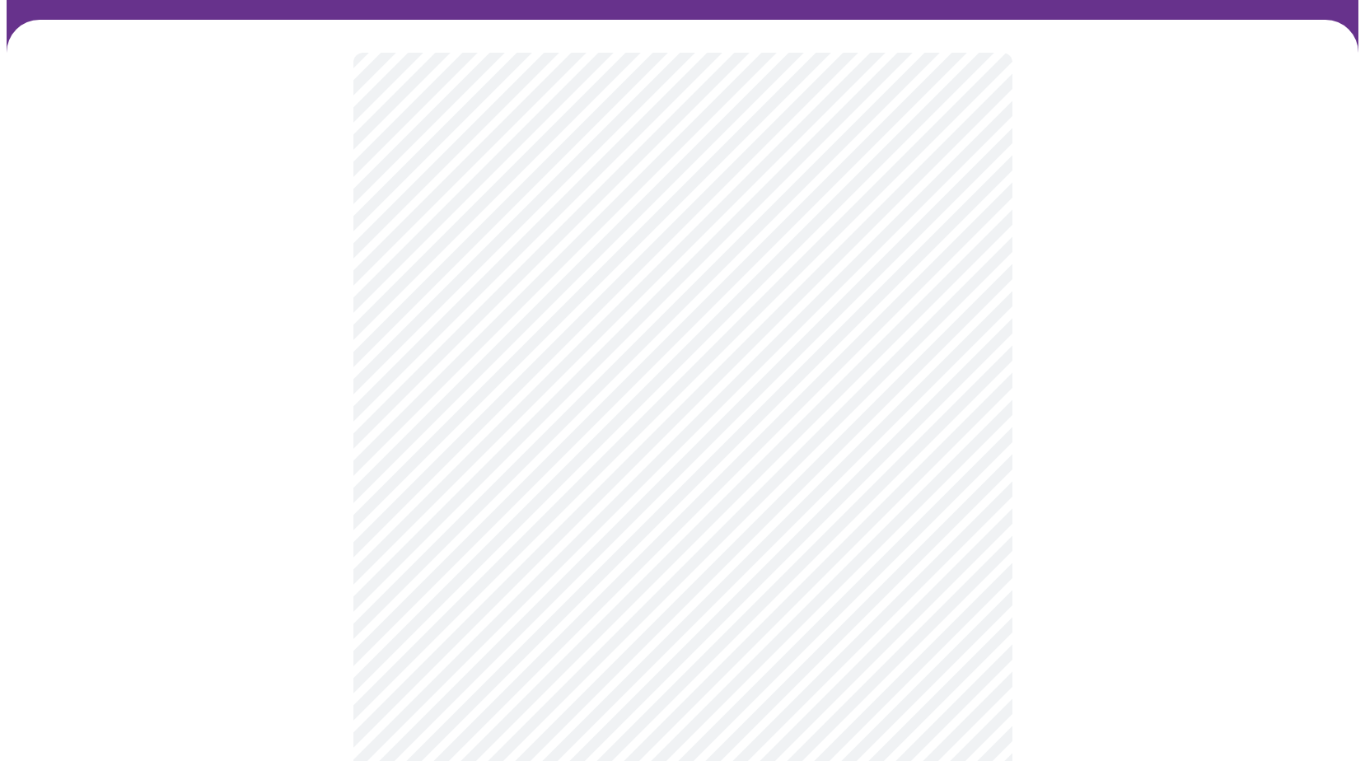
scroll to position [247, 0]
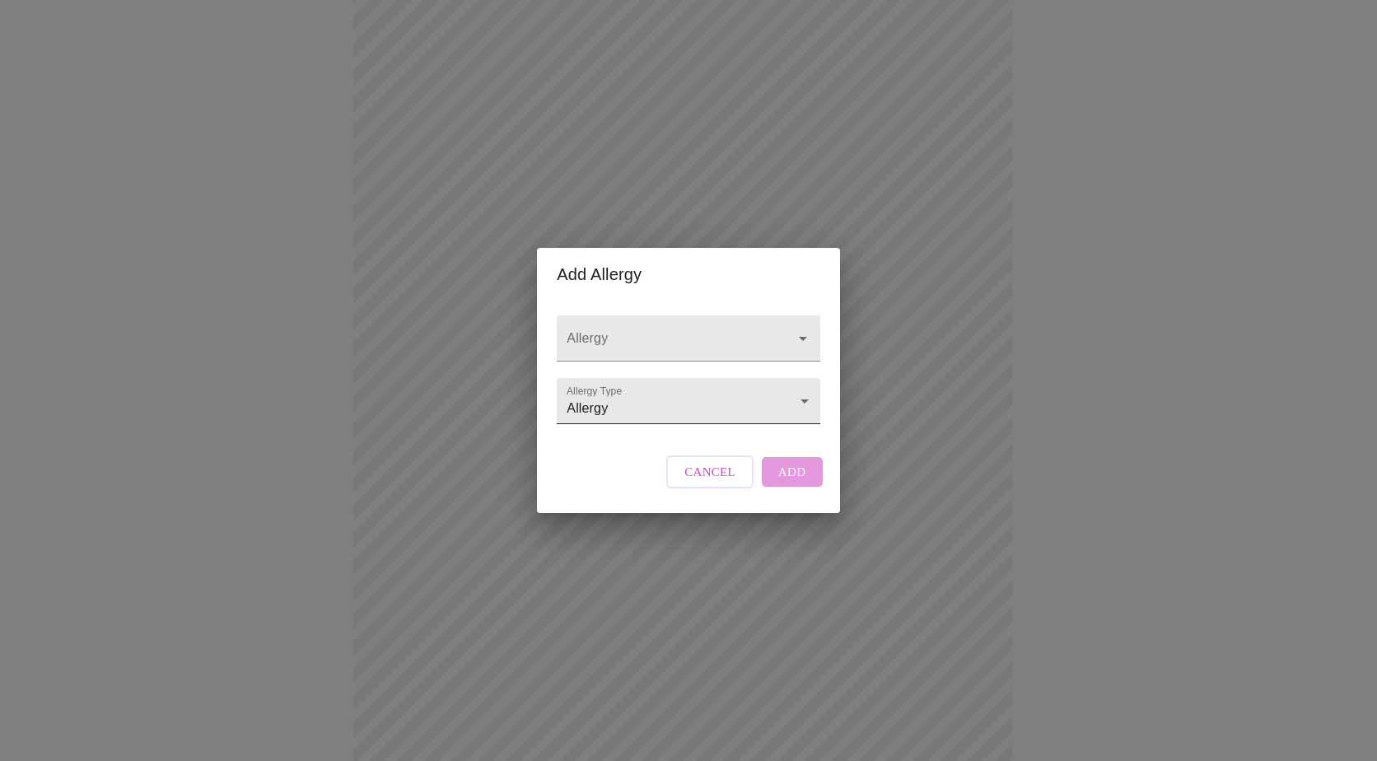
click at [622, 413] on body "MyMenopauseRx Appointments Messaging Labs Uploads Medications Community Refer a…" at bounding box center [689, 379] width 1364 height 1239
click at [595, 324] on div at bounding box center [688, 380] width 1377 height 761
click at [599, 331] on input "Allergy" at bounding box center [664, 346] width 203 height 30
click at [800, 336] on icon "Close" at bounding box center [803, 338] width 8 height 4
click at [612, 331] on input "Allergy" at bounding box center [664, 346] width 203 height 30
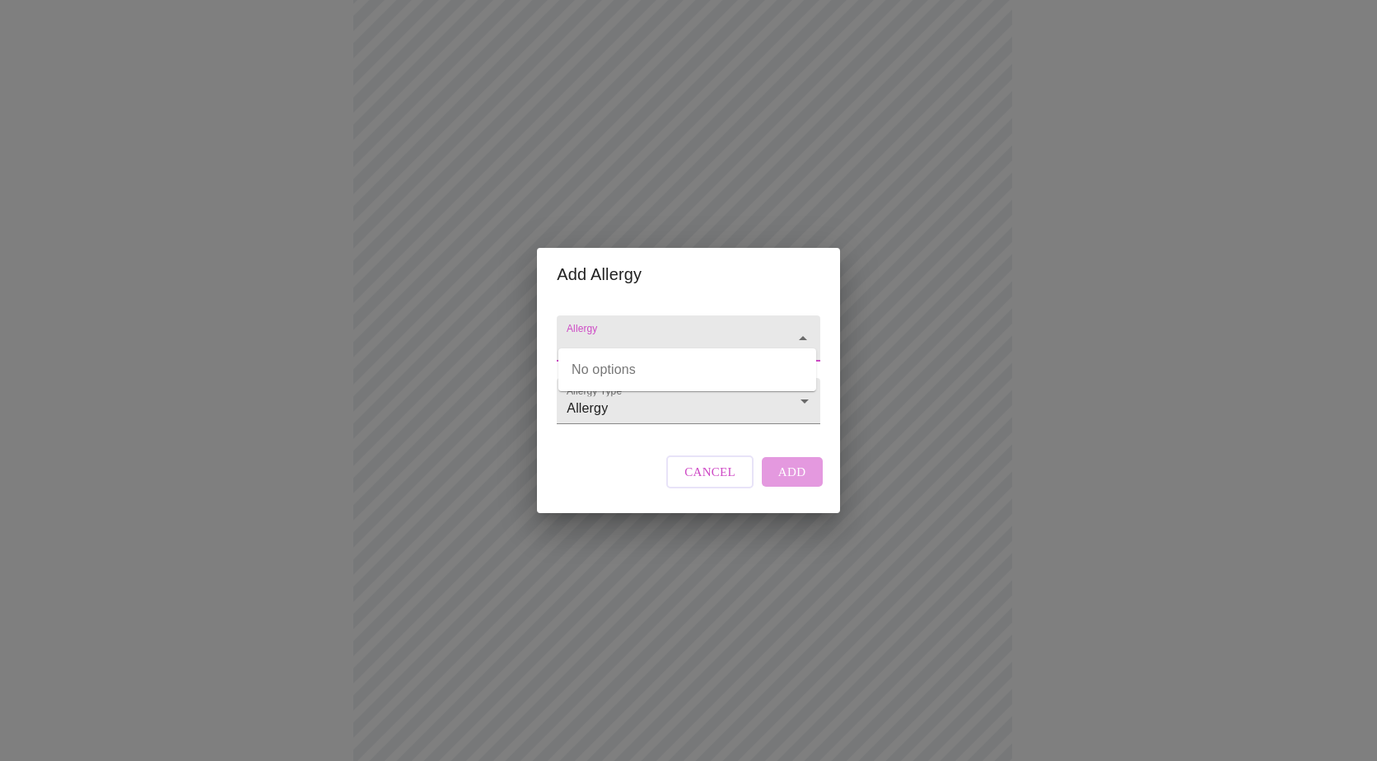
click at [617, 431] on div "Allergy Allergy Type Allergy Allergy" at bounding box center [688, 366] width 276 height 130
click at [613, 405] on body "MyMenopauseRx Appointments Messaging Labs Uploads Medications Community Refer a…" at bounding box center [689, 379] width 1364 height 1239
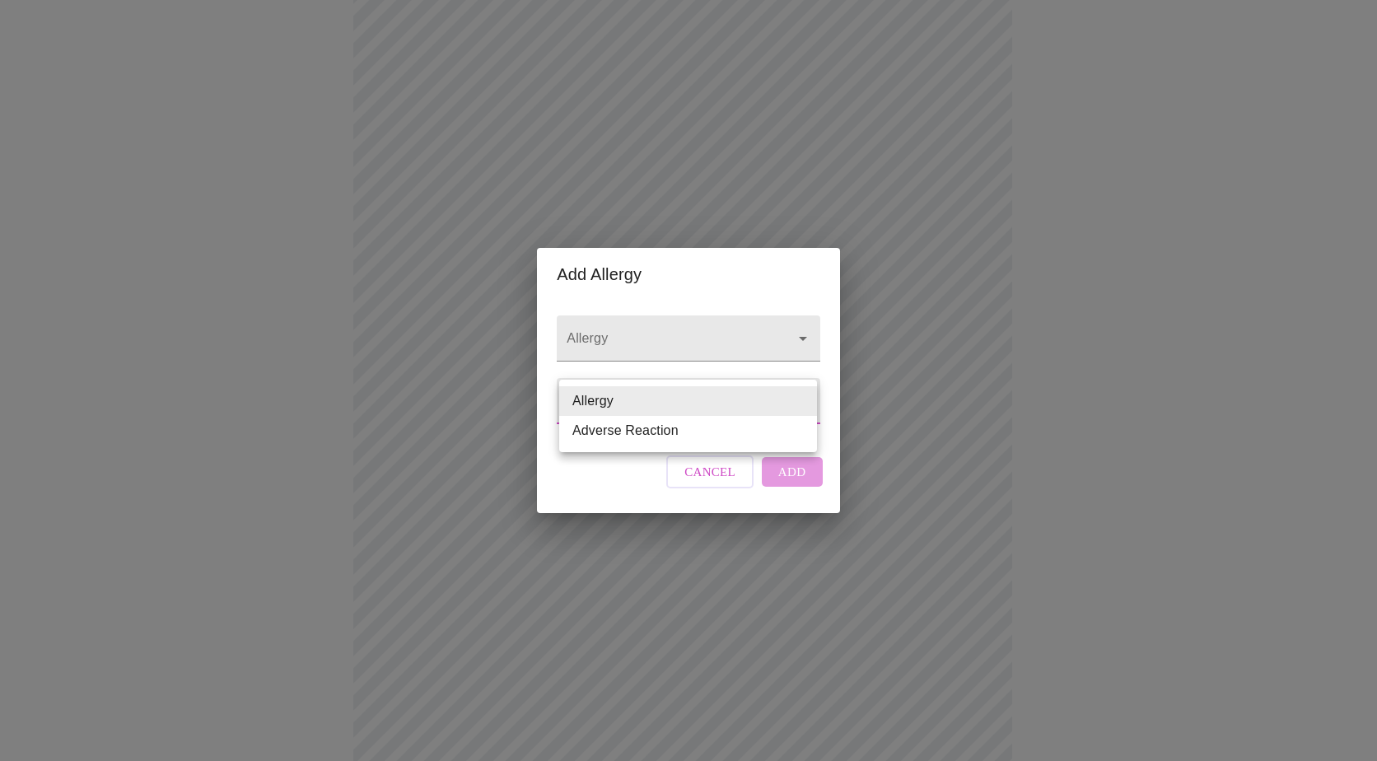
click at [609, 430] on li "Adverse Reaction" at bounding box center [688, 431] width 258 height 30
type input "Adverse Reaction"
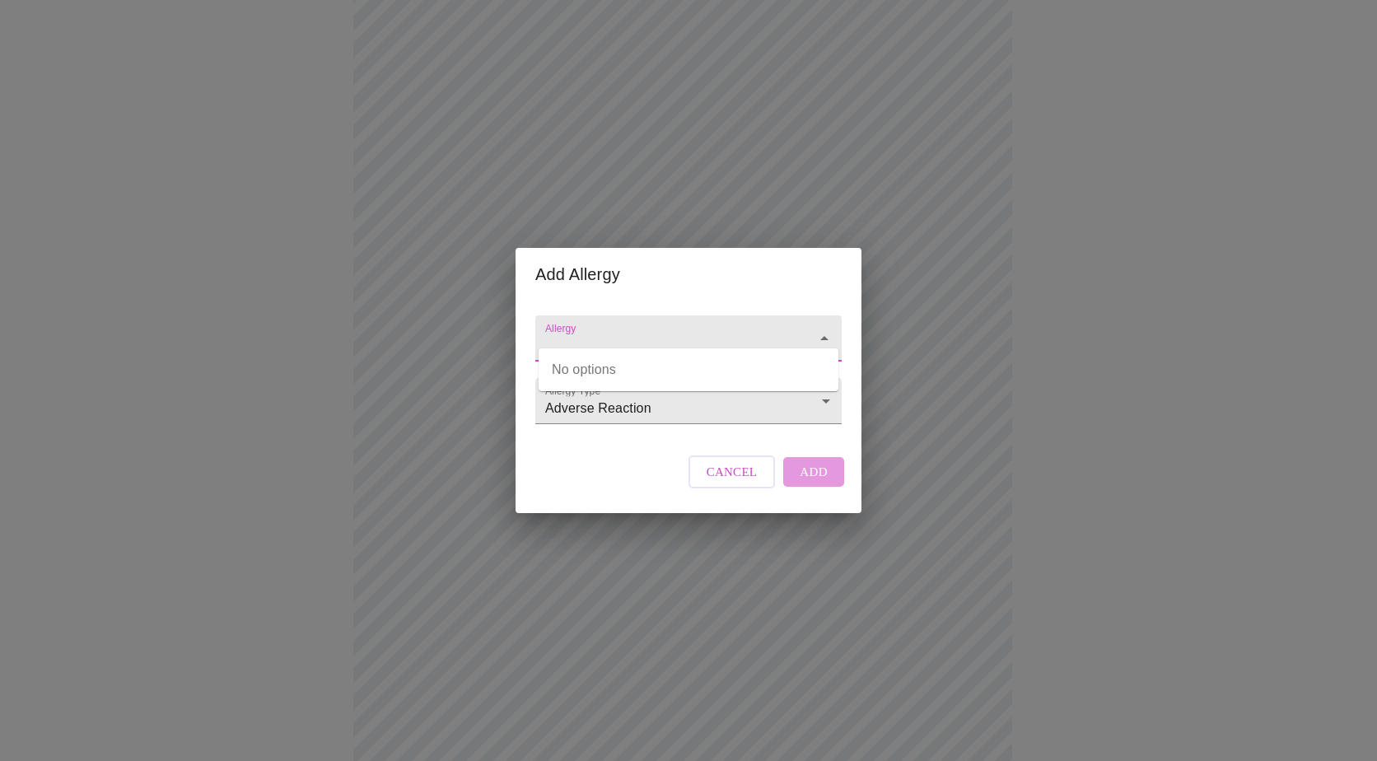
click at [715, 331] on input "Allergy" at bounding box center [665, 346] width 246 height 30
type input "Shellfish"
click at [576, 513] on div "Allergy Allergy Type Adverse Reaction Adverse Reaction Cancel Add" at bounding box center [689, 407] width 320 height 212
click at [653, 465] on div "Allergy Allergy Type Adverse Reaction Adverse Reaction Cancel Add" at bounding box center [689, 407] width 320 height 212
click at [659, 337] on input "Allergy" at bounding box center [665, 346] width 246 height 30
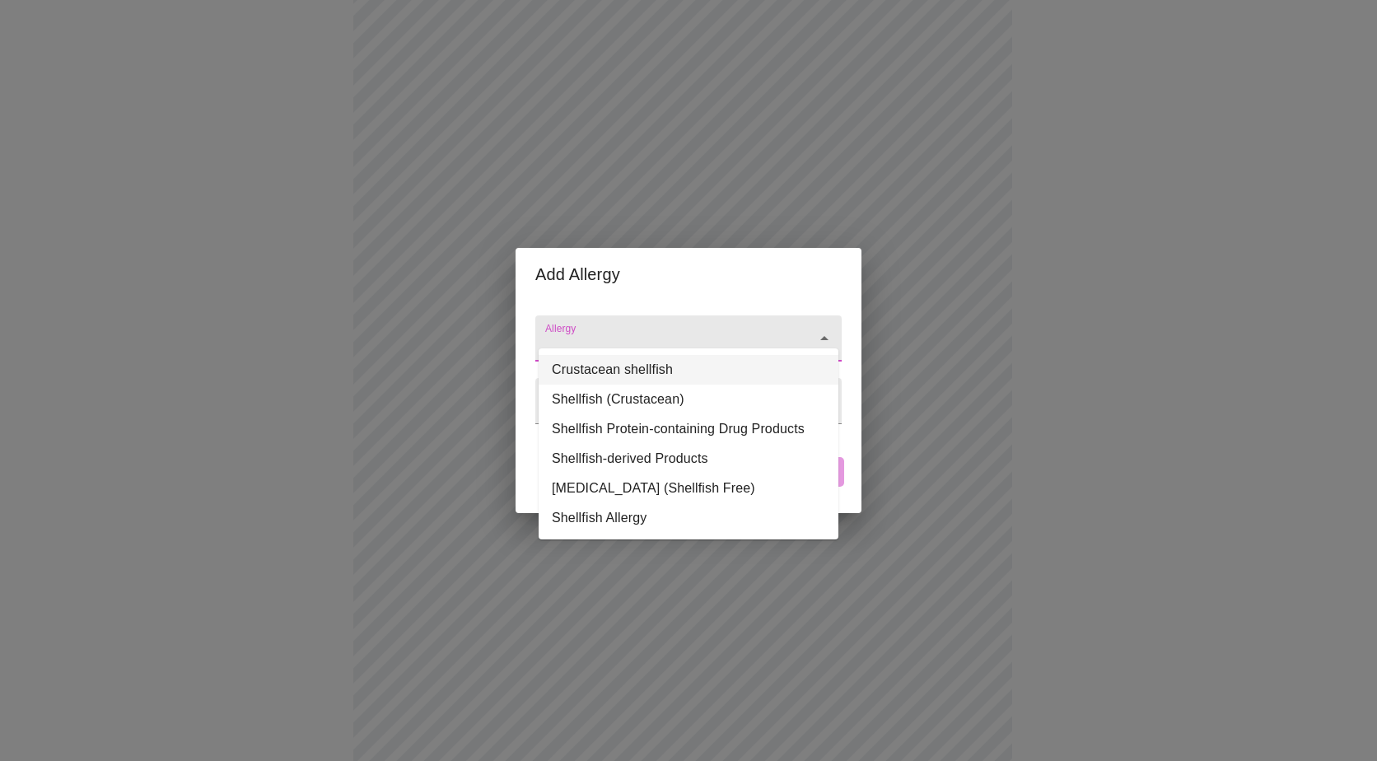
click at [591, 368] on li "Crustacean shellfish" at bounding box center [689, 370] width 300 height 30
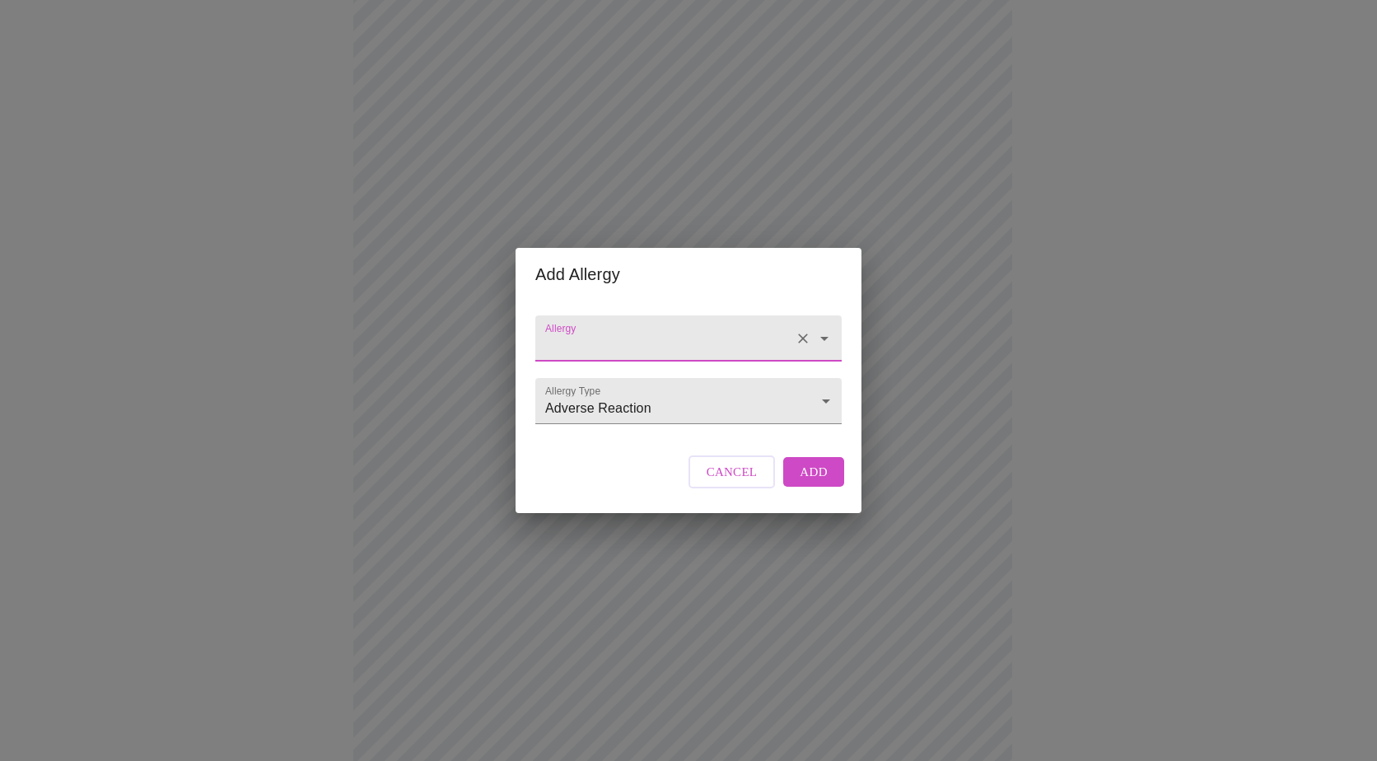
type input "Crustacean shellfish"
click at [802, 482] on span "Add" at bounding box center [814, 471] width 28 height 21
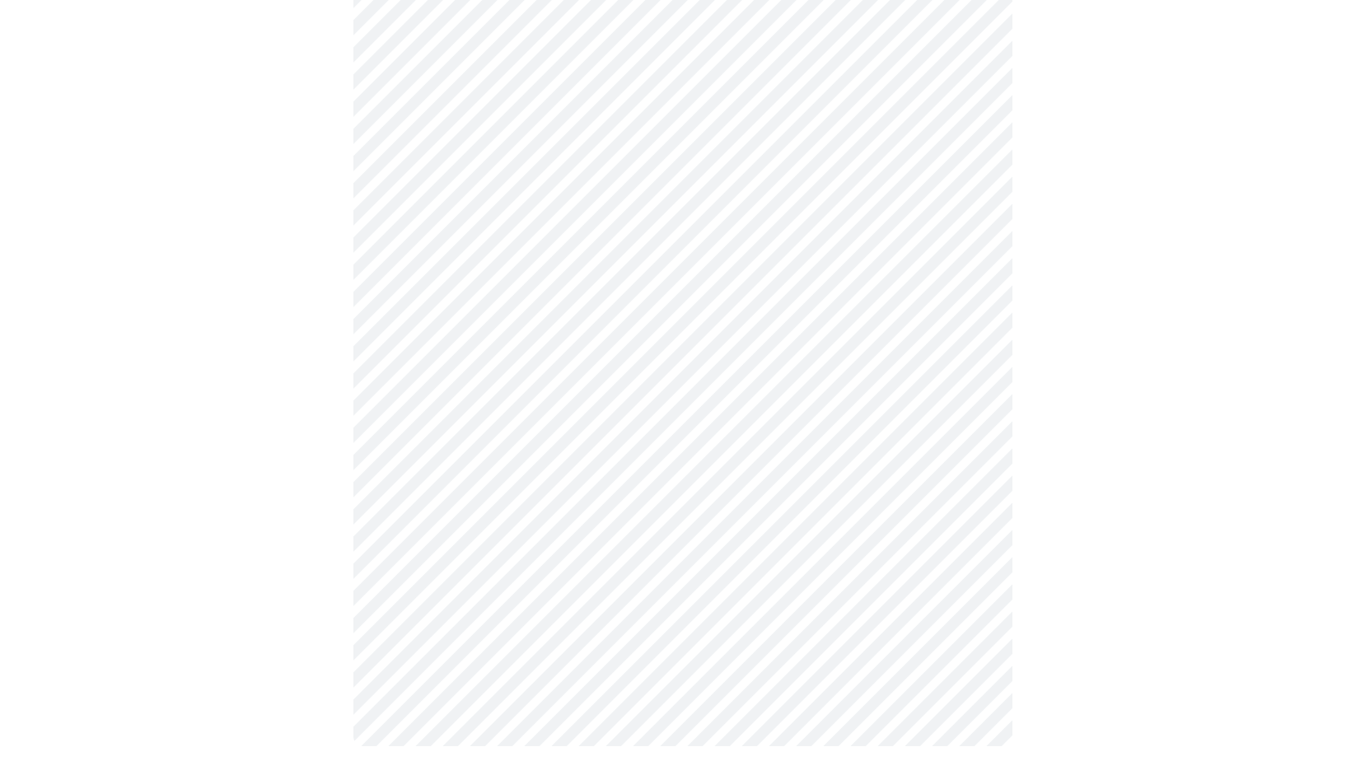
scroll to position [445, 0]
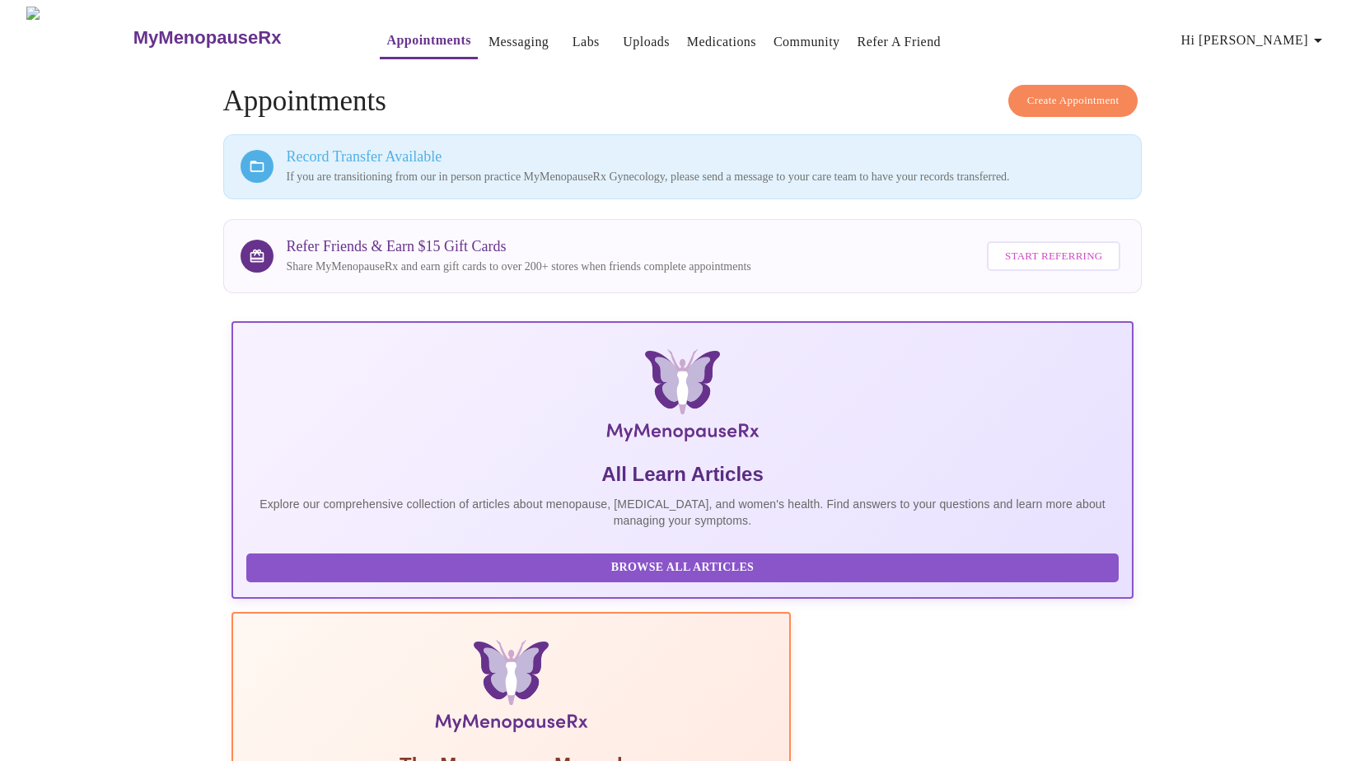
click at [1266, 36] on span "Hi [PERSON_NAME]" at bounding box center [1254, 40] width 147 height 23
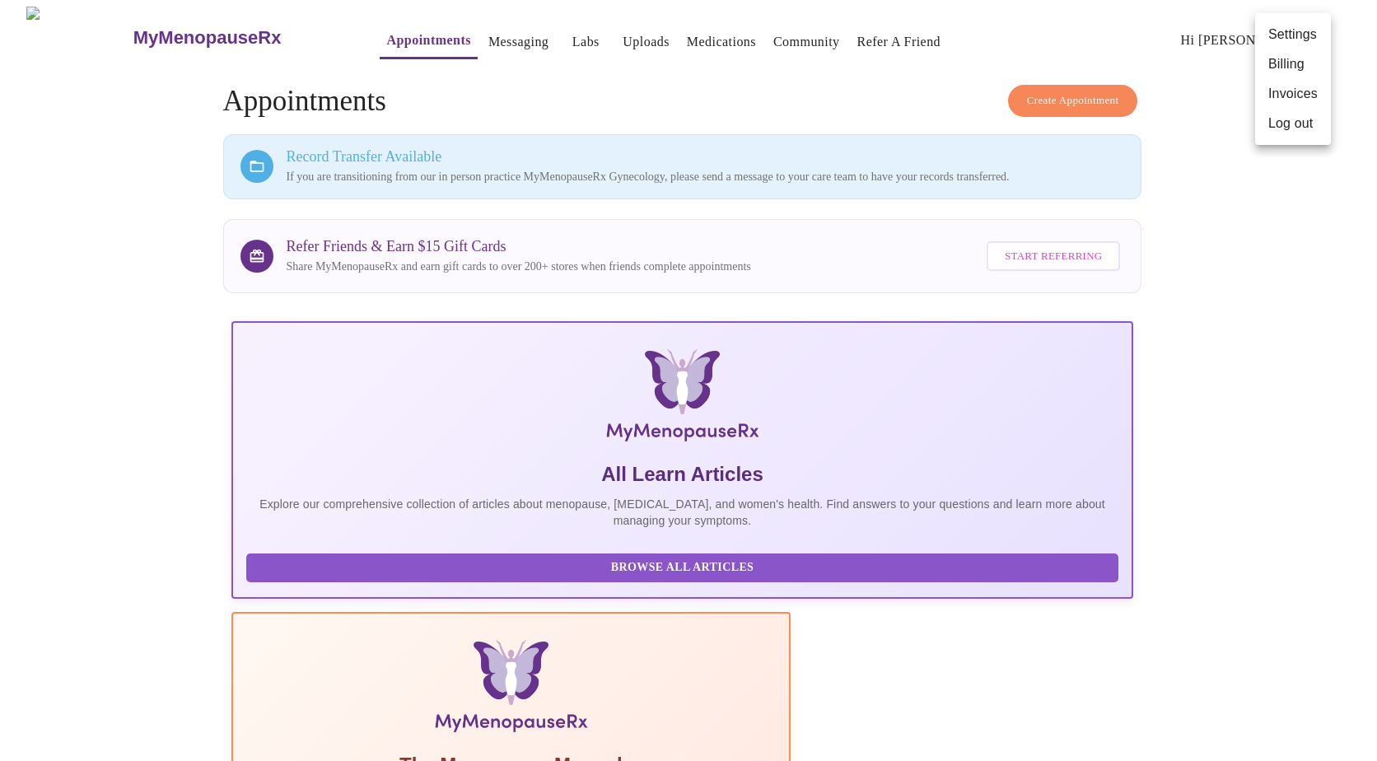
click at [1266, 291] on div at bounding box center [688, 380] width 1377 height 761
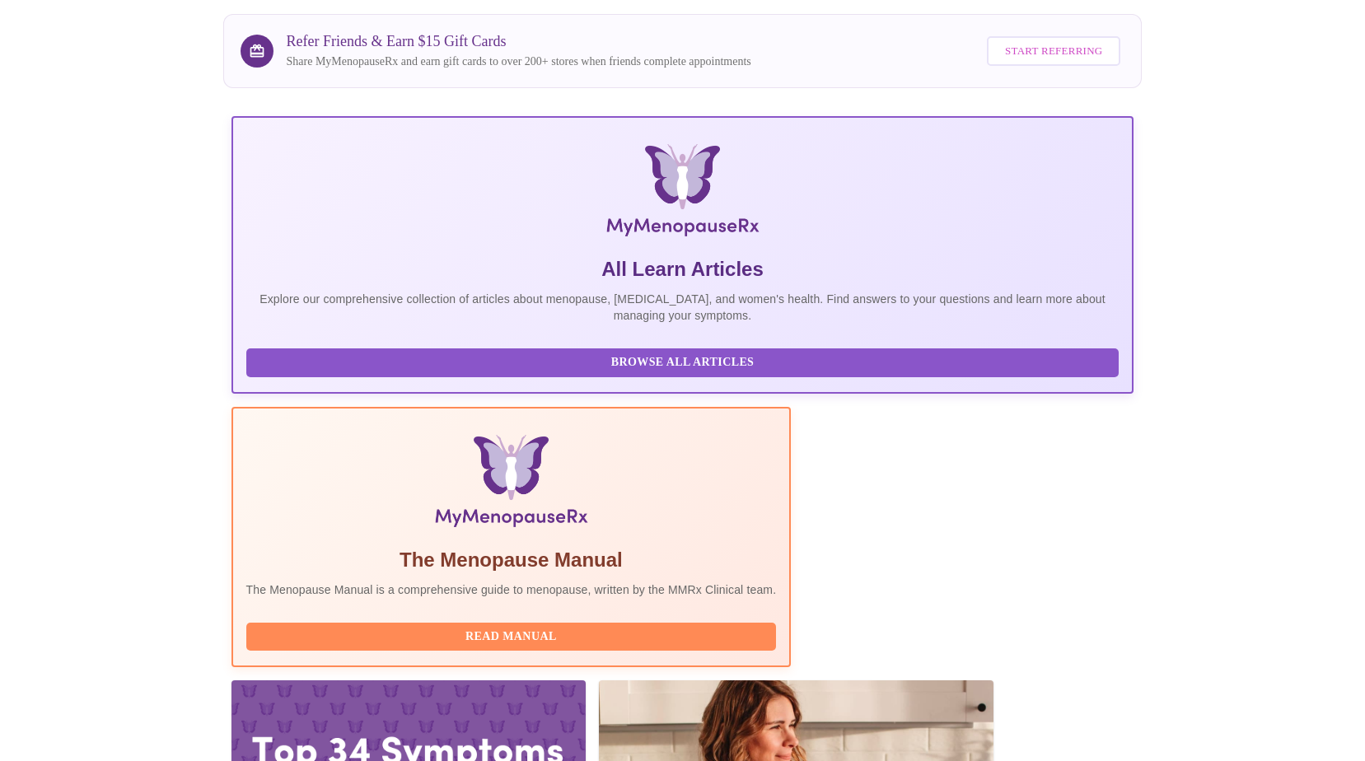
scroll to position [226, 0]
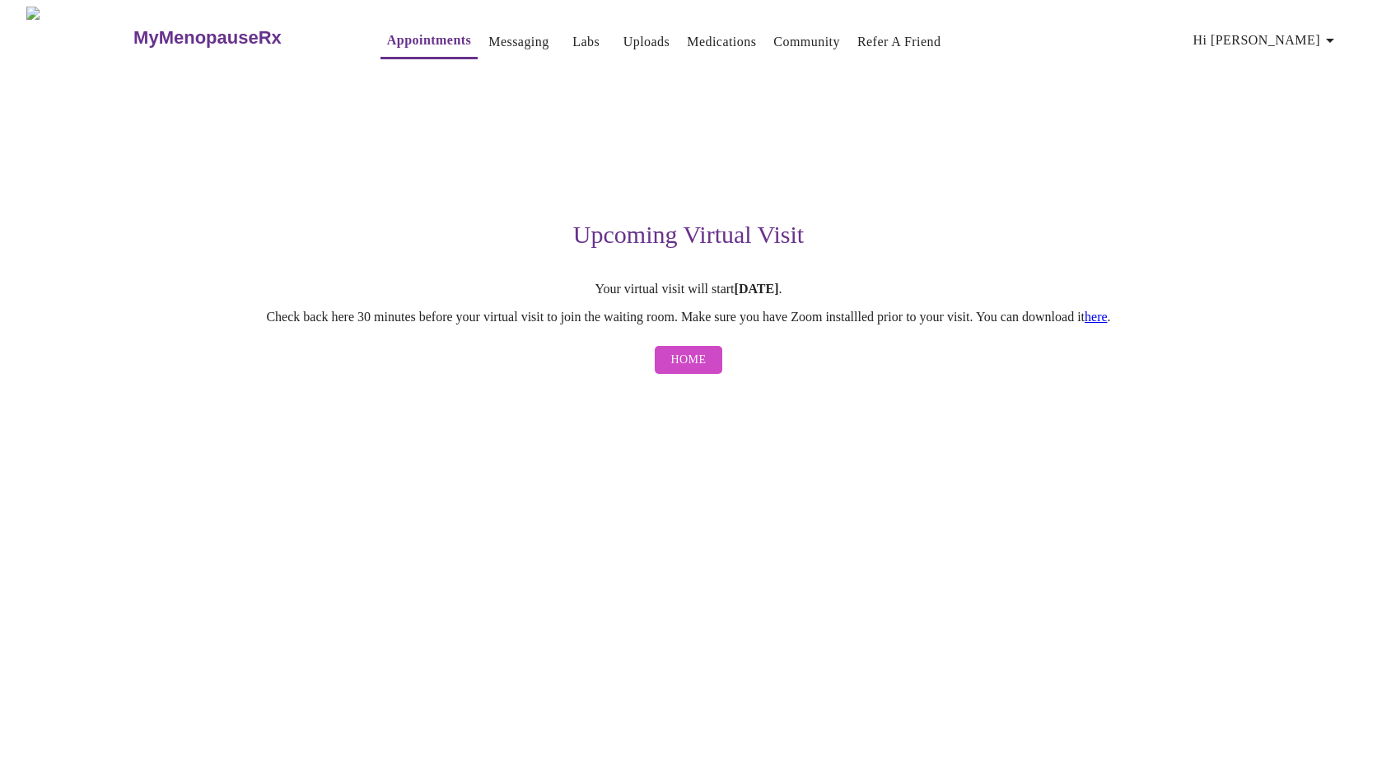
click at [694, 366] on span "Home" at bounding box center [688, 360] width 35 height 21
